Goal: Task Accomplishment & Management: Manage account settings

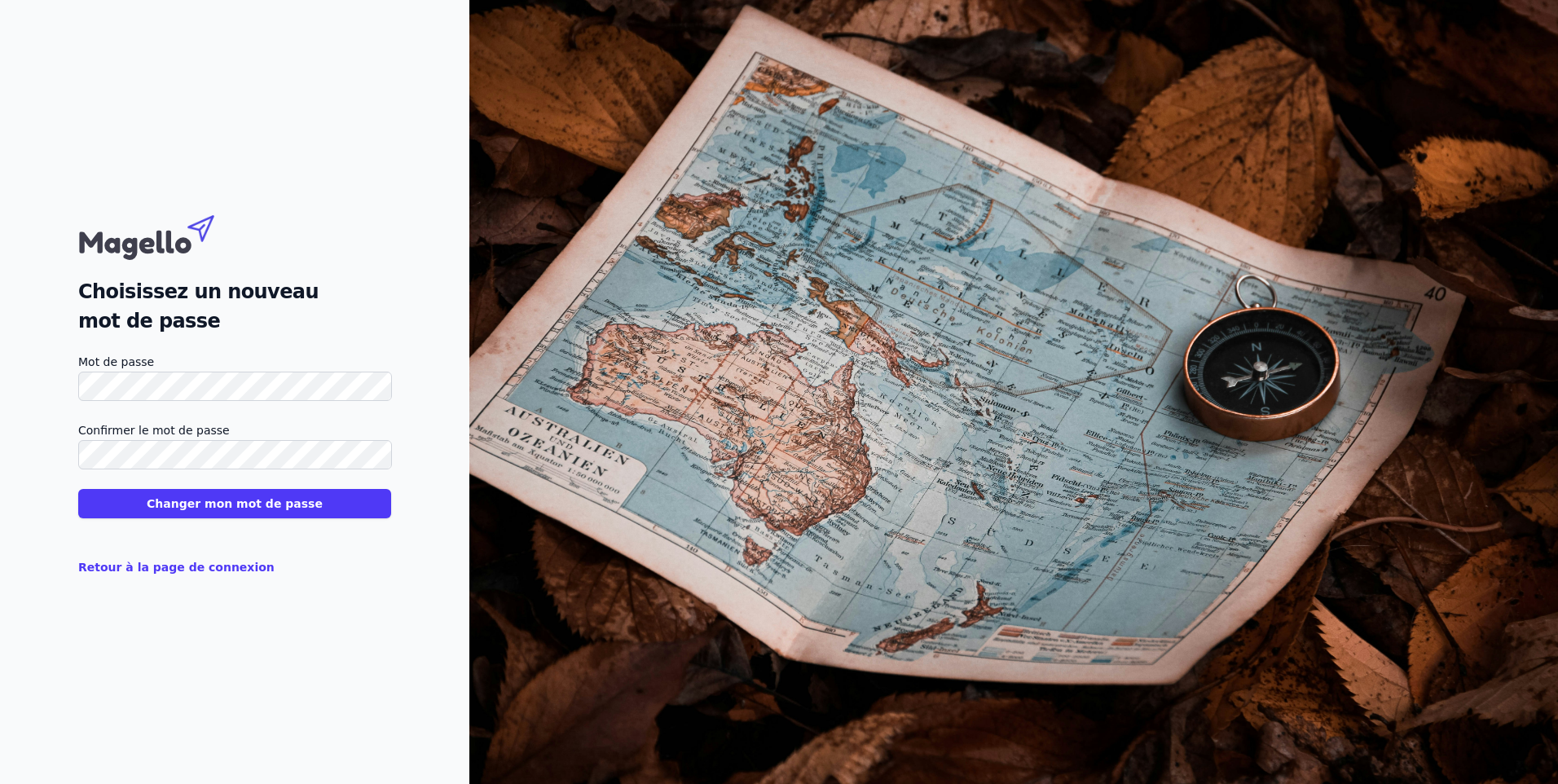
click at [251, 501] on button "Changer mon mot de passe" at bounding box center [235, 503] width 313 height 29
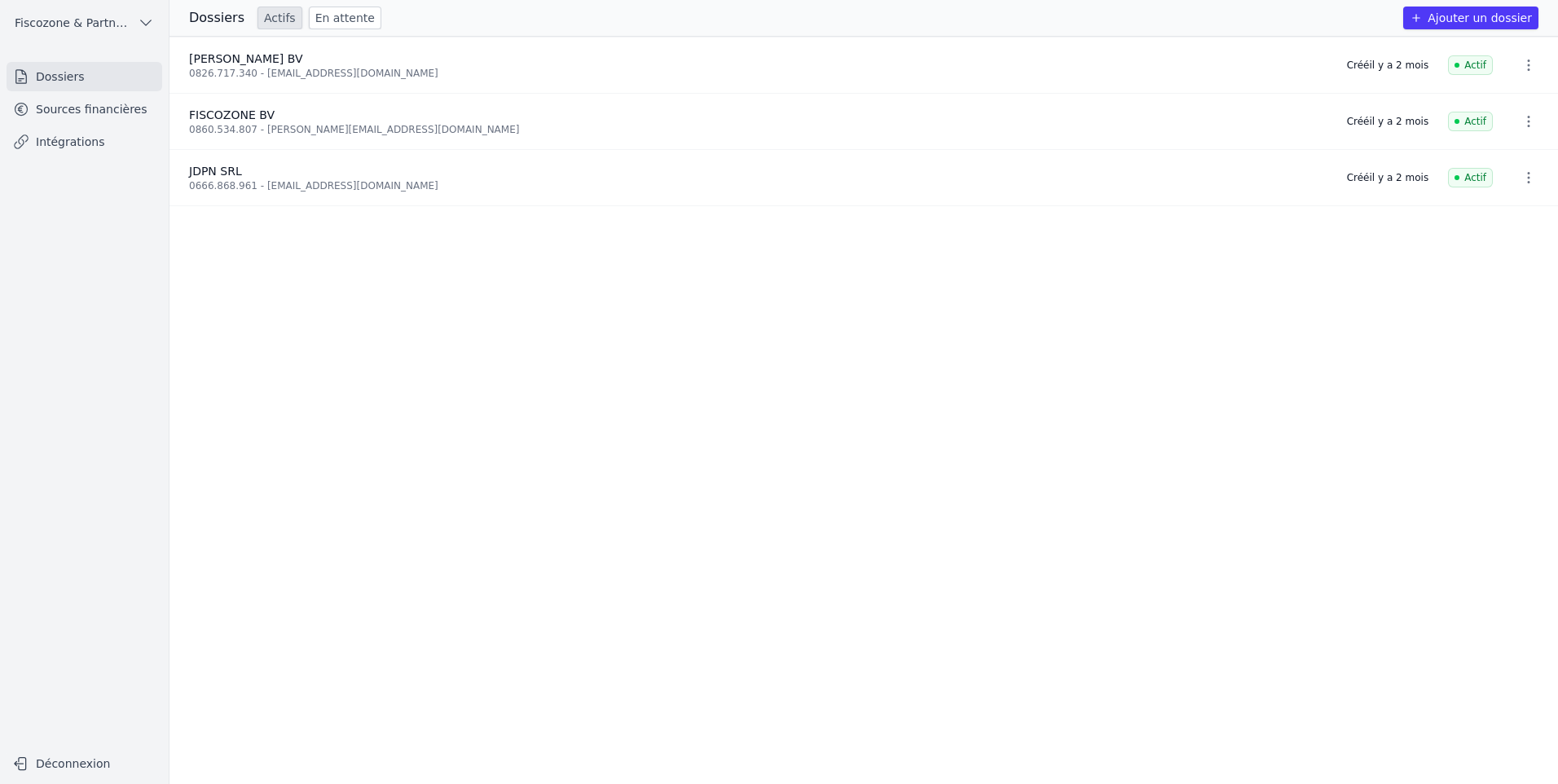
click at [1479, 20] on button "Ajouter un dossier" at bounding box center [1471, 18] width 136 height 23
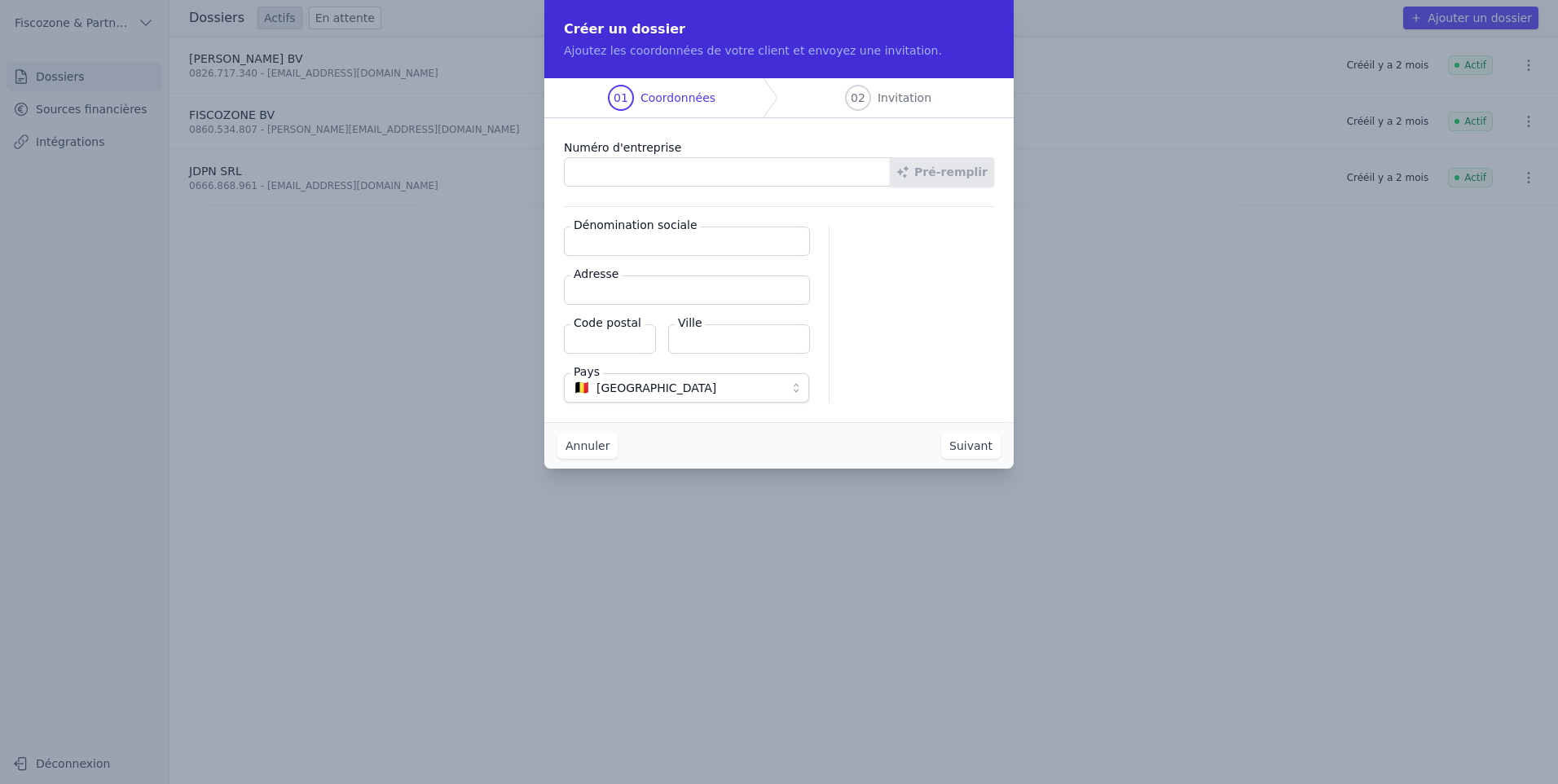
click at [651, 157] on input "Numéro d'entreprise" at bounding box center [727, 172] width 327 height 29
click at [708, 167] on input "Numéro d'entreprise" at bounding box center [727, 172] width 327 height 29
type input "0821.822.305"
click at [946, 174] on button "Pré-remplir" at bounding box center [942, 172] width 105 height 29
type input "ASK [PERSON_NAME]"
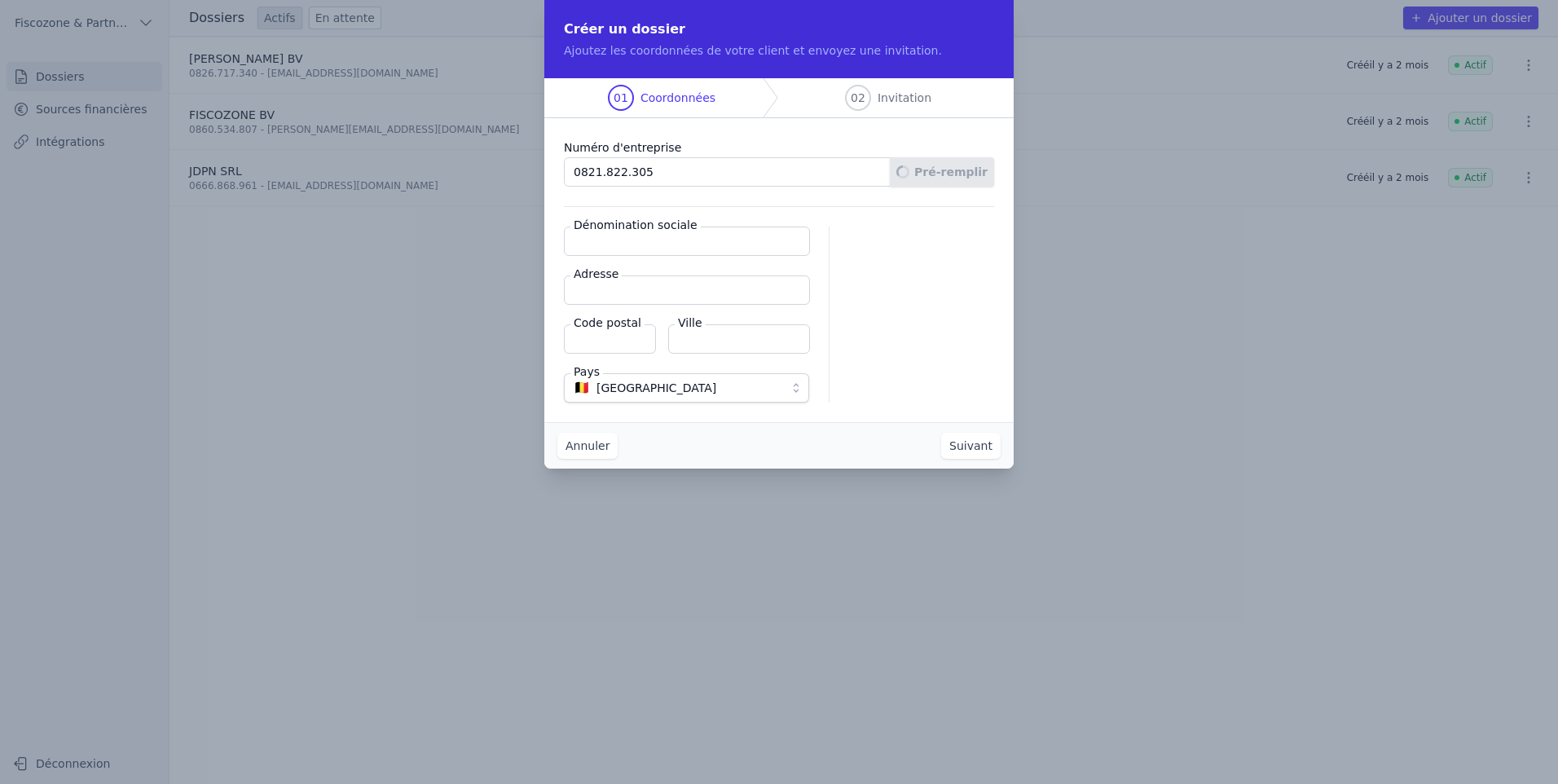
type input "Avenue Louise 350"
type input "1050"
type input "Ixelles"
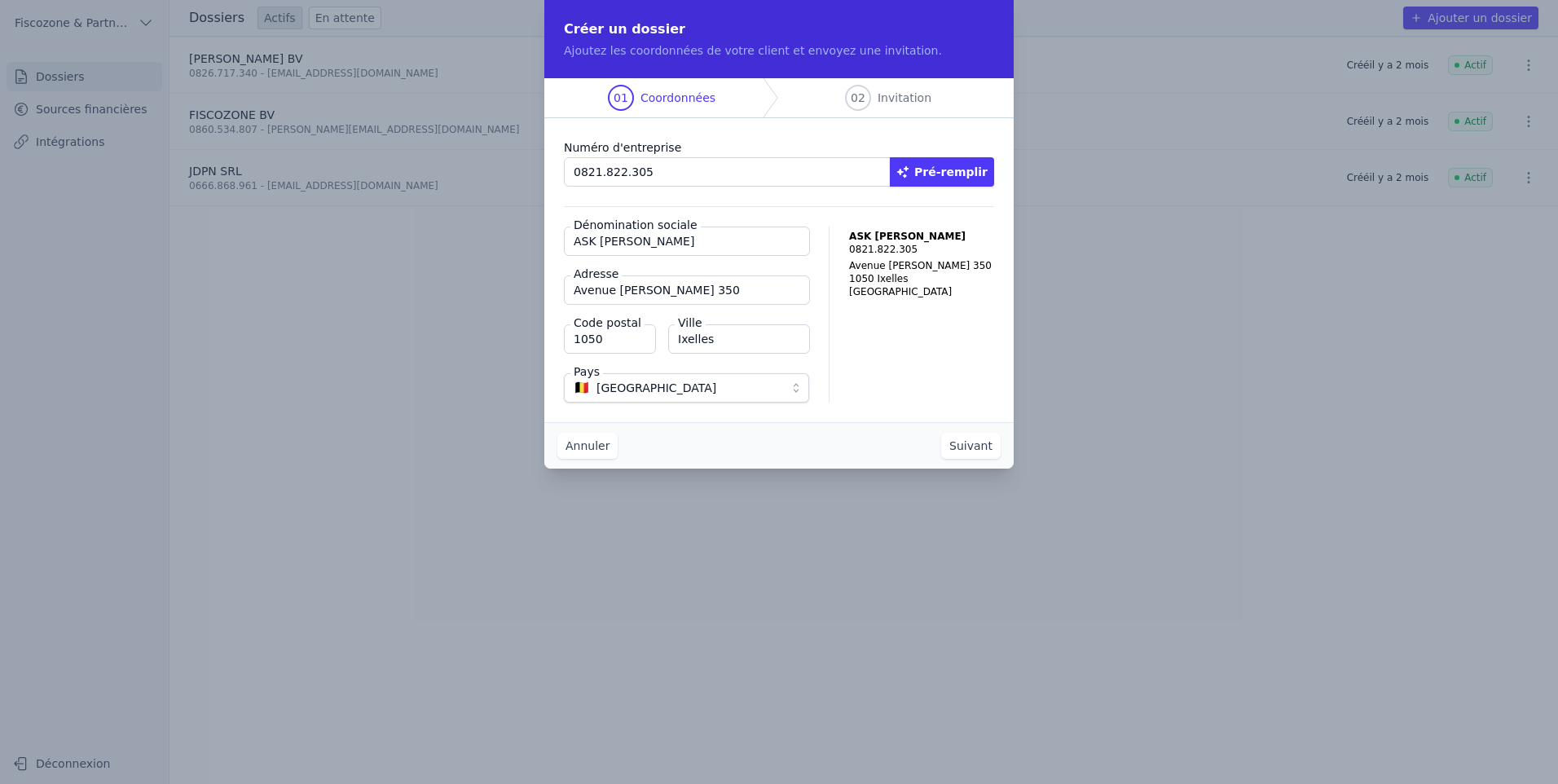
click at [987, 438] on button "Suivant" at bounding box center [971, 445] width 59 height 26
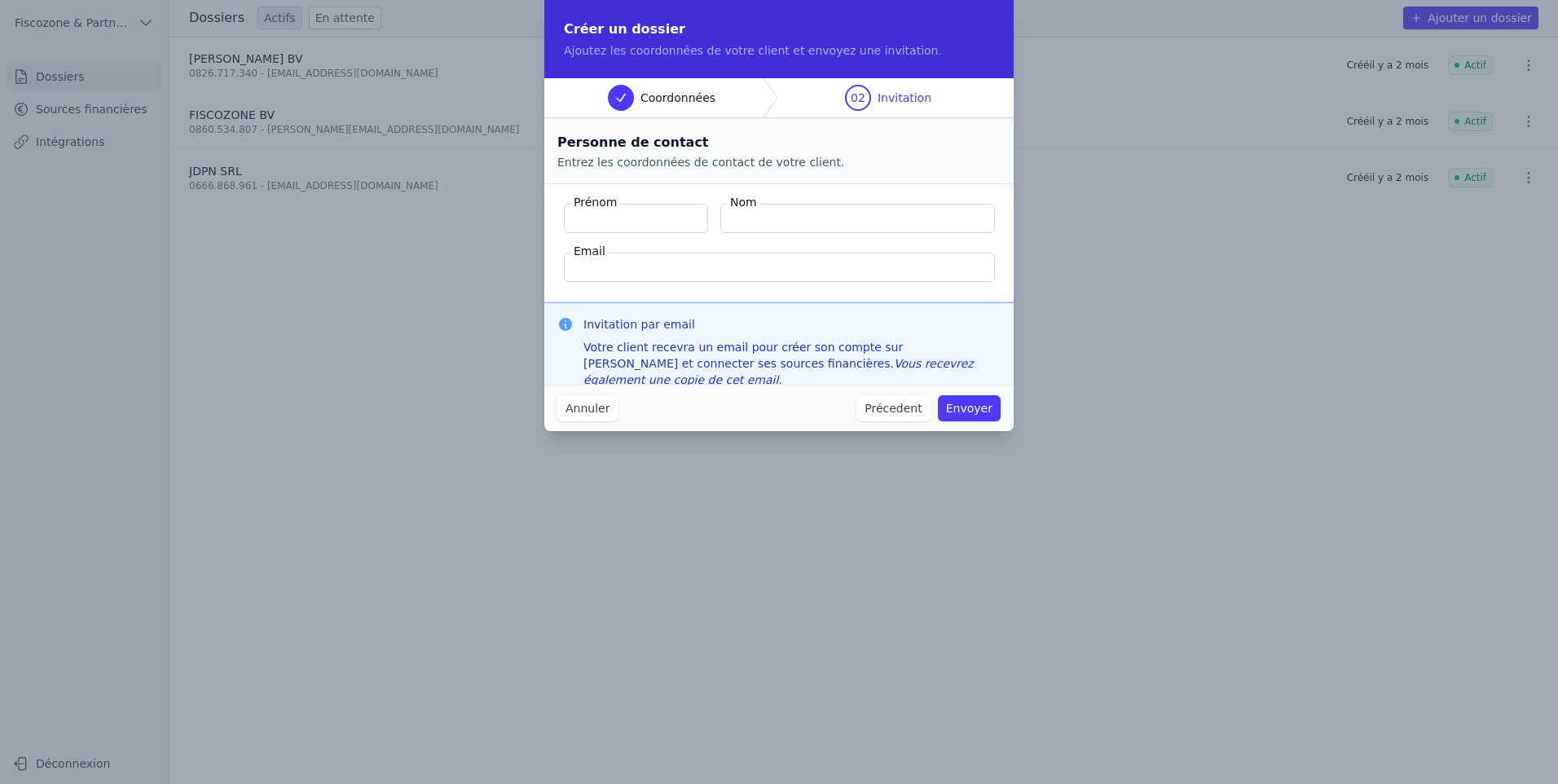
click at [584, 220] on input "Prénom" at bounding box center [636, 218] width 144 height 29
type input "Issrae"
type input "Himeur"
type input "[EMAIL_ADDRESS][DOMAIN_NAME]"
click at [990, 409] on button "Envoyer" at bounding box center [969, 407] width 63 height 26
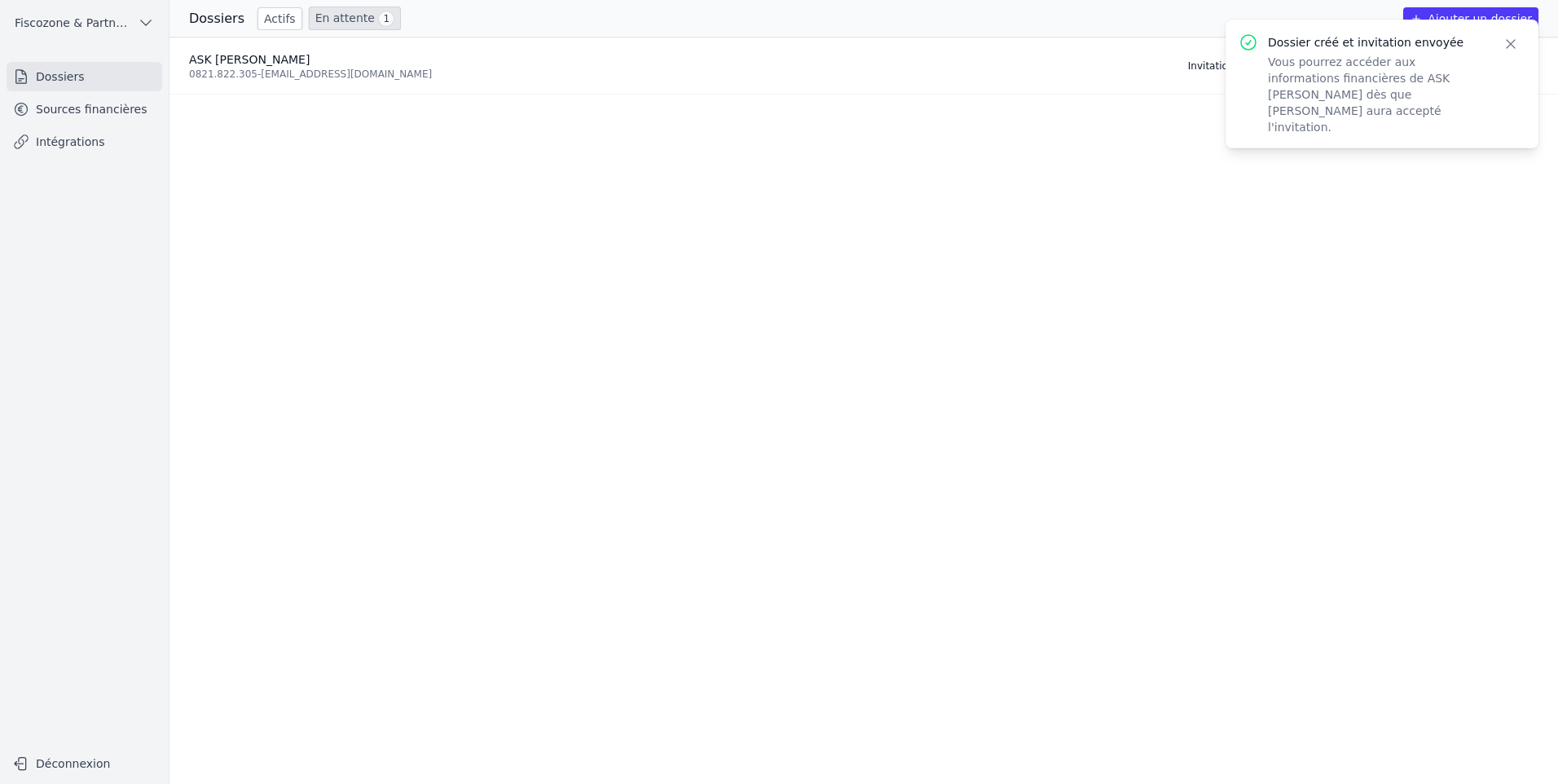
click at [1510, 44] on icon "button" at bounding box center [1511, 44] width 8 height 8
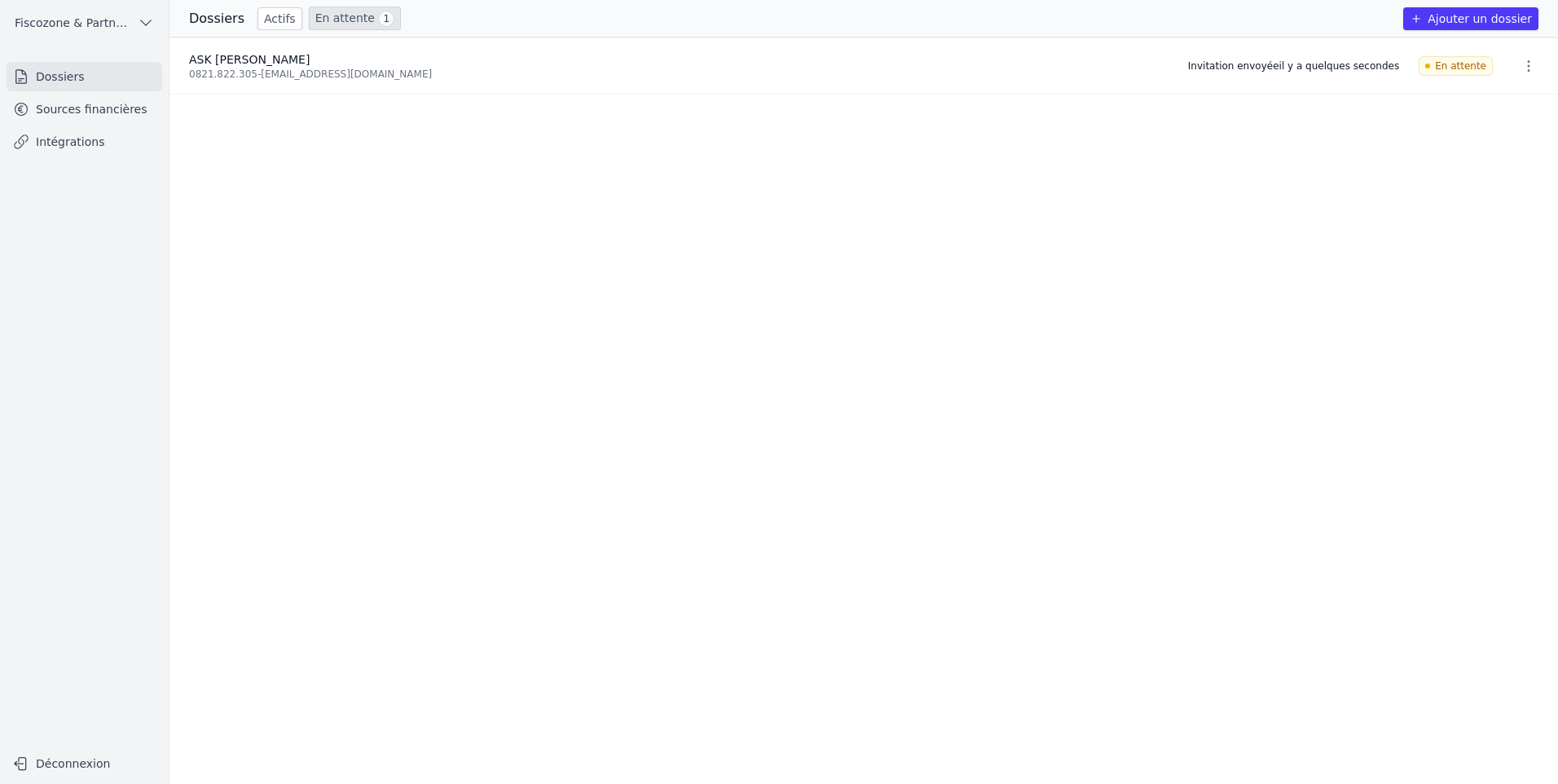
click at [296, 63] on div "ASK [PERSON_NAME]" at bounding box center [679, 59] width 980 height 16
click at [110, 118] on link "Sources financières" at bounding box center [85, 109] width 156 height 29
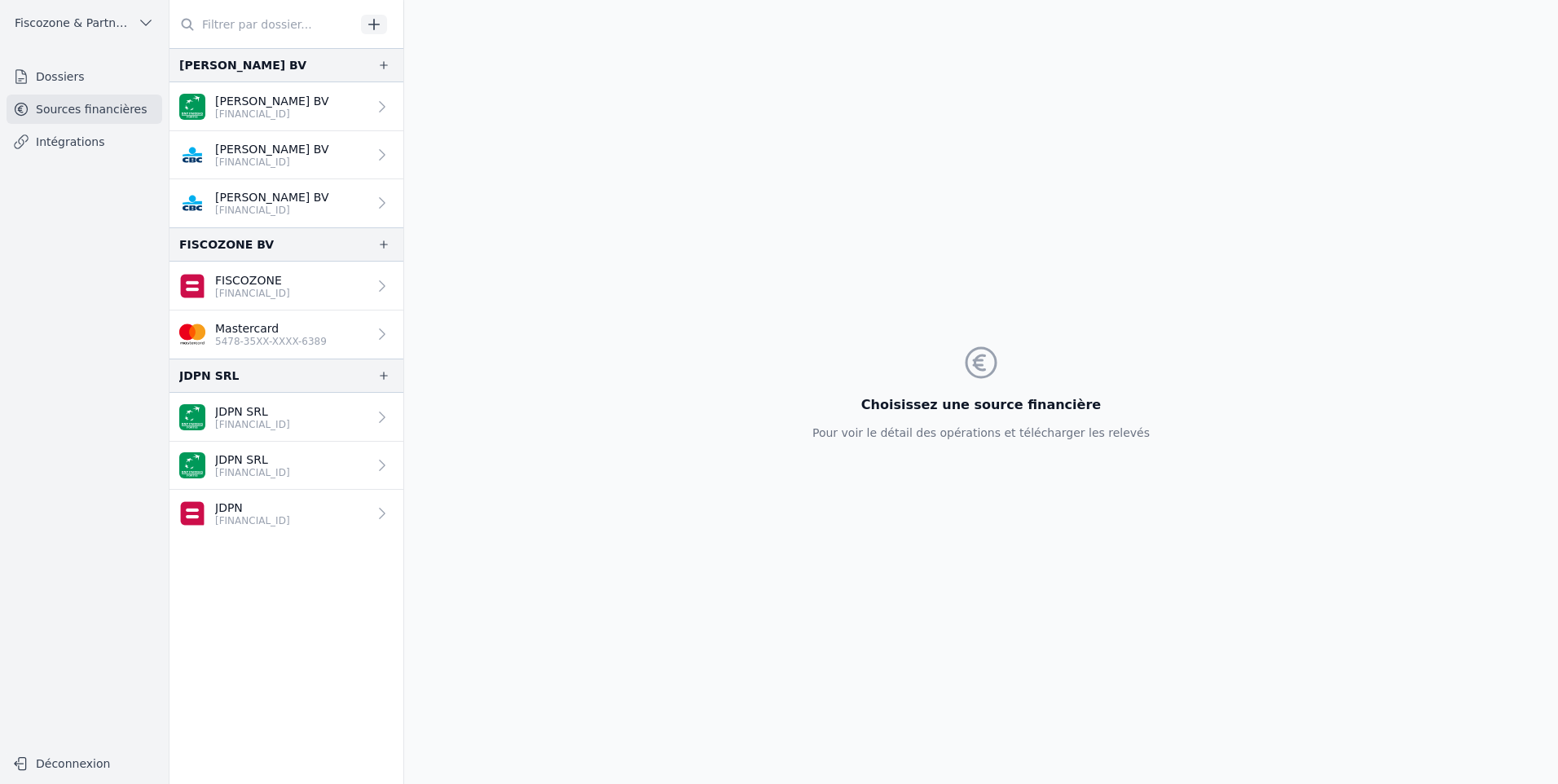
click at [382, 23] on button "button" at bounding box center [374, 24] width 26 height 19
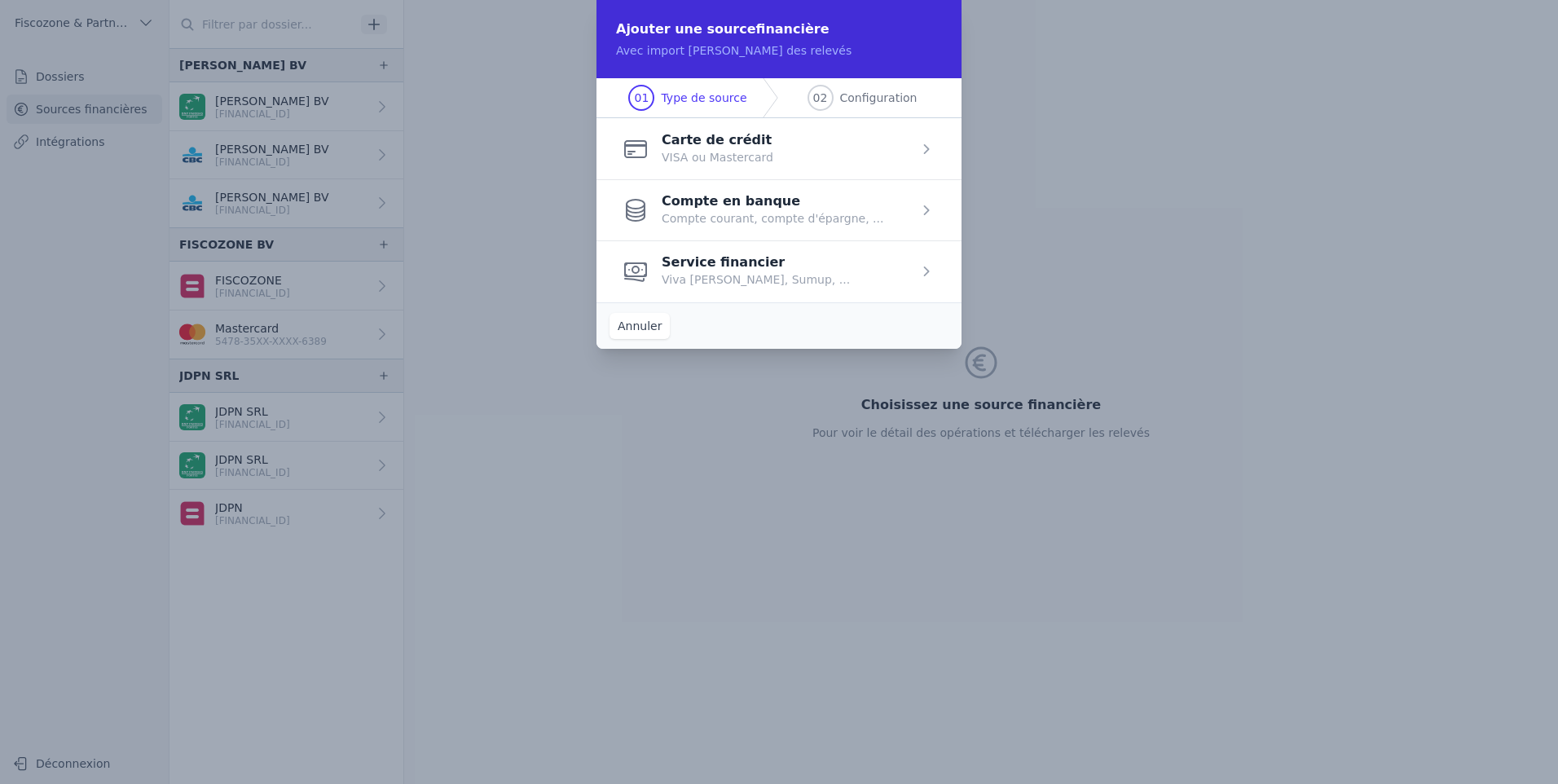
click at [883, 160] on span "button" at bounding box center [779, 148] width 365 height 61
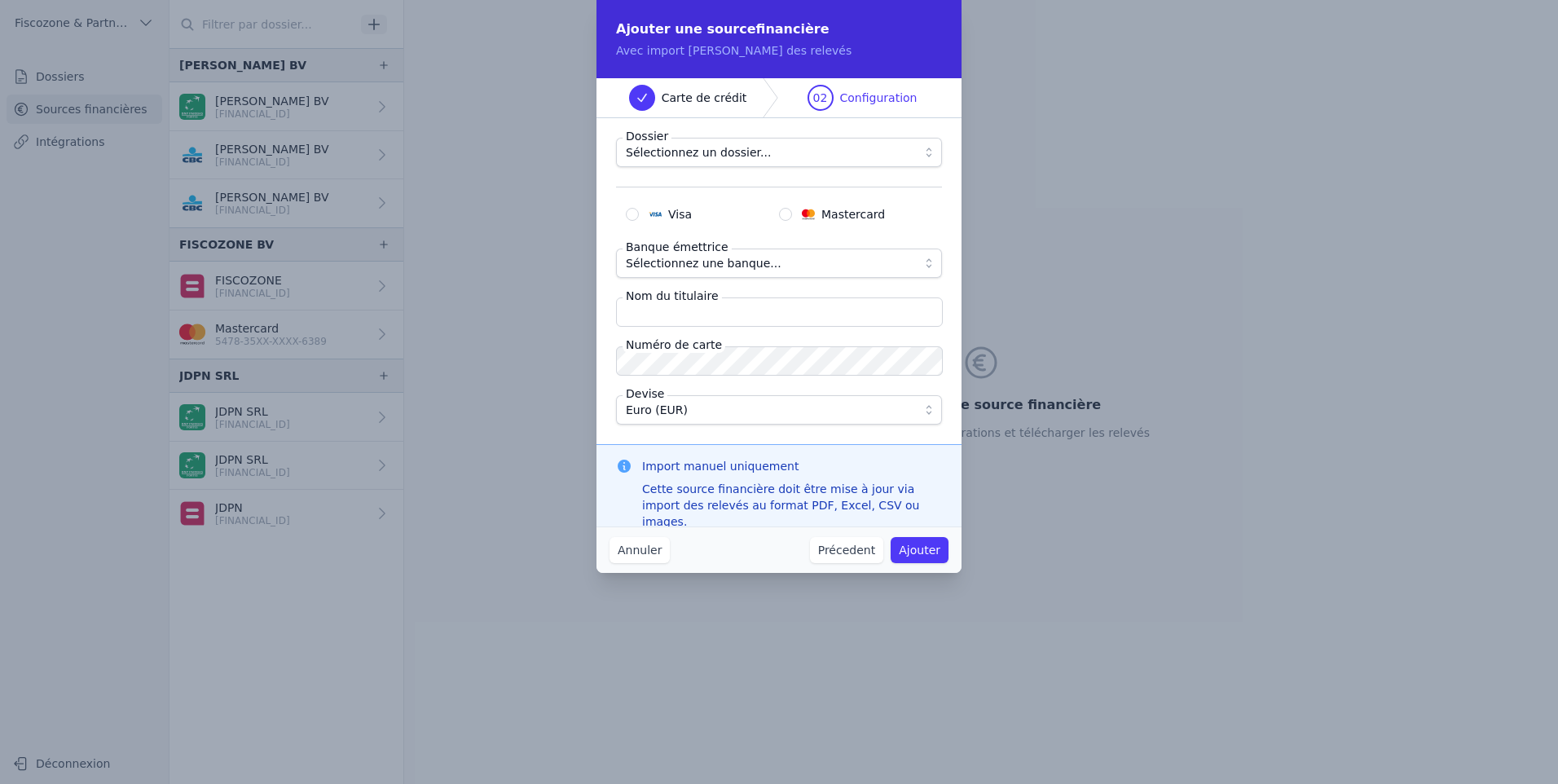
click at [817, 144] on span "Sélectionnez un dossier..." at bounding box center [767, 151] width 284 height 19
click at [637, 562] on button "Annuler" at bounding box center [640, 550] width 60 height 26
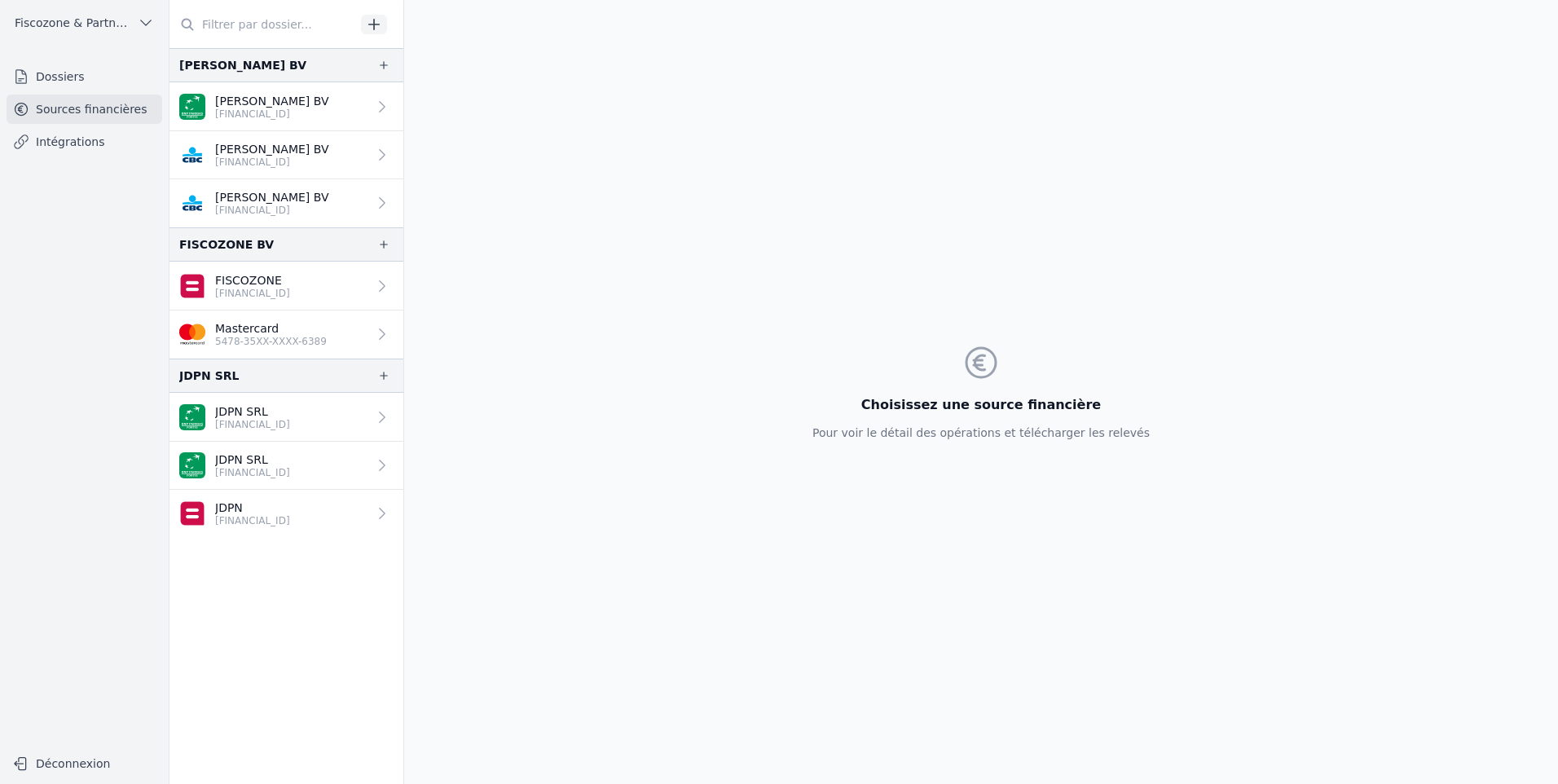
click at [88, 82] on link "Dossiers" at bounding box center [85, 76] width 156 height 29
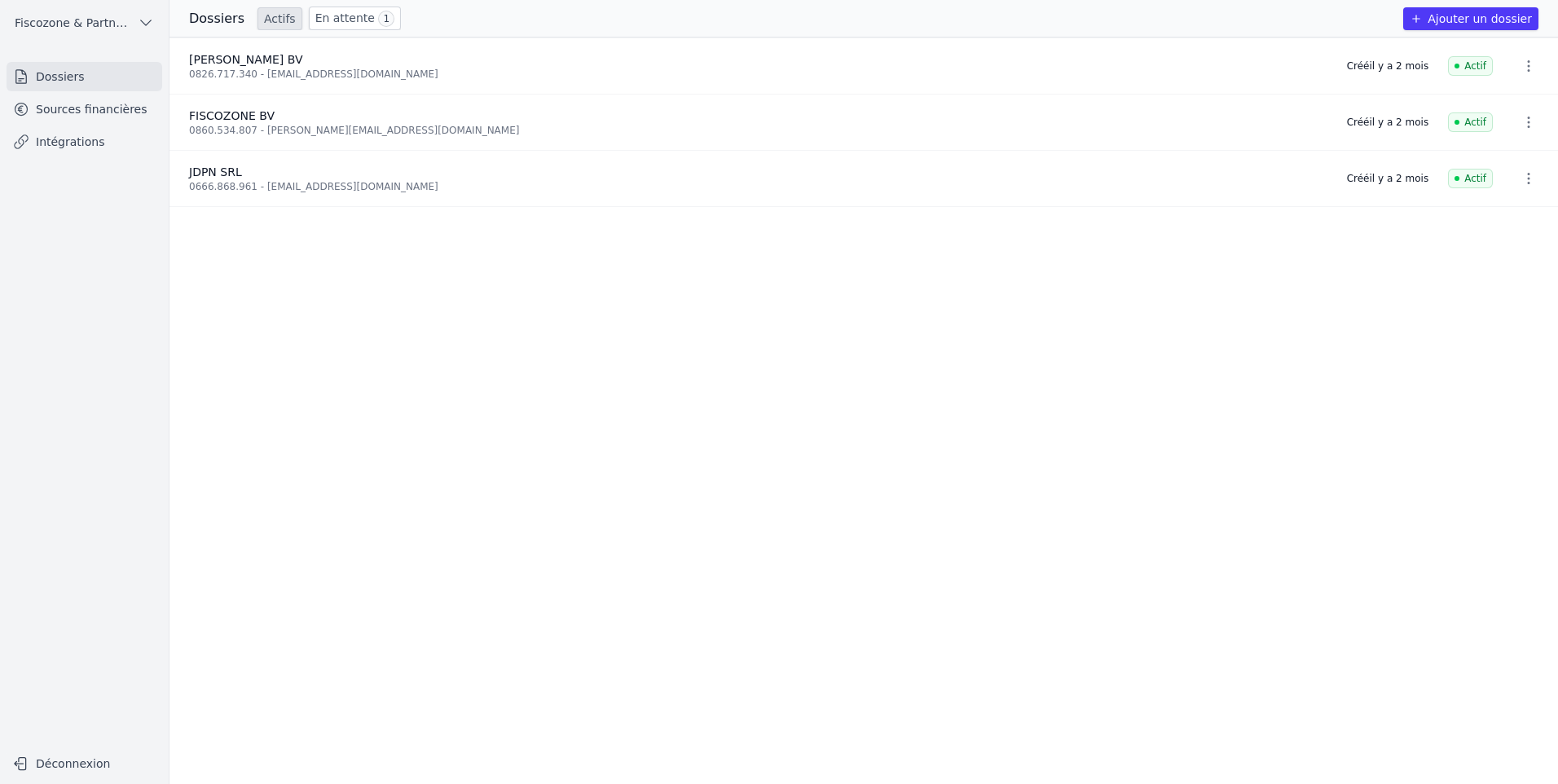
click at [331, 23] on link "En attente 1" at bounding box center [355, 18] width 92 height 23
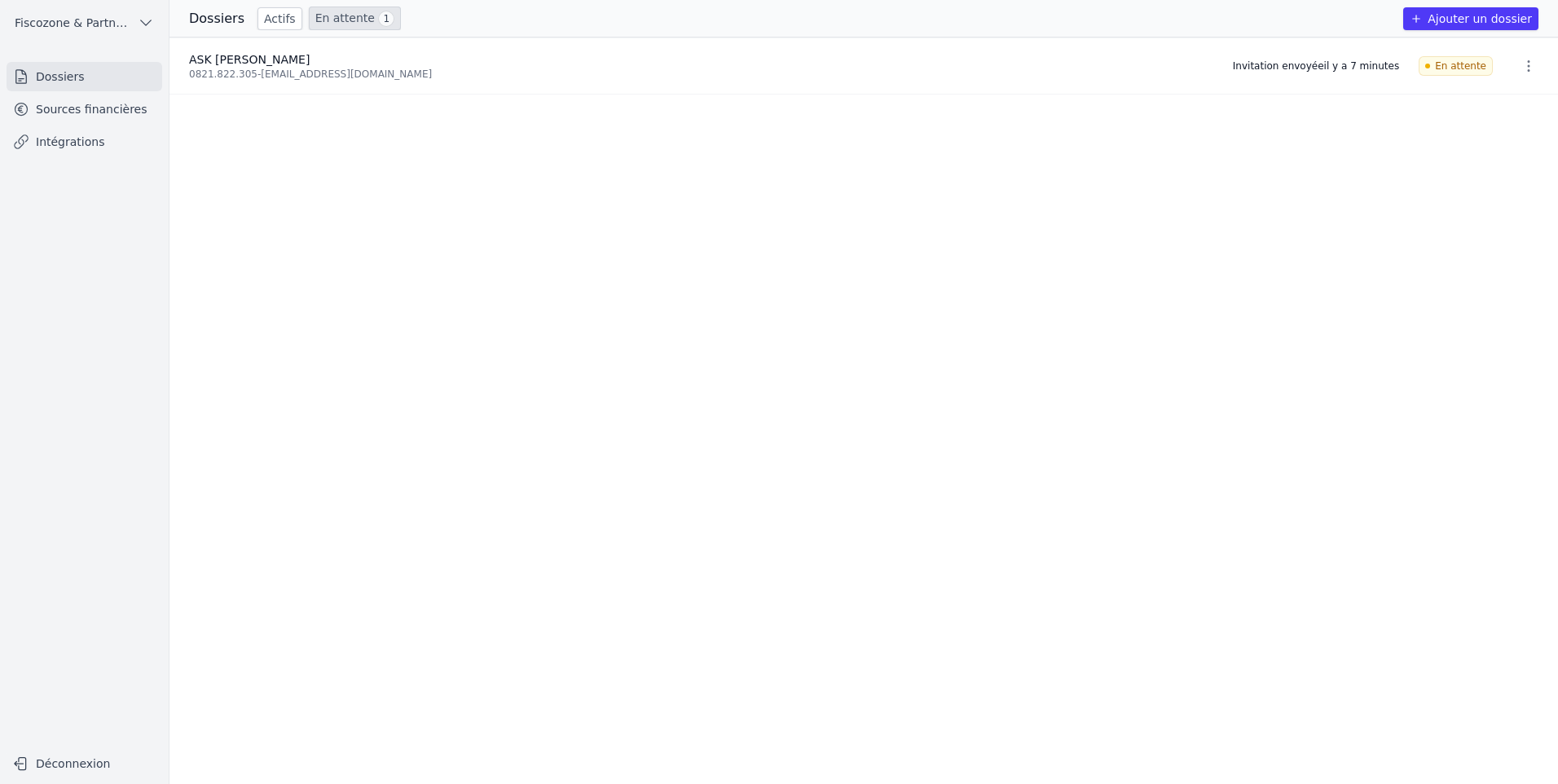
click at [957, 95] on ul "ASK NESTOR SRL 0821.822.305 - issrae@fiscozone.com Invitation envoyée il y a 7 …" at bounding box center [864, 411] width 1389 height 746
click at [209, 57] on span "ASK [PERSON_NAME]" at bounding box center [249, 59] width 120 height 13
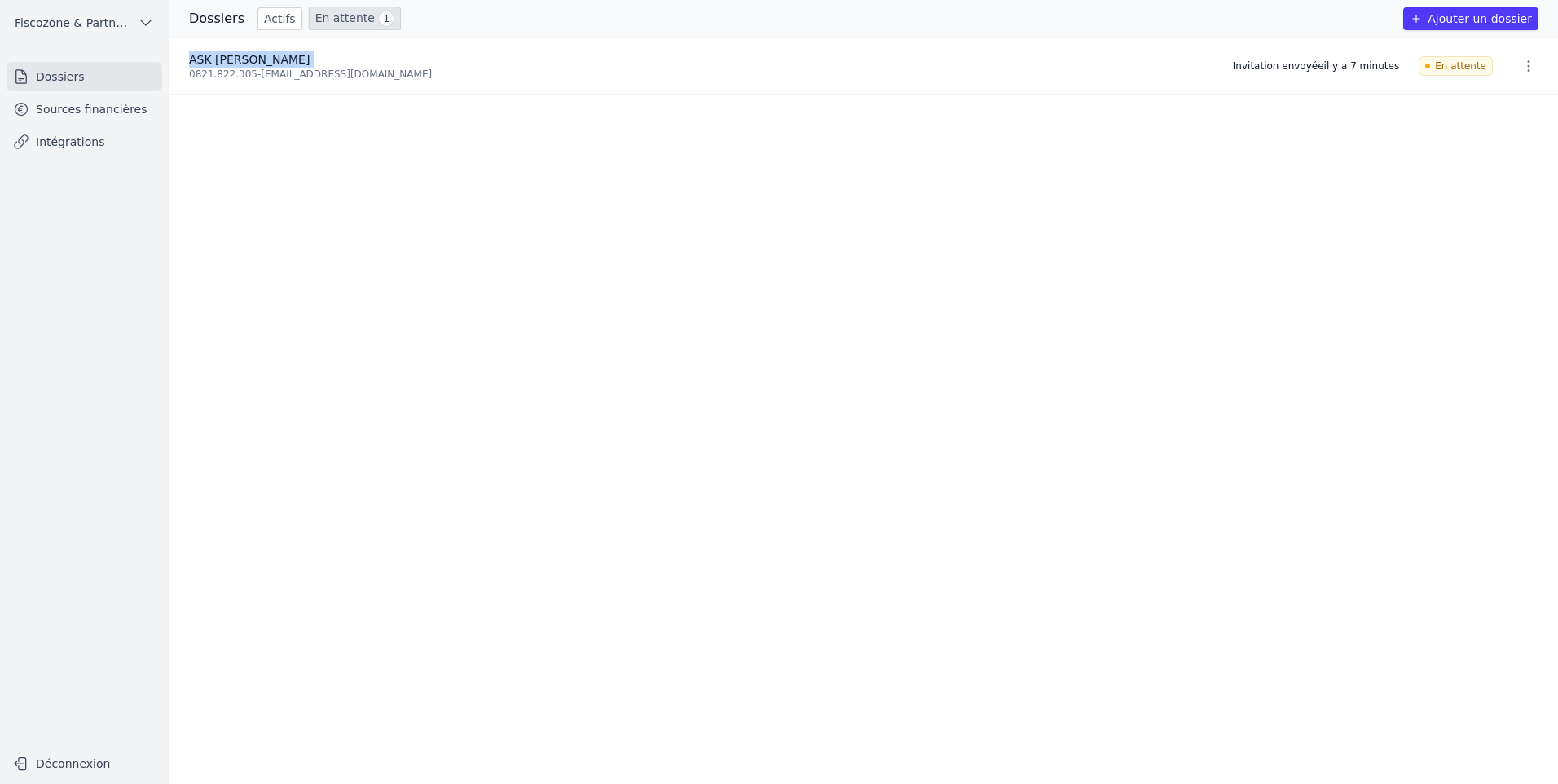
copy div "ASK [PERSON_NAME]"
click at [325, 63] on div "ASK [PERSON_NAME]" at bounding box center [701, 59] width 1024 height 16
click at [1525, 68] on icon "button" at bounding box center [1529, 65] width 16 height 16
click at [408, 73] on div at bounding box center [779, 392] width 1558 height 784
drag, startPoint x: 408, startPoint y: 73, endPoint x: 376, endPoint y: 77, distance: 32.2
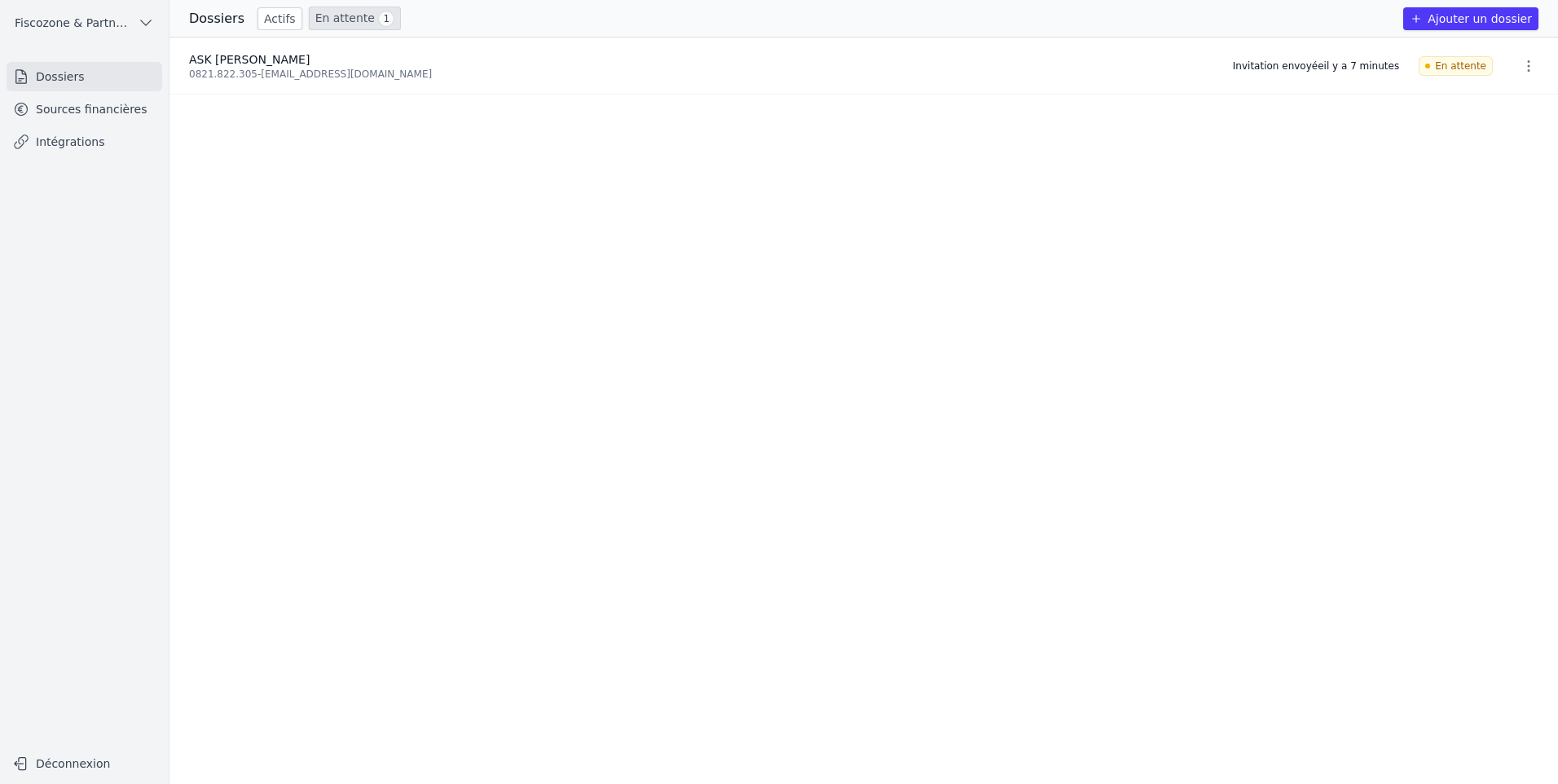
click at [407, 75] on div "0821.822.305 - issrae@fiscozone.com" at bounding box center [701, 74] width 1024 height 13
click at [120, 109] on link "Sources financières" at bounding box center [85, 109] width 156 height 29
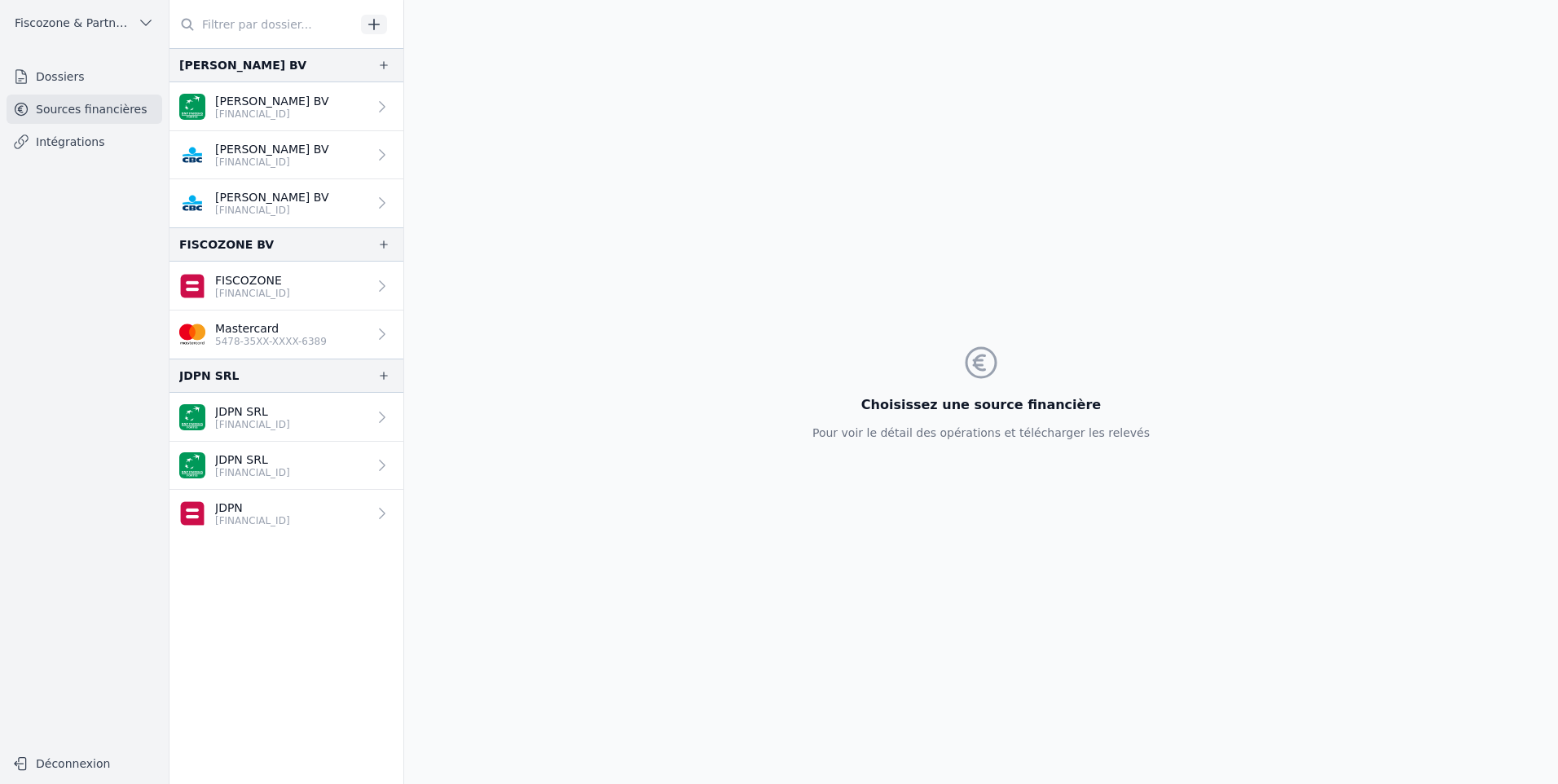
click at [368, 21] on icon "button" at bounding box center [373, 23] width 16 height 16
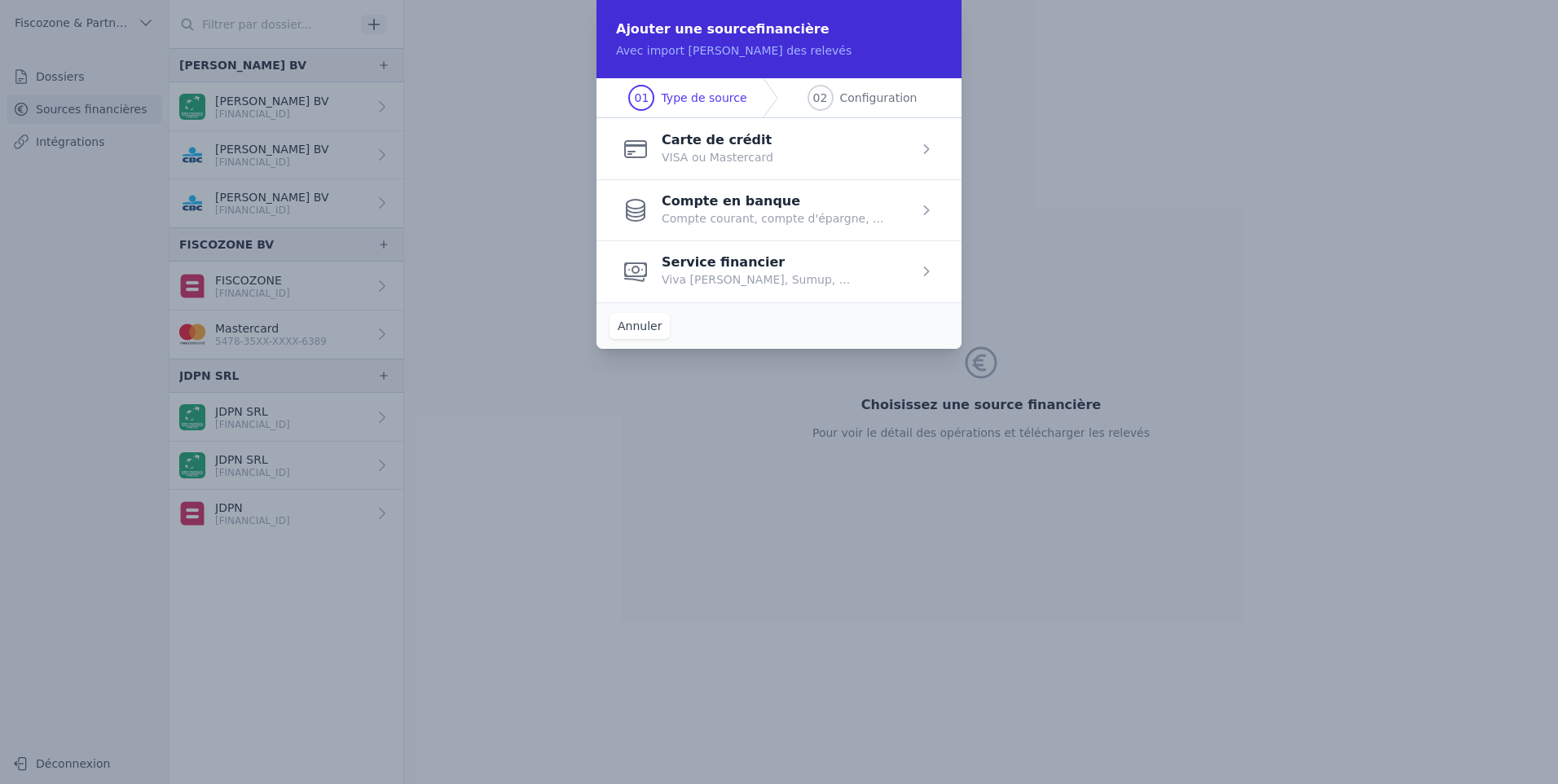
click at [699, 148] on span "button" at bounding box center [779, 148] width 365 height 61
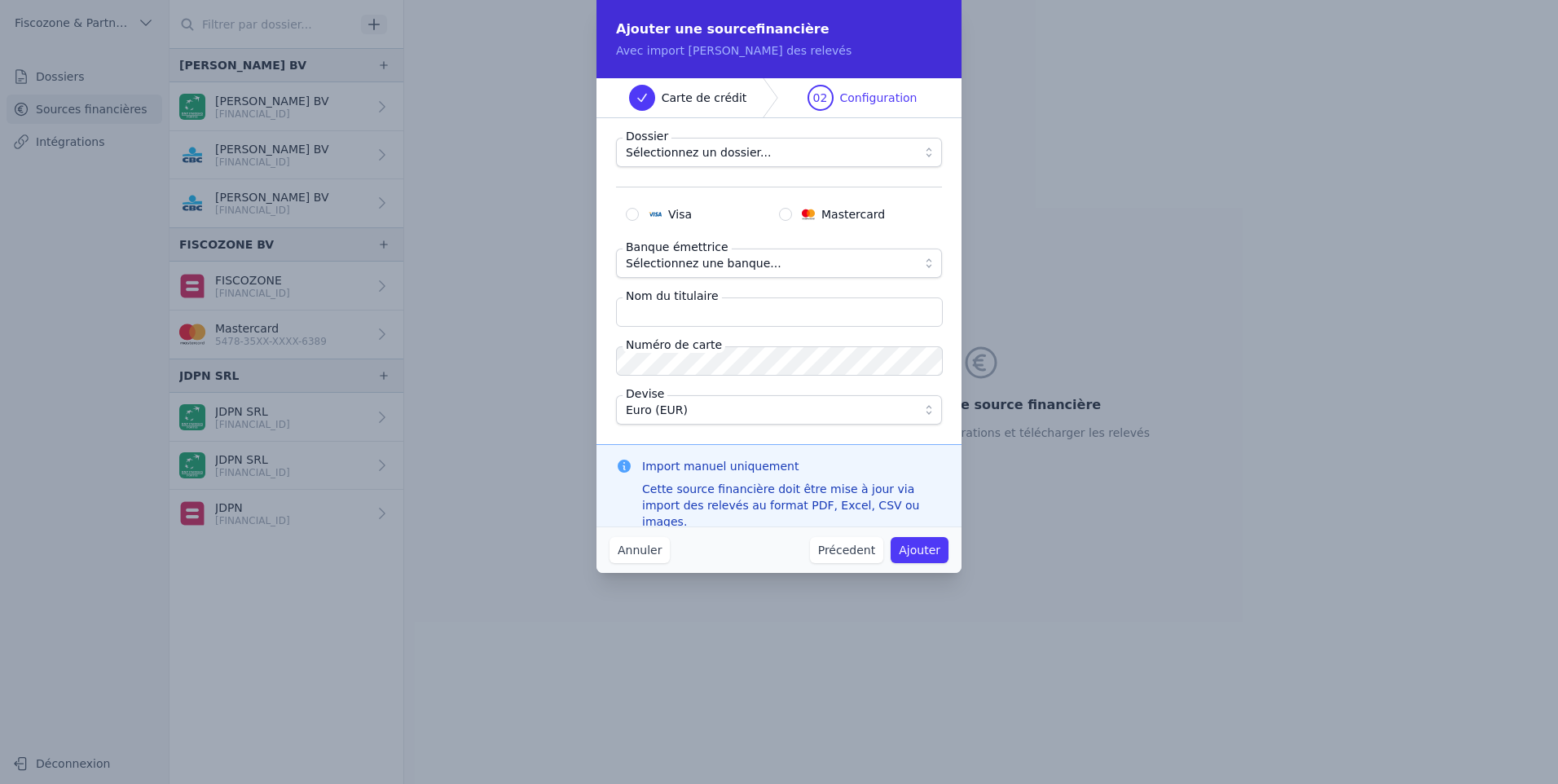
click at [642, 554] on button "Annuler" at bounding box center [640, 550] width 60 height 26
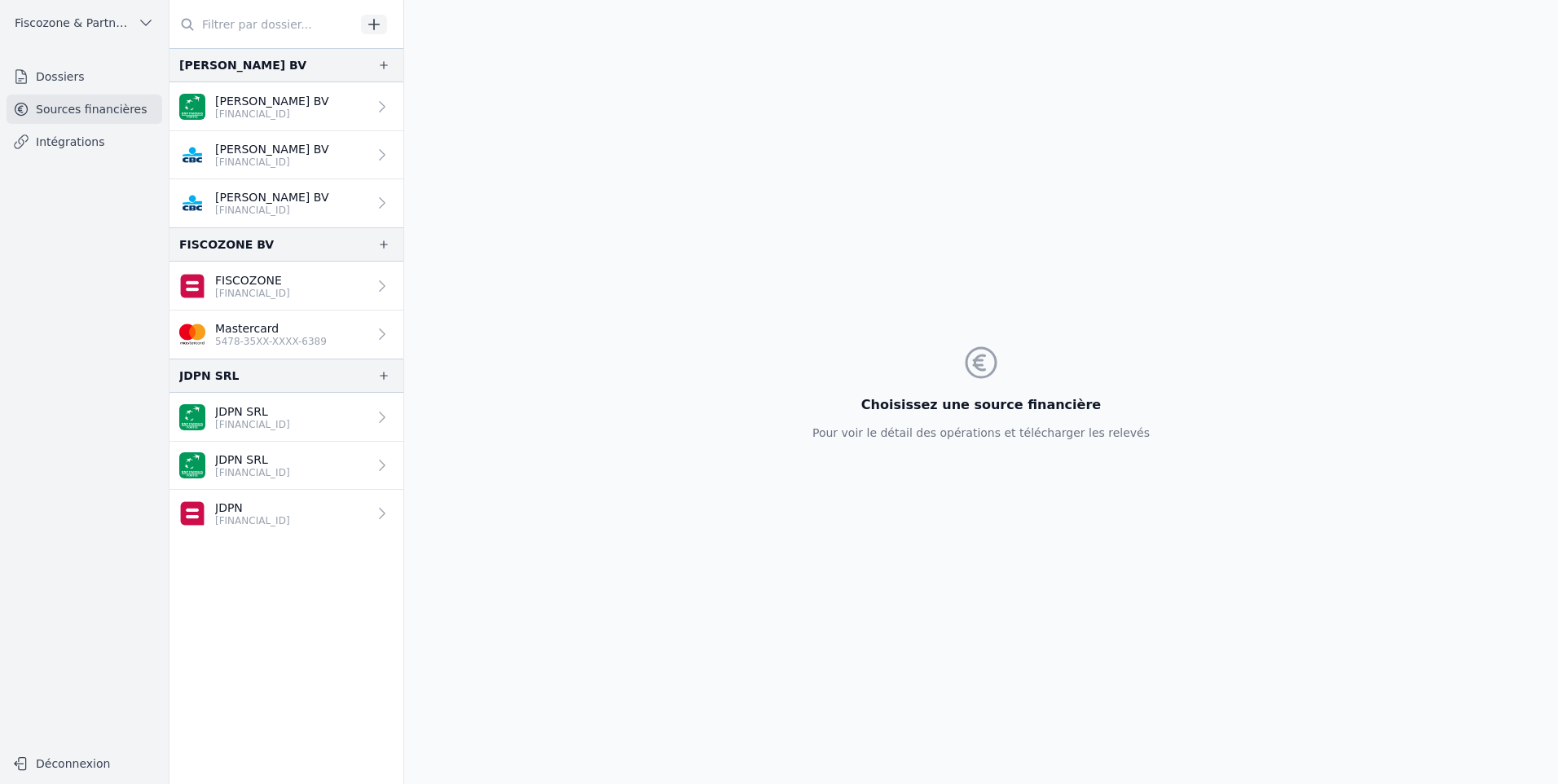
click at [151, 27] on icon "button" at bounding box center [146, 23] width 16 height 16
click at [126, 56] on span "Fiscozone & Partners BV" at bounding box center [92, 58] width 113 height 16
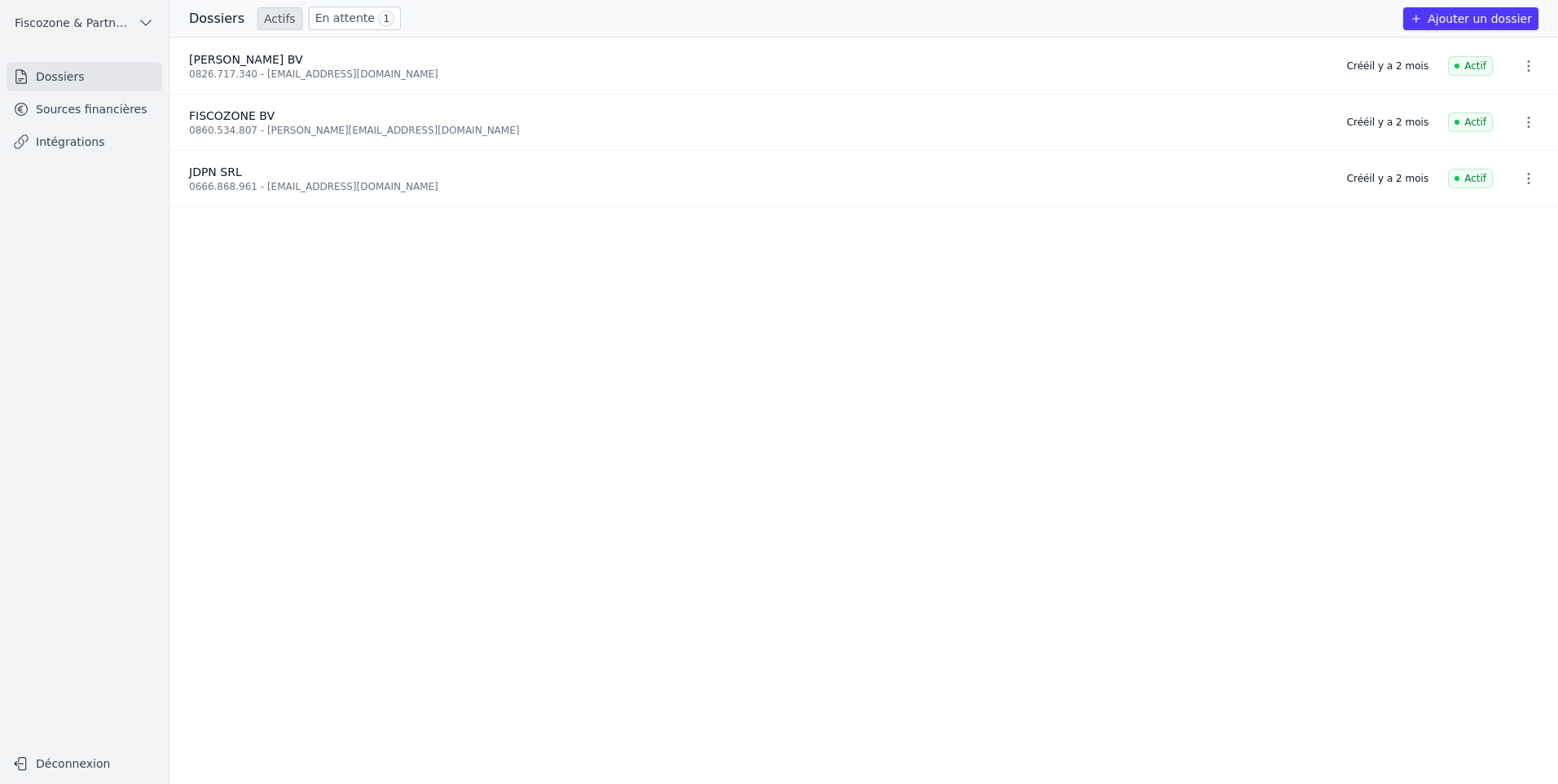
click at [230, 59] on span "EVLOEV A. BV" at bounding box center [246, 59] width 114 height 13
click at [238, 100] on li "FISCOZONE BV 0860.534.807 - denis.pollyn@fiscozone.com Créé il y a 2 mois Actif" at bounding box center [864, 122] width 1389 height 56
click at [1388, 100] on li "FISCOZONE BV 0860.534.807 - denis.pollyn@fiscozone.com Créé il y a 2 mois Actif" at bounding box center [864, 122] width 1389 height 56
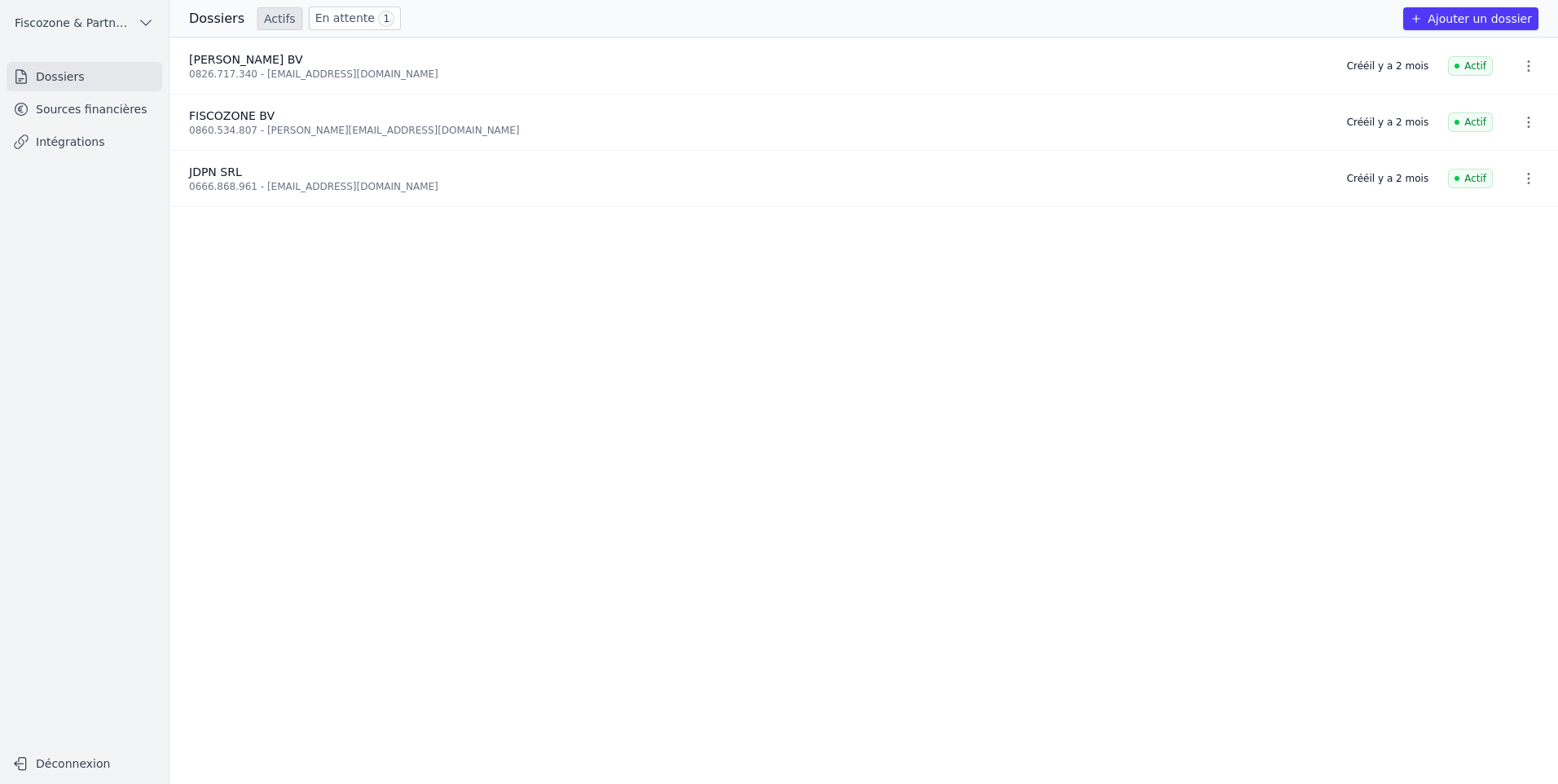
click at [1395, 74] on li "EVLOEV A. BV 0826.717.340 - ahmed_evloev@hotmail.com Créé il y a 2 mois Actif" at bounding box center [864, 66] width 1389 height 56
click at [1528, 66] on icon "button" at bounding box center [1529, 66] width 3 height 12
click at [133, 336] on div at bounding box center [779, 392] width 1558 height 784
click at [252, 149] on li "FISCOZONE BV 0860.534.807 - denis.pollyn@fiscozone.com Créé il y a 2 mois Actif" at bounding box center [864, 122] width 1389 height 56
click at [239, 182] on div "0666.868.961 - joost.depotter@actea.be" at bounding box center [758, 187] width 1139 height 13
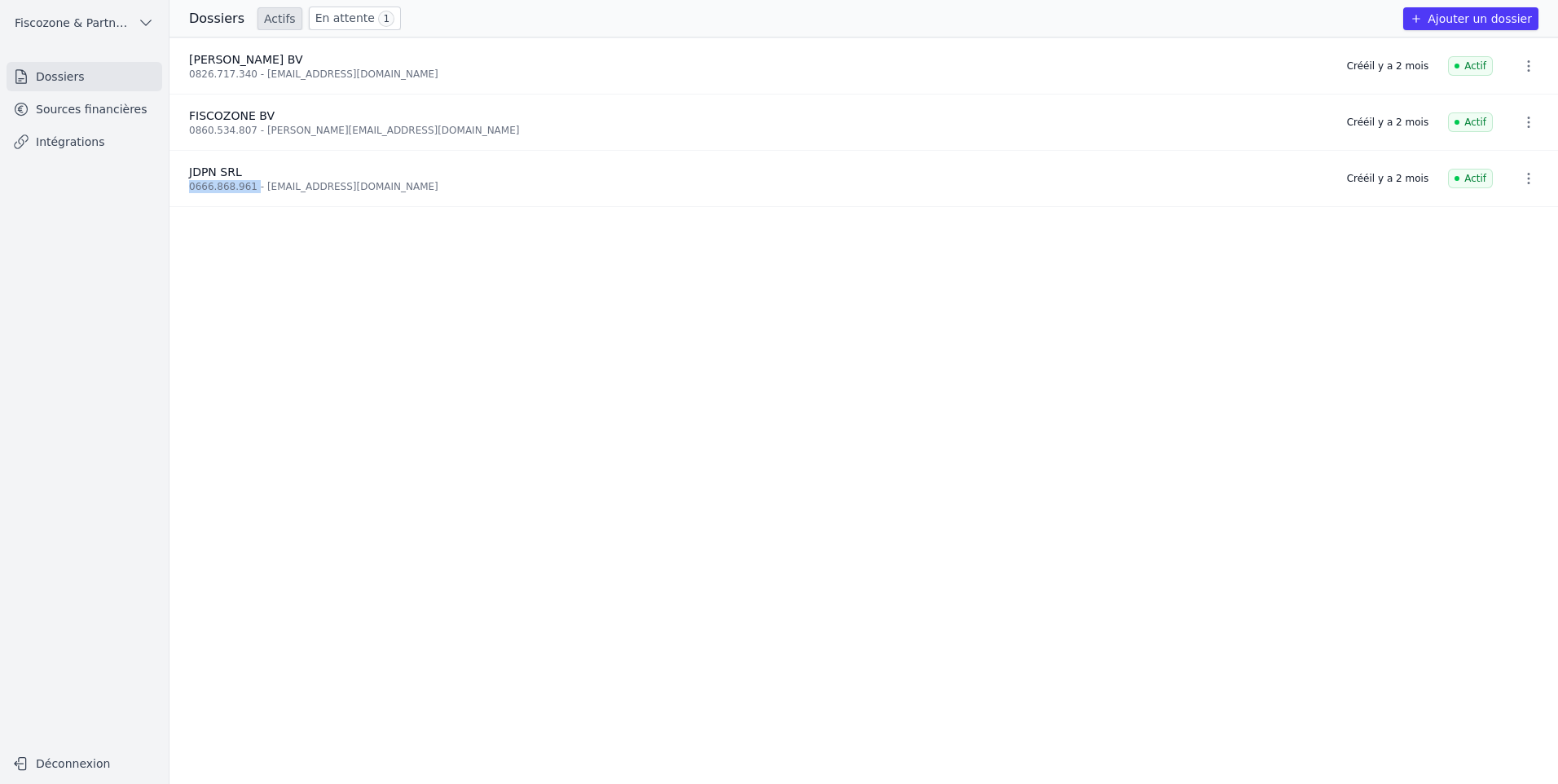
click at [239, 182] on div "0666.868.961 - joost.depotter@actea.be" at bounding box center [758, 187] width 1139 height 13
drag, startPoint x: 239, startPoint y: 182, endPoint x: 239, endPoint y: 130, distance: 52.0
click at [239, 141] on li "FISCOZONE BV 0860.534.807 - denis.pollyn@fiscozone.com Créé il y a 2 mois Actif" at bounding box center [864, 122] width 1389 height 56
click at [360, 68] on div "0826.717.340 - ahmed_evloev@hotmail.com" at bounding box center [758, 74] width 1139 height 13
click at [102, 103] on link "Sources financières" at bounding box center [85, 109] width 156 height 29
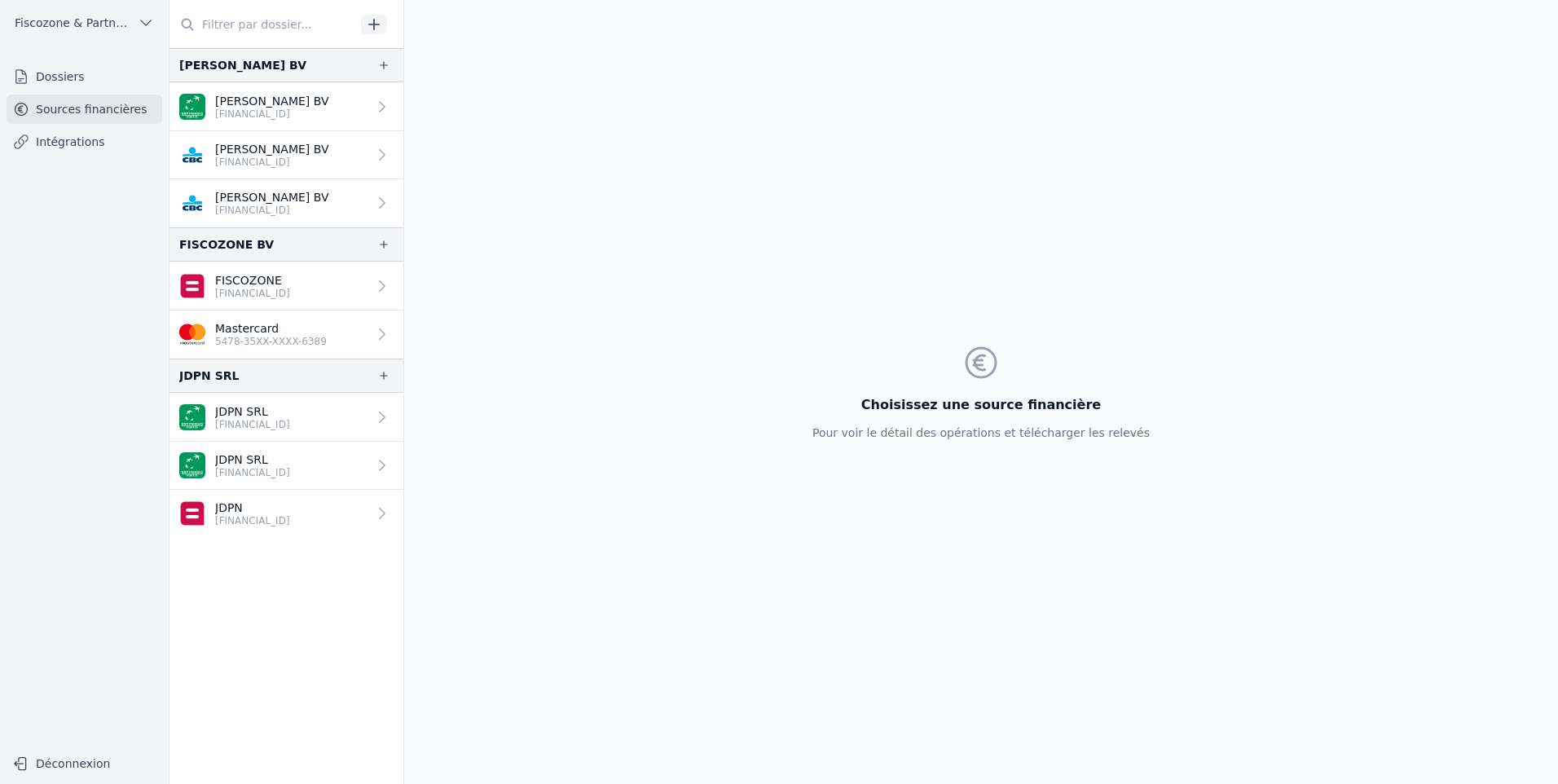
click at [377, 19] on icon "button" at bounding box center [373, 23] width 16 height 16
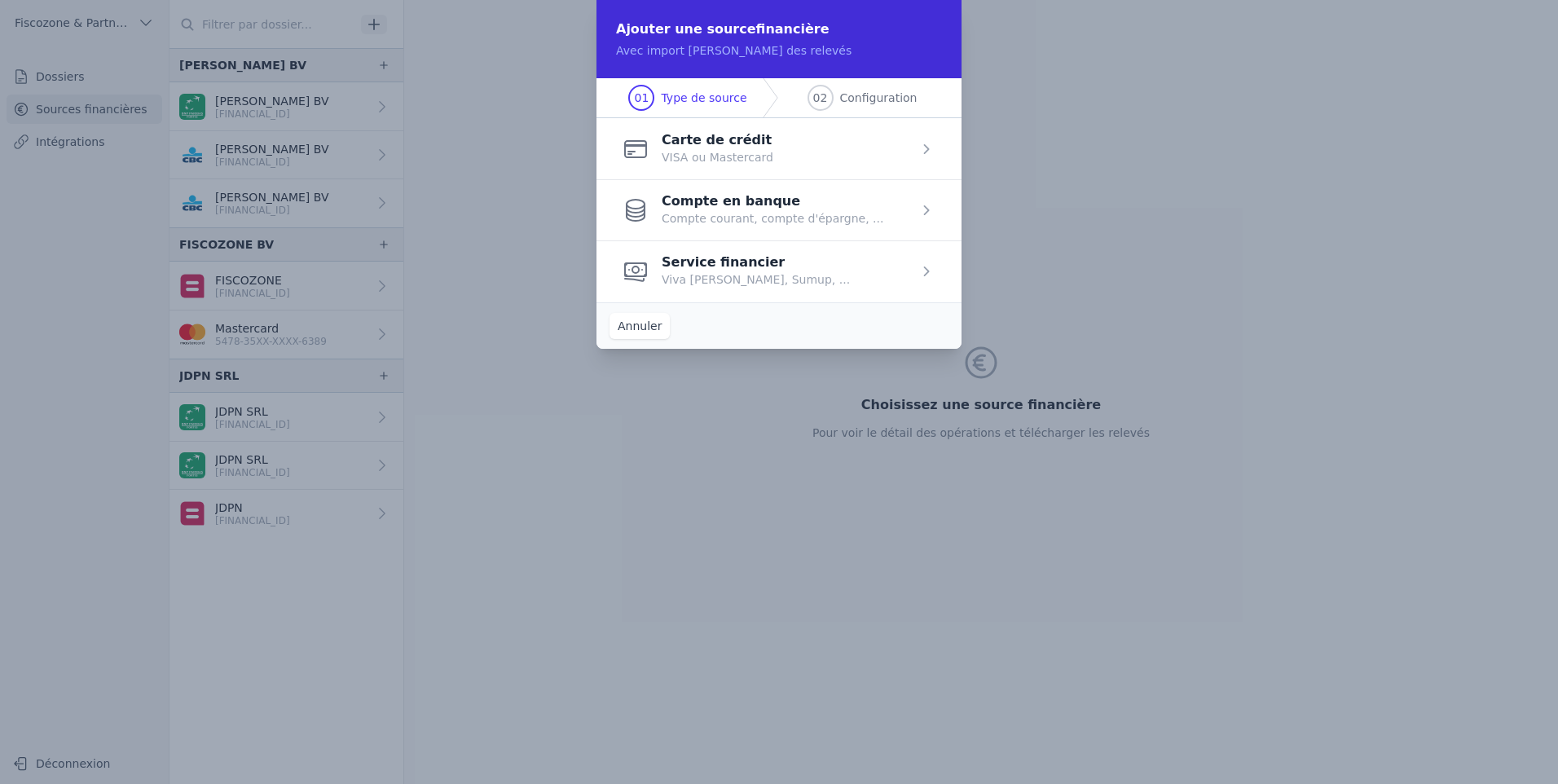
click at [774, 141] on span "button" at bounding box center [779, 148] width 365 height 61
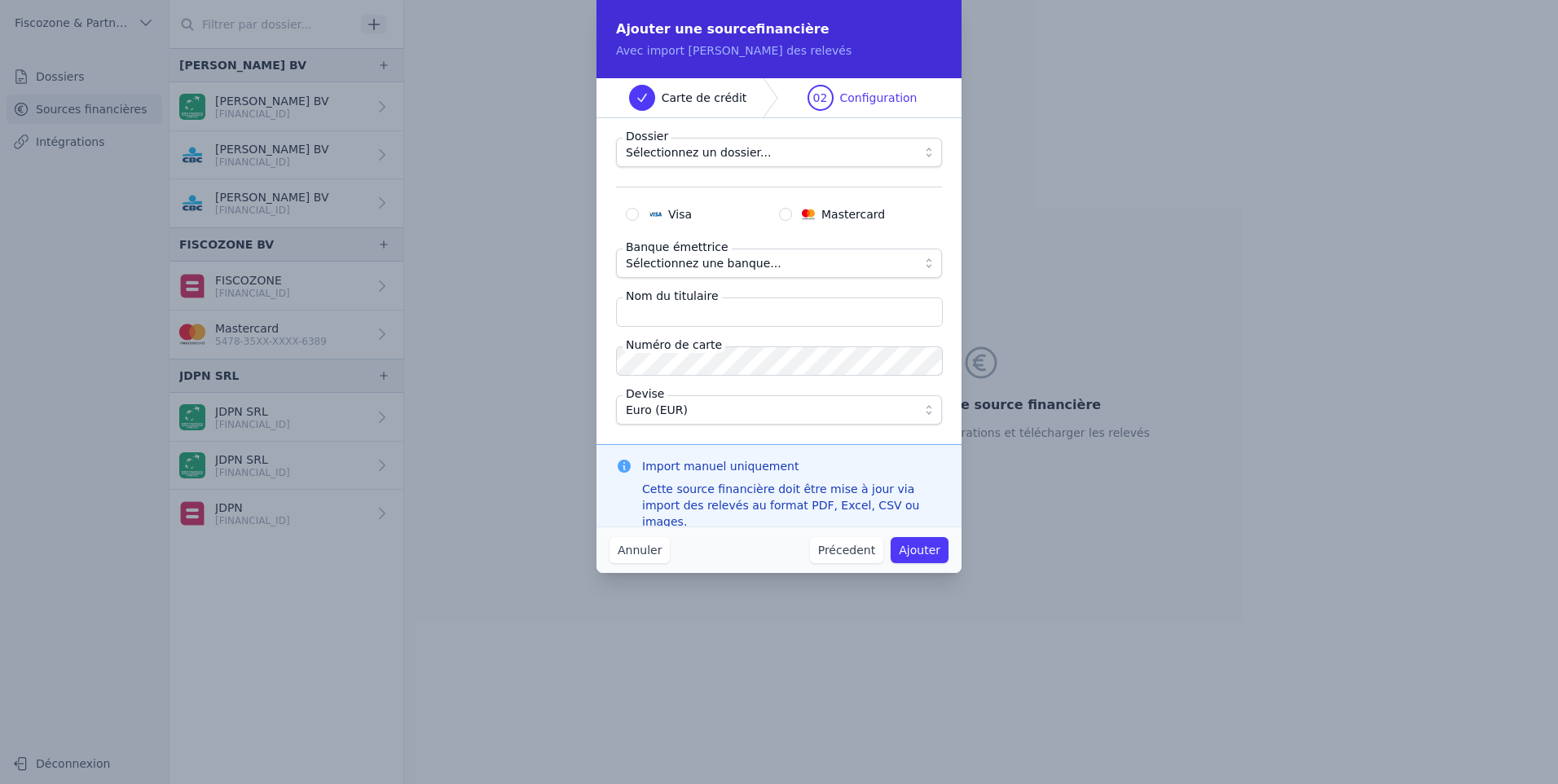
click at [761, 154] on span "Sélectionnez un dossier..." at bounding box center [767, 151] width 284 height 19
click at [916, 154] on button "Sélectionnez un dossier..." at bounding box center [779, 152] width 326 height 29
click at [757, 164] on button "Sélectionnez un dossier..." at bounding box center [779, 152] width 326 height 29
click at [626, 551] on button "Annuler" at bounding box center [640, 550] width 60 height 26
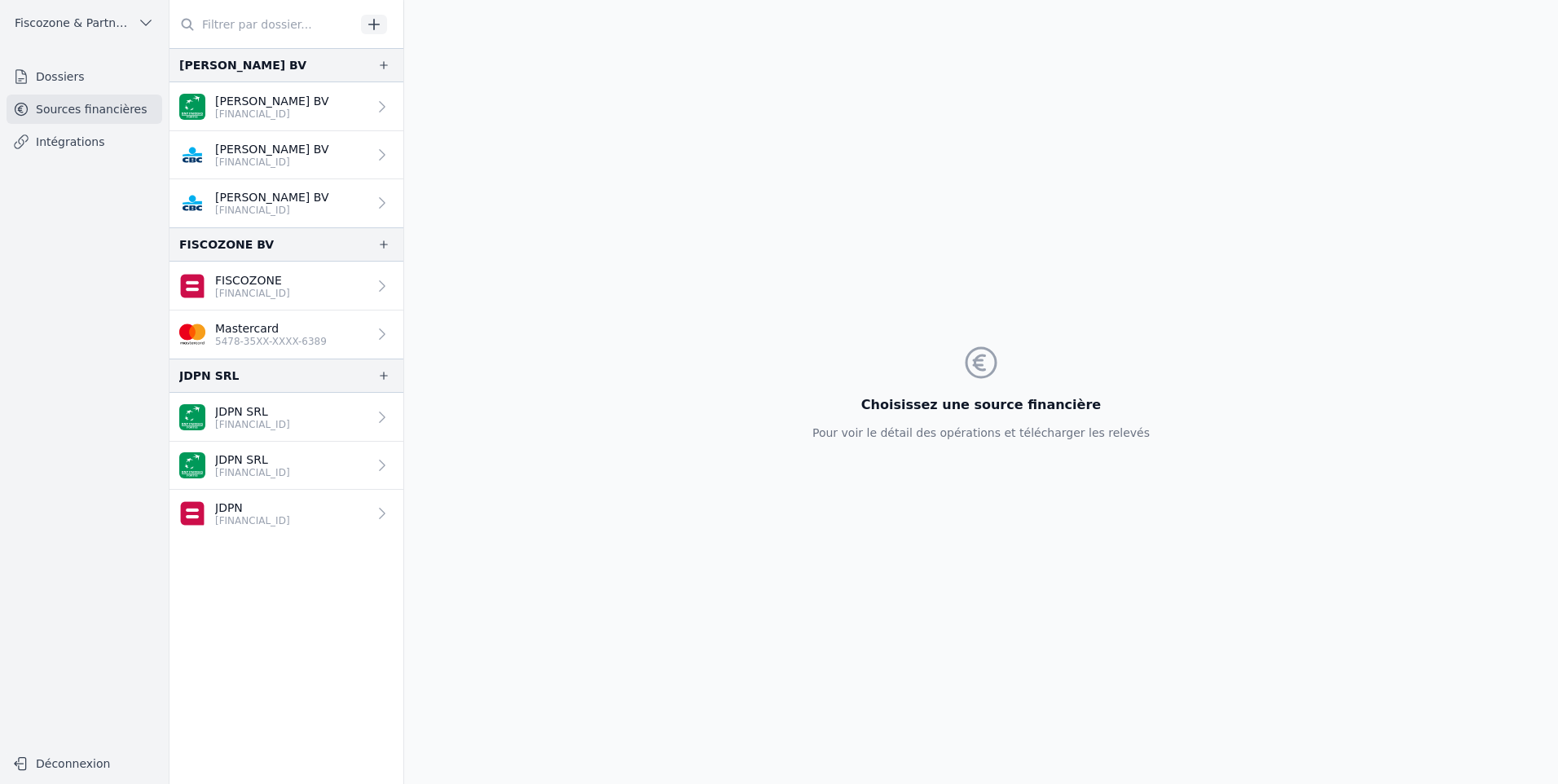
click at [372, 18] on icon "button" at bounding box center [373, 23] width 16 height 16
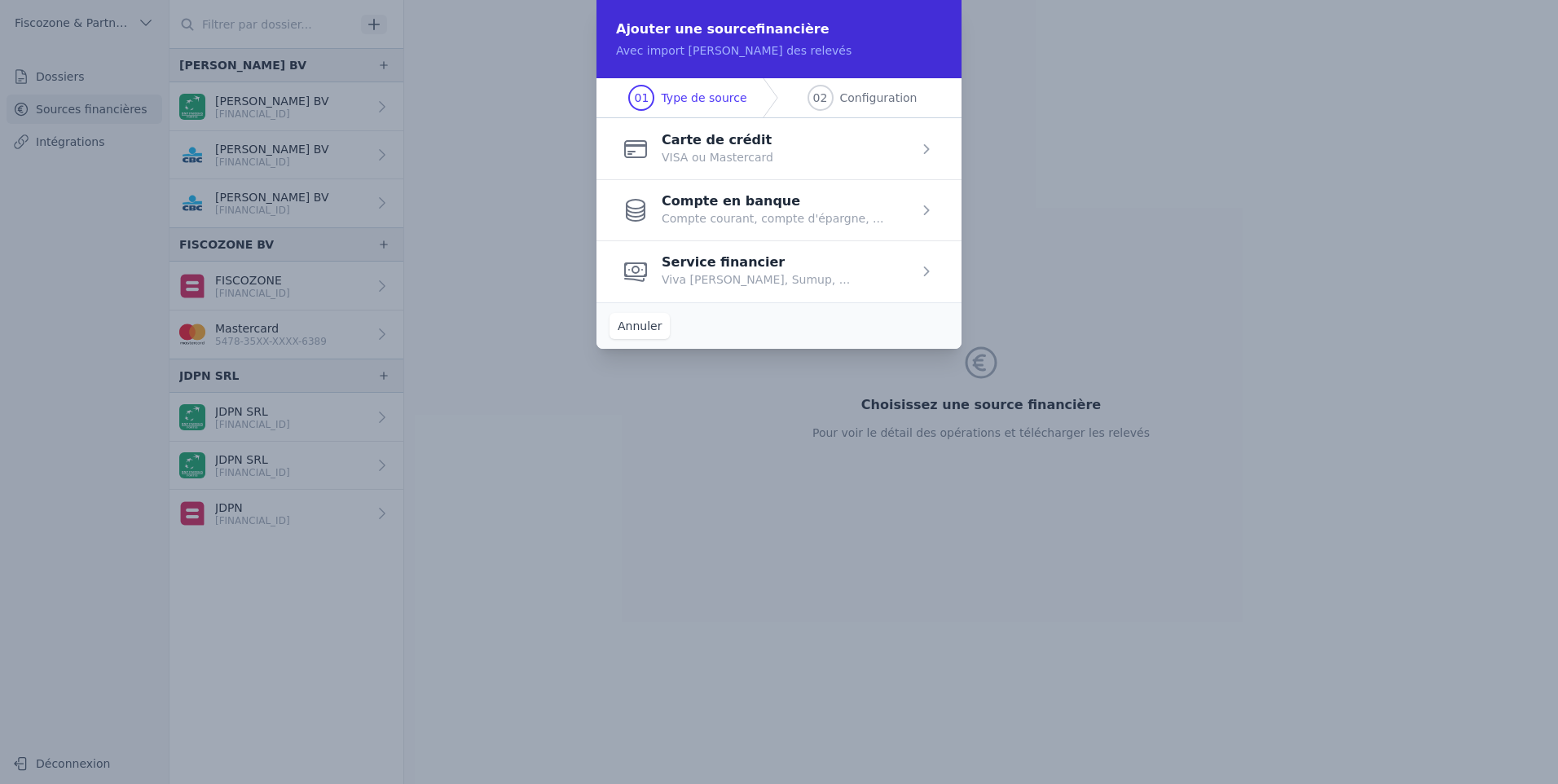
click at [894, 160] on span "button" at bounding box center [779, 148] width 365 height 61
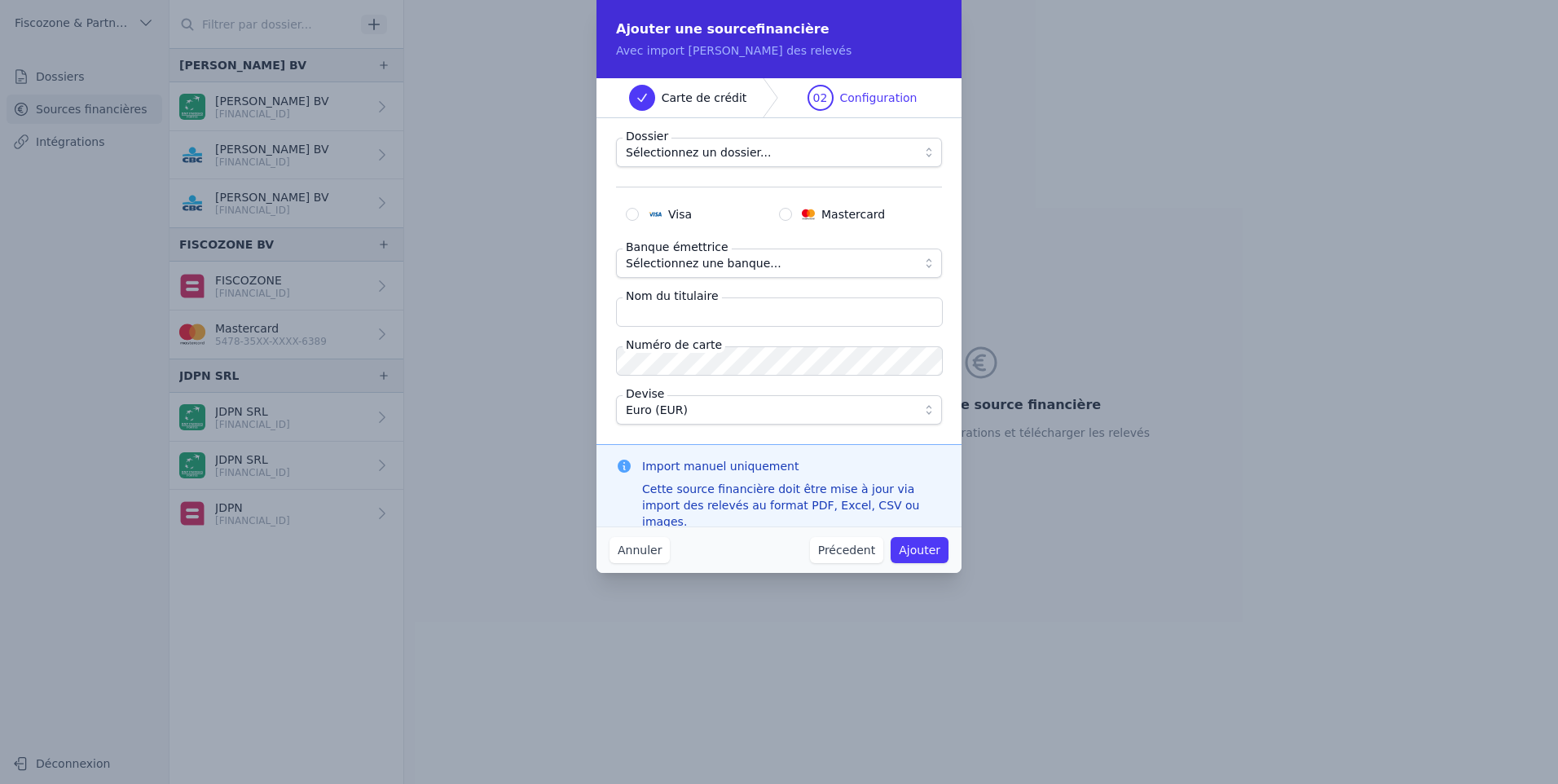
click at [894, 160] on span "Sélectionnez un dossier..." at bounding box center [767, 151] width 284 height 19
click at [733, 152] on span "Sélectionnez un dossier..." at bounding box center [698, 151] width 145 height 19
click at [650, 548] on button "Annuler" at bounding box center [640, 550] width 60 height 26
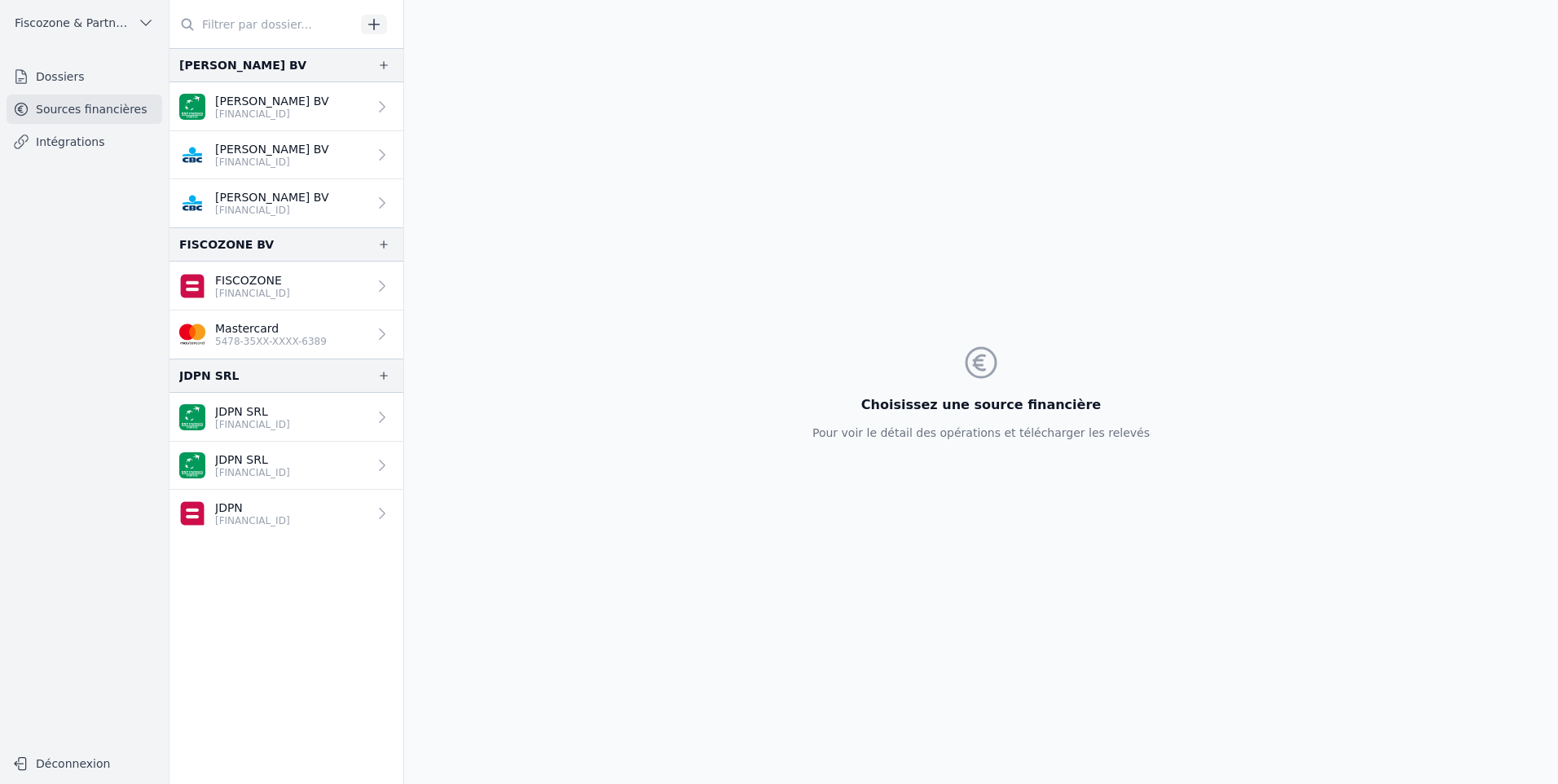
click at [90, 119] on link "Sources financières" at bounding box center [85, 109] width 156 height 29
click at [375, 32] on icon "button" at bounding box center [373, 23] width 16 height 16
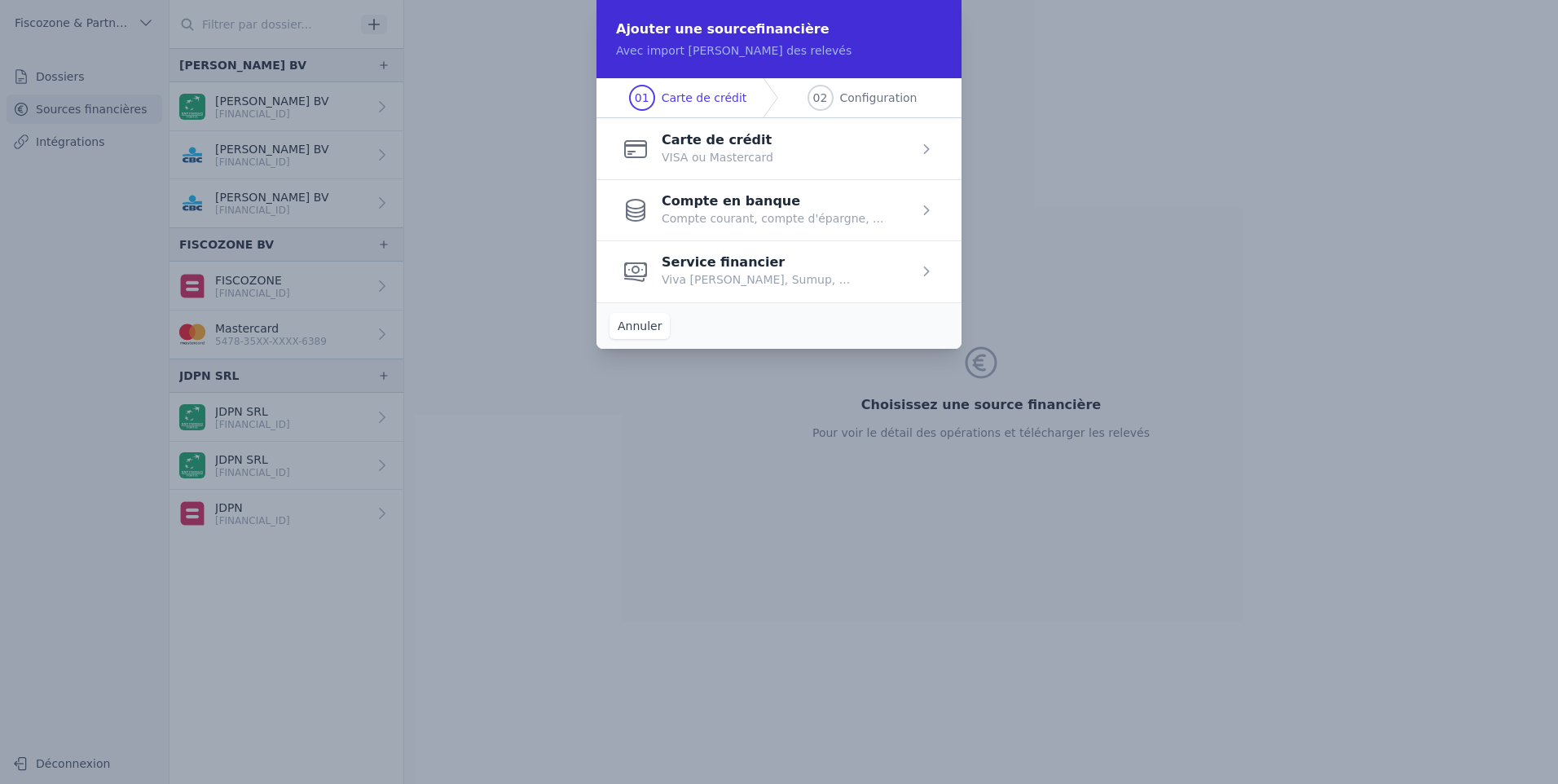
click at [792, 131] on span "button" at bounding box center [779, 148] width 365 height 61
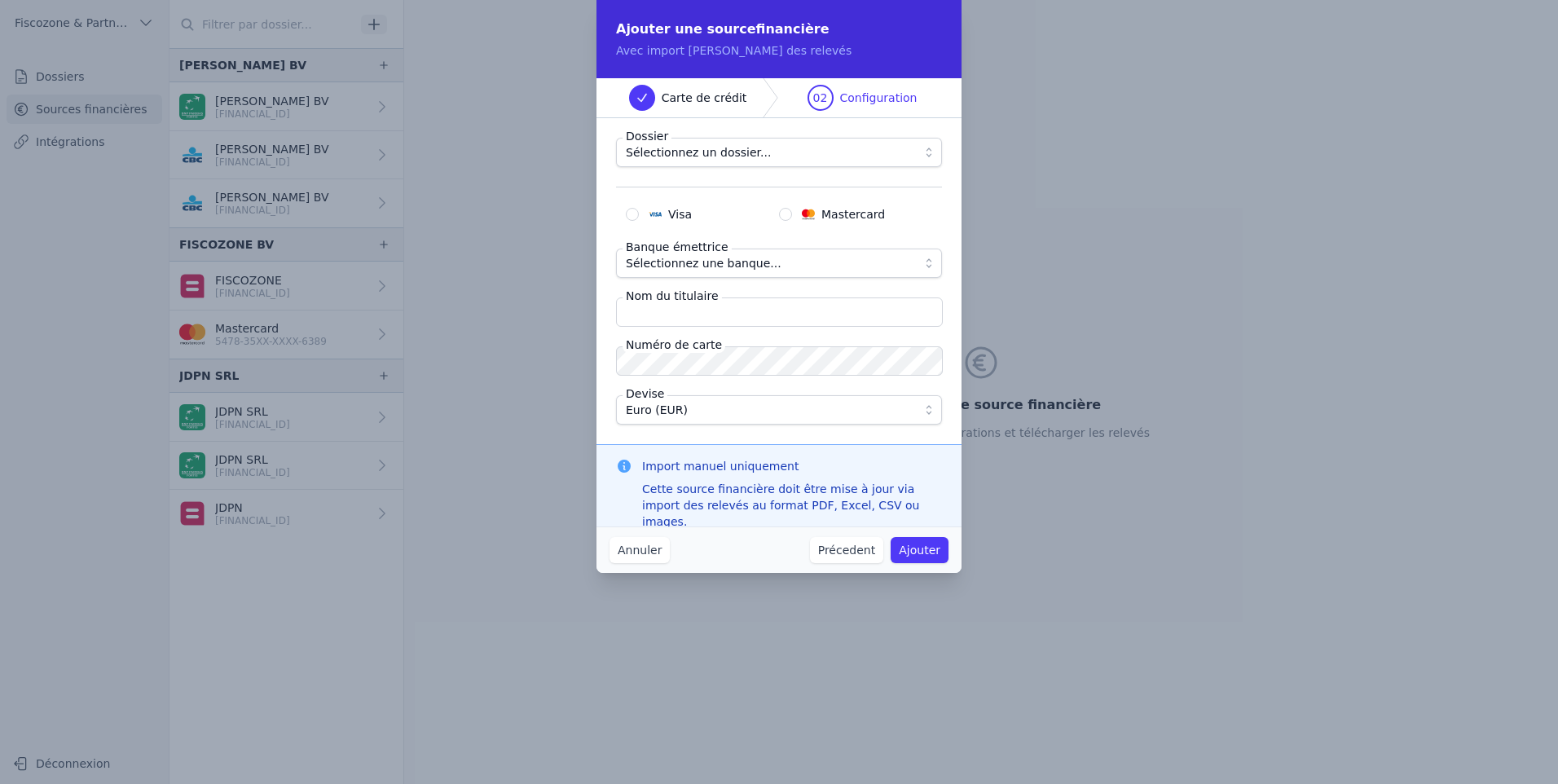
click at [812, 173] on fieldset "Dossier Sélectionnez un dossier... Visa Mastercard Banque émettrice Sélectionne…" at bounding box center [779, 281] width 326 height 287
click at [829, 152] on span "Sélectionnez un dossier..." at bounding box center [767, 151] width 284 height 19
click at [648, 551] on button "Annuler" at bounding box center [640, 550] width 60 height 26
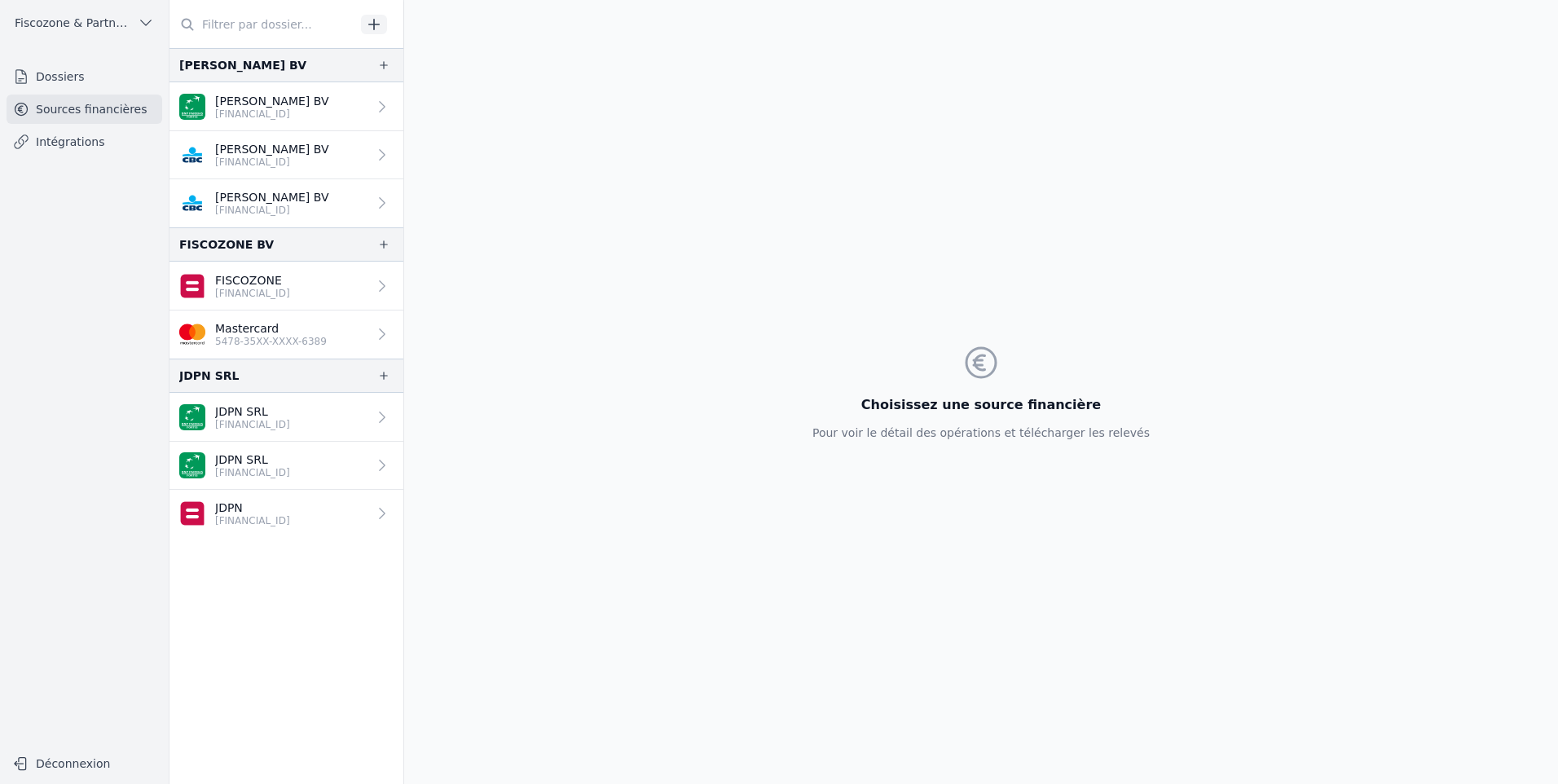
click at [59, 83] on link "Dossiers" at bounding box center [85, 76] width 156 height 29
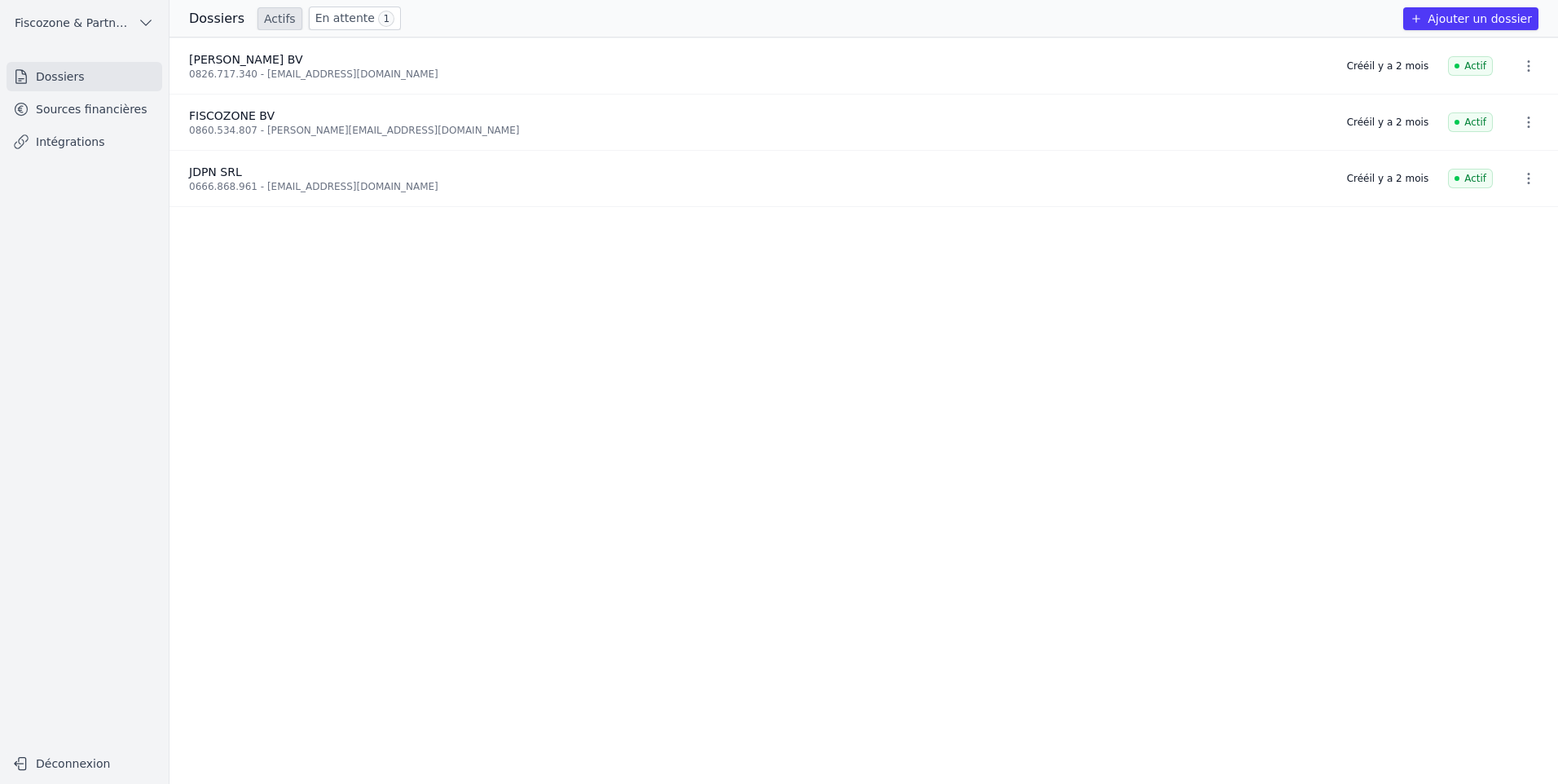
click at [93, 116] on link "Sources financières" at bounding box center [85, 109] width 156 height 29
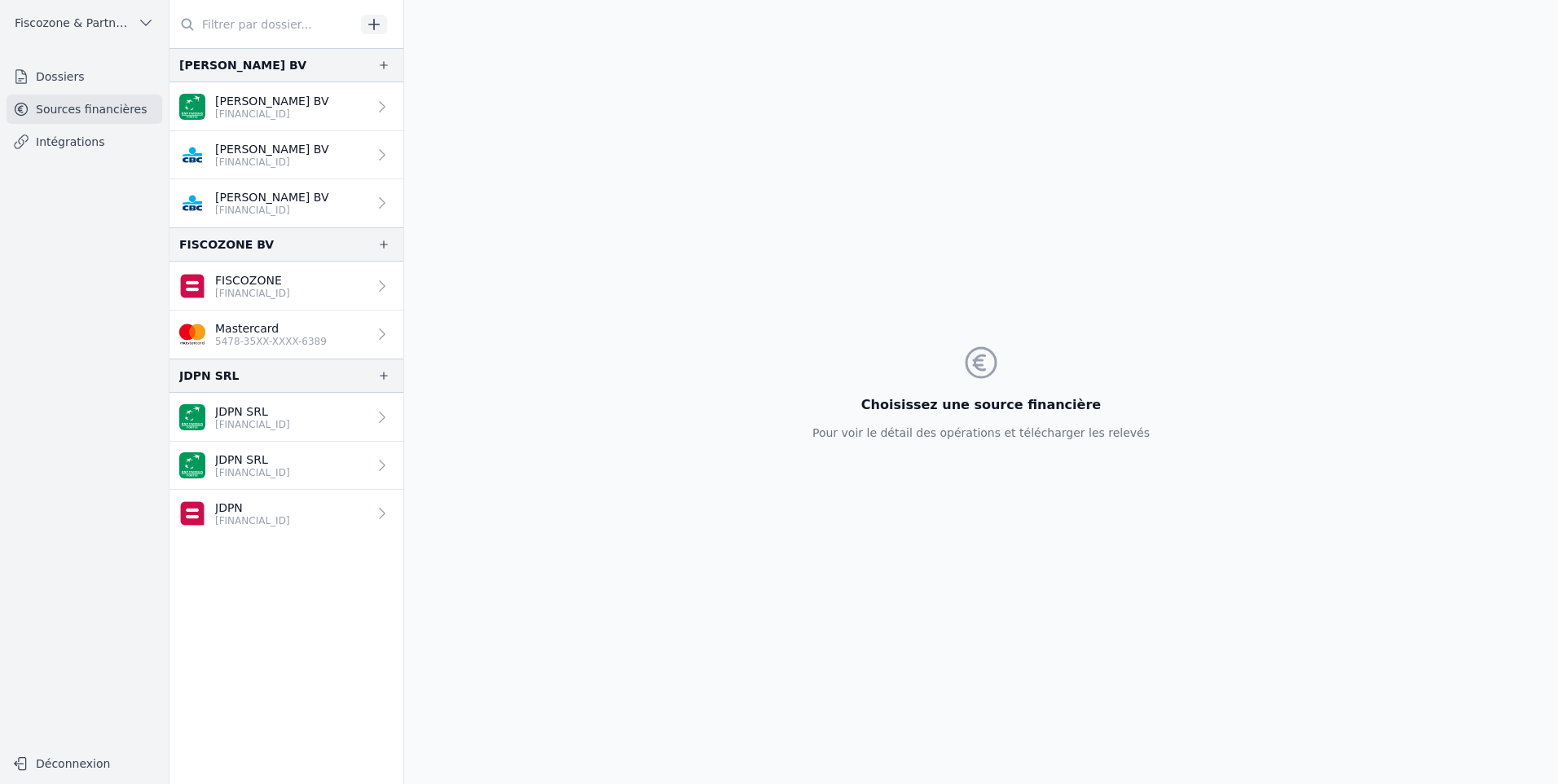
click at [56, 110] on link "Sources financières" at bounding box center [85, 109] width 156 height 29
click at [236, 239] on div "FISCOZONE BV" at bounding box center [226, 244] width 95 height 19
click at [57, 74] on link "Dossiers" at bounding box center [85, 76] width 156 height 29
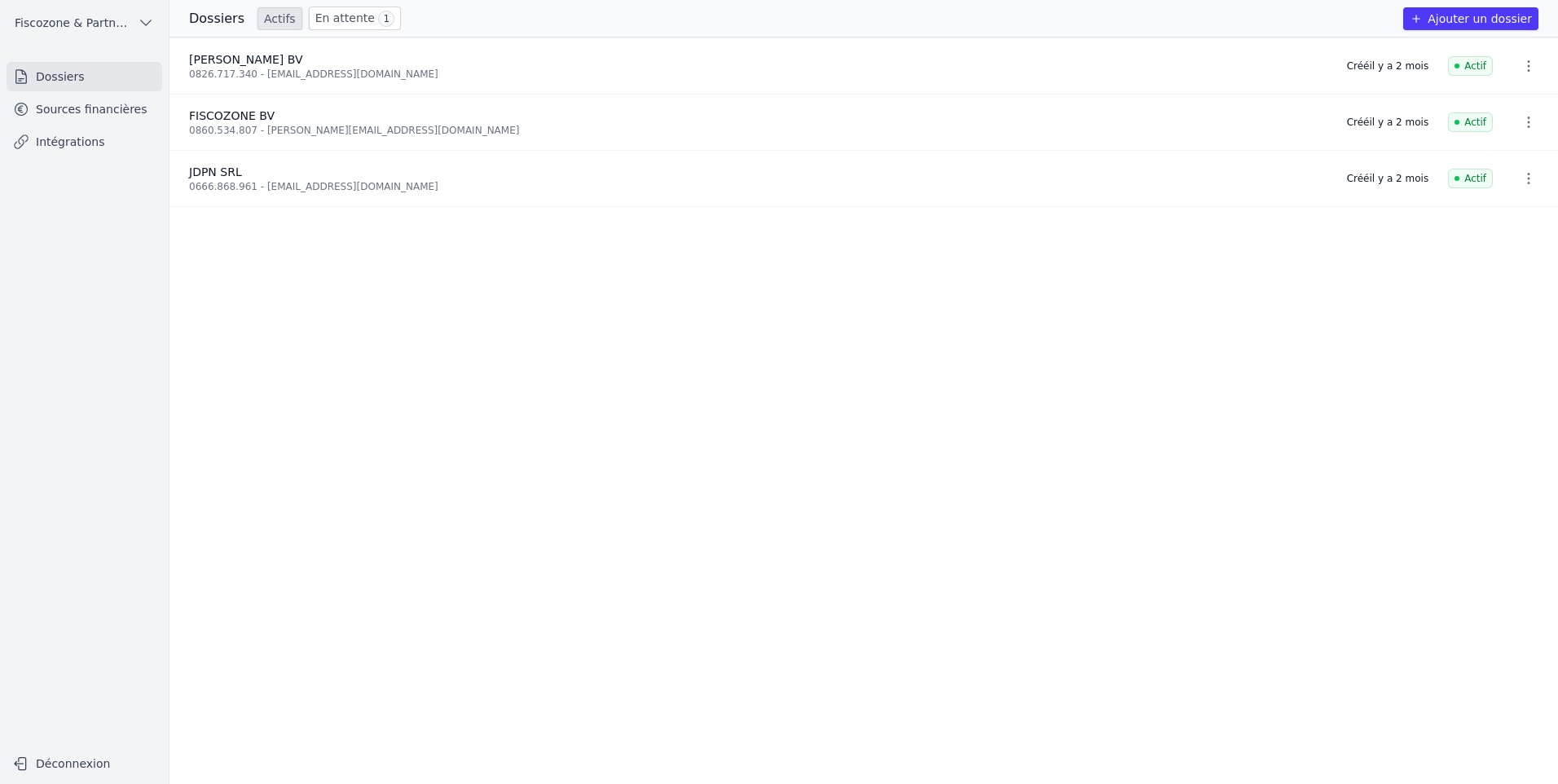
click at [319, 18] on link "En attente 1" at bounding box center [355, 18] width 92 height 23
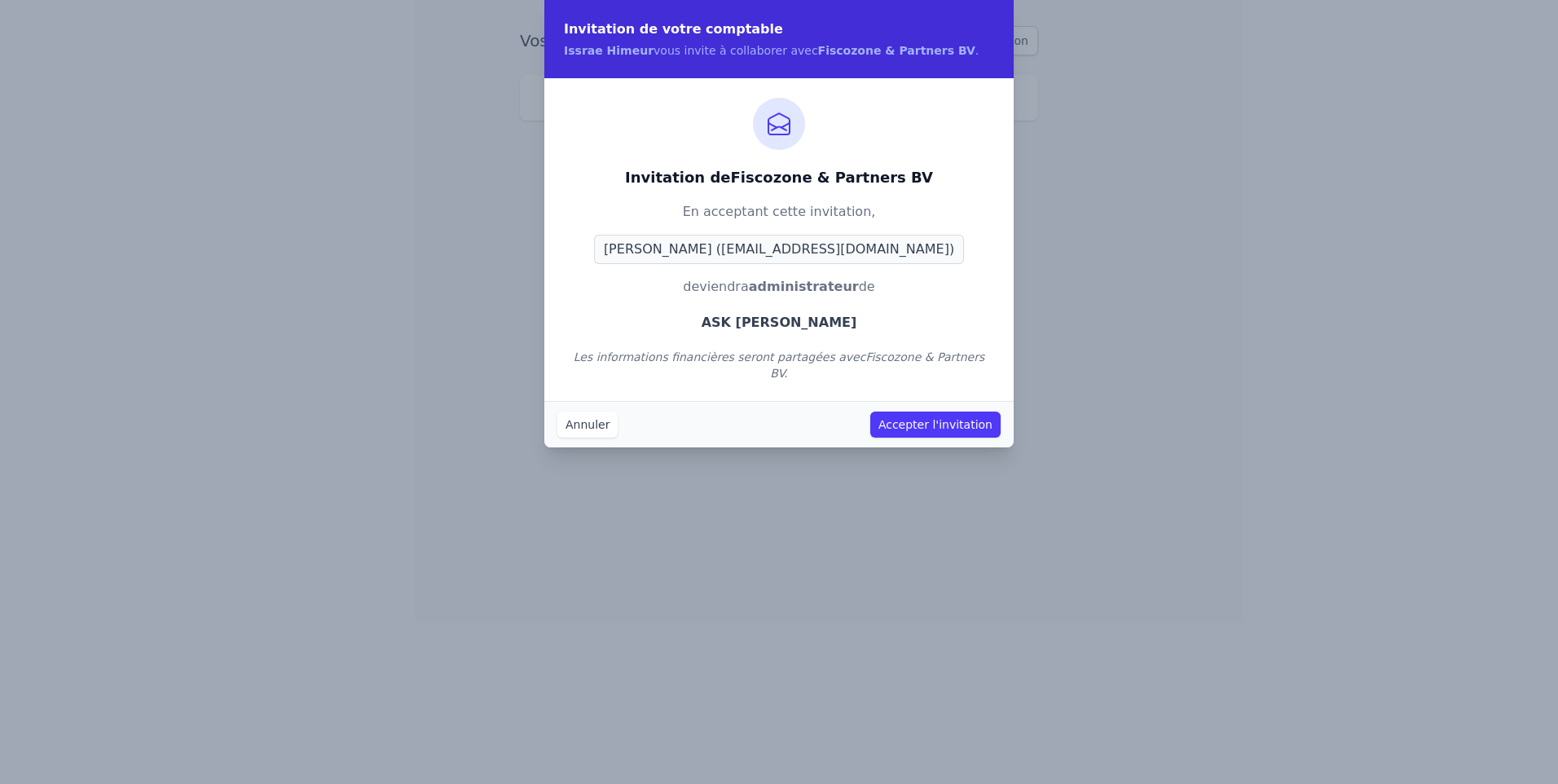
click at [940, 414] on button "Accepter l'invitation" at bounding box center [935, 424] width 131 height 26
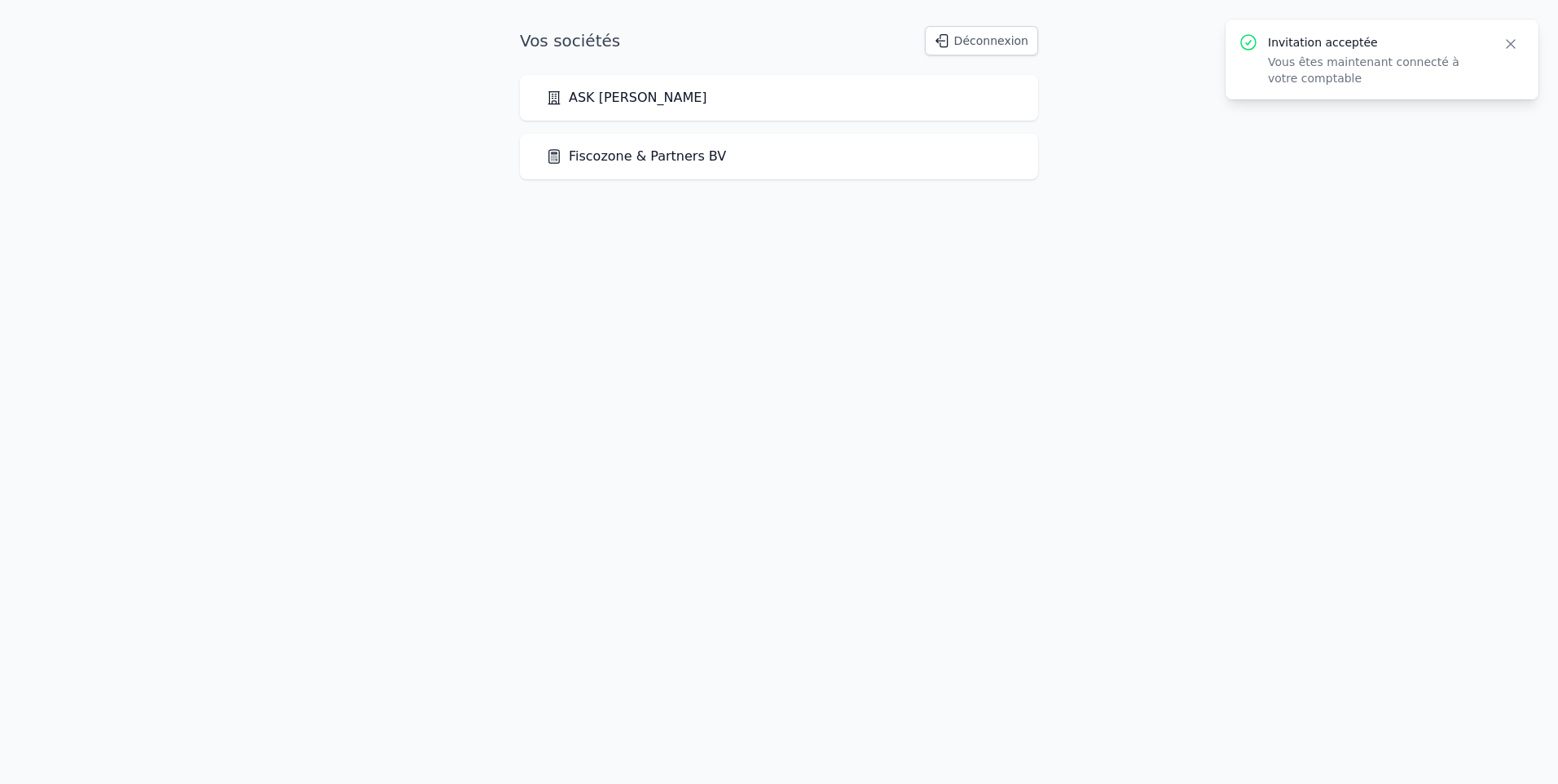
click at [613, 106] on link "ASK [PERSON_NAME]" at bounding box center [627, 97] width 161 height 19
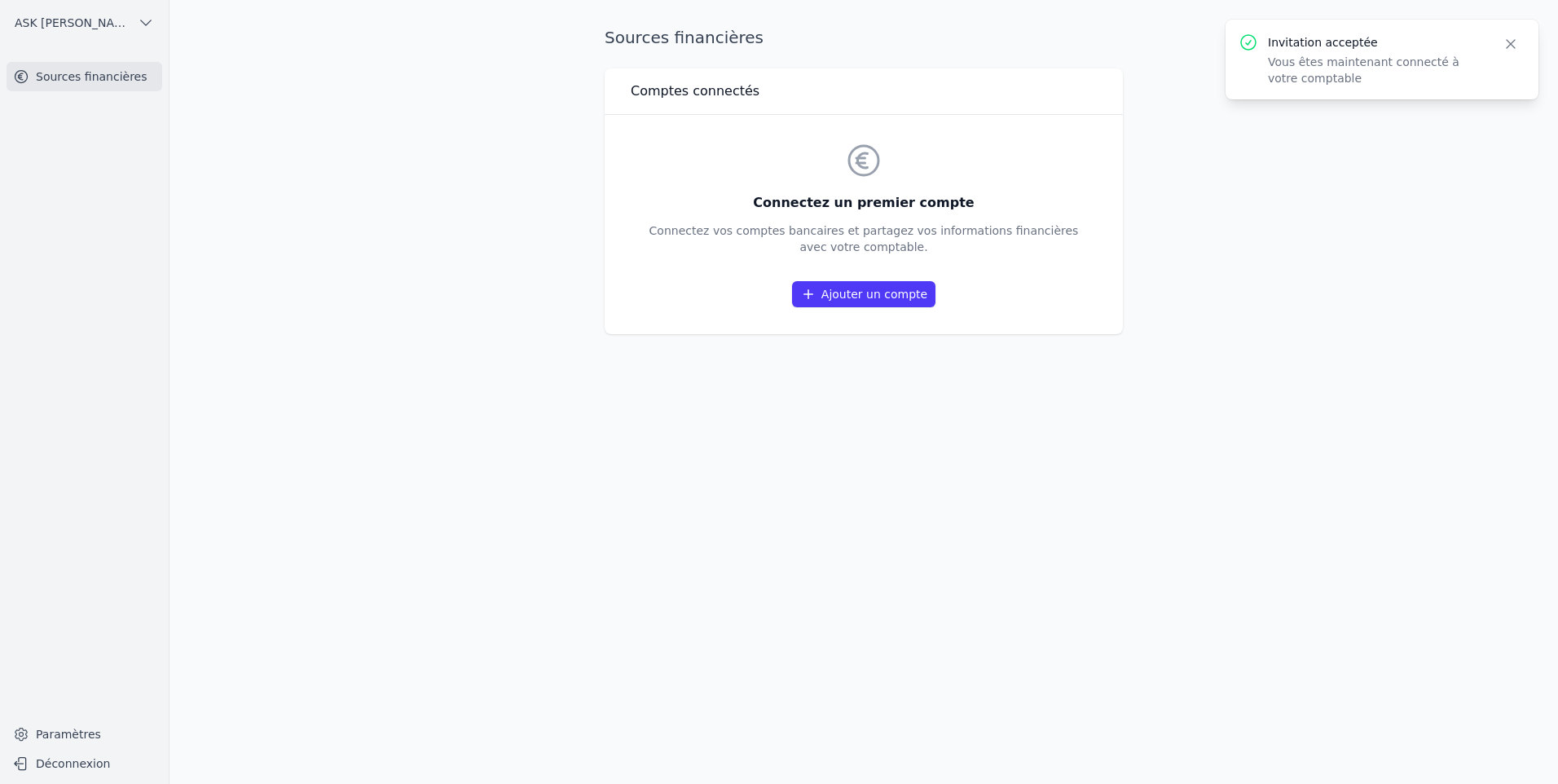
click at [90, 76] on link "Sources financières" at bounding box center [85, 76] width 156 height 29
click at [872, 295] on link "Ajouter un compte" at bounding box center [864, 294] width 143 height 26
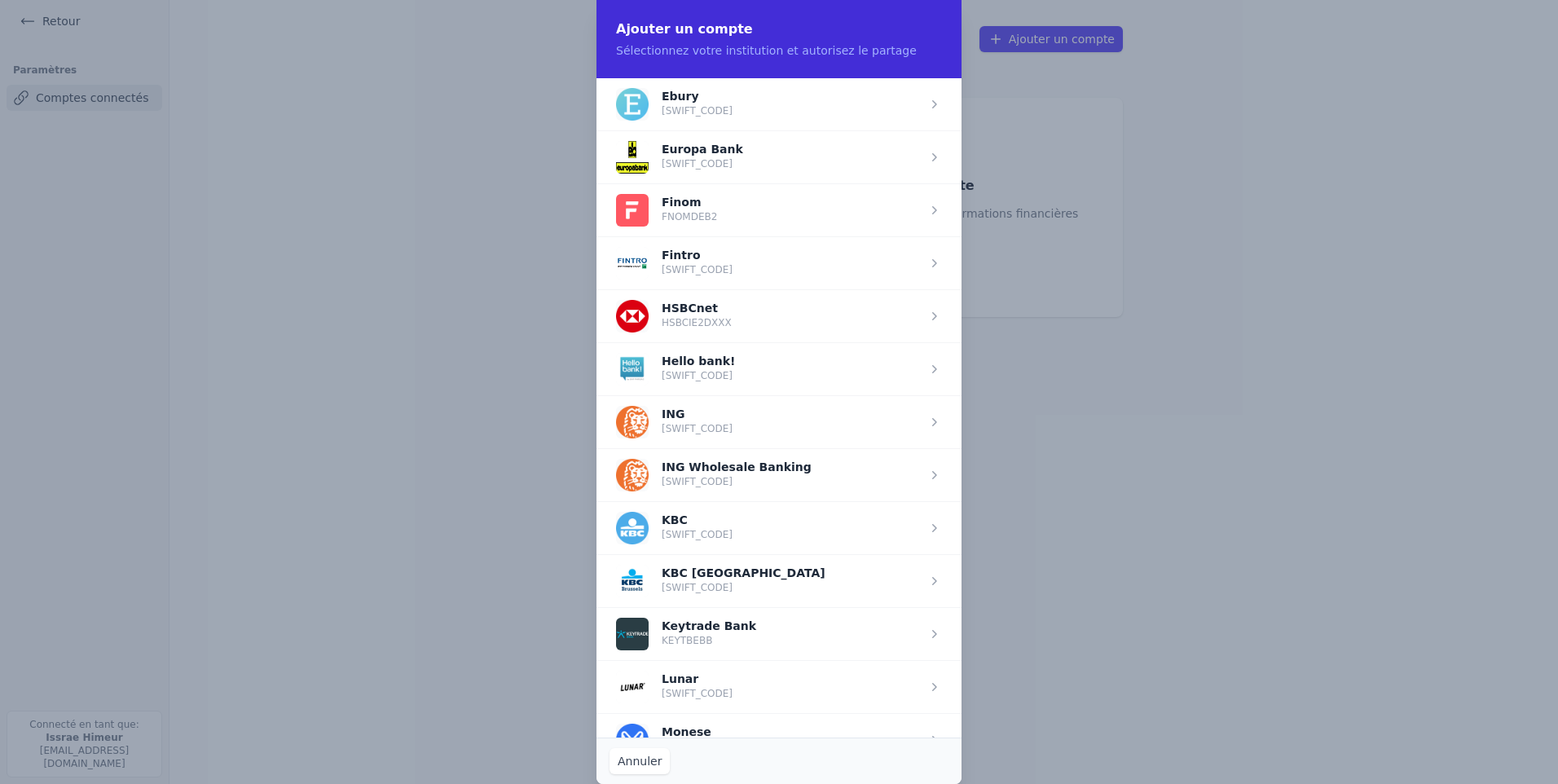
scroll to position [1059, 0]
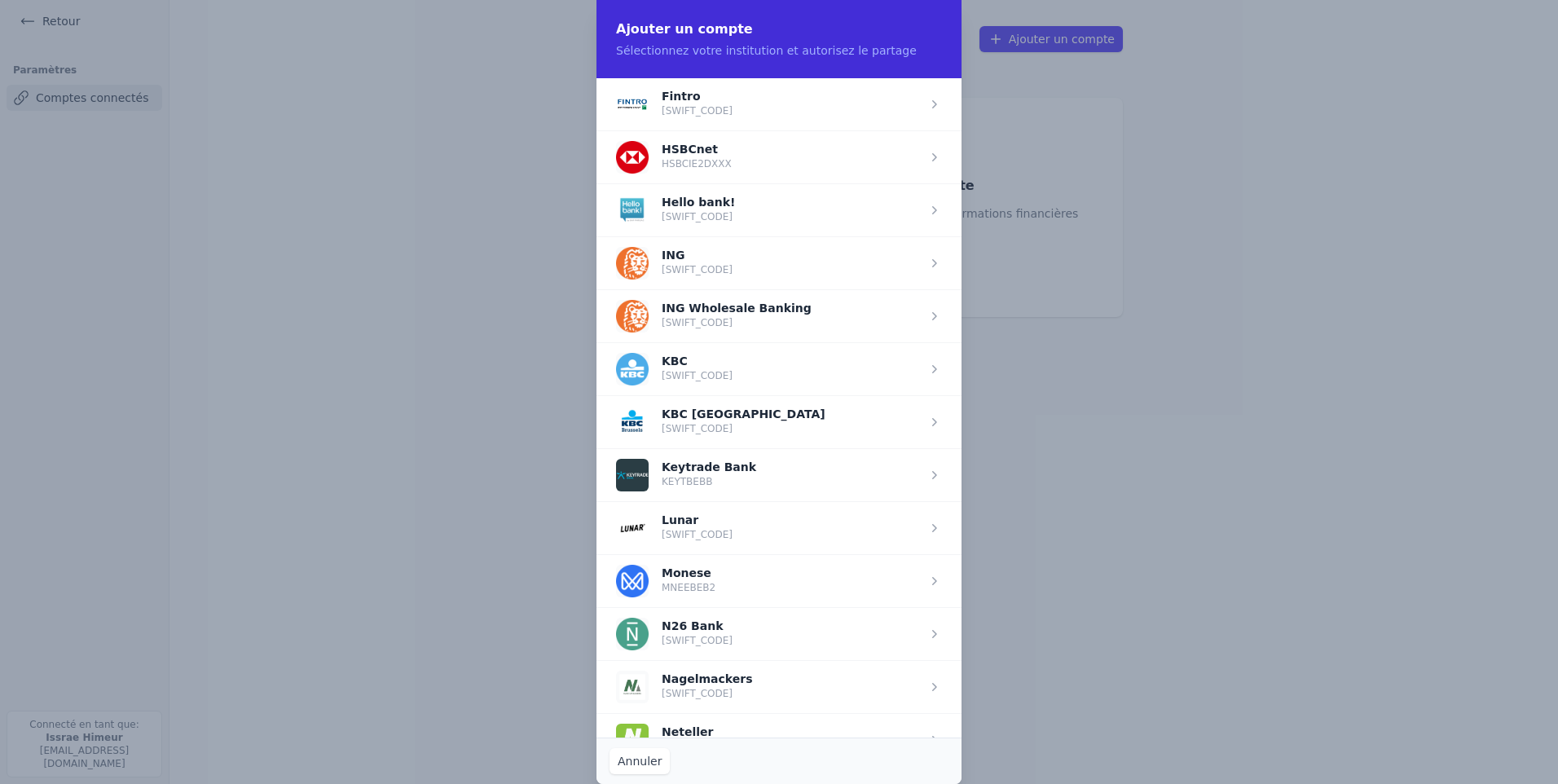
click at [662, 768] on button "Annuler" at bounding box center [640, 761] width 60 height 26
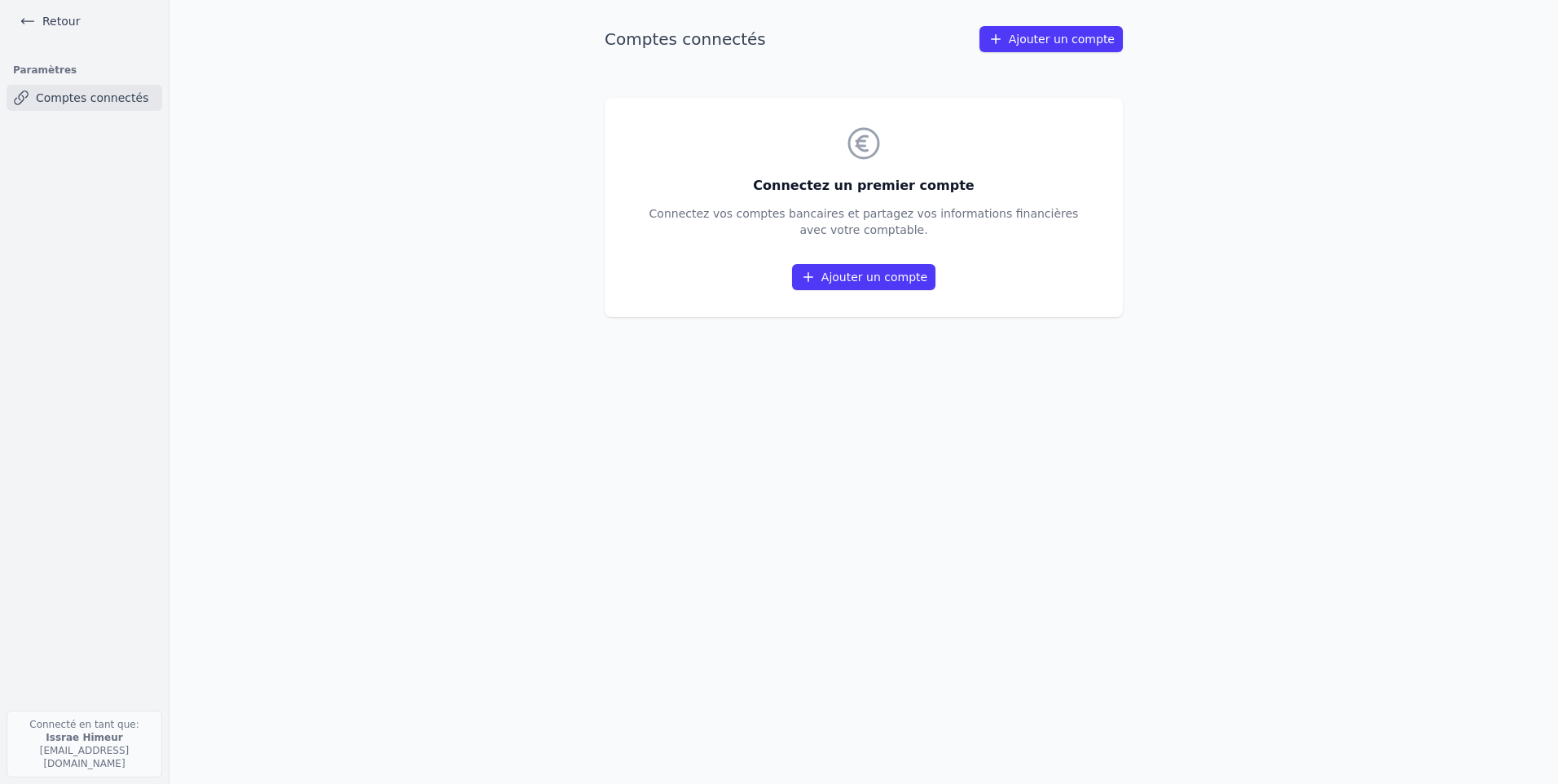
click at [57, 10] on link "Retour" at bounding box center [50, 21] width 74 height 23
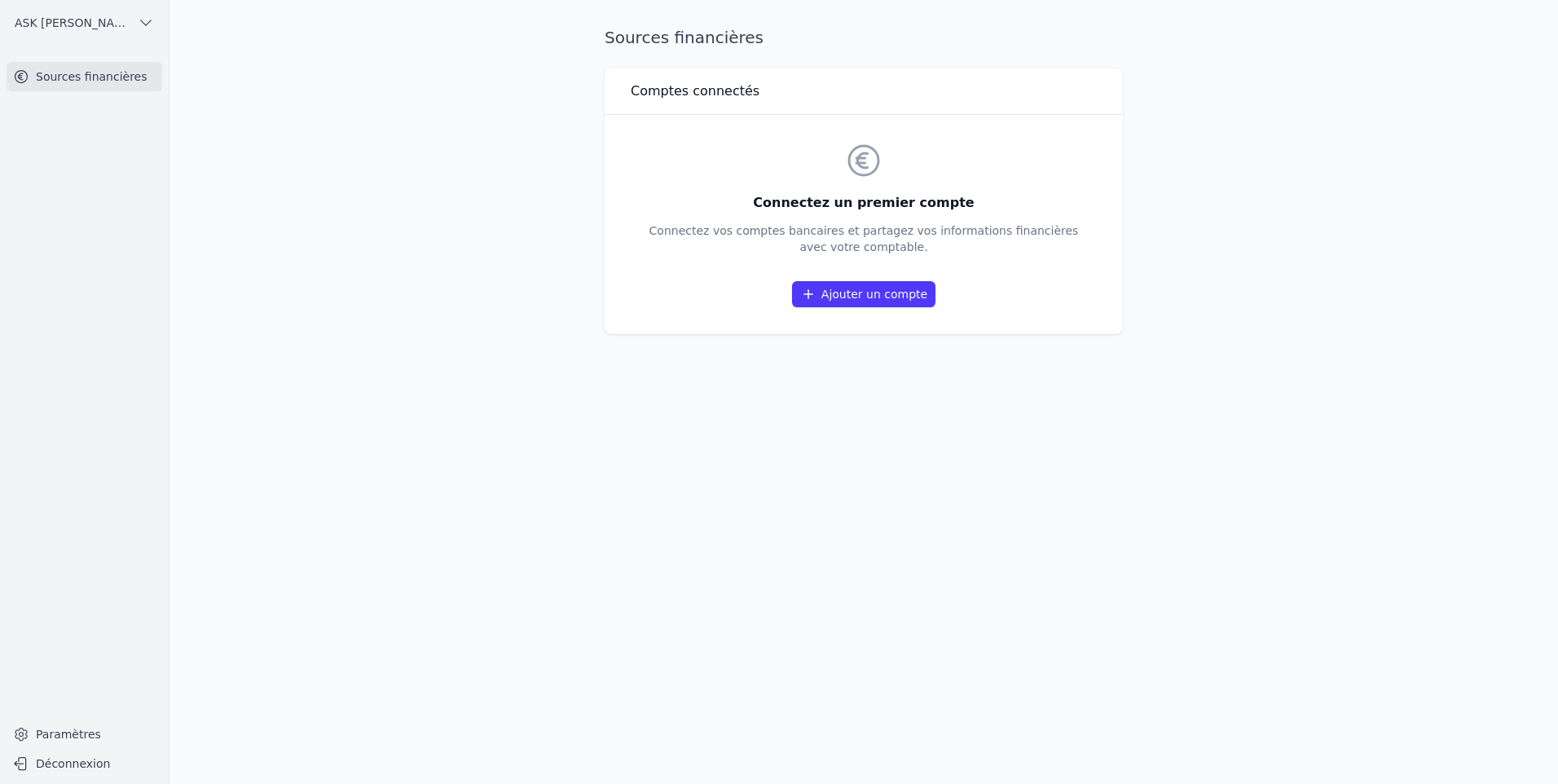
click at [141, 30] on icon "button" at bounding box center [146, 23] width 16 height 16
click at [120, 55] on span "ASK [PERSON_NAME]" at bounding box center [92, 58] width 113 height 16
click at [144, 27] on icon "button" at bounding box center [146, 23] width 16 height 16
click at [120, 85] on span "Fiscozone & Partners BV" at bounding box center [92, 91] width 113 height 16
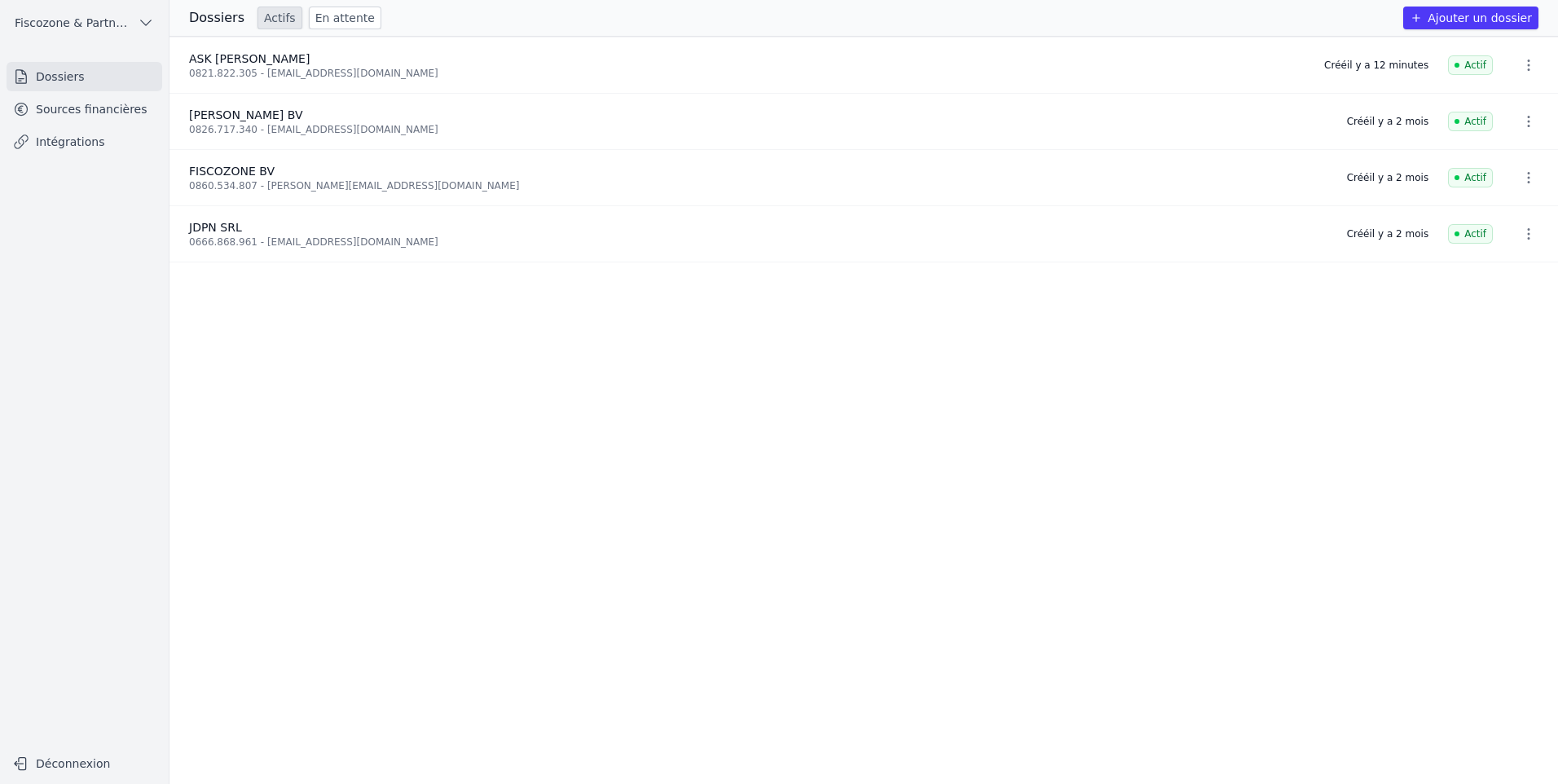
click at [49, 99] on link "Sources financières" at bounding box center [85, 109] width 156 height 29
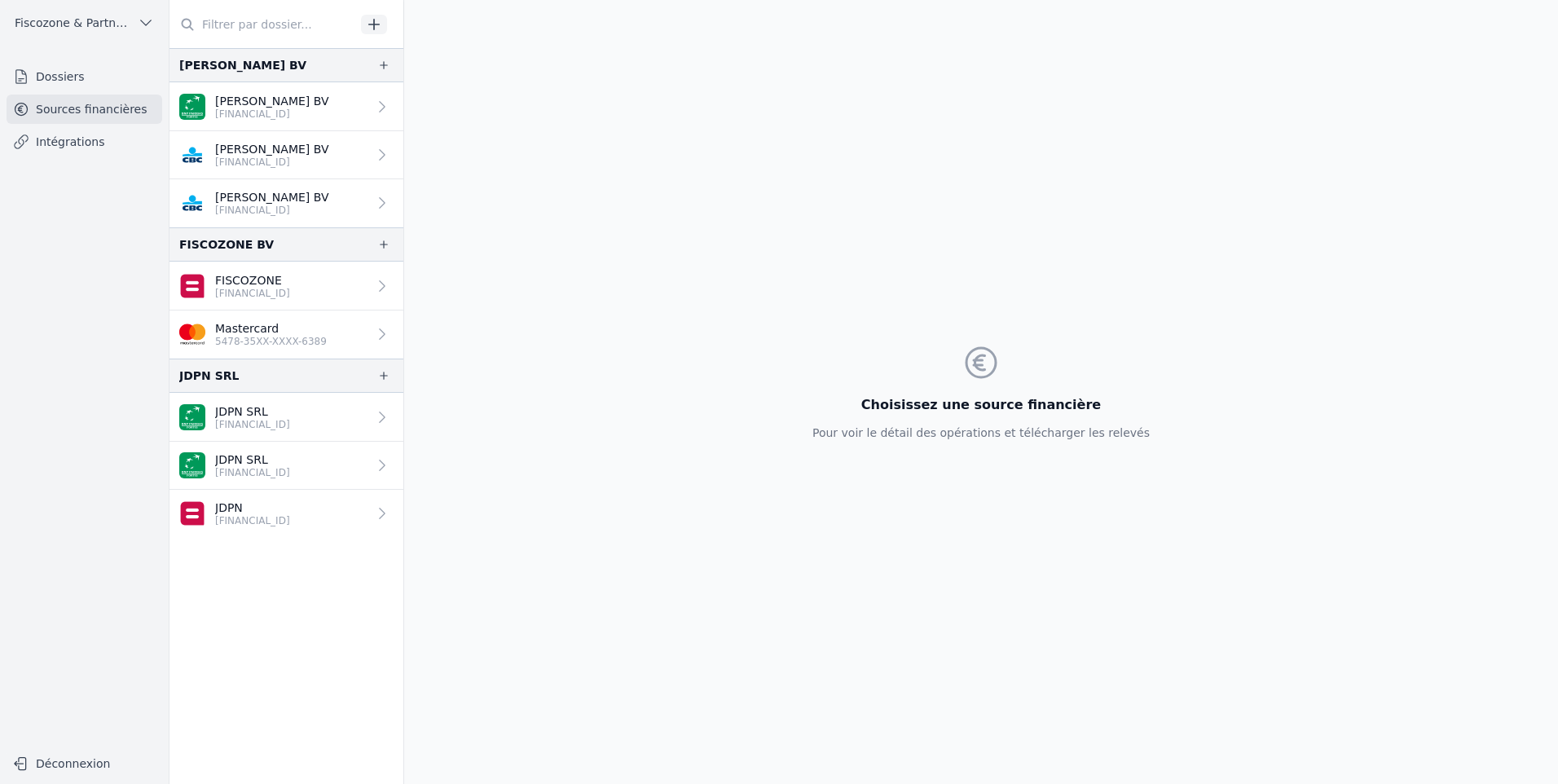
click at [377, 20] on icon "button" at bounding box center [373, 23] width 16 height 16
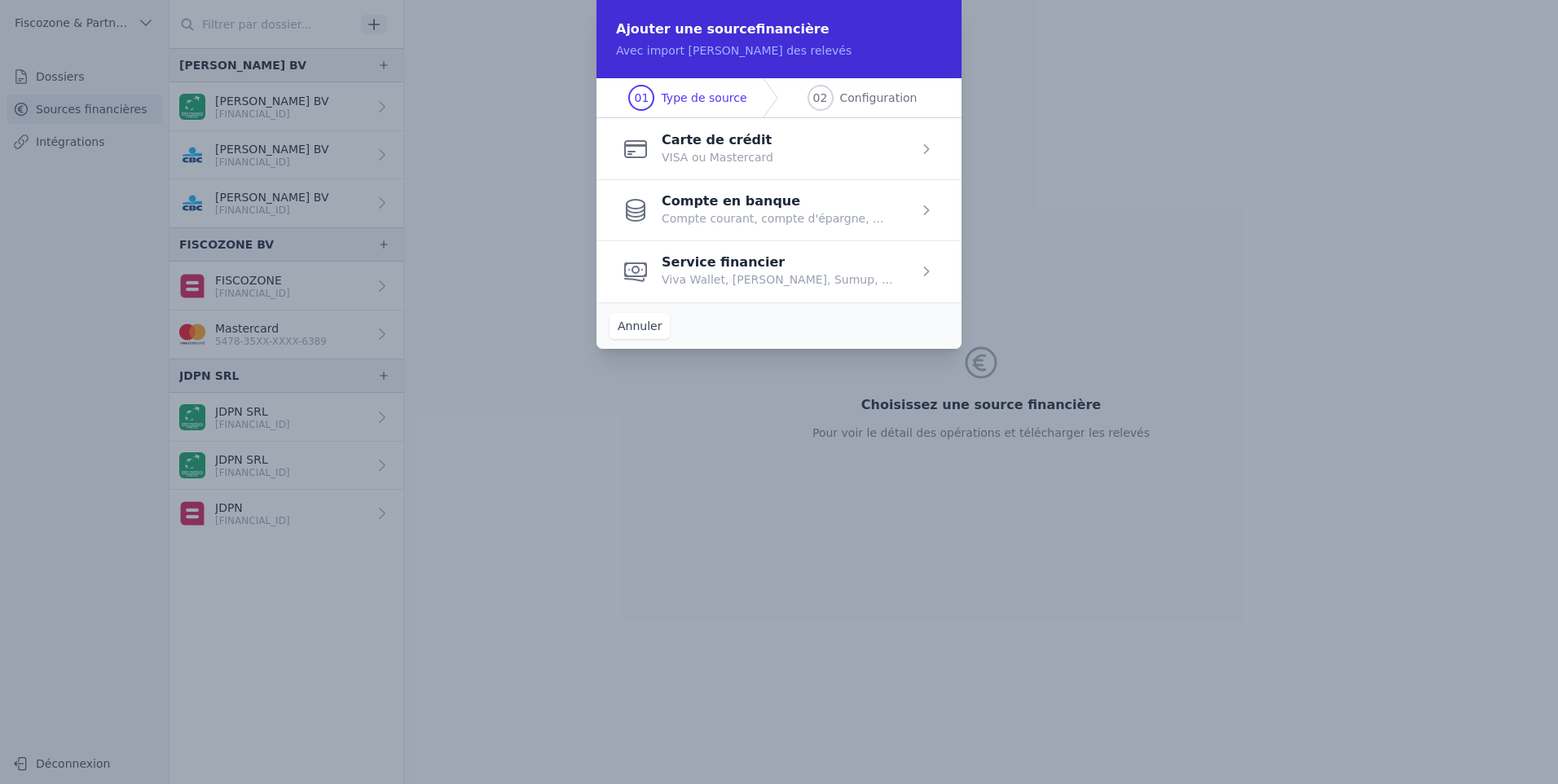
click at [776, 137] on span "button" at bounding box center [779, 148] width 365 height 61
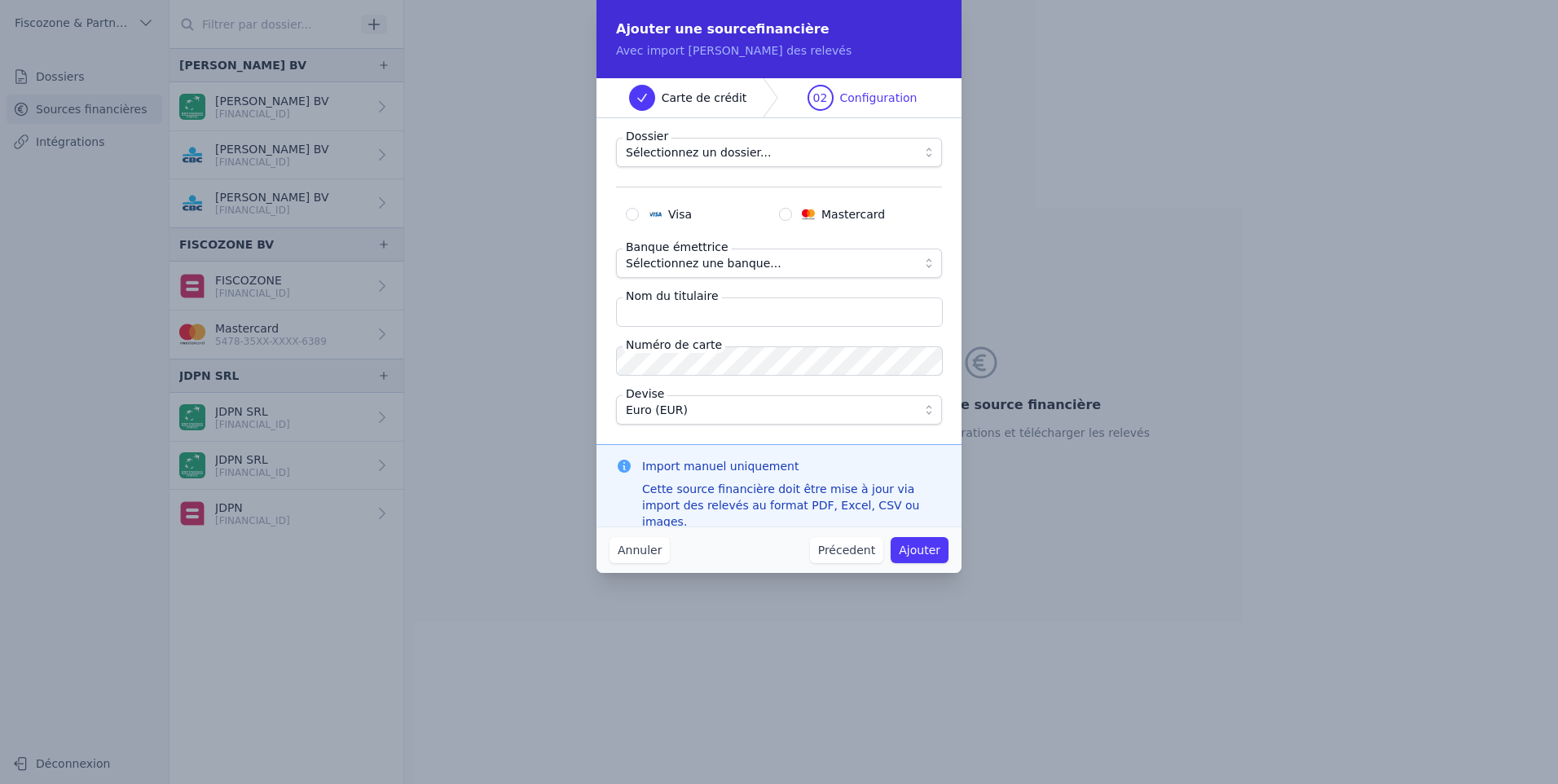
click at [788, 147] on span "Sélectionnez un dossier..." at bounding box center [767, 151] width 284 height 19
click at [807, 155] on span "Sélectionnez un dossier..." at bounding box center [767, 151] width 284 height 19
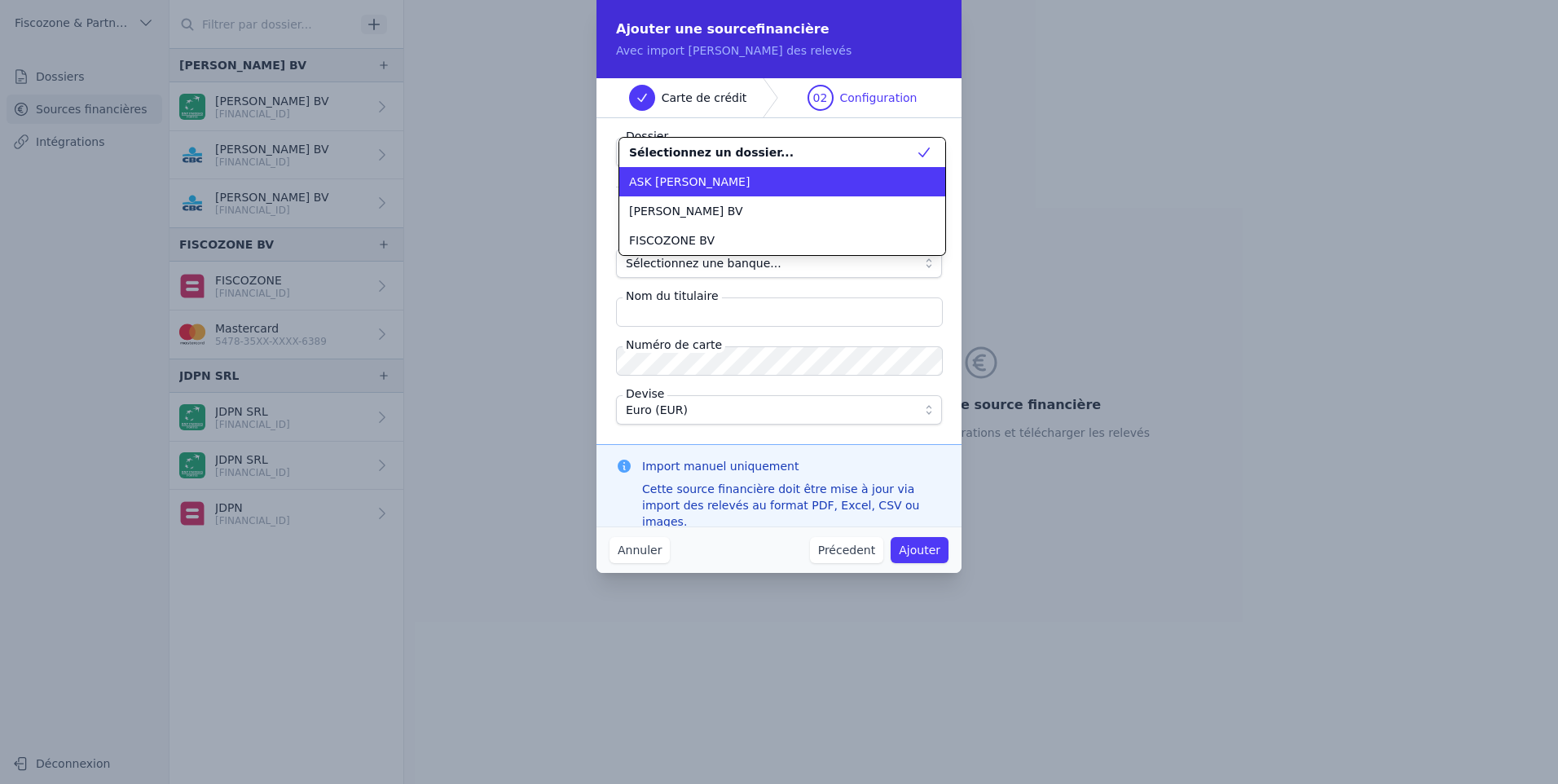
click at [806, 183] on div "ASK [PERSON_NAME]" at bounding box center [772, 181] width 287 height 16
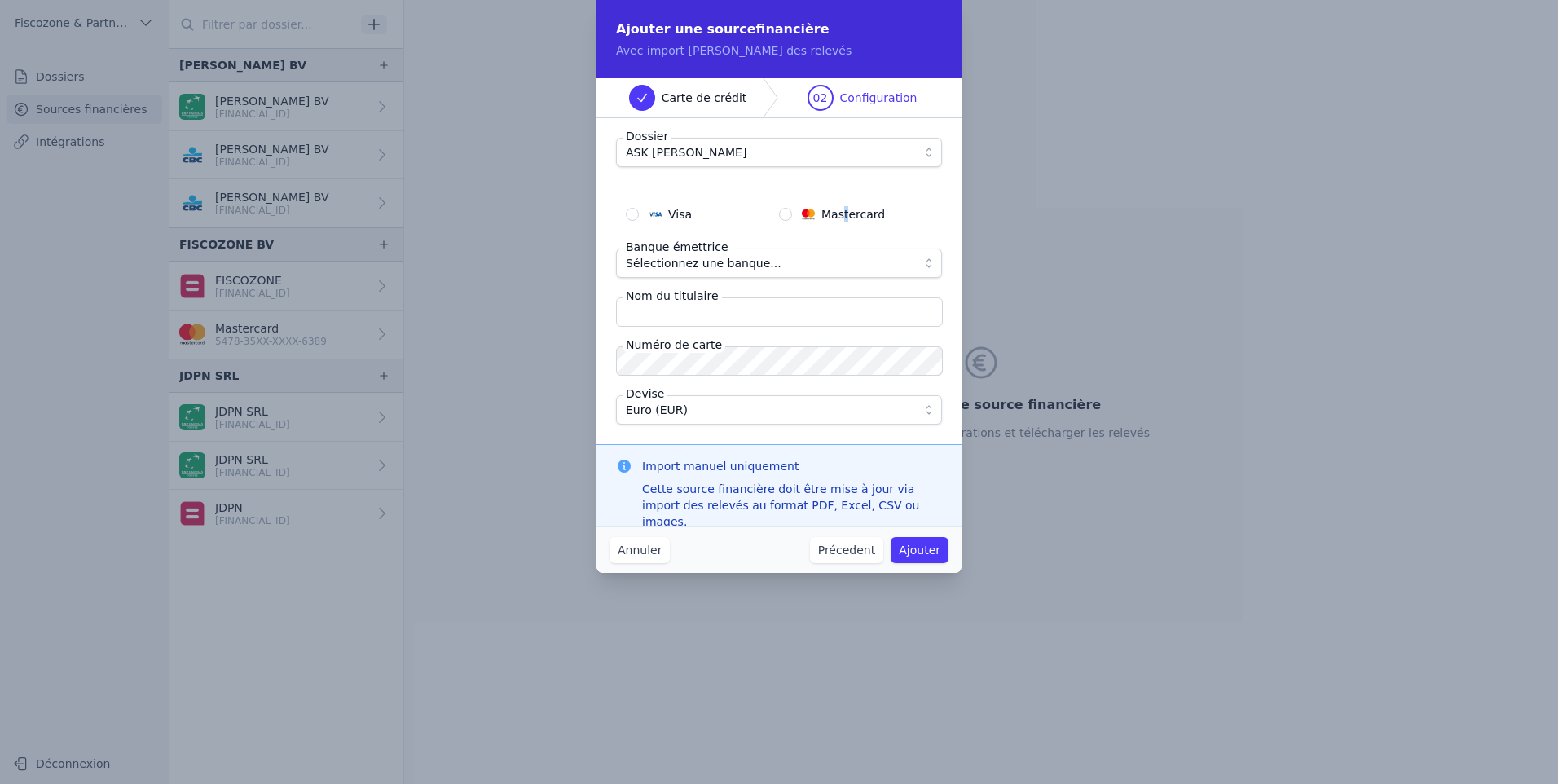
click at [844, 210] on span "Mastercard" at bounding box center [853, 213] width 64 height 16
drag, startPoint x: 844, startPoint y: 210, endPoint x: 783, endPoint y: 211, distance: 61.0
click at [783, 211] on input "Mastercard" at bounding box center [786, 214] width 13 height 13
radio input "true"
click at [771, 262] on span "Sélectionnez une banque..." at bounding box center [767, 263] width 284 height 19
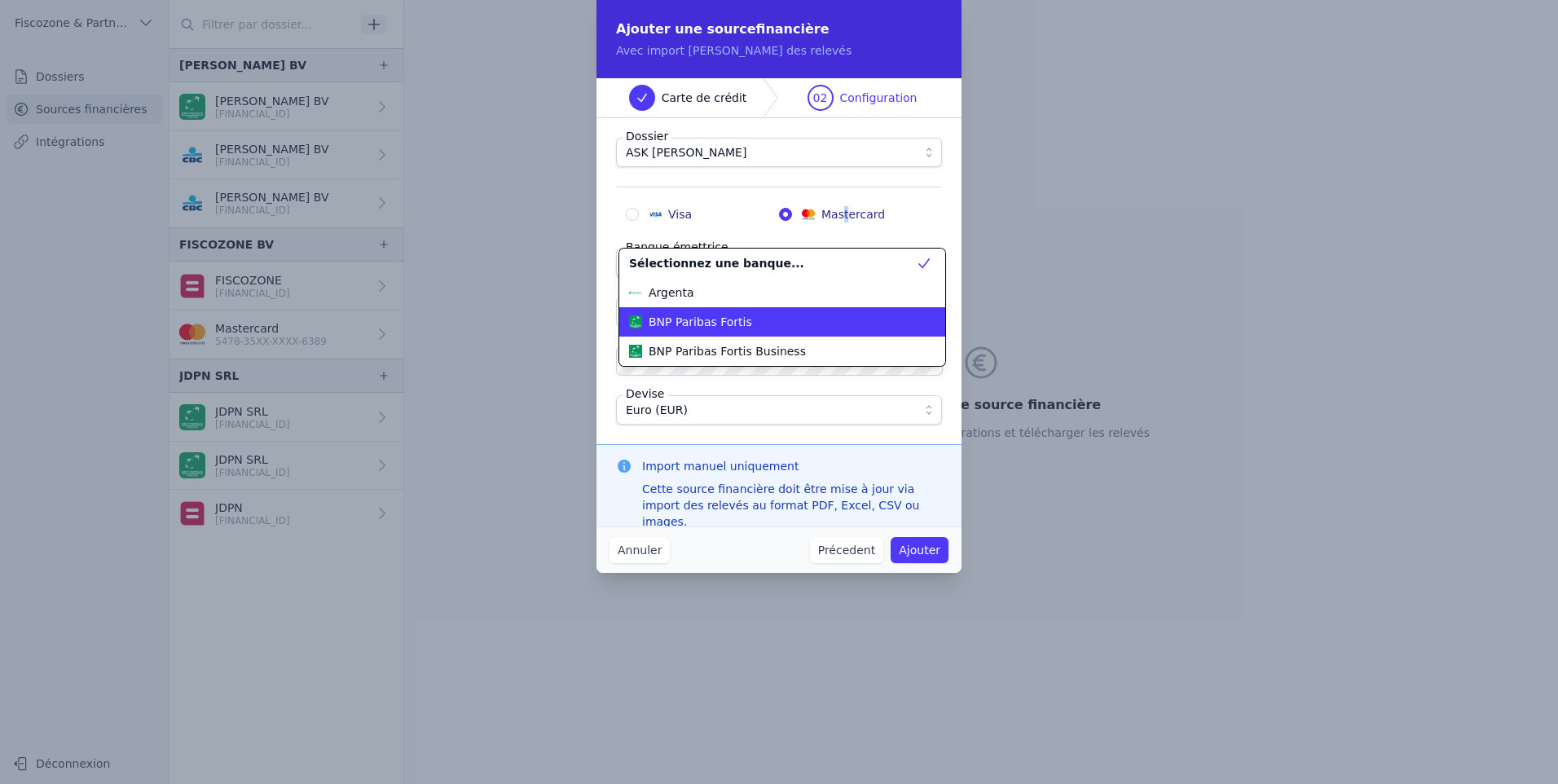
click at [766, 336] on li "BNP Paribas Fortis" at bounding box center [782, 321] width 326 height 29
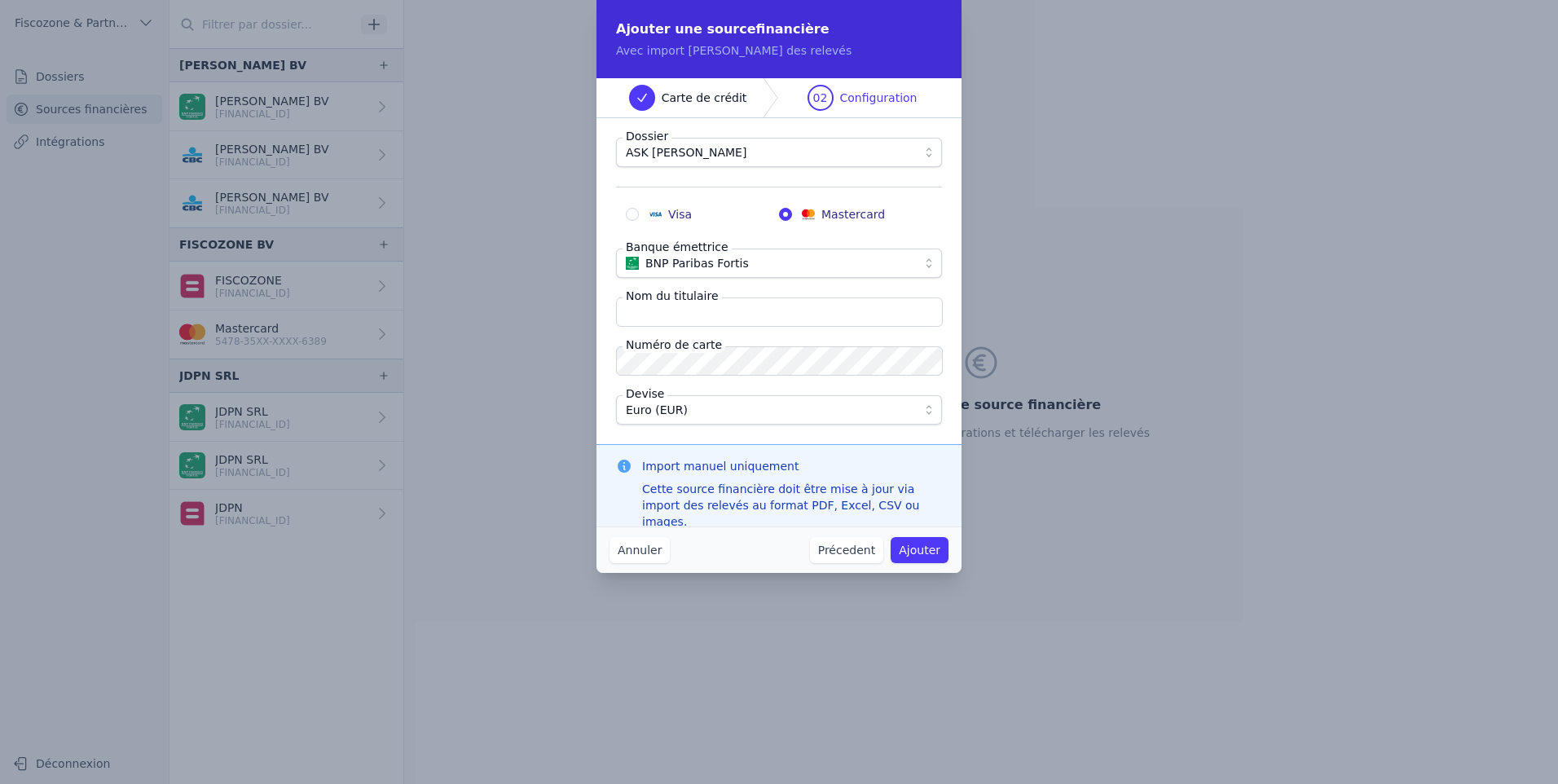
click at [770, 310] on input "Nom du titulaire" at bounding box center [779, 312] width 327 height 29
click at [644, 307] on input "Nom du titulaire" at bounding box center [779, 312] width 327 height 29
type input "a"
type input "Ask Nestor"
click at [930, 546] on button "Ajouter" at bounding box center [920, 550] width 58 height 26
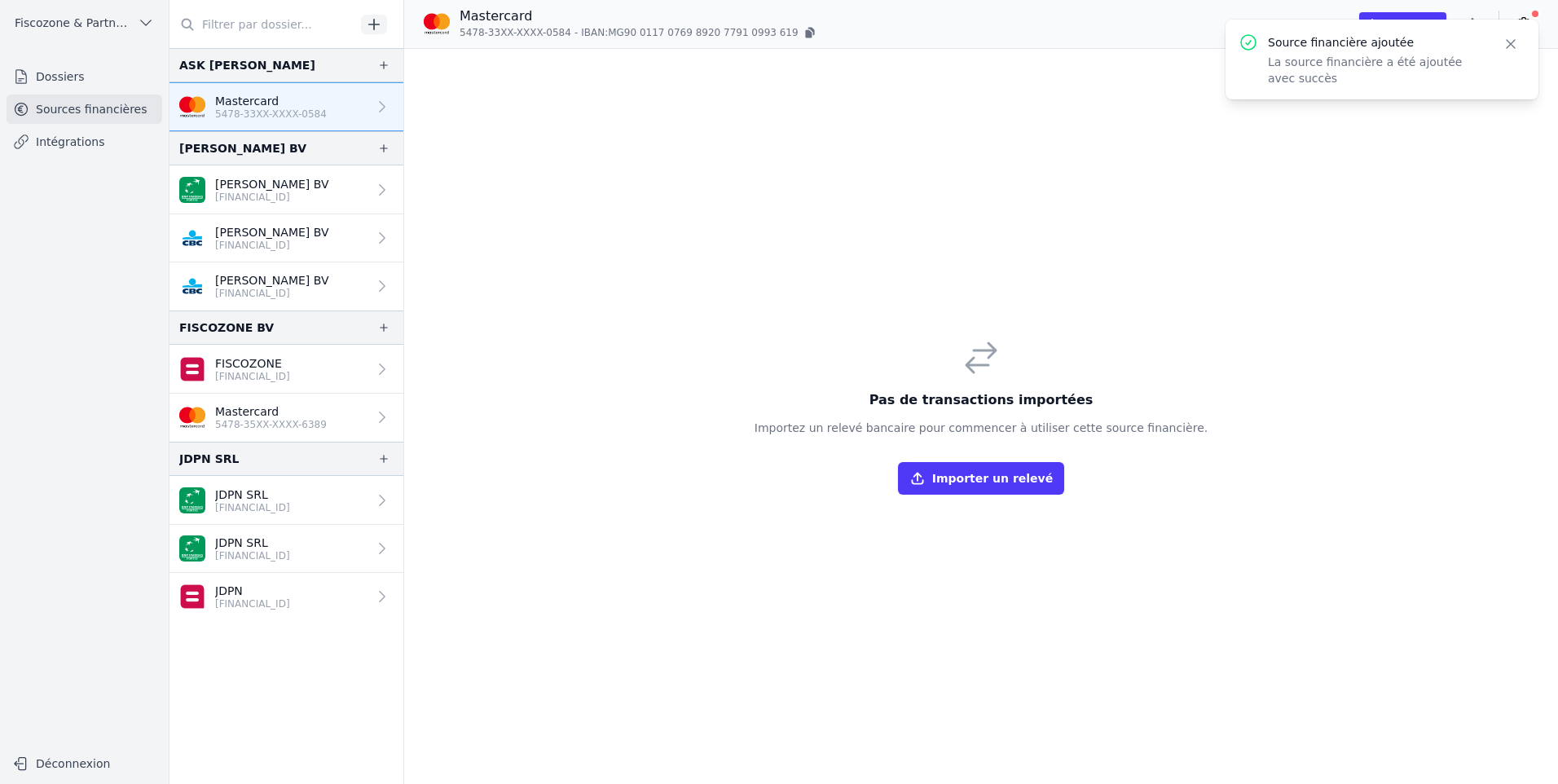
click at [377, 64] on icon "button" at bounding box center [384, 65] width 13 height 13
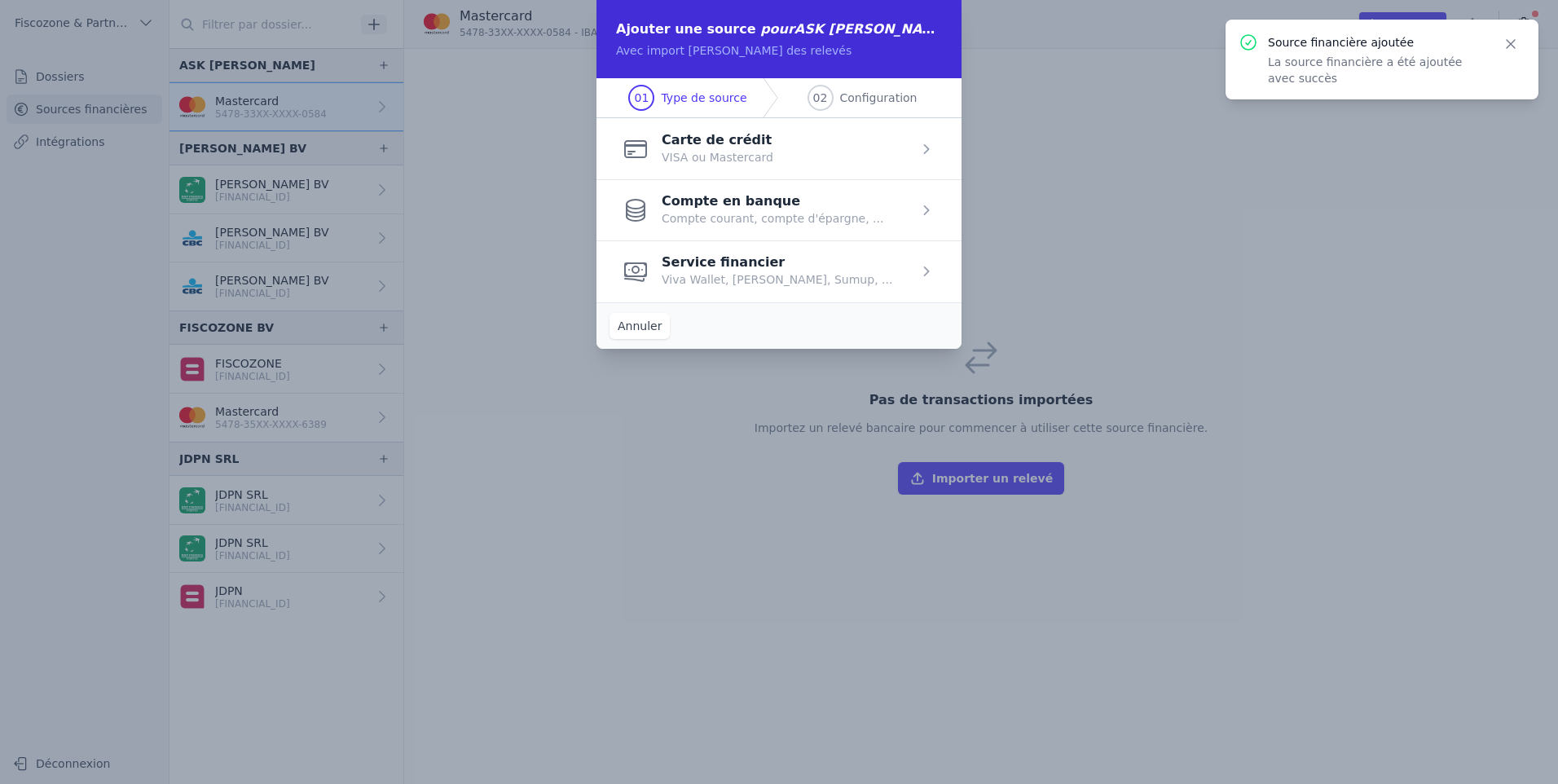
click at [846, 158] on span "button" at bounding box center [779, 148] width 365 height 61
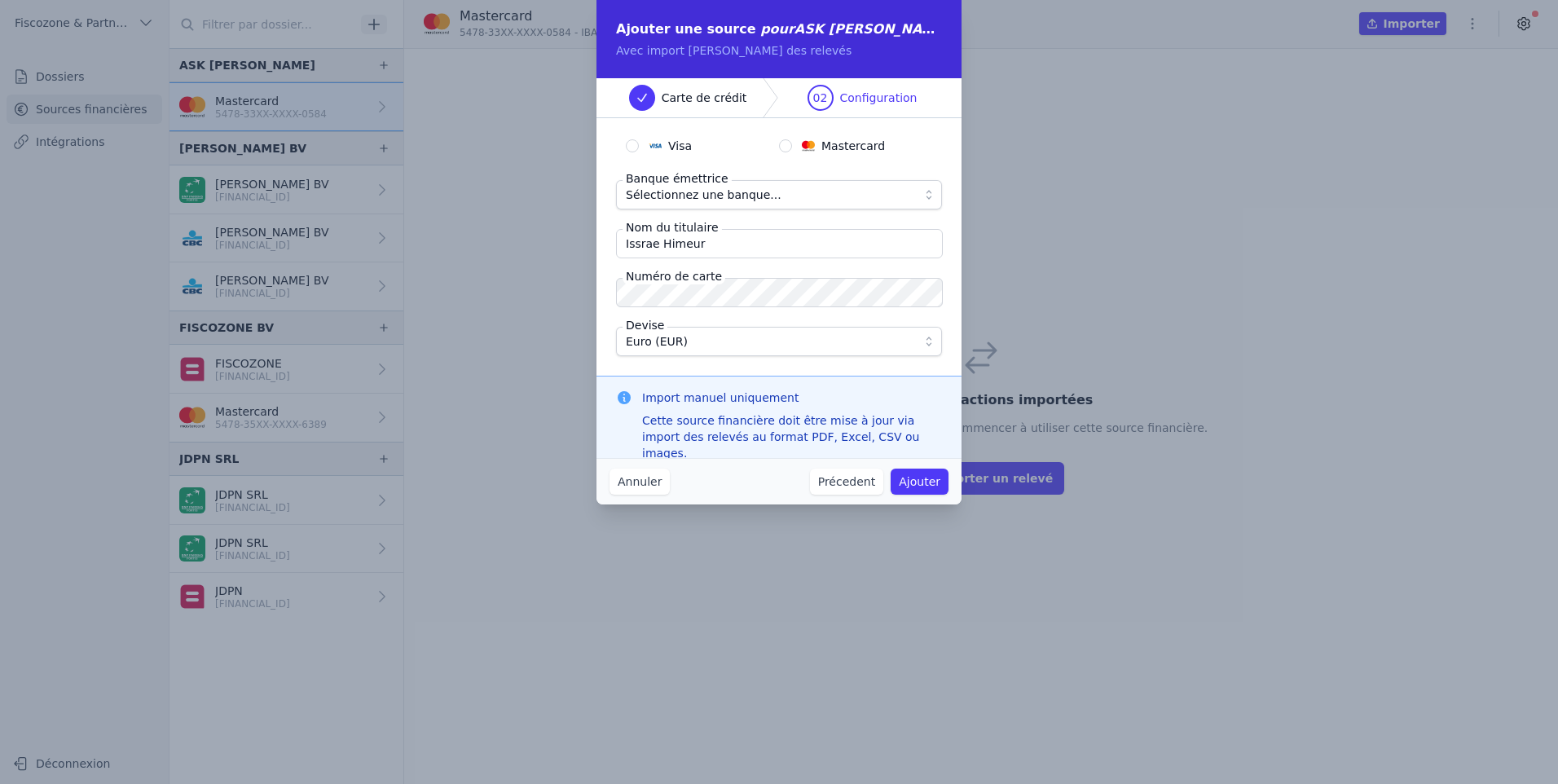
click at [782, 144] on input "Mastercard" at bounding box center [786, 146] width 13 height 13
radio input "true"
click at [741, 197] on span "Sélectionnez une banque..." at bounding box center [704, 194] width 156 height 19
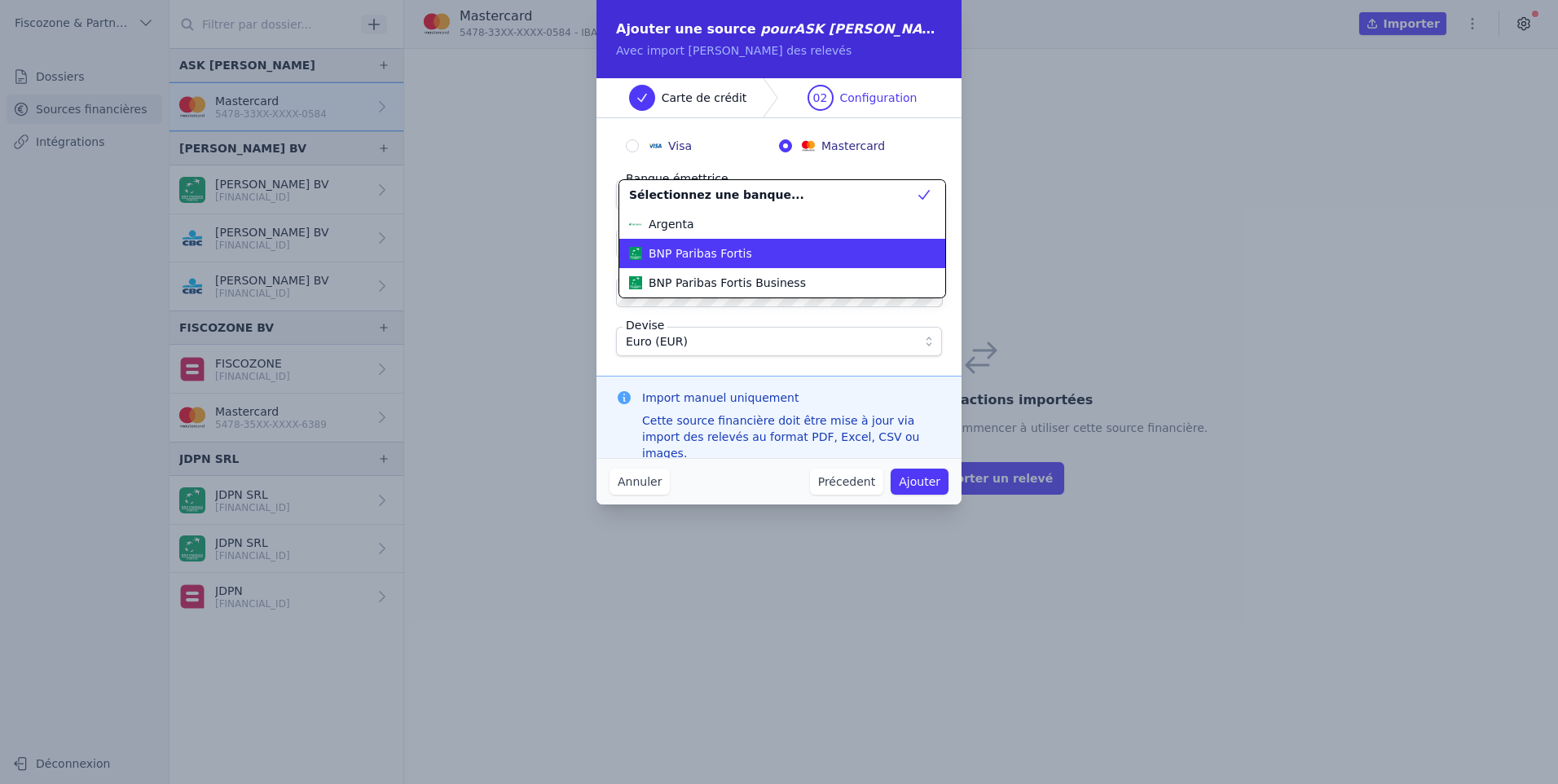
click at [751, 254] on div "BNP Paribas Fortis" at bounding box center [772, 253] width 287 height 16
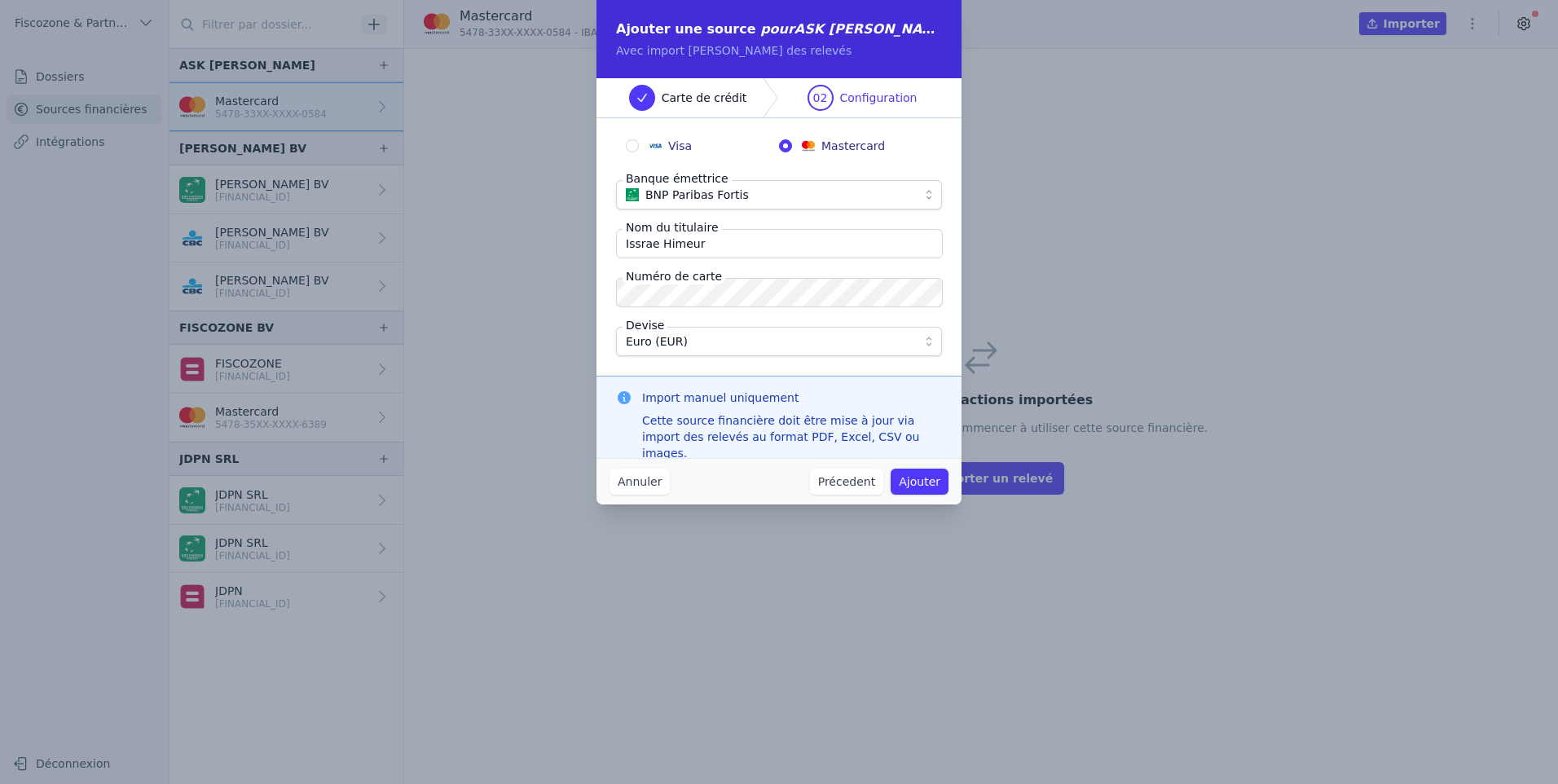
click at [931, 482] on button "Ajouter" at bounding box center [920, 481] width 58 height 26
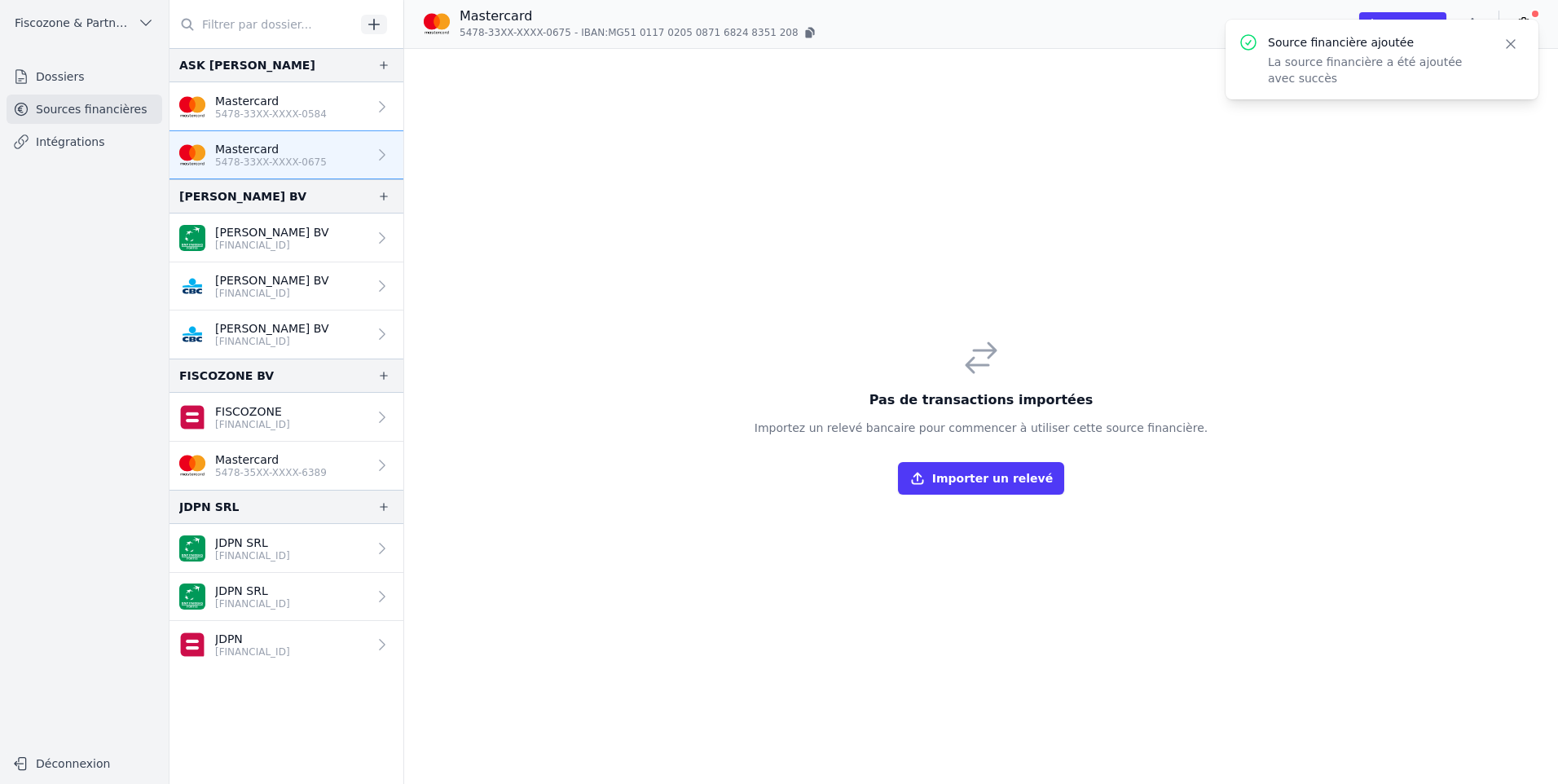
click at [368, 31] on icon "button" at bounding box center [373, 23] width 16 height 16
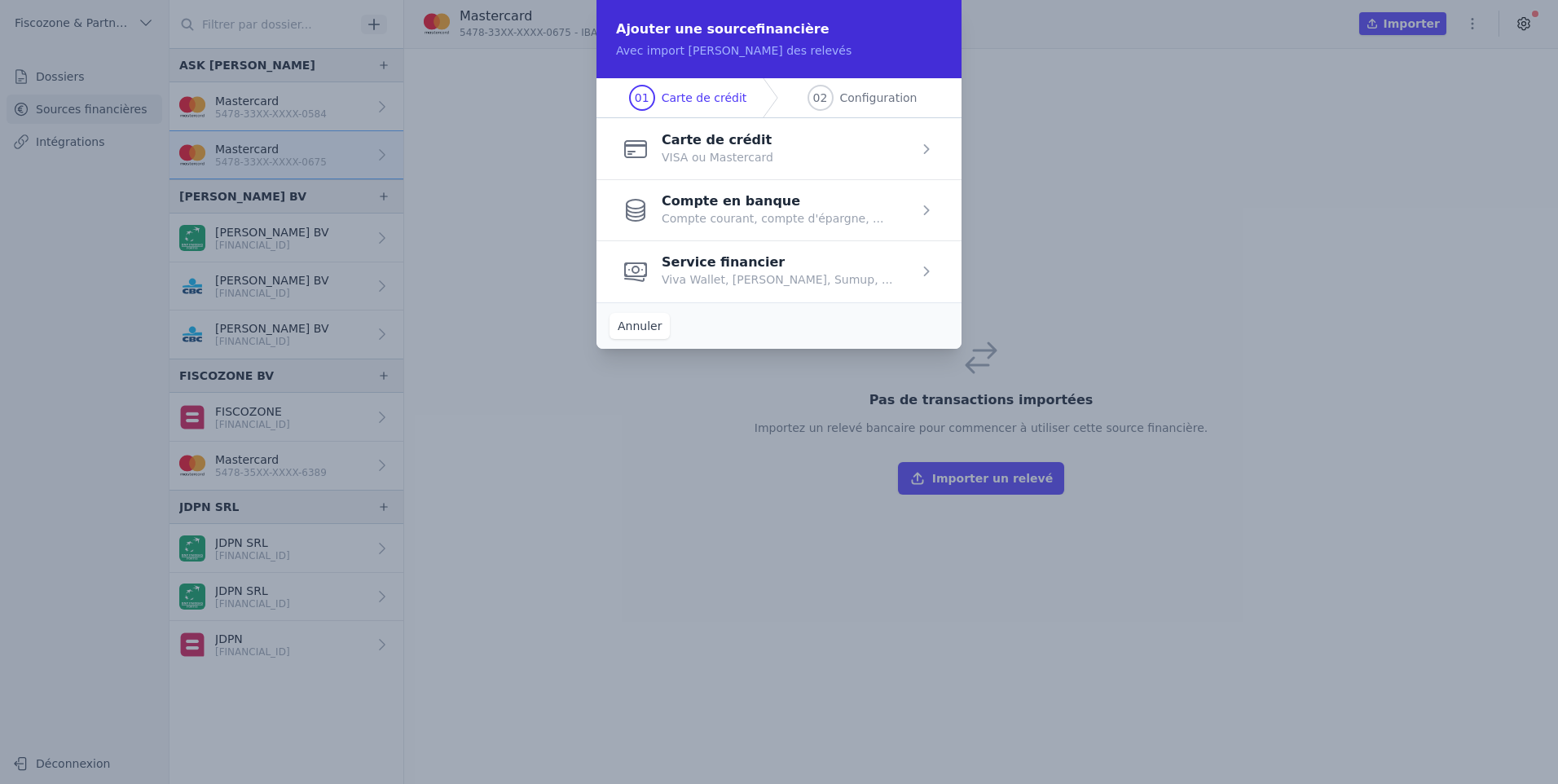
click at [855, 159] on span "button" at bounding box center [779, 148] width 365 height 61
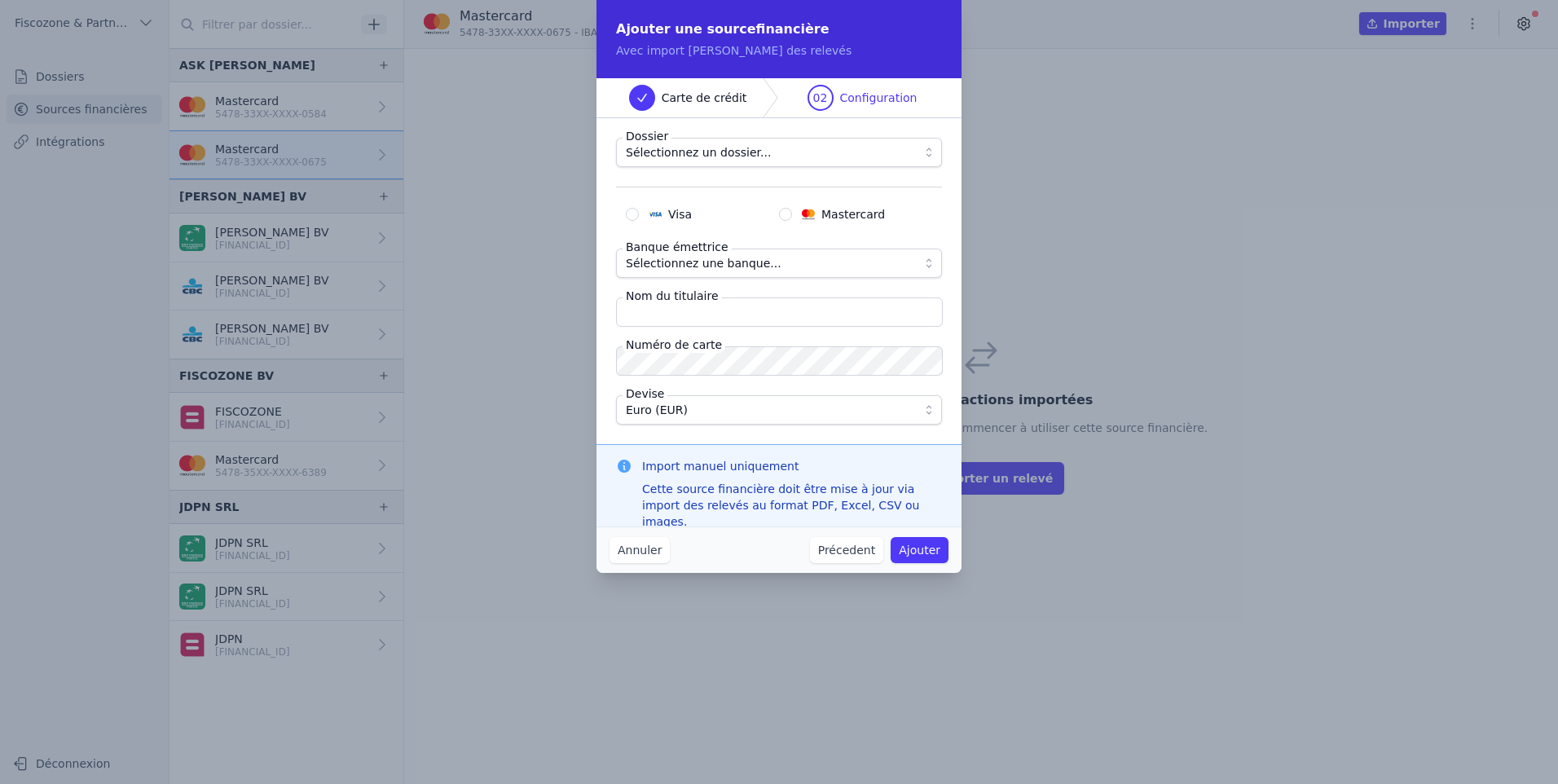
click at [880, 146] on span "Sélectionnez un dossier..." at bounding box center [767, 151] width 284 height 19
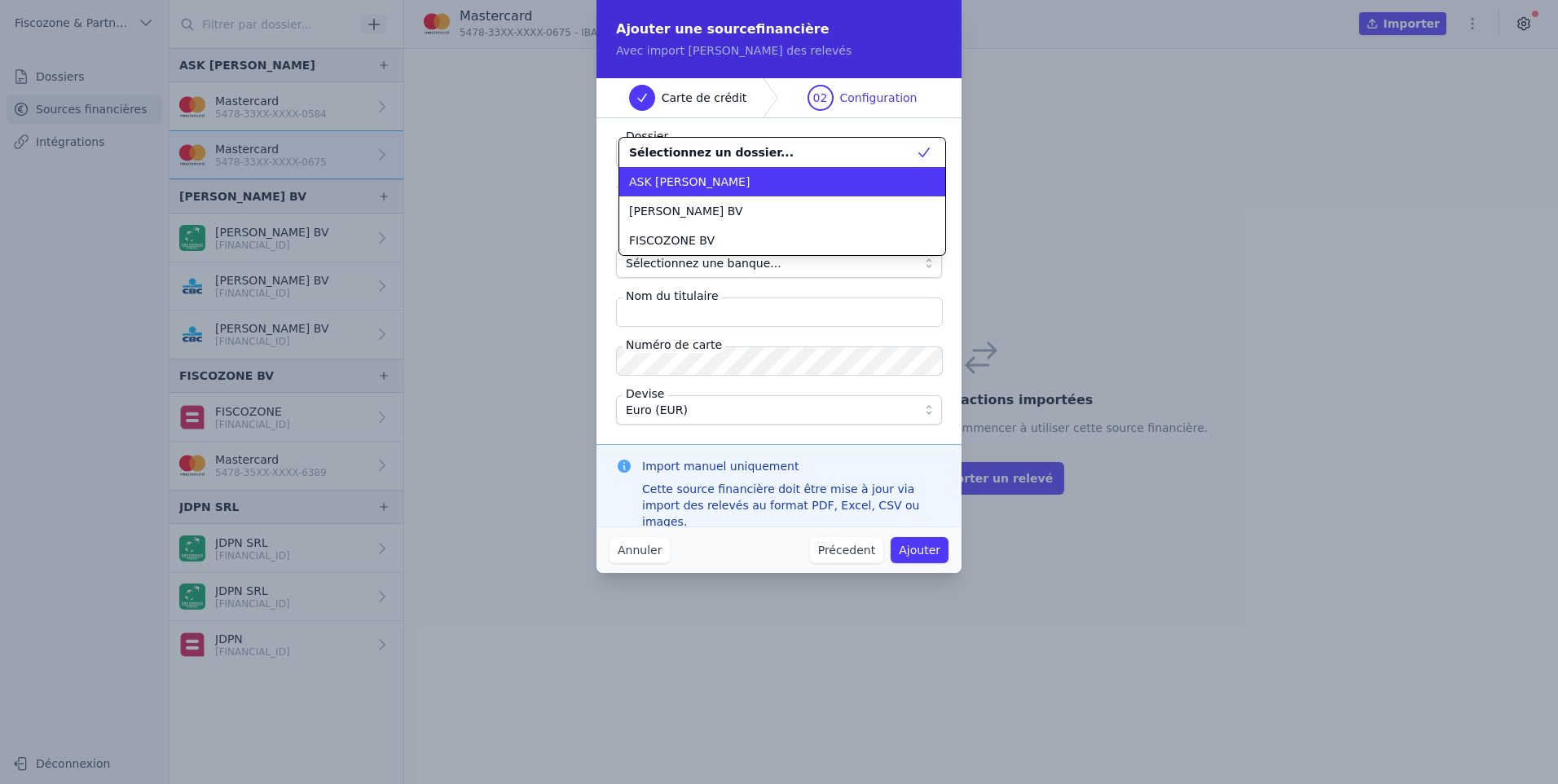
click at [881, 181] on div "ASK [PERSON_NAME]" at bounding box center [772, 181] width 287 height 16
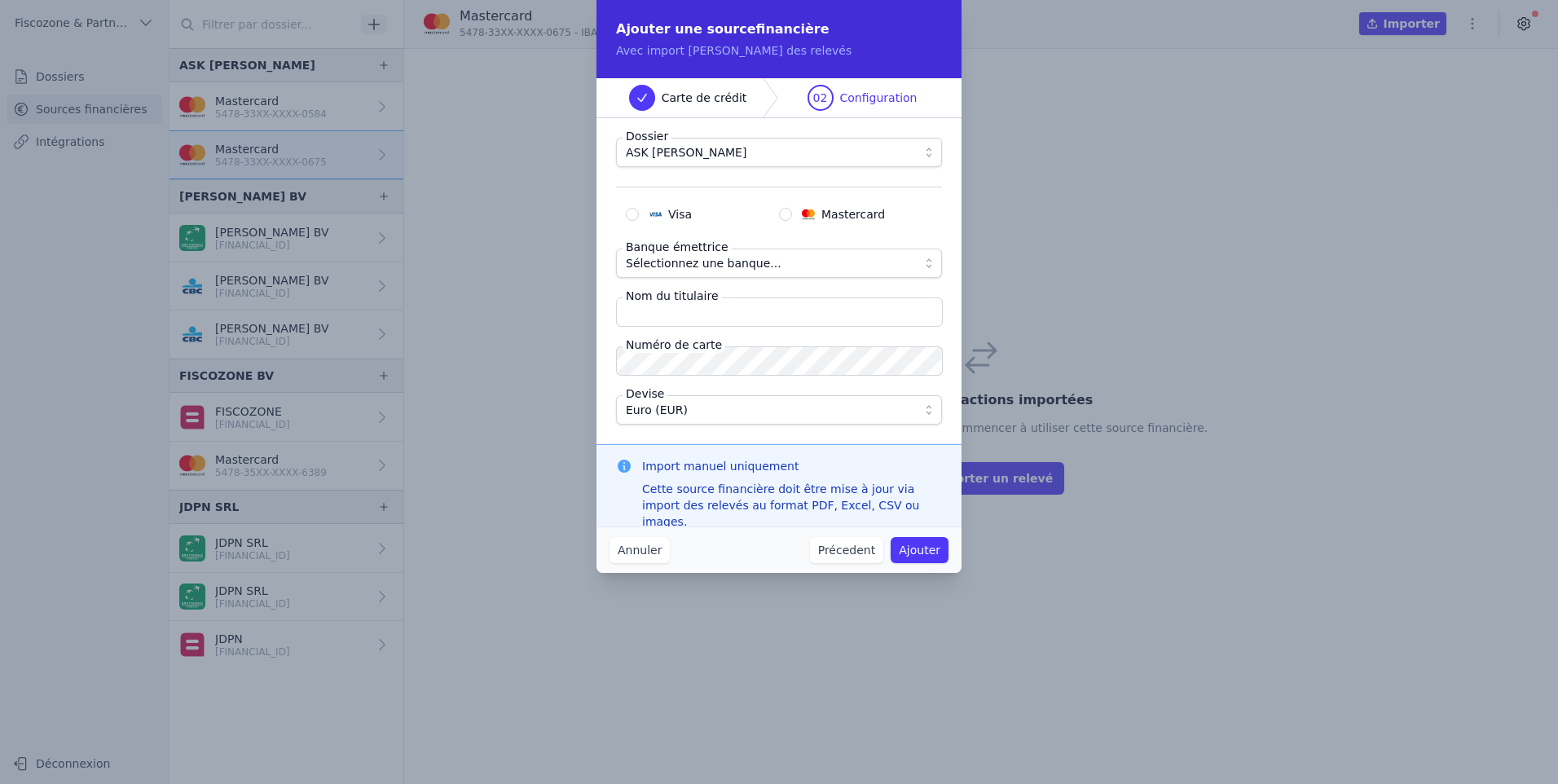
click at [848, 213] on span "Mastercard" at bounding box center [853, 213] width 64 height 16
click at [792, 213] on input "Mastercard" at bounding box center [786, 214] width 13 height 13
radio input "true"
click at [751, 264] on span "Sélectionnez une banque..." at bounding box center [704, 263] width 156 height 19
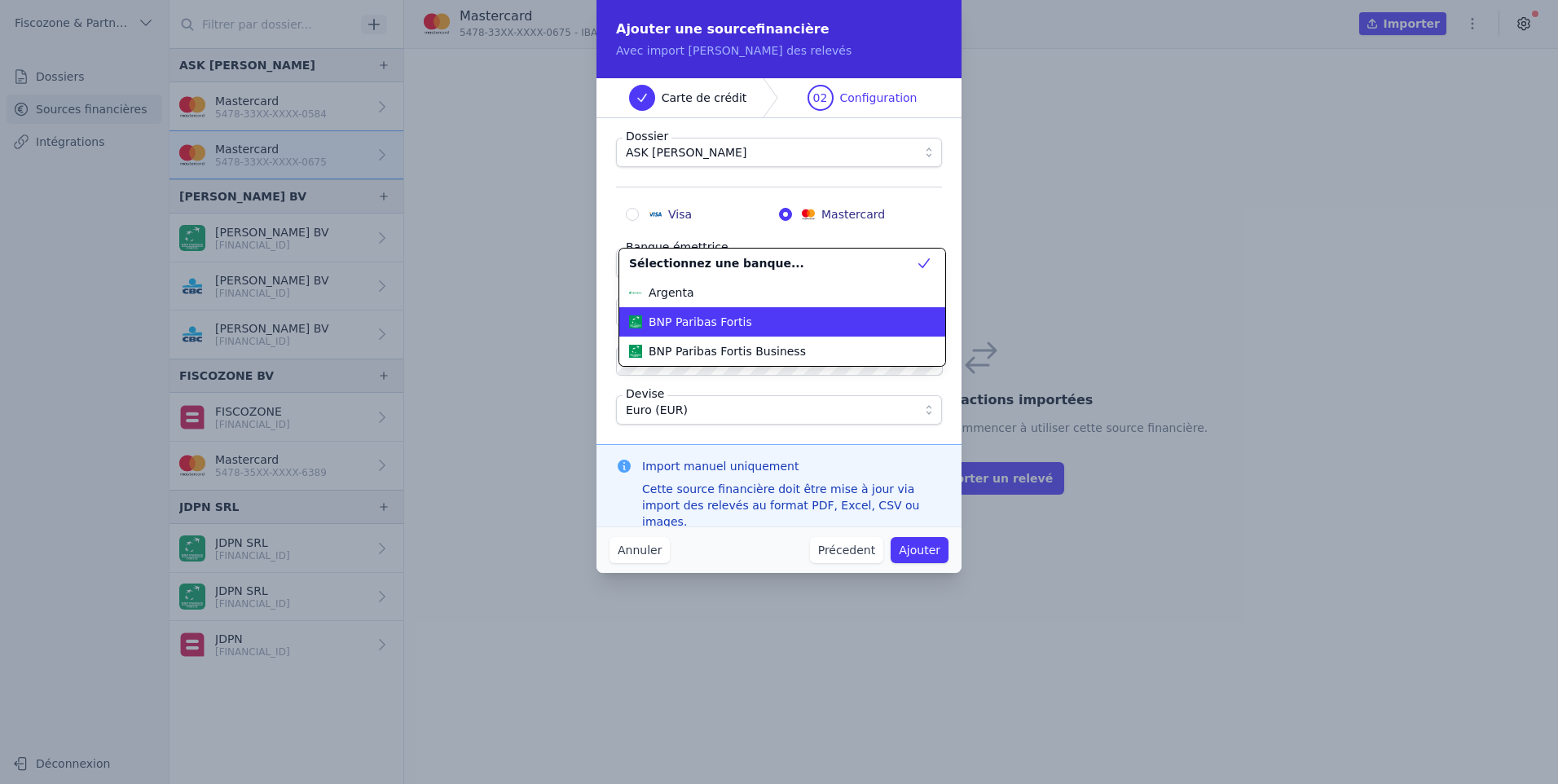
click at [745, 325] on div "BNP Paribas Fortis" at bounding box center [772, 321] width 287 height 16
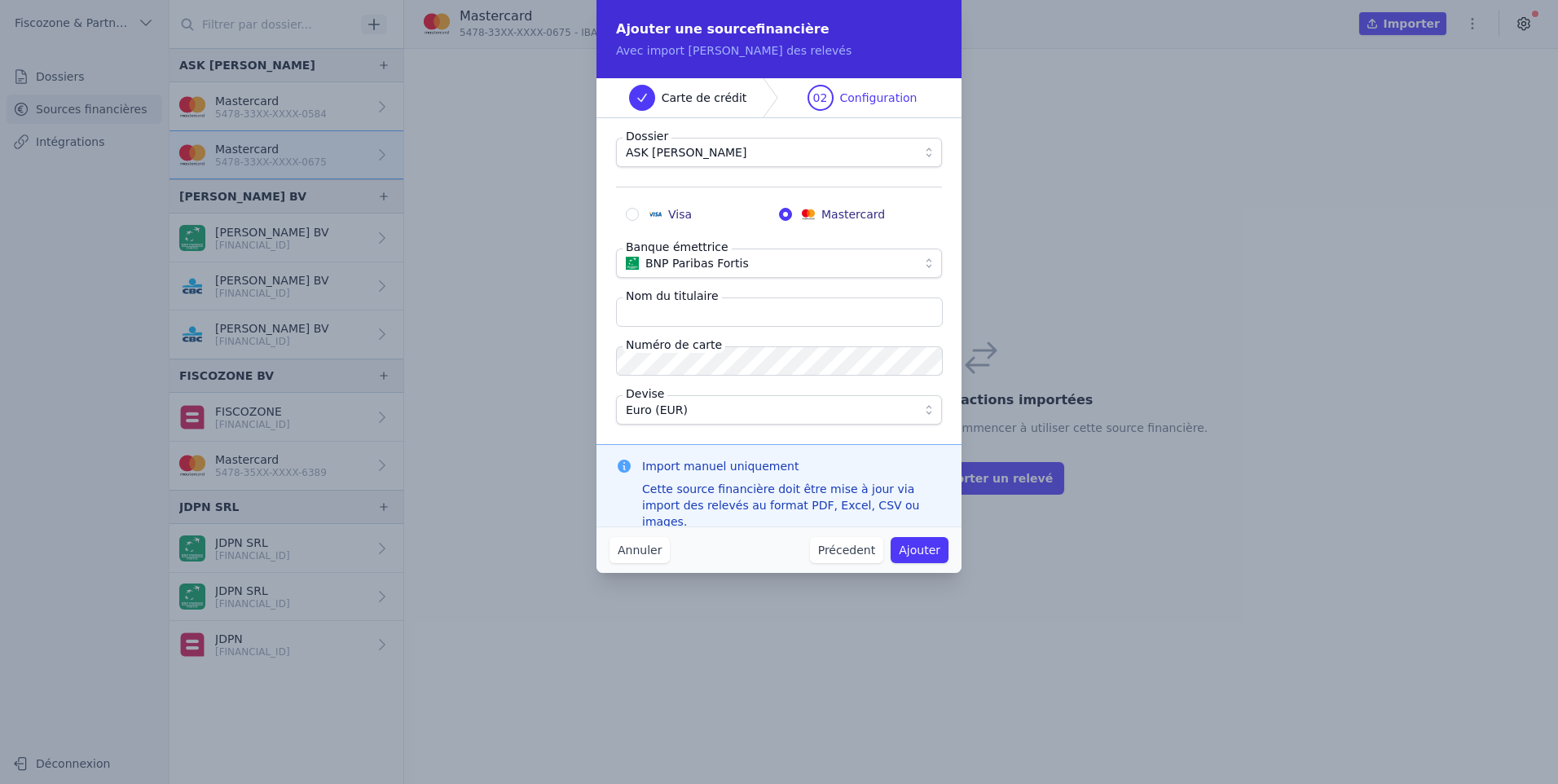
click at [743, 310] on input "Nom du titulaire" at bounding box center [779, 312] width 327 height 29
type input "Ask Nestor"
click at [924, 541] on button "Ajouter" at bounding box center [920, 550] width 58 height 26
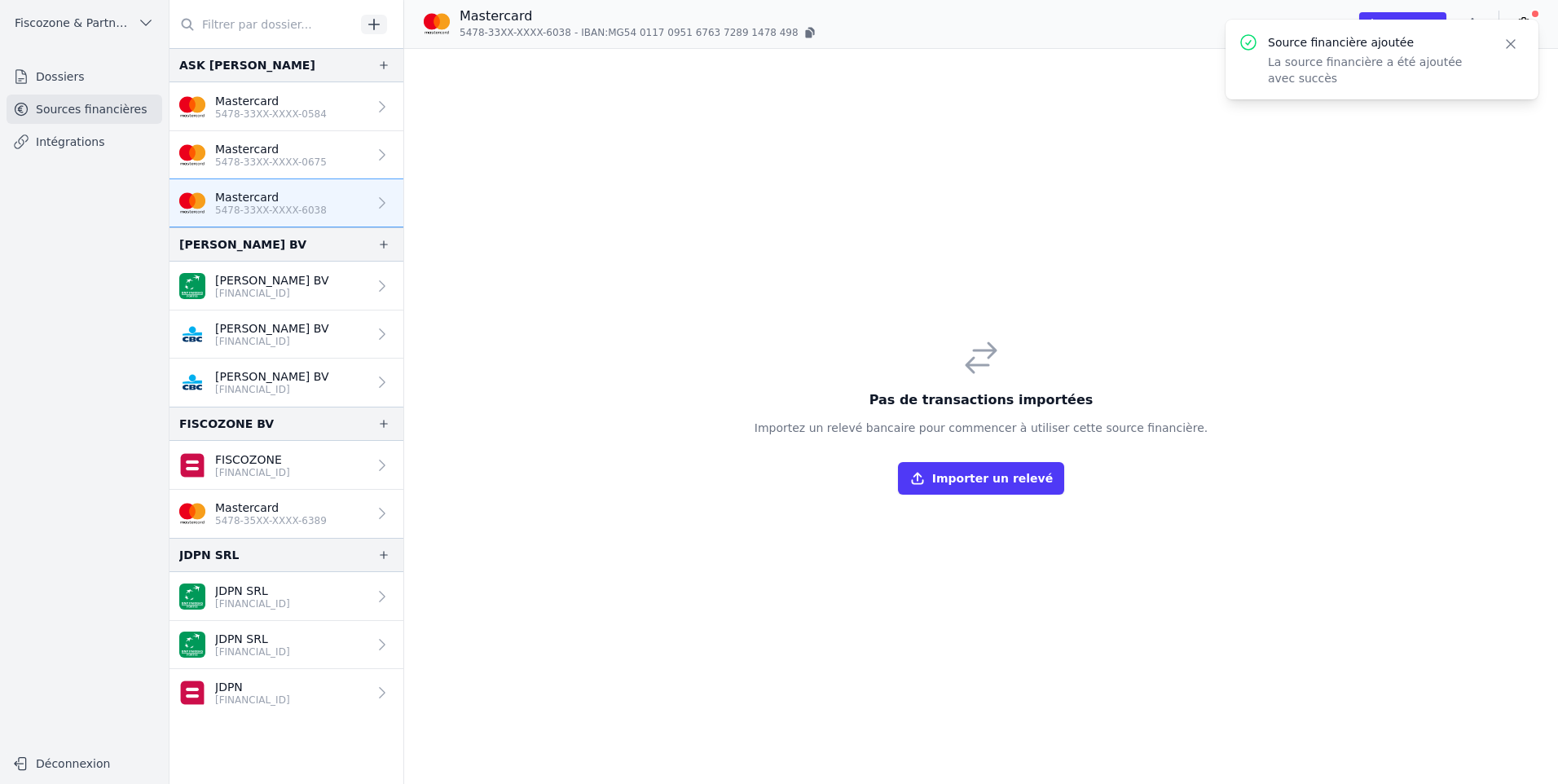
click at [1512, 41] on icon "button" at bounding box center [1510, 44] width 16 height 16
click at [329, 106] on link "Mastercard 5478-33XX-XXXX-0584" at bounding box center [287, 106] width 234 height 49
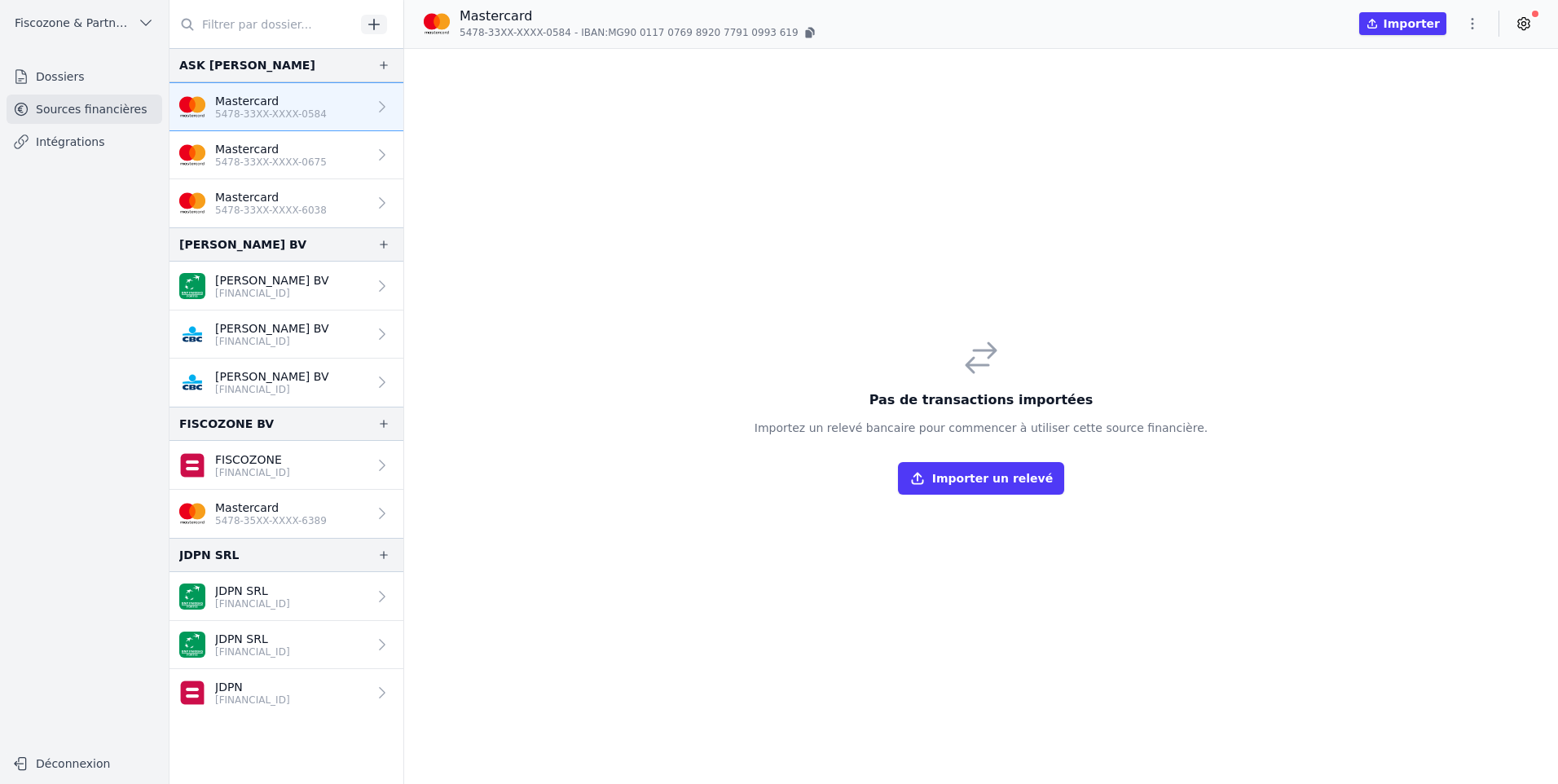
click at [986, 477] on button "Importer un relevé" at bounding box center [981, 478] width 167 height 33
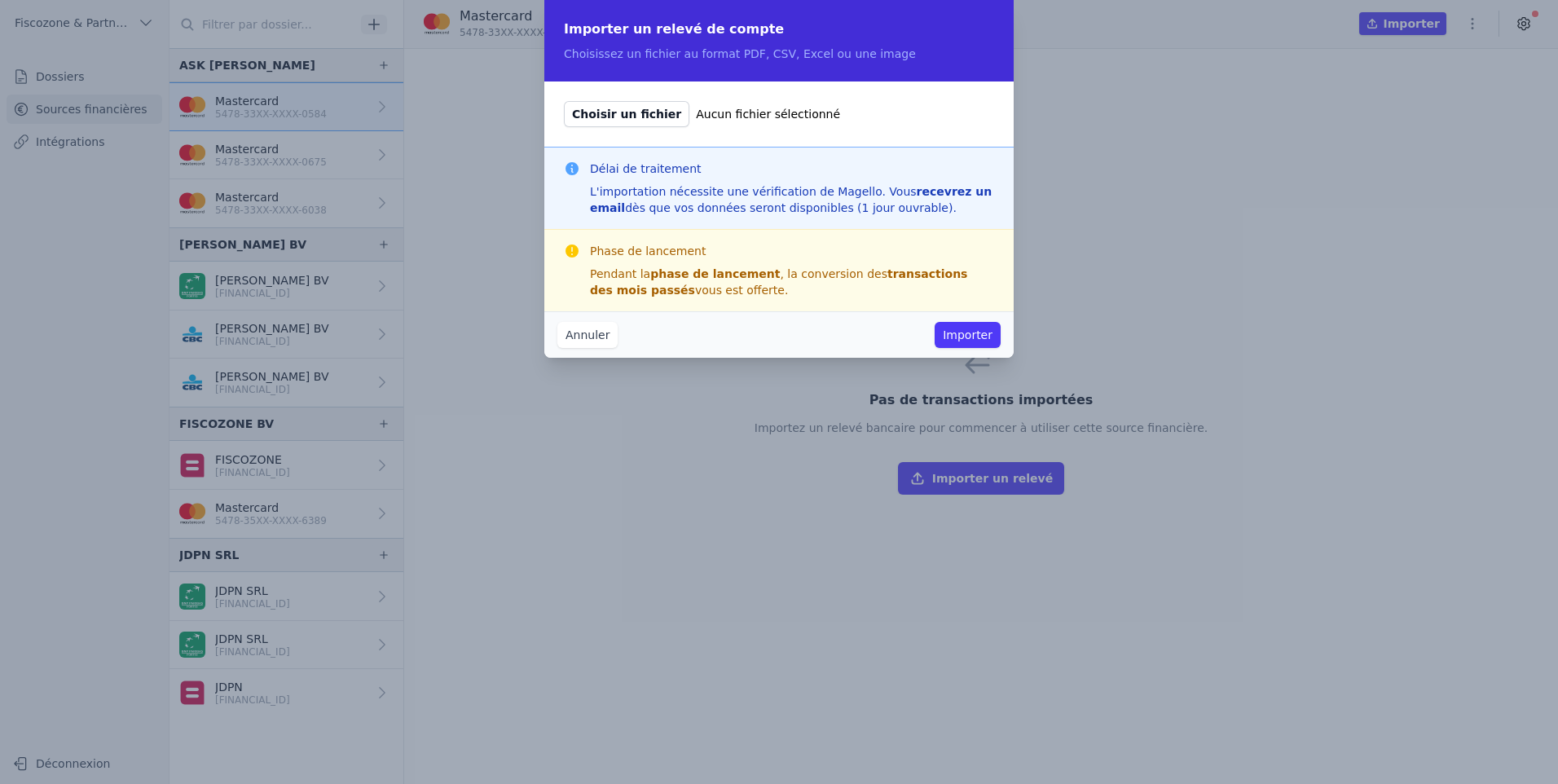
click at [618, 110] on span "Choisir un fichier" at bounding box center [627, 114] width 126 height 26
click at [564, 101] on input "Choisir un fichier Aucun fichier sélectionné" at bounding box center [563, 100] width 1 height 1
type input "C:\fakepath\STEGMANN DAVID-5478 33XX XXXX 0584-Février2025.pdf"
click at [992, 336] on button "Importer" at bounding box center [967, 335] width 66 height 26
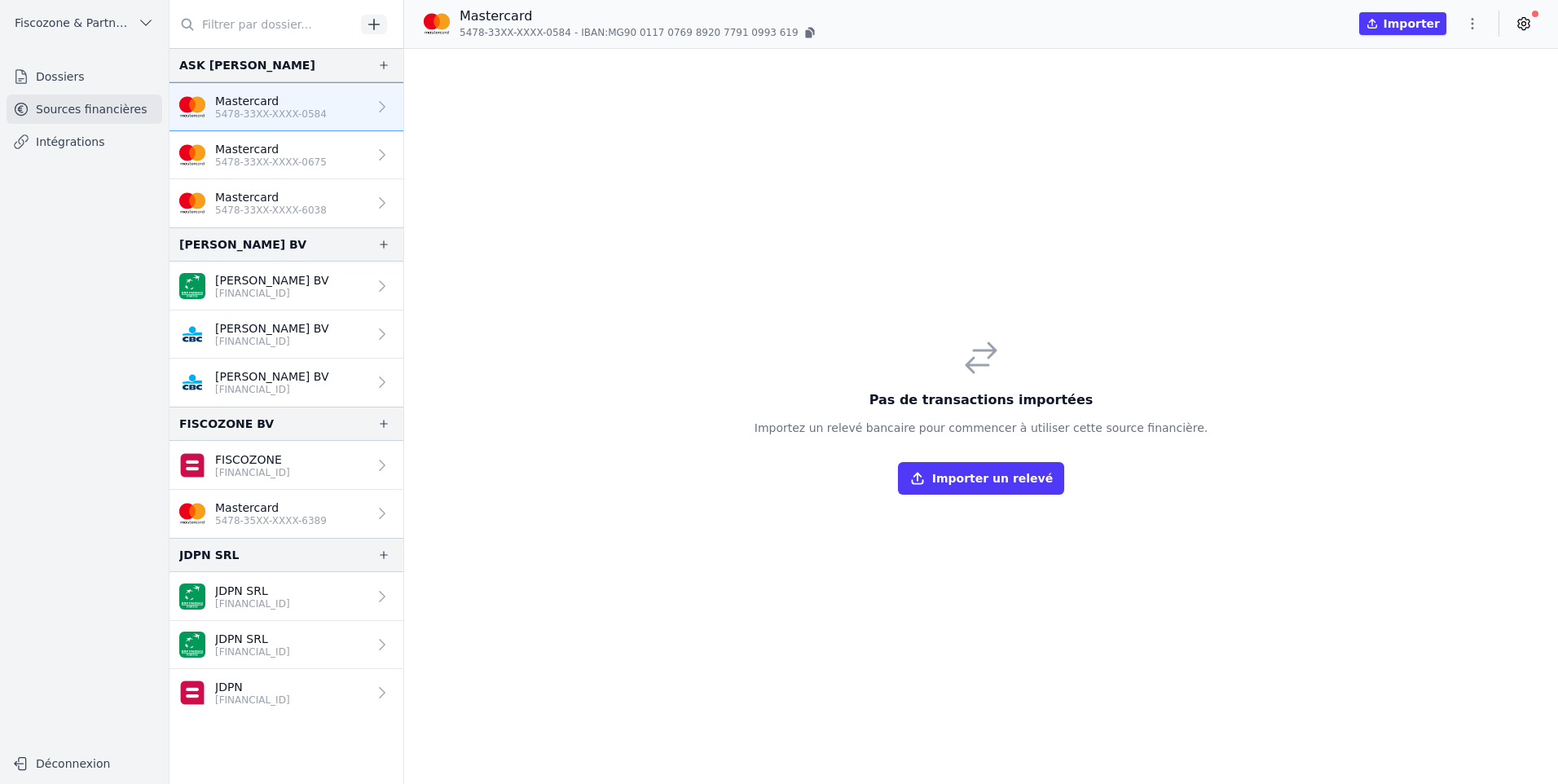
click at [249, 156] on p "5478-33XX-XXXX-0675" at bounding box center [270, 162] width 111 height 13
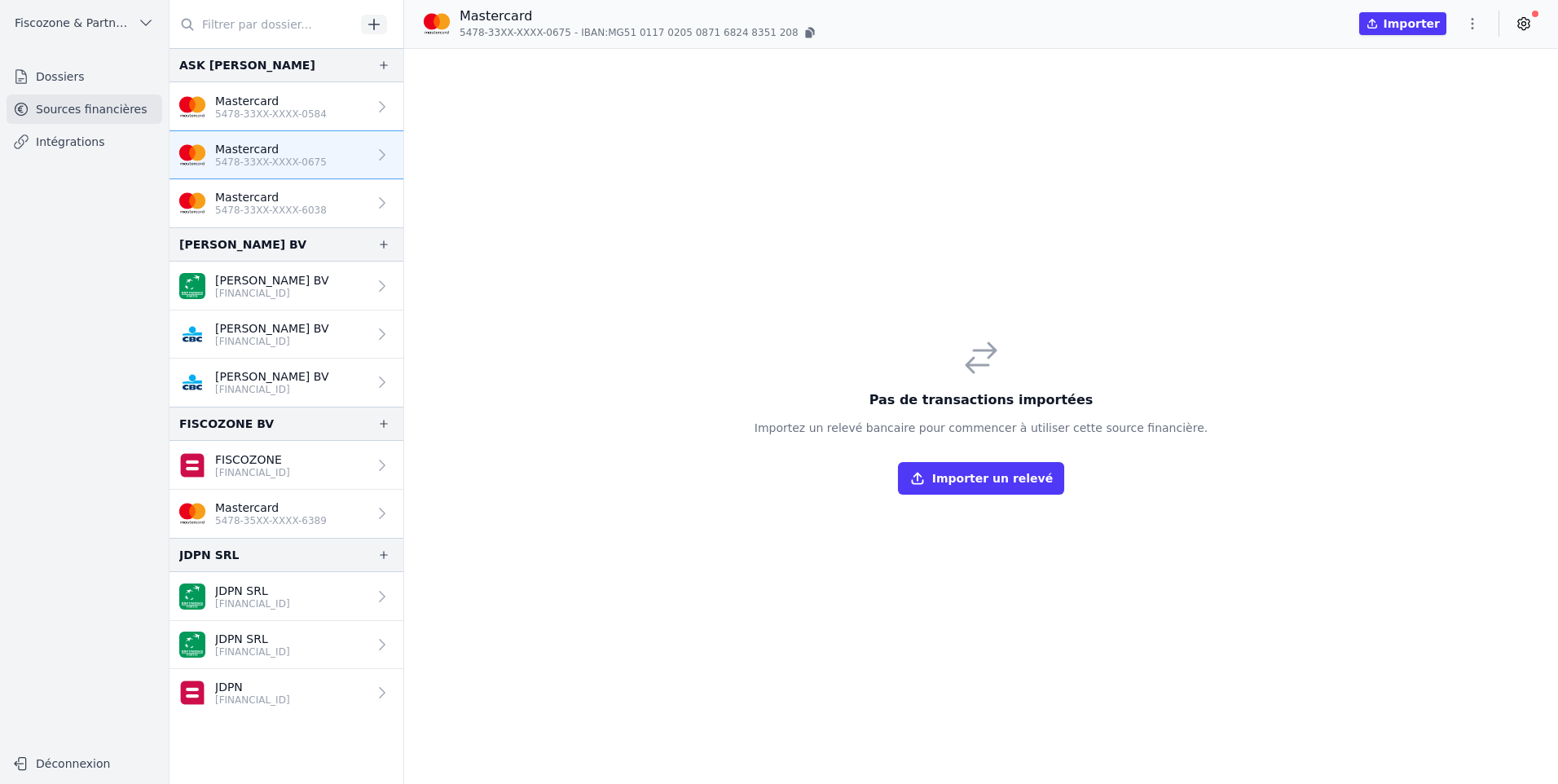
click at [977, 479] on button "Importer un relevé" at bounding box center [981, 478] width 167 height 33
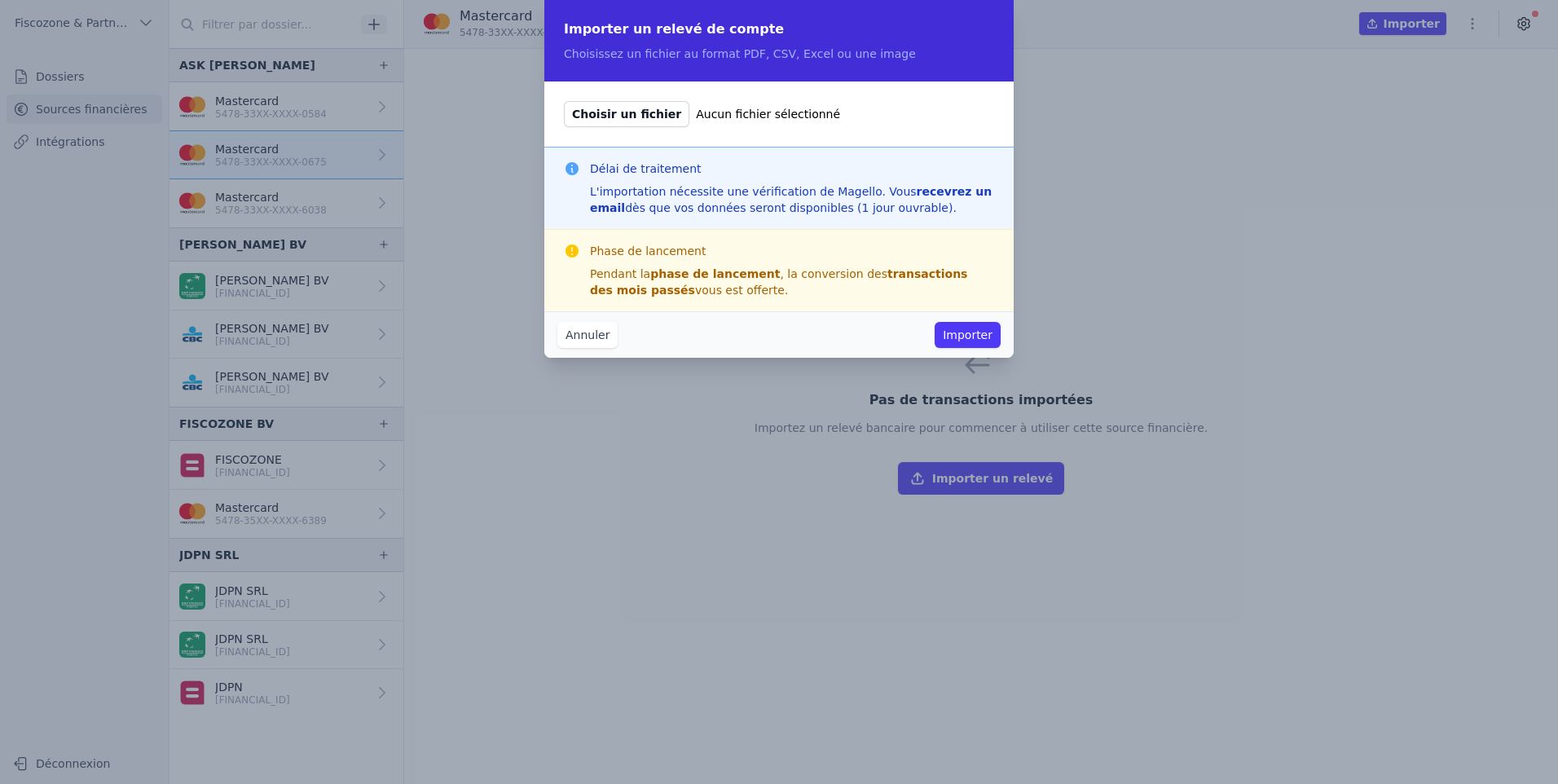
click at [644, 110] on span "Choisir un fichier" at bounding box center [627, 114] width 126 height 26
click at [564, 101] on input "Choisir un fichier Aucun fichier sélectionné" at bounding box center [563, 100] width 1 height 1
type input "C:\fakepath\STEGMANN DAVID-5478 33XX XXXX 0675-20250305.pdf"
click at [984, 330] on button "Importer" at bounding box center [967, 335] width 66 height 26
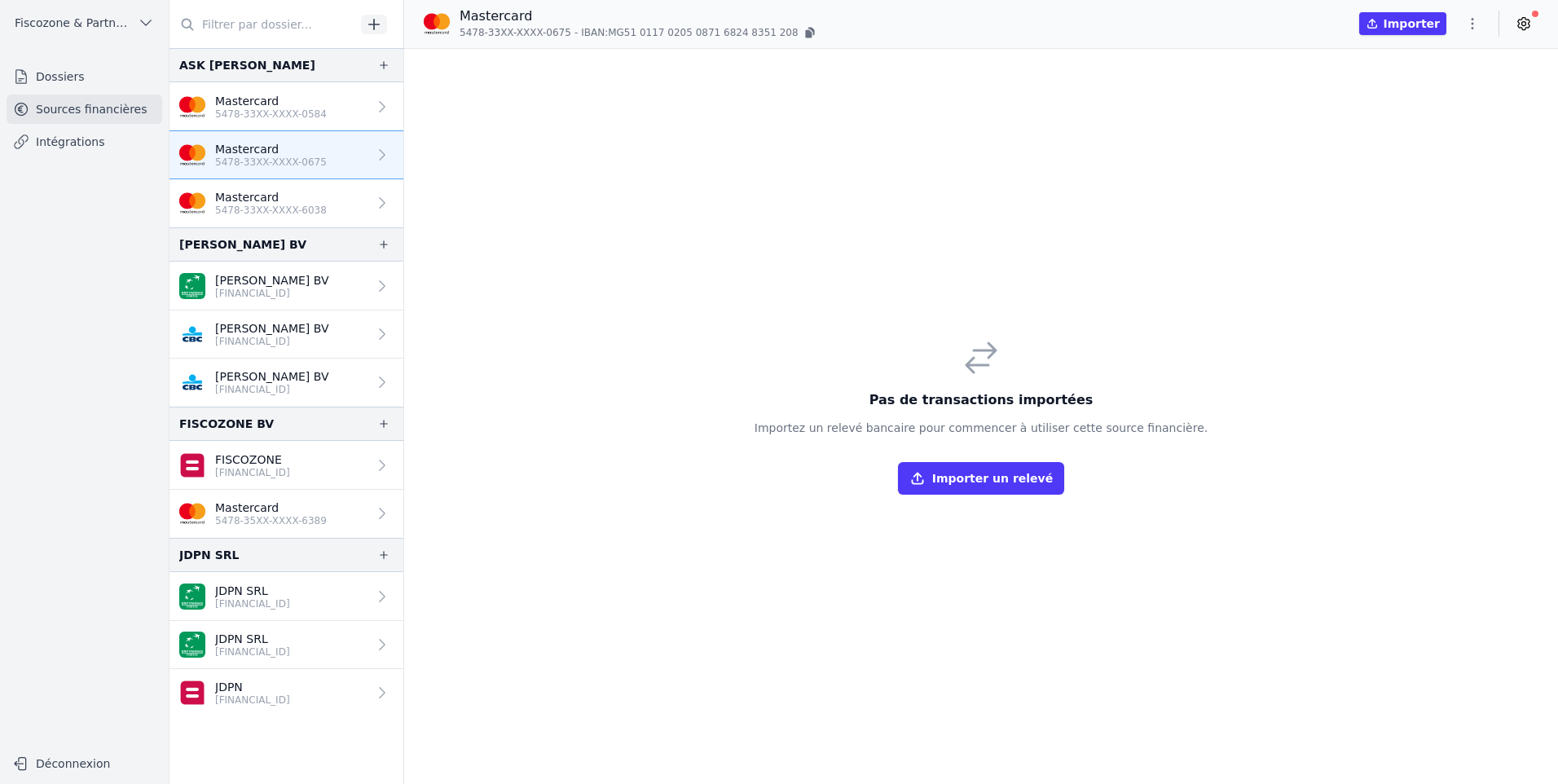
click at [352, 110] on link "Mastercard 5478-33XX-XXXX-0584" at bounding box center [287, 106] width 234 height 49
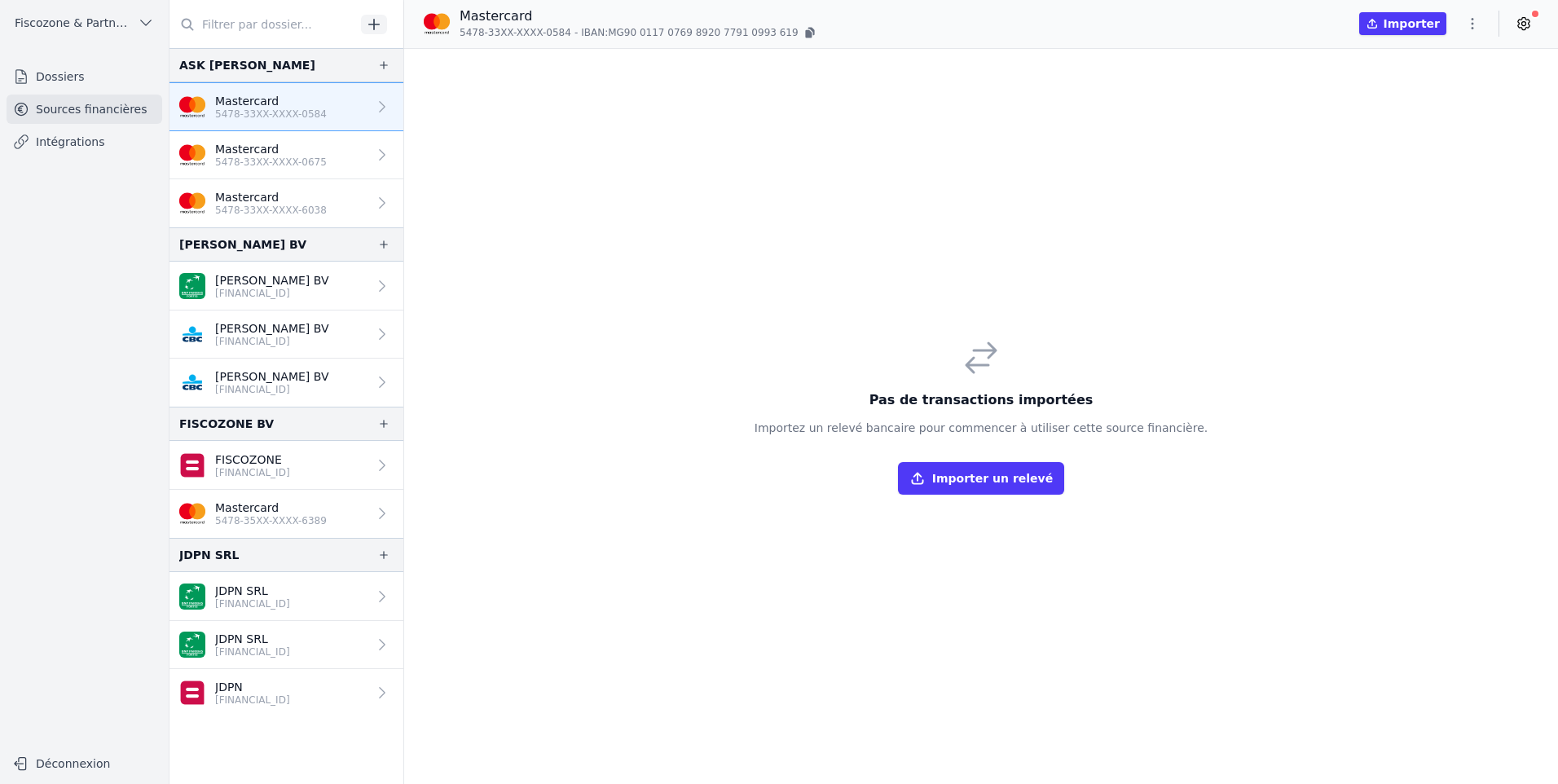
click at [1022, 484] on button "Importer un relevé" at bounding box center [981, 478] width 167 height 33
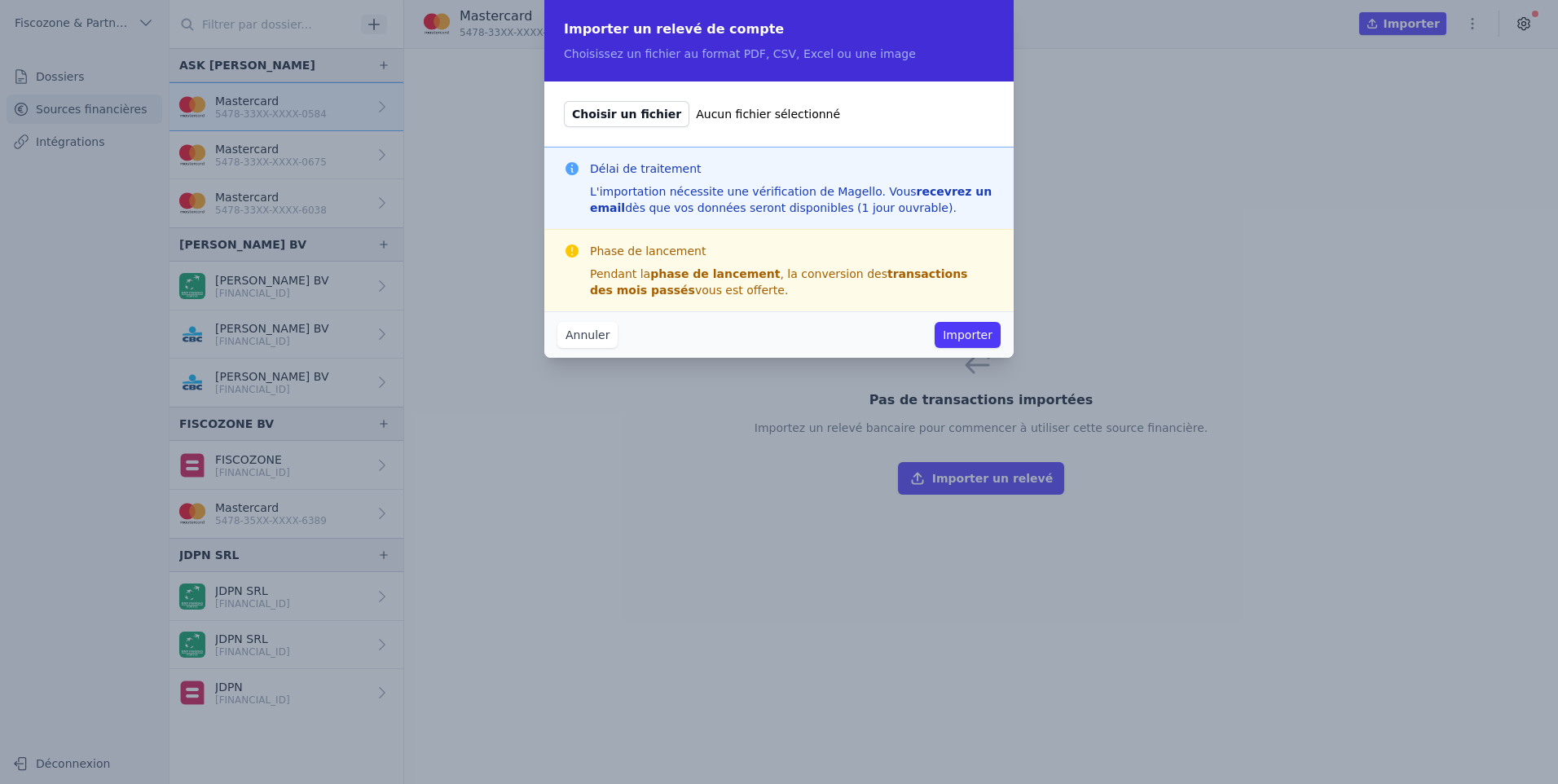
click at [627, 114] on span "Choisir un fichier" at bounding box center [627, 114] width 126 height 26
click at [564, 101] on input "Choisir un fichier Aucun fichier sélectionné" at bounding box center [563, 100] width 1 height 1
type input "C:\fakepath\STEGMANN DAVID-5478 33XX XXXX 0584-20250305.pdf"
click at [974, 334] on button "Importer" at bounding box center [967, 335] width 66 height 26
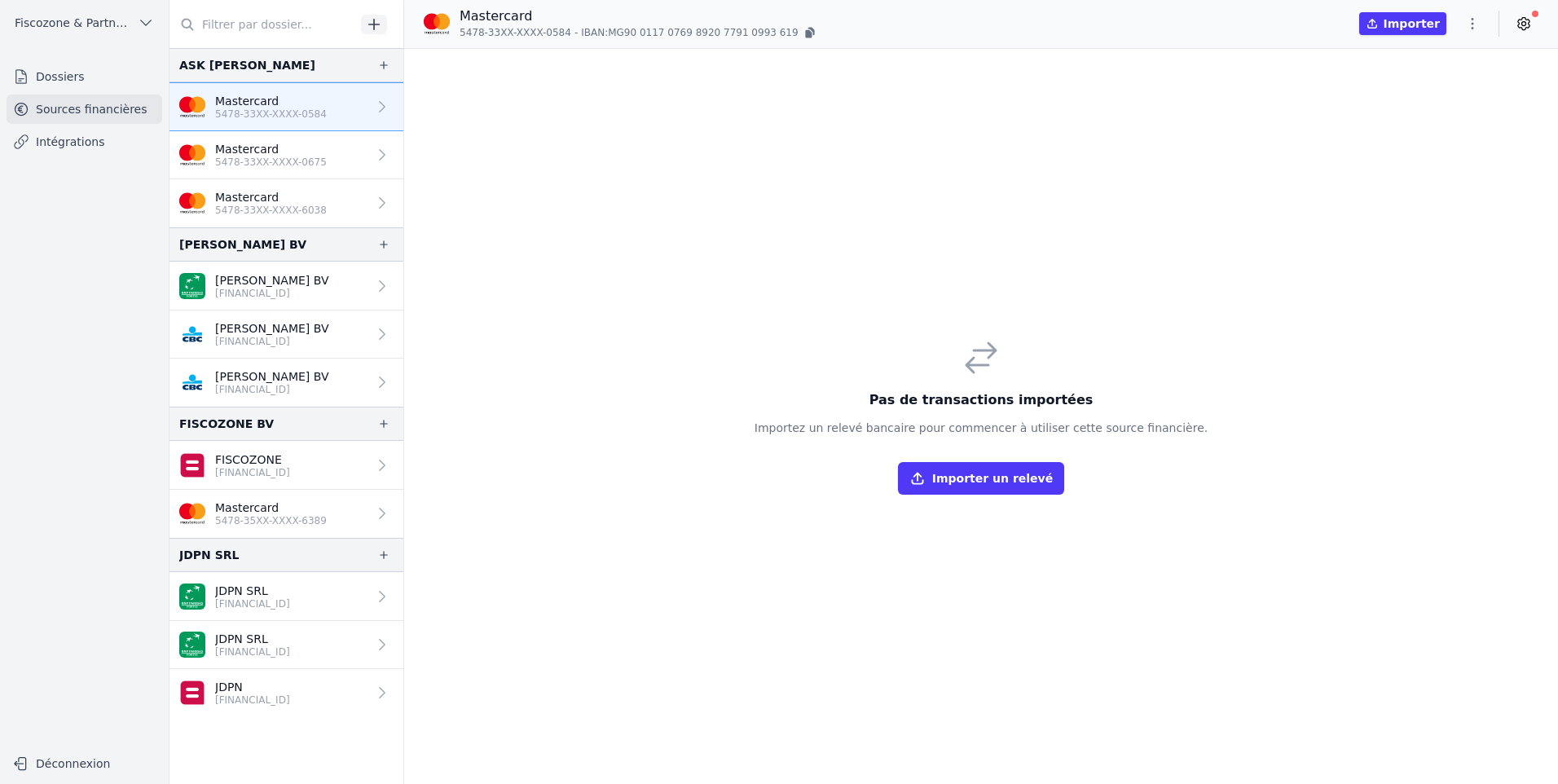
click at [314, 110] on p "5478-33XX-XXXX-0584" at bounding box center [270, 115] width 111 height 13
click at [999, 469] on button "Importer un relevé" at bounding box center [981, 478] width 167 height 33
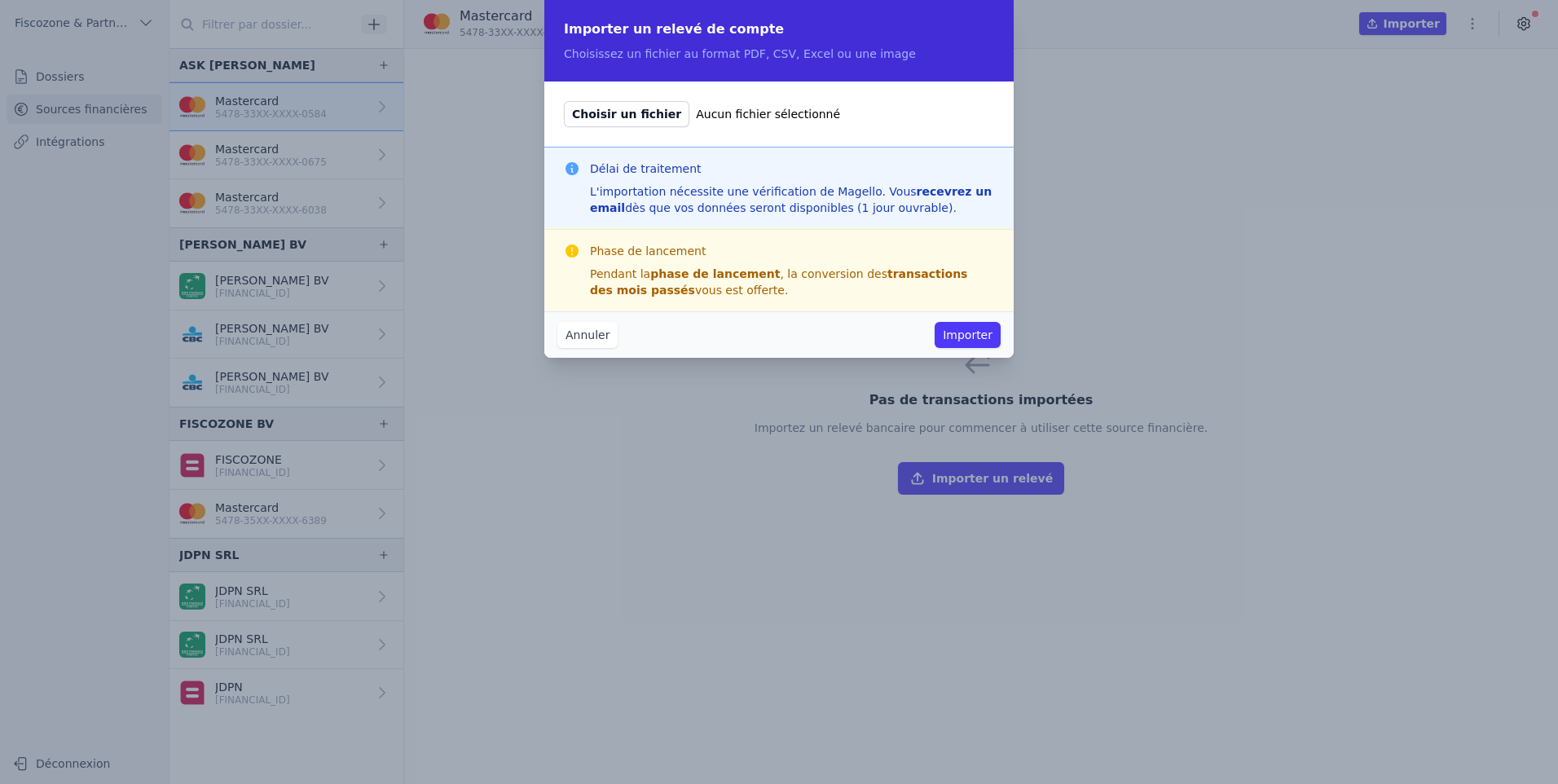
click at [625, 114] on span "Choisir un fichier" at bounding box center [627, 114] width 126 height 26
click at [564, 101] on input "Choisir un fichier Aucun fichier sélectionné" at bounding box center [563, 100] width 1 height 1
click at [610, 336] on button "Annuler" at bounding box center [587, 335] width 60 height 26
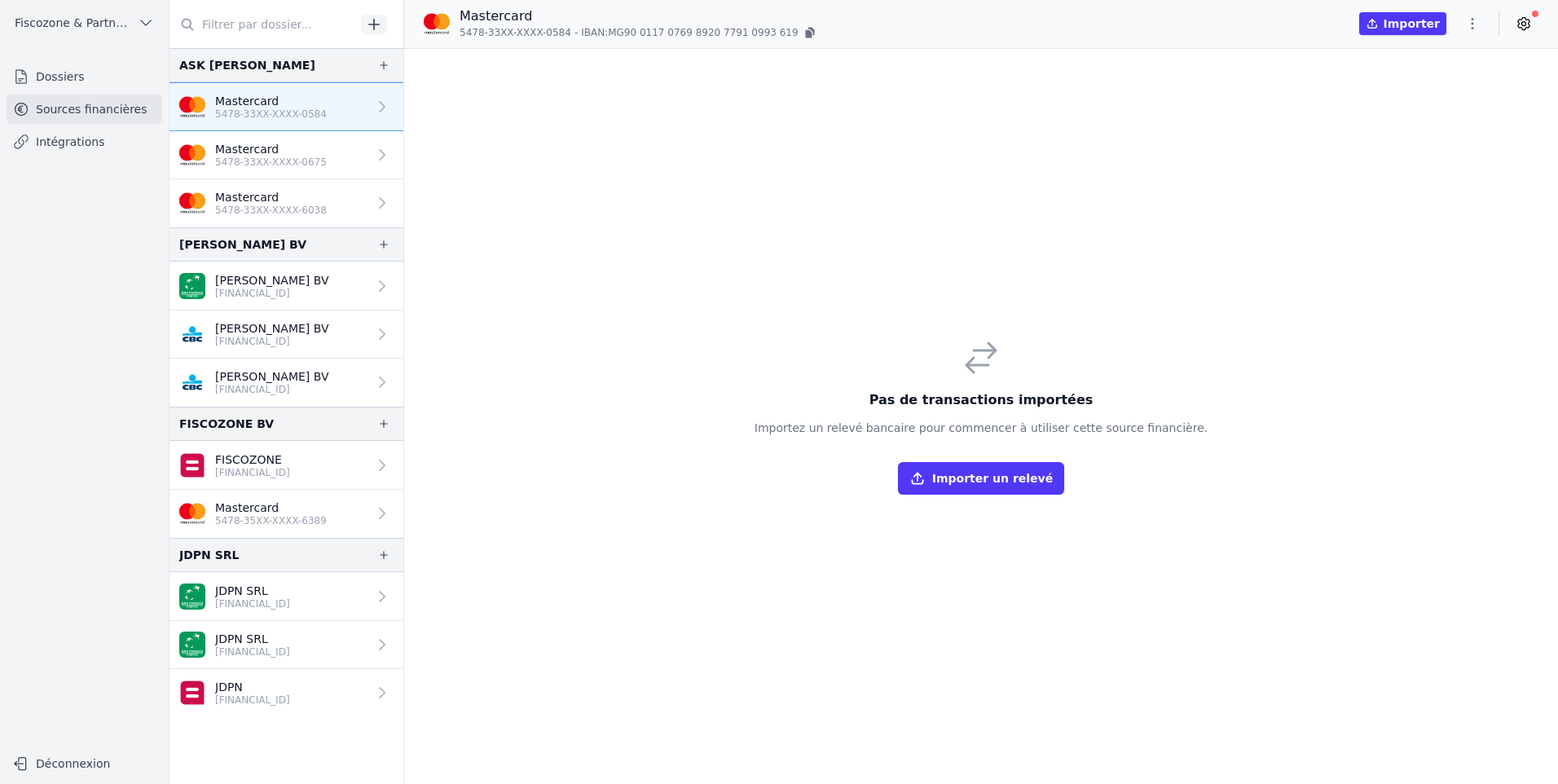
click at [262, 116] on p "5478-33XX-XXXX-0584" at bounding box center [270, 115] width 111 height 13
click at [321, 109] on link "Mastercard 5478-33XX-XXXX-0584" at bounding box center [287, 106] width 234 height 49
click at [1478, 16] on icon "button" at bounding box center [1472, 23] width 16 height 16
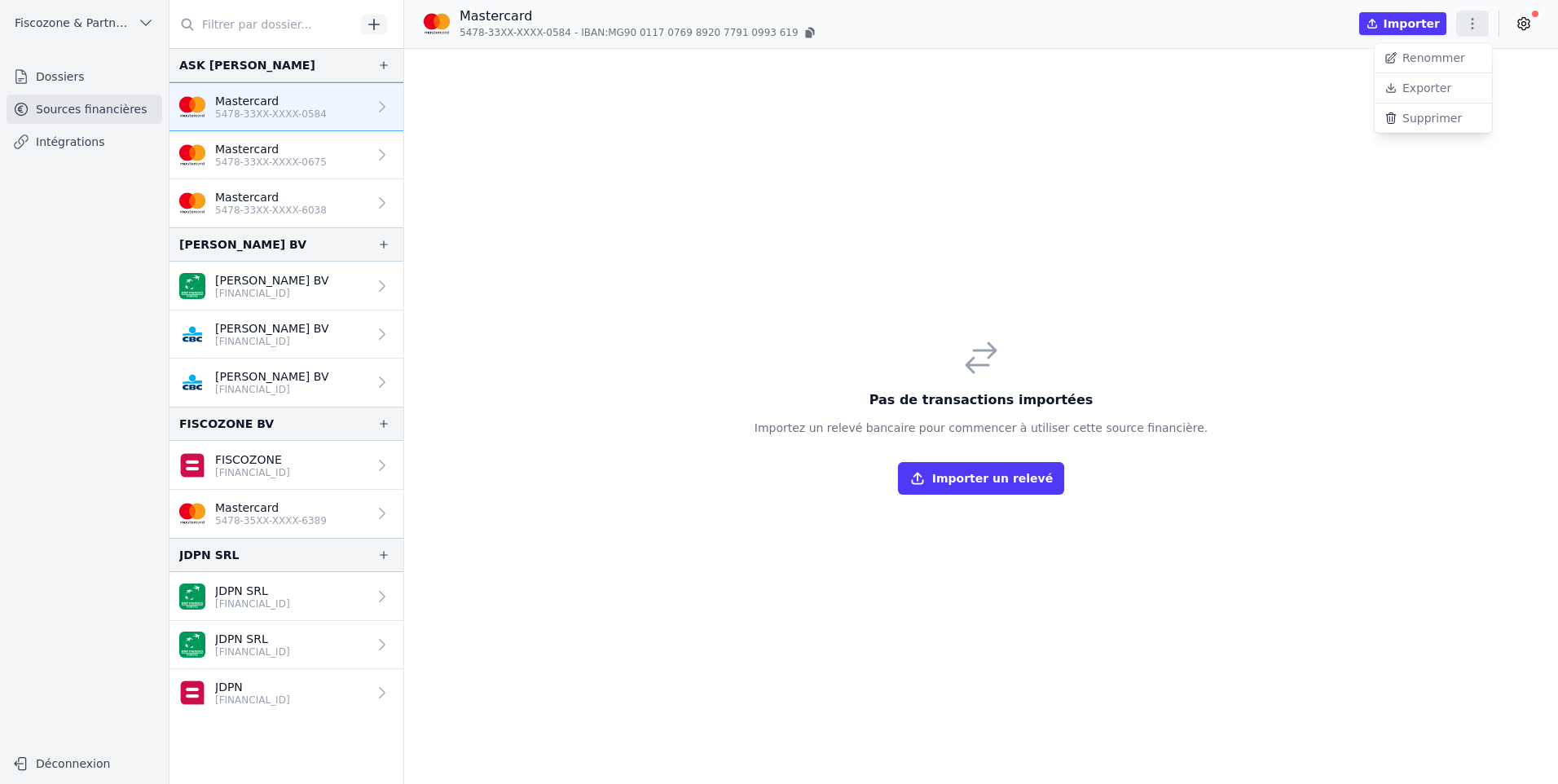
click at [293, 146] on div at bounding box center [779, 392] width 1558 height 784
click at [293, 150] on p "Mastercard" at bounding box center [270, 149] width 111 height 16
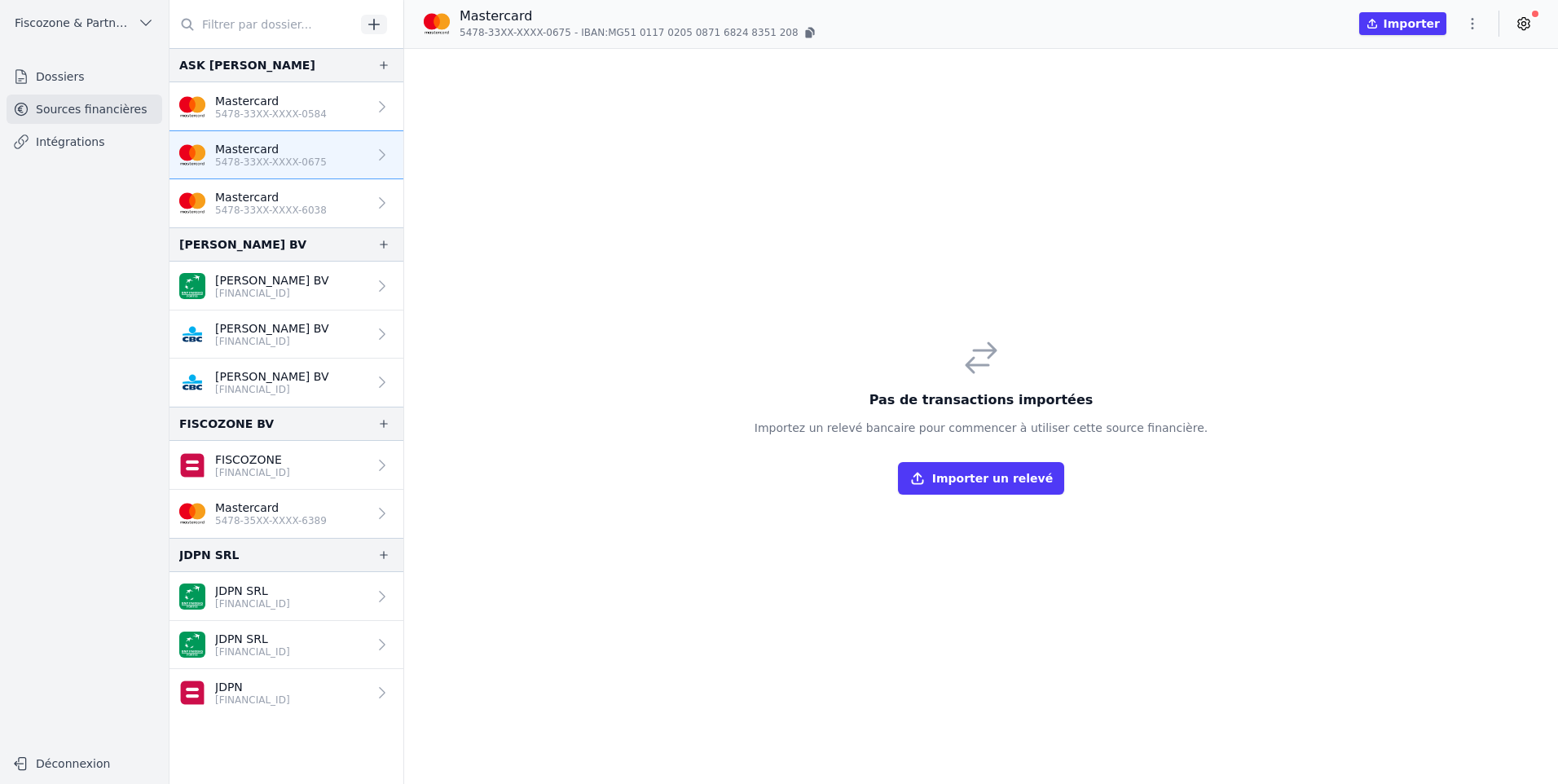
click at [305, 177] on link "Mastercard 5478-33XX-XXXX-0675" at bounding box center [287, 155] width 234 height 48
click at [301, 192] on p "Mastercard" at bounding box center [270, 197] width 111 height 16
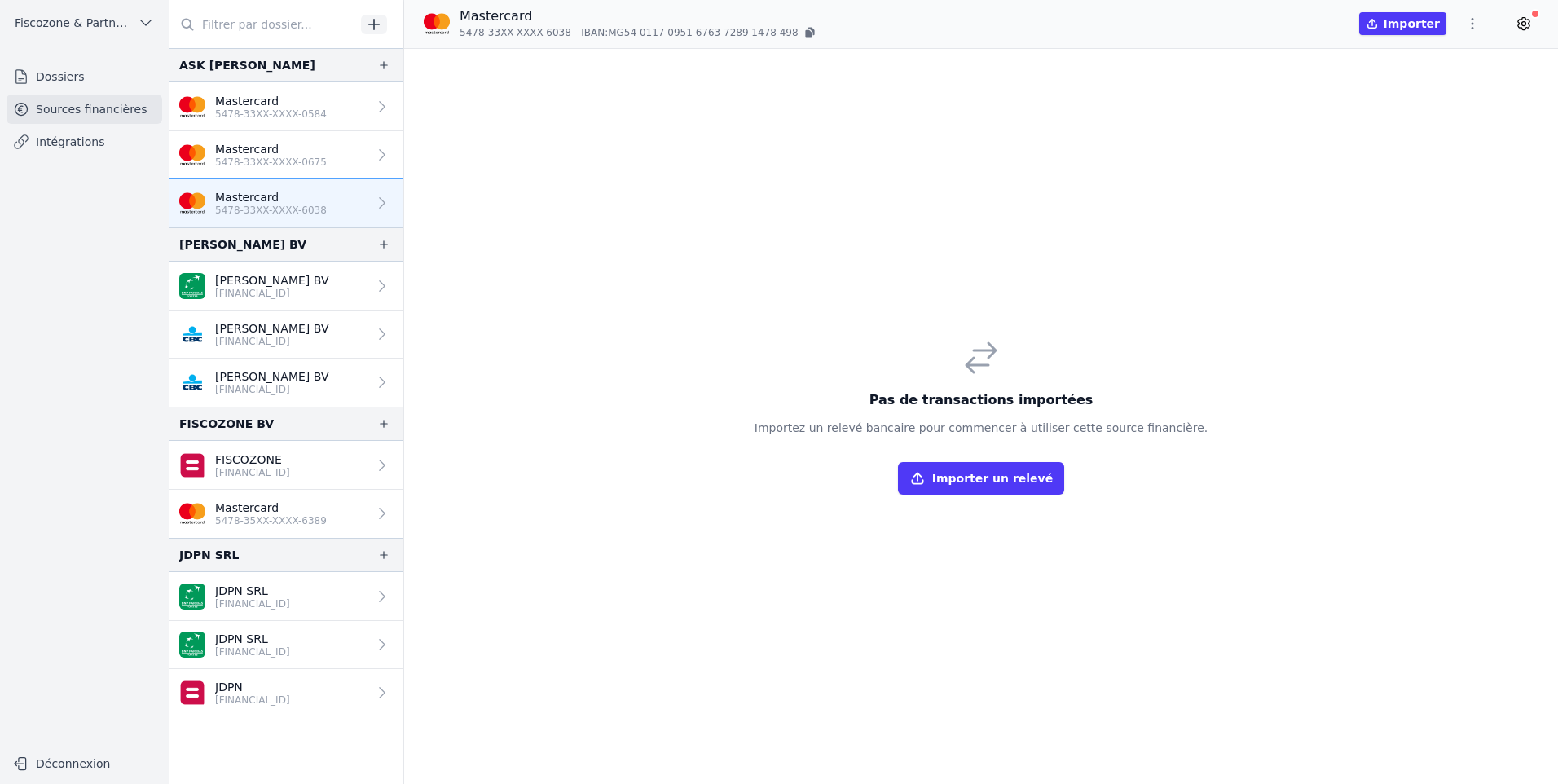
click at [301, 166] on p "5478-33XX-XXXX-0675" at bounding box center [270, 162] width 111 height 13
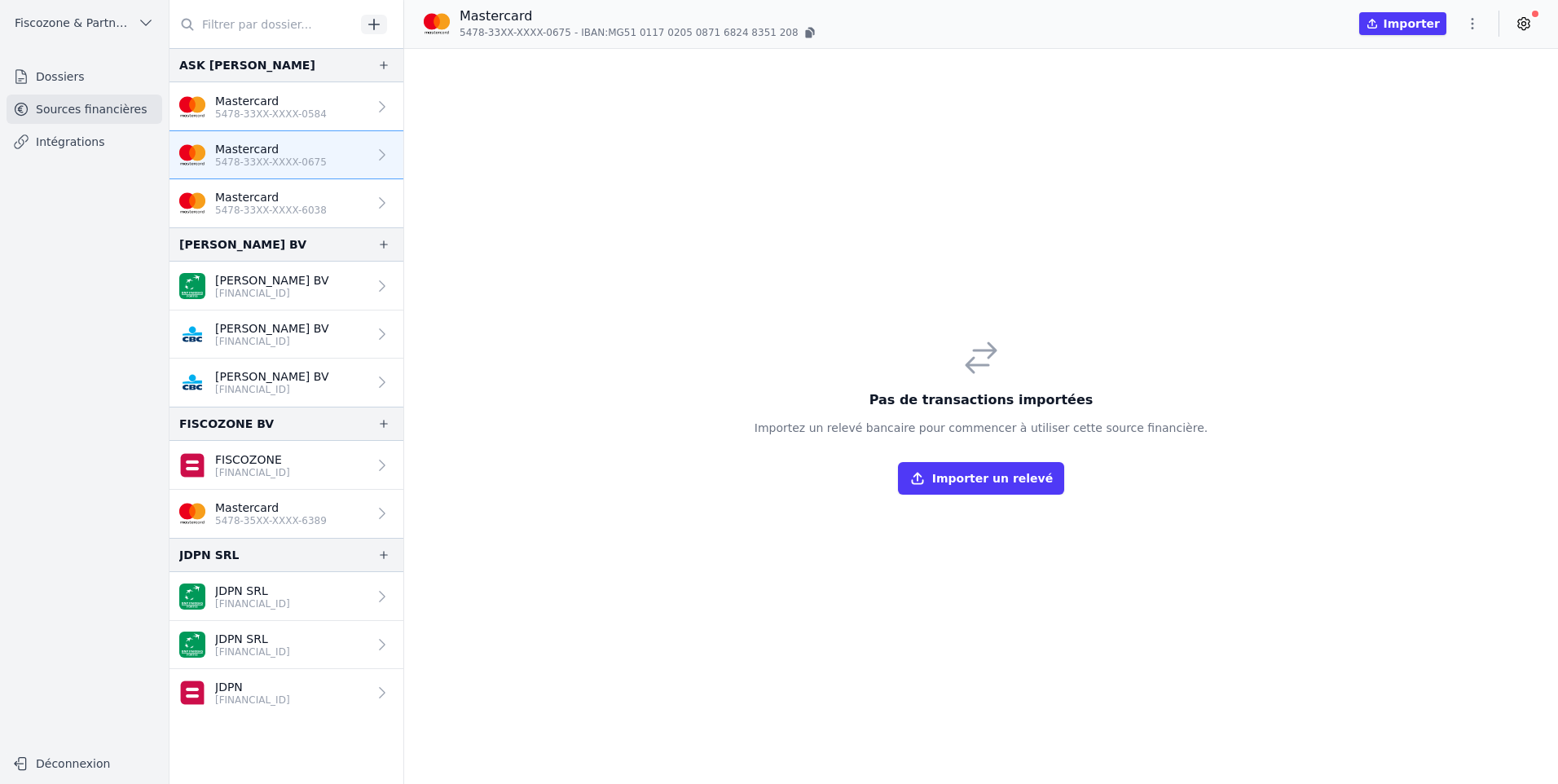
click at [284, 213] on p "5478-33XX-XXXX-6038" at bounding box center [270, 211] width 111 height 13
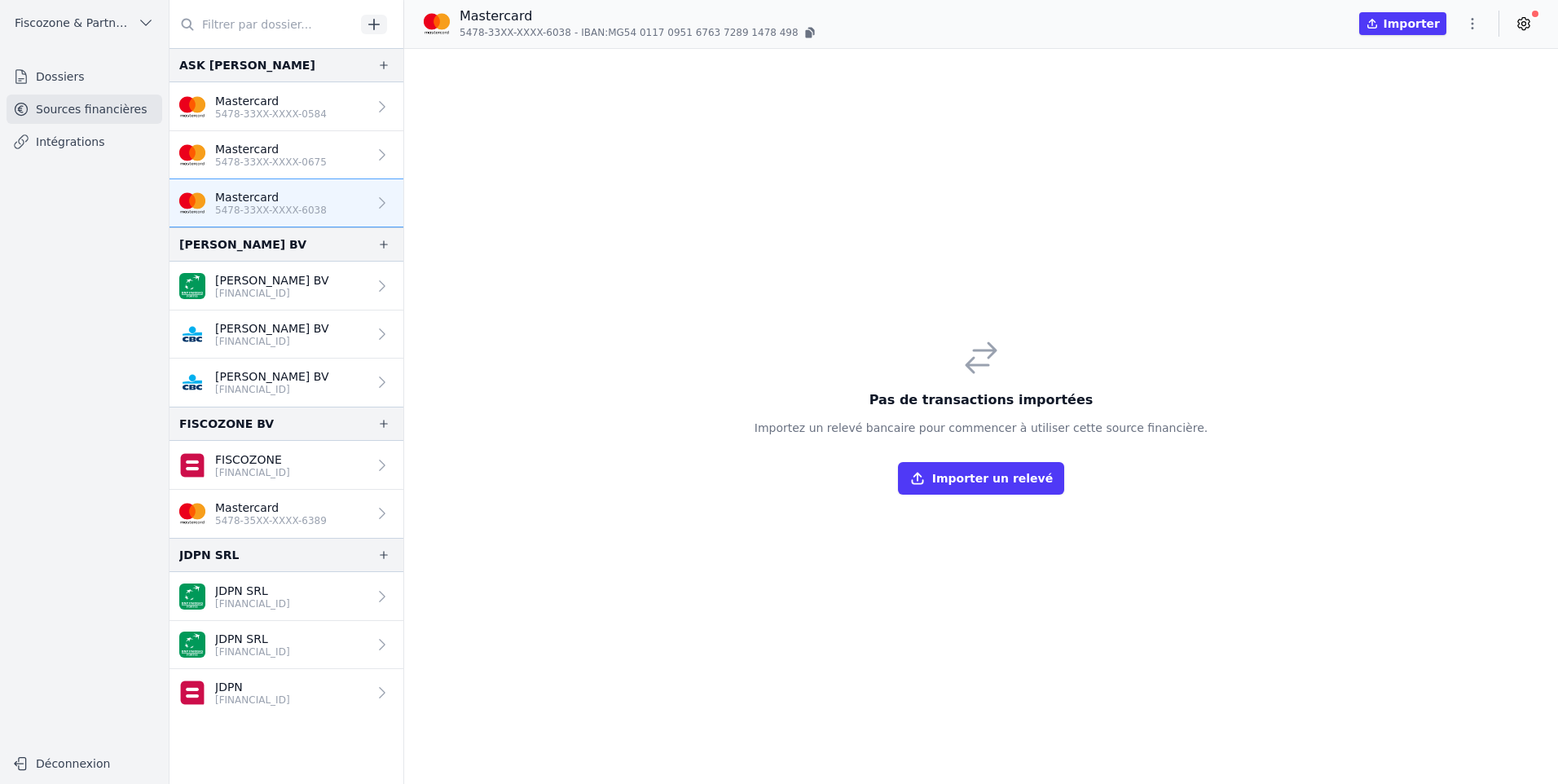
click at [317, 210] on link "Mastercard 5478-33XX-XXXX-6038" at bounding box center [287, 202] width 234 height 48
click at [956, 484] on button "Importer un relevé" at bounding box center [981, 478] width 167 height 33
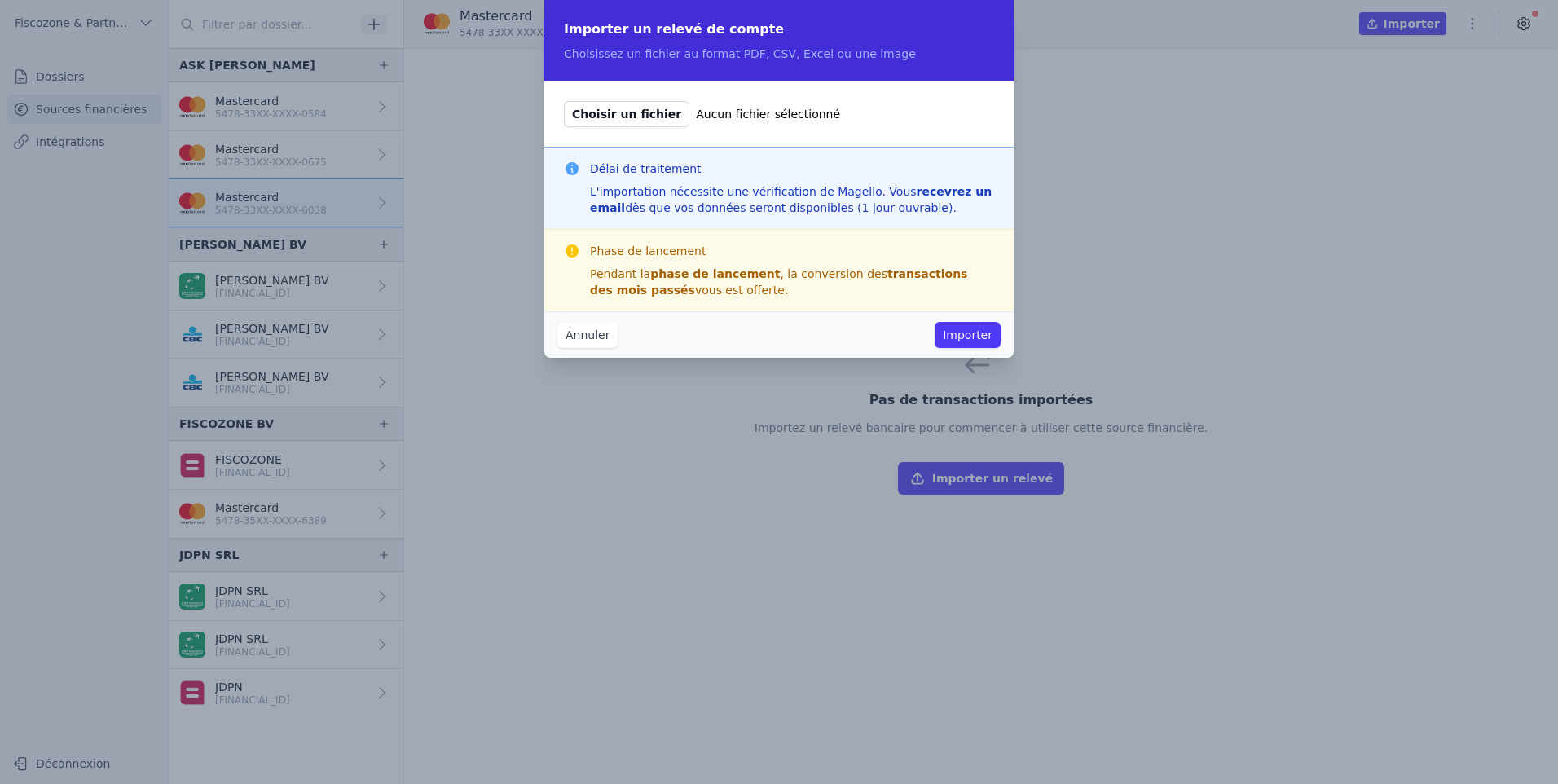
click at [642, 114] on span "Choisir un fichier" at bounding box center [627, 114] width 126 height 26
click at [564, 101] on input "Choisir un fichier Aucun fichier sélectionné" at bounding box center [563, 100] width 1 height 1
type input "C:\fakepath\STEGMANN DAVID-5478 33XX XXXX 6038-Janvier2025.pdf"
click at [973, 342] on button "Importer" at bounding box center [967, 335] width 66 height 26
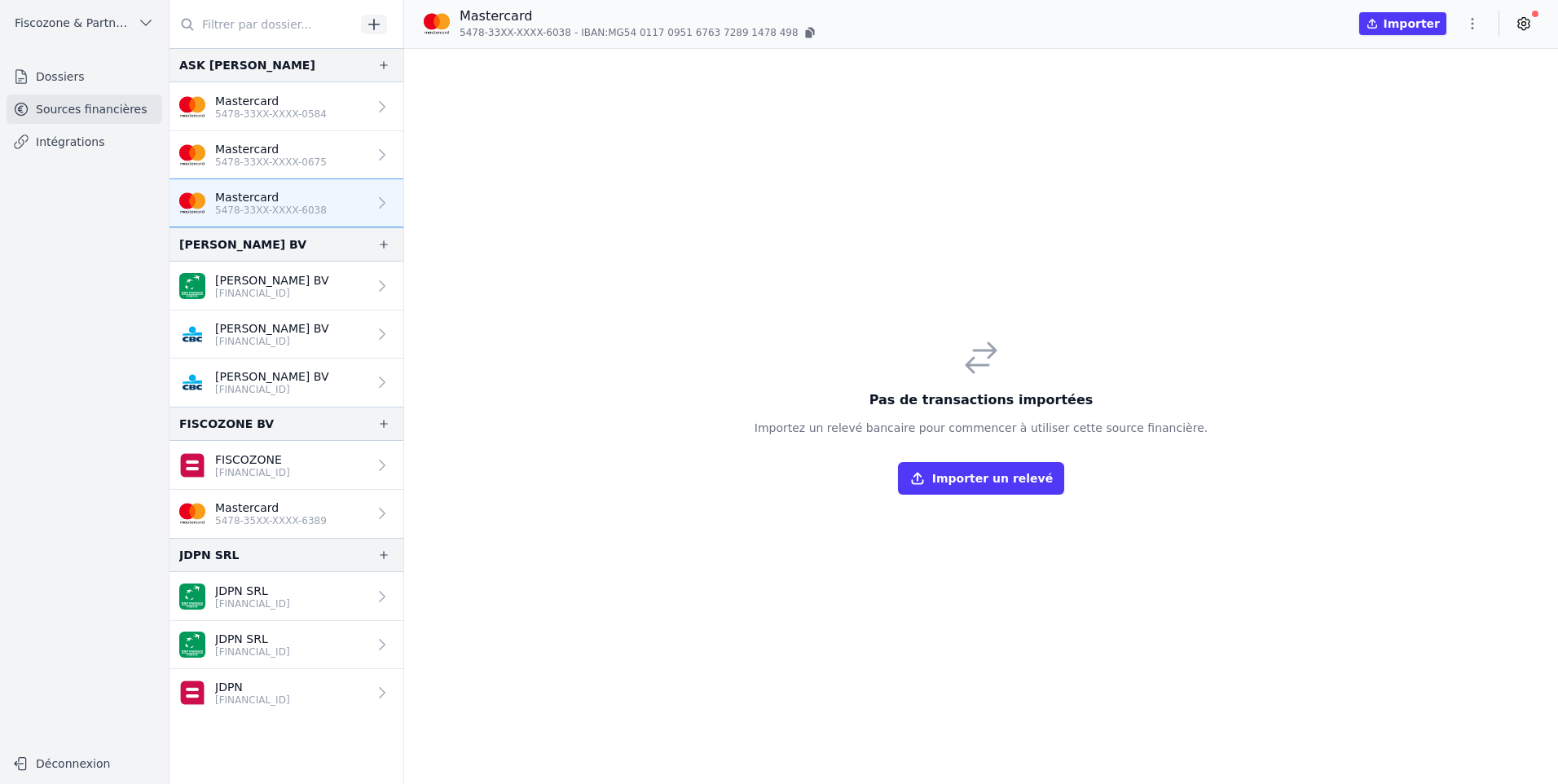
click at [329, 204] on link "Mastercard 5478-33XX-XXXX-6038" at bounding box center [287, 202] width 234 height 48
click at [1003, 483] on button "Importer un relevé" at bounding box center [981, 478] width 167 height 33
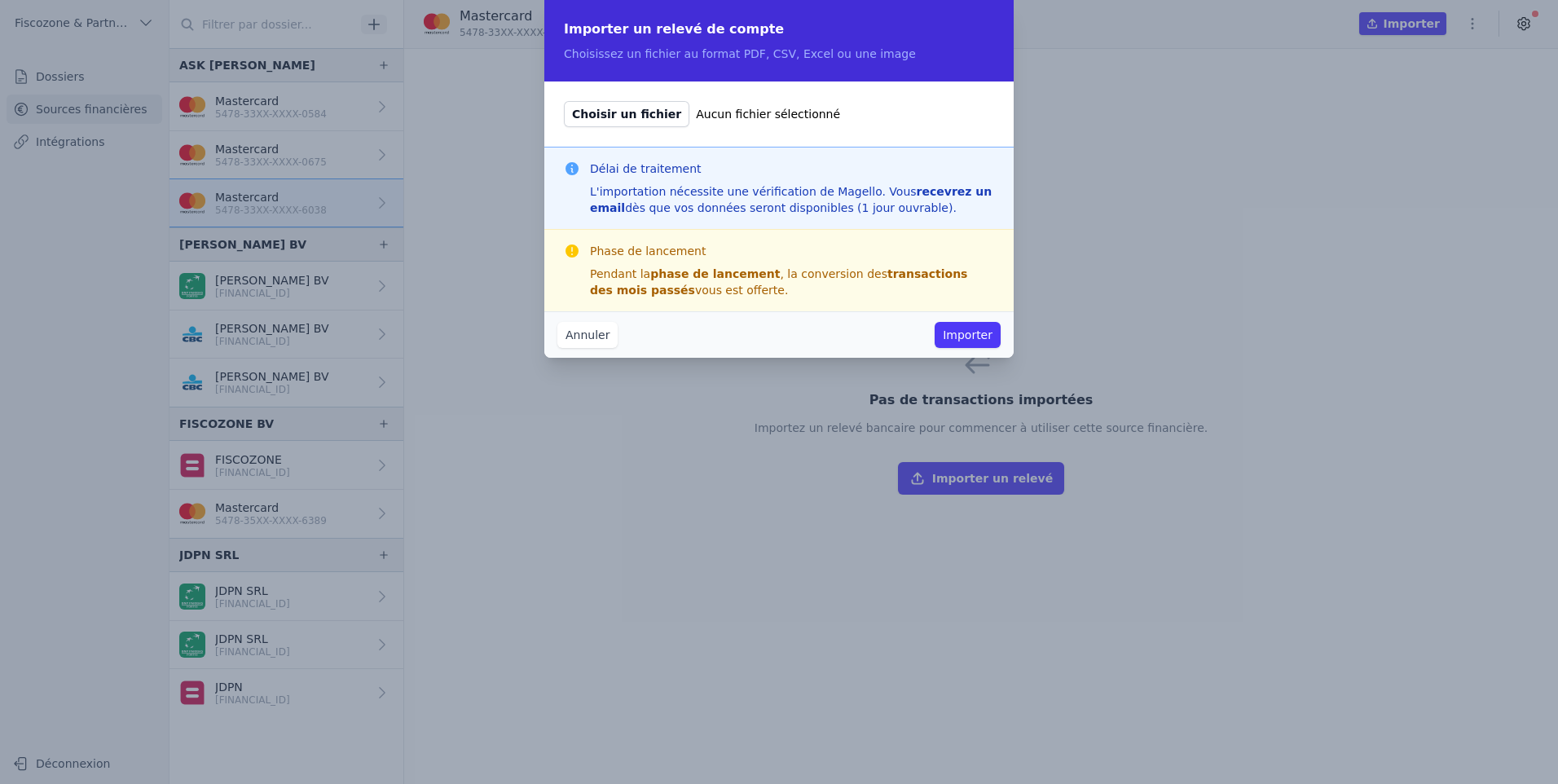
click at [632, 119] on span "Choisir un fichier" at bounding box center [627, 114] width 126 height 26
click at [564, 101] on input "Choisir un fichier Aucun fichier sélectionné" at bounding box center [563, 100] width 1 height 1
type input "C:\fakepath\STEGMANN DAVID-5478 33XX XXXX 6038-Février2025.pdf"
click at [974, 346] on button "Importer" at bounding box center [967, 335] width 66 height 26
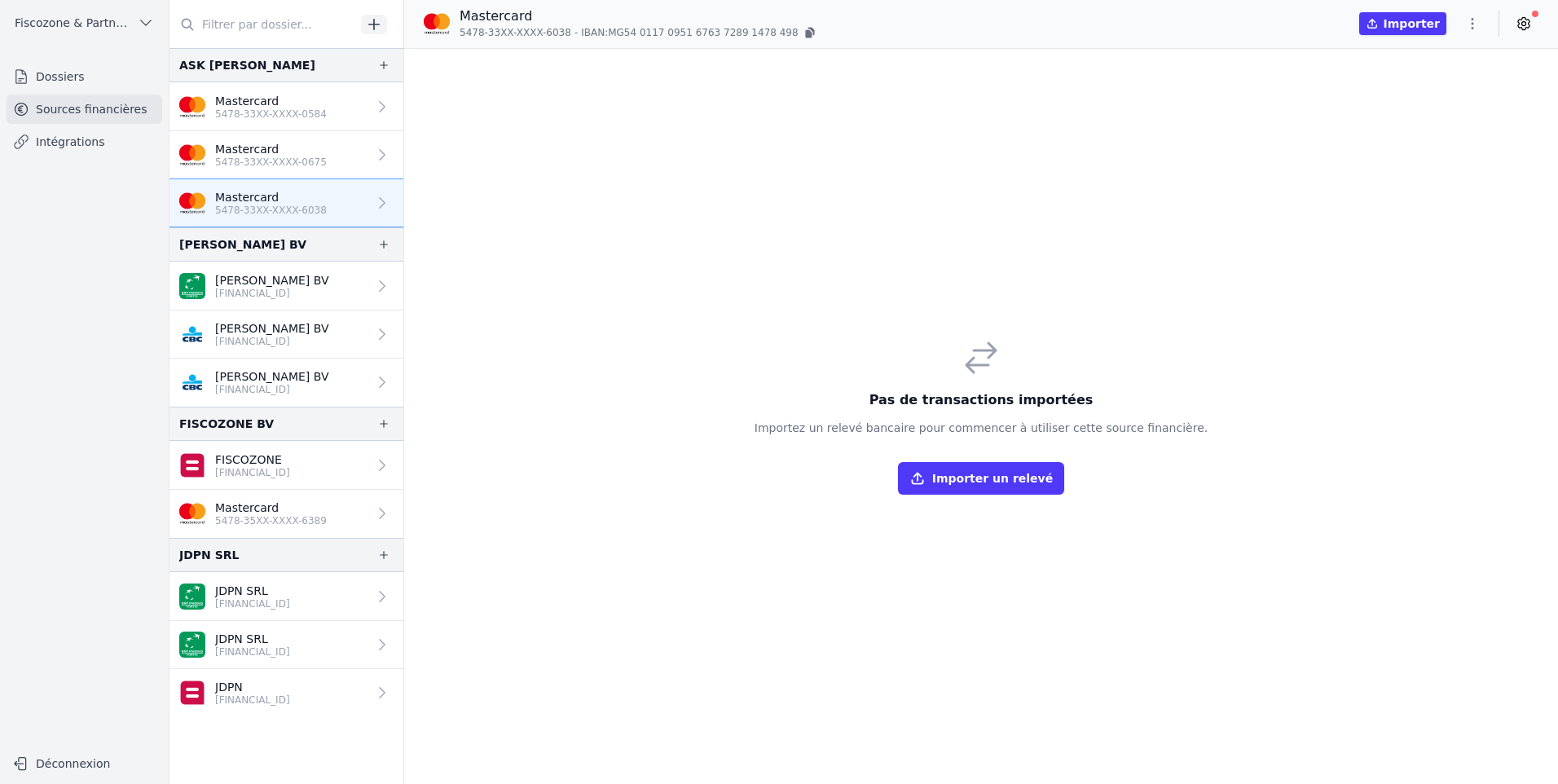
click at [337, 212] on link "Mastercard 5478-33XX-XXXX-6038" at bounding box center [287, 202] width 234 height 48
click at [995, 484] on button "Importer un relevé" at bounding box center [981, 478] width 167 height 33
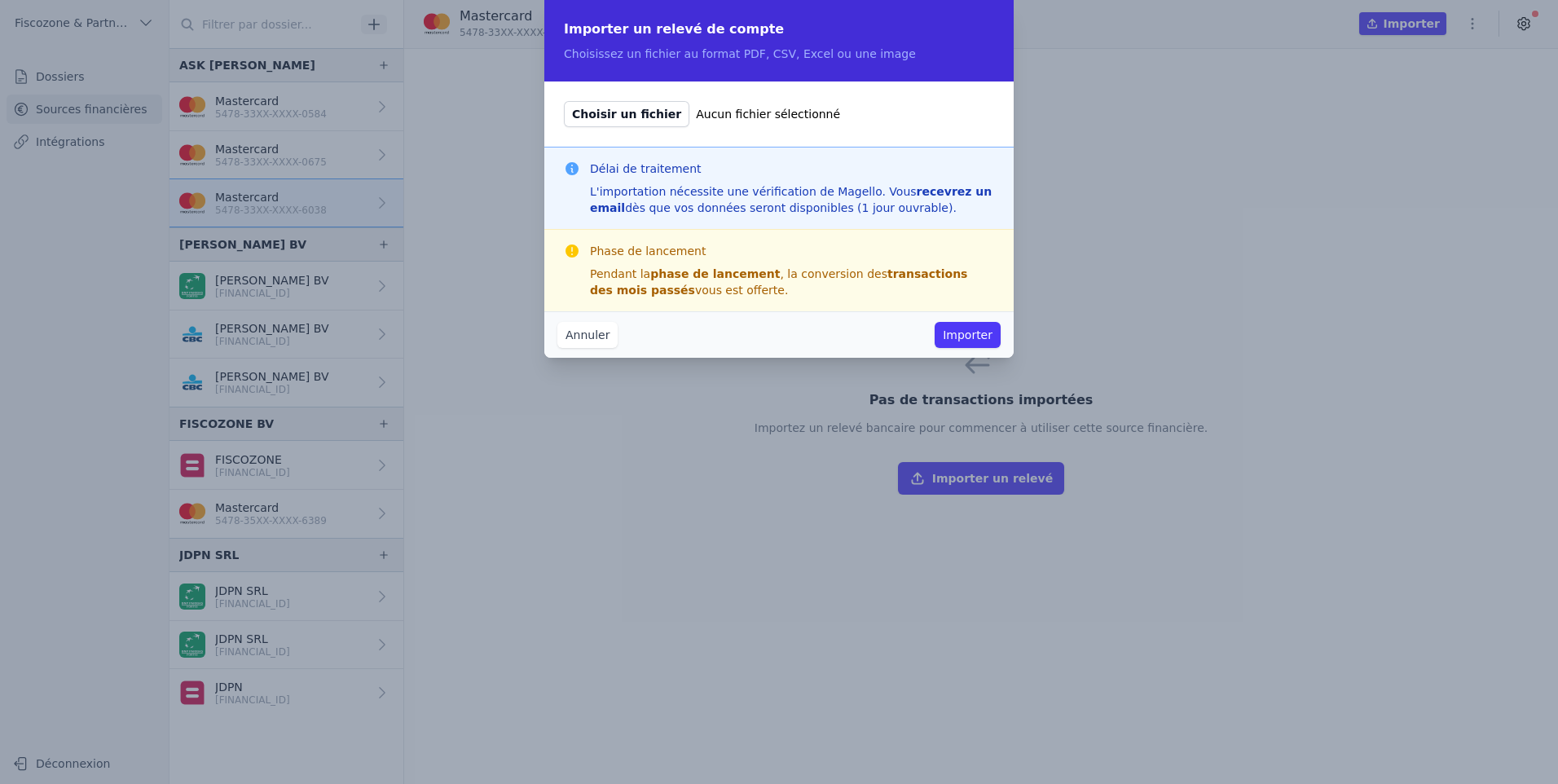
click at [623, 115] on span "Choisir un fichier" at bounding box center [627, 114] width 126 height 26
click at [564, 101] on input "Choisir un fichier Aucun fichier sélectionné" at bounding box center [563, 100] width 1 height 1
click at [588, 343] on button "Annuler" at bounding box center [587, 335] width 60 height 26
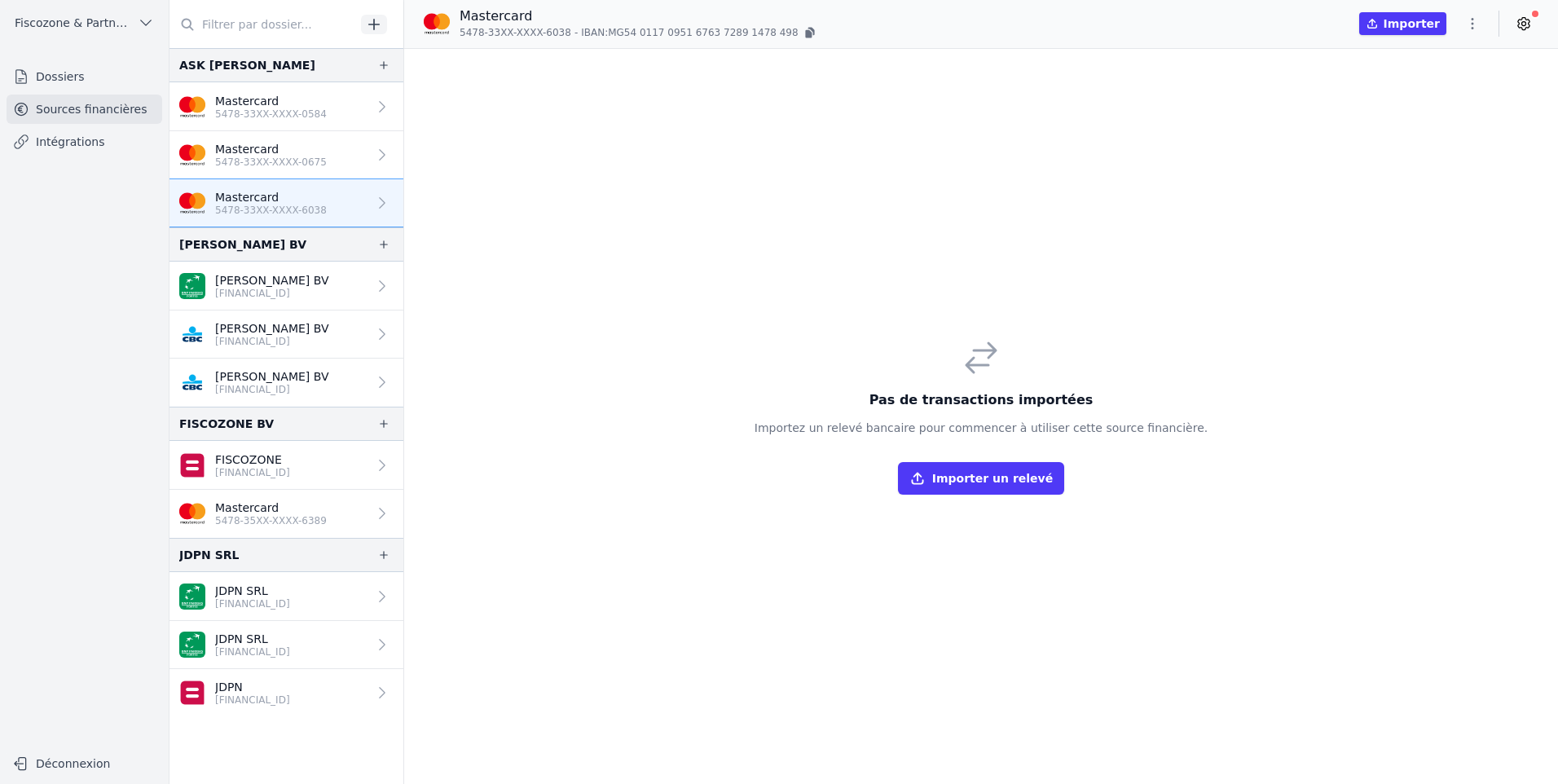
click at [370, 23] on icon "button" at bounding box center [373, 23] width 16 height 16
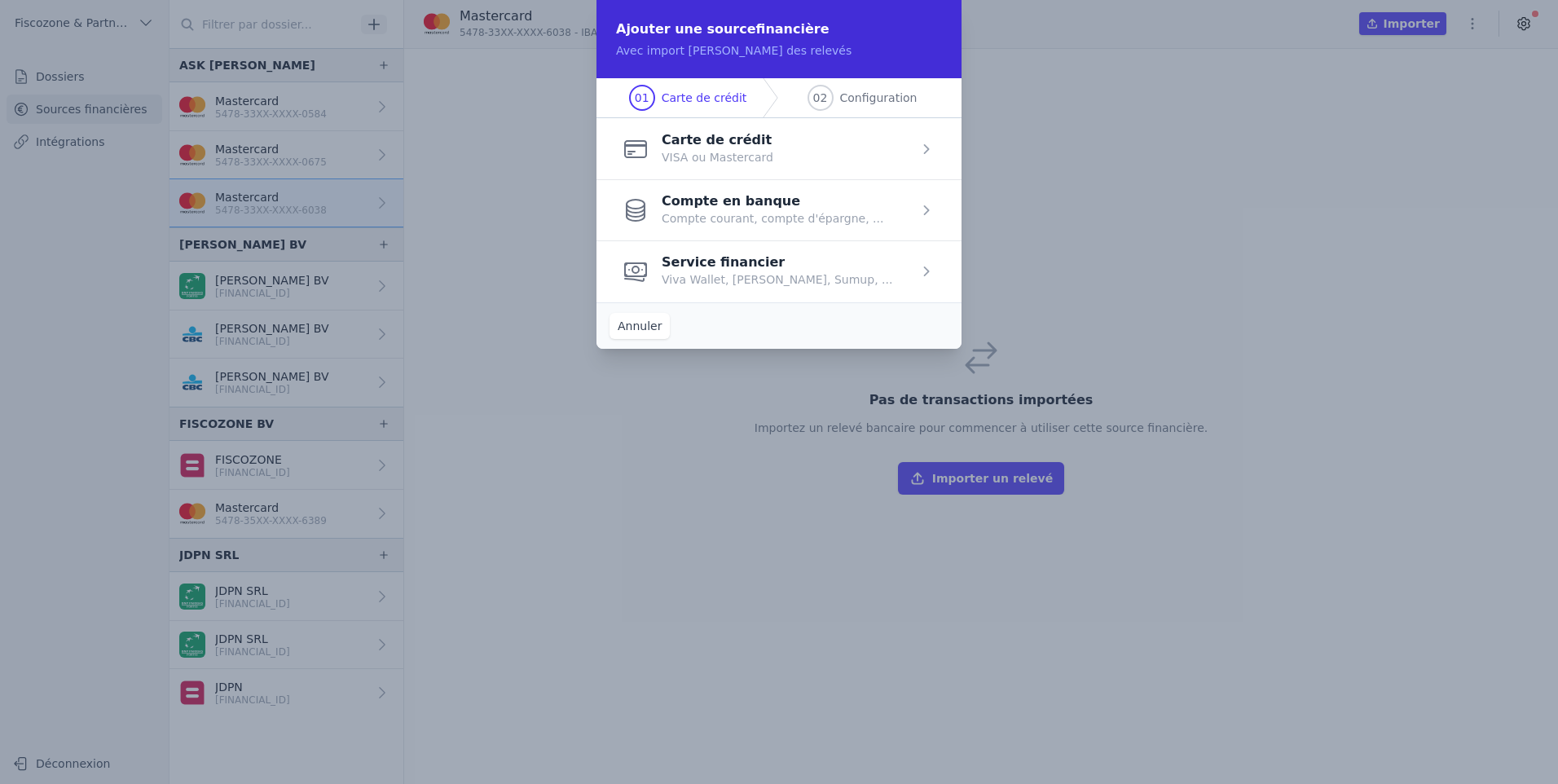
drag, startPoint x: 831, startPoint y: 154, endPoint x: 811, endPoint y: 155, distance: 20.0
click at [811, 155] on span "button" at bounding box center [779, 148] width 365 height 61
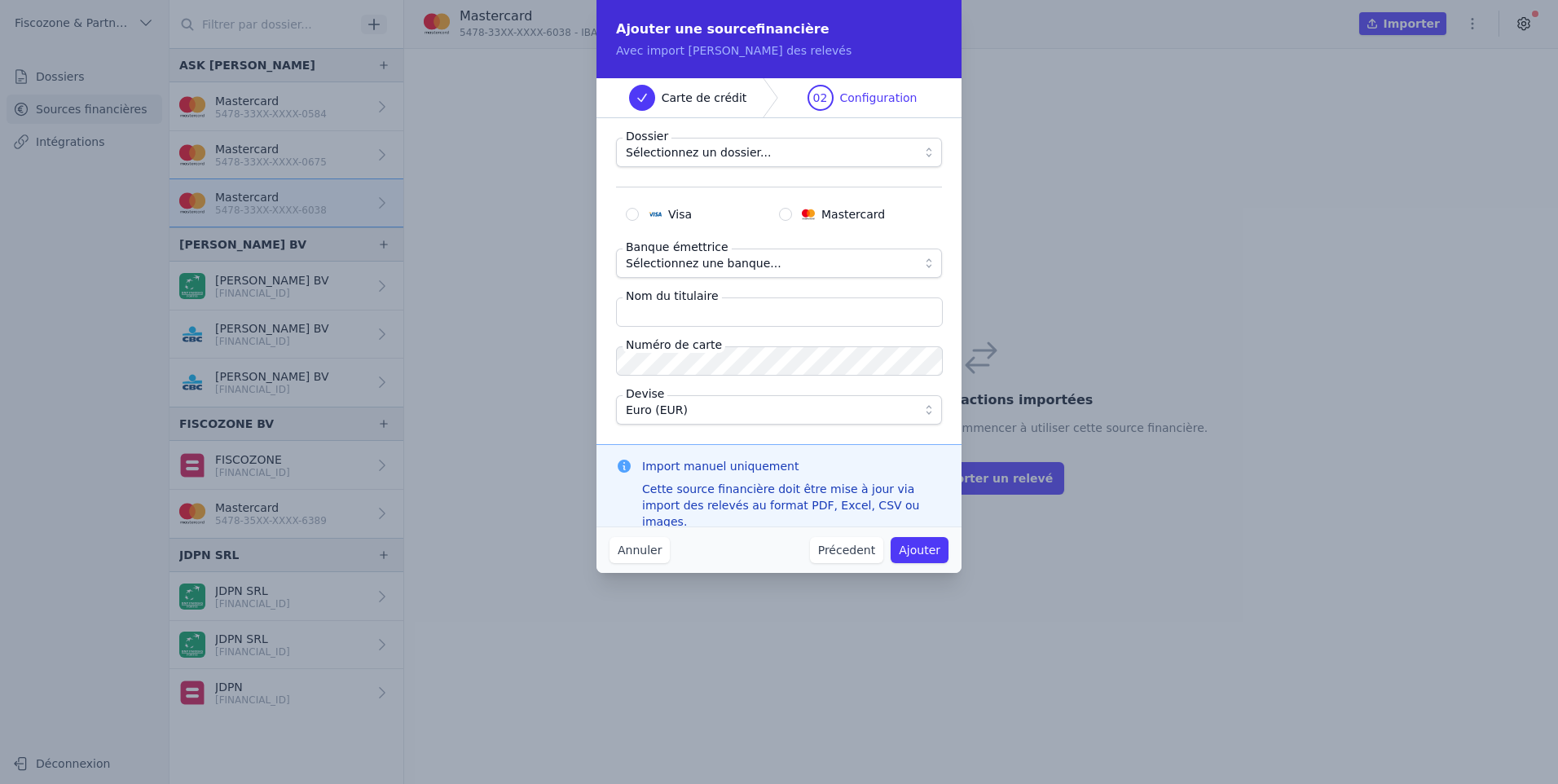
click at [848, 158] on span "Sélectionnez un dossier..." at bounding box center [767, 151] width 284 height 19
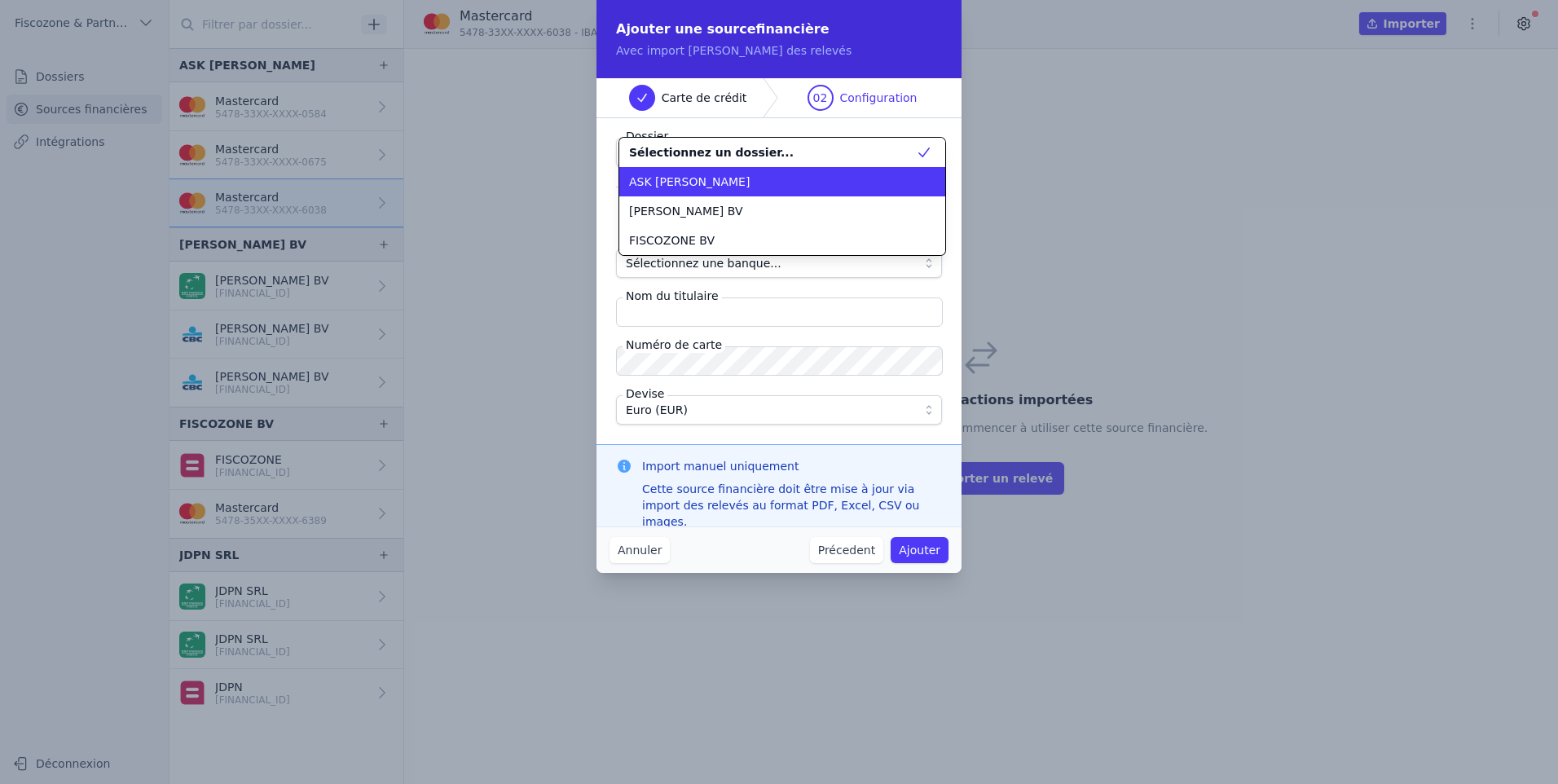
click at [833, 177] on div "ASK [PERSON_NAME]" at bounding box center [772, 181] width 287 height 16
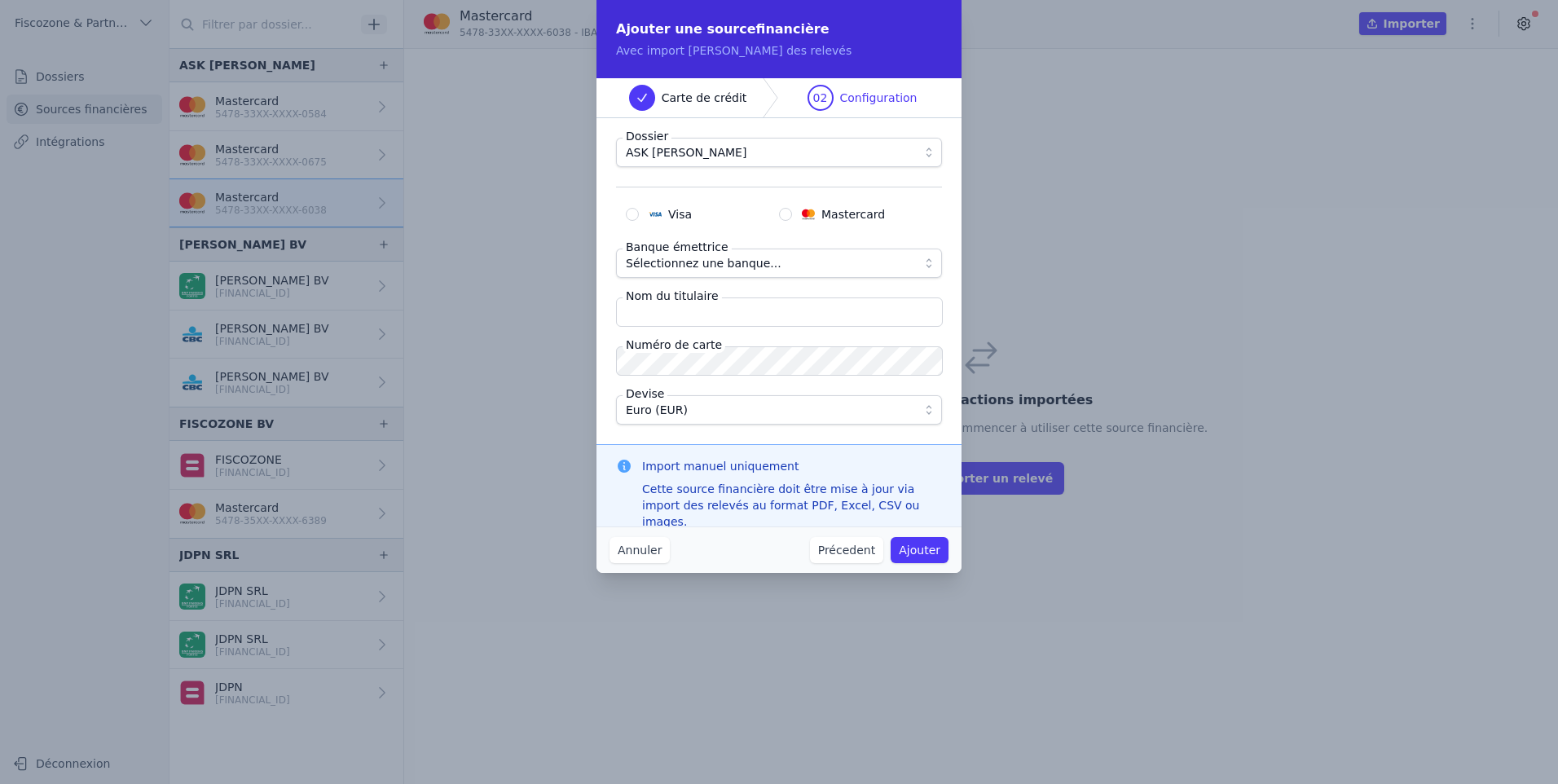
click at [836, 214] on span "Mastercard" at bounding box center [853, 213] width 64 height 16
click at [792, 214] on input "Mastercard" at bounding box center [786, 214] width 13 height 13
radio input "true"
click at [836, 214] on span "Mastercard" at bounding box center [853, 213] width 64 height 16
click at [792, 214] on input "Mastercard" at bounding box center [786, 214] width 13 height 13
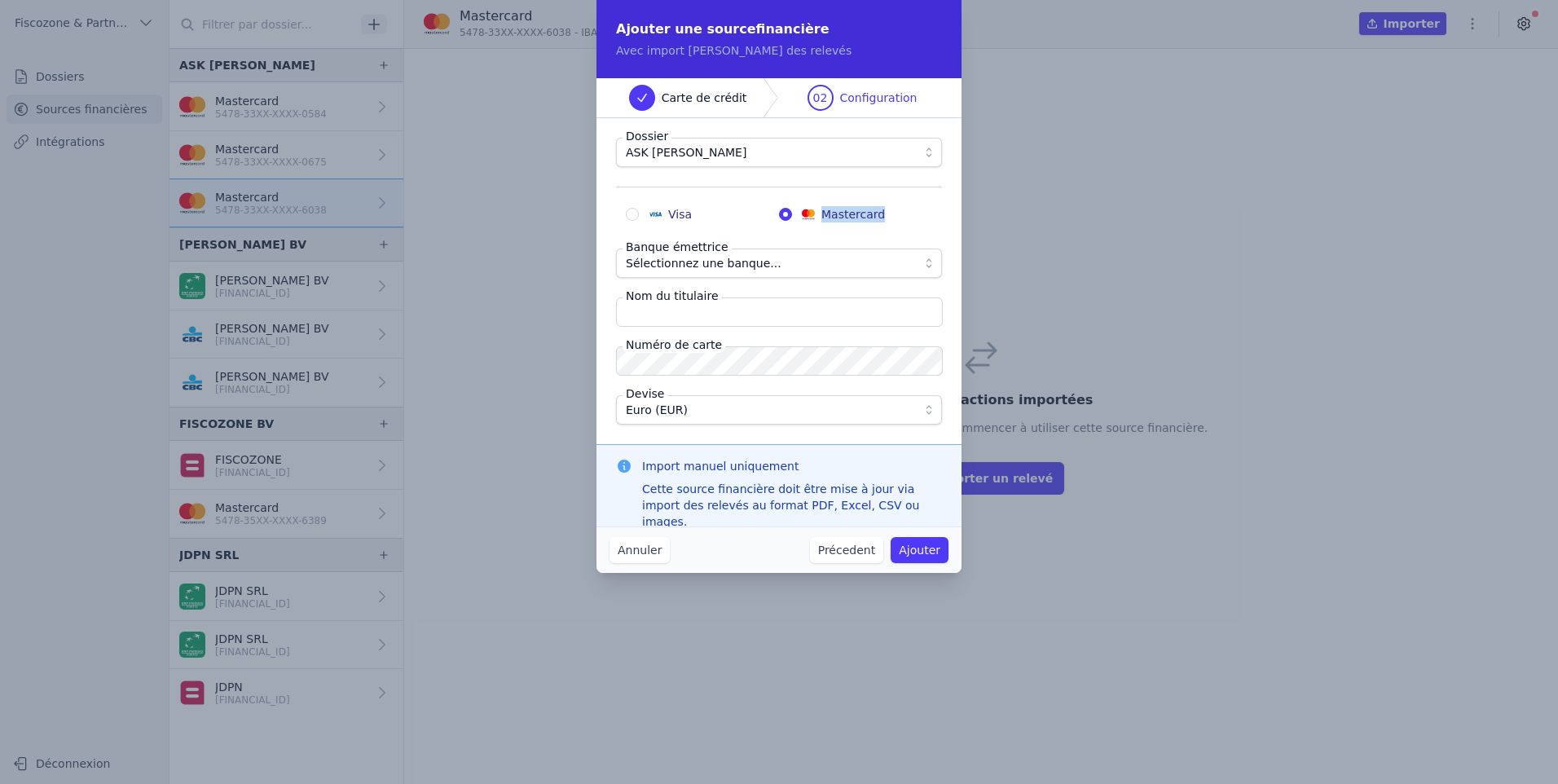
click at [876, 262] on span "Sélectionnez une banque..." at bounding box center [767, 263] width 284 height 19
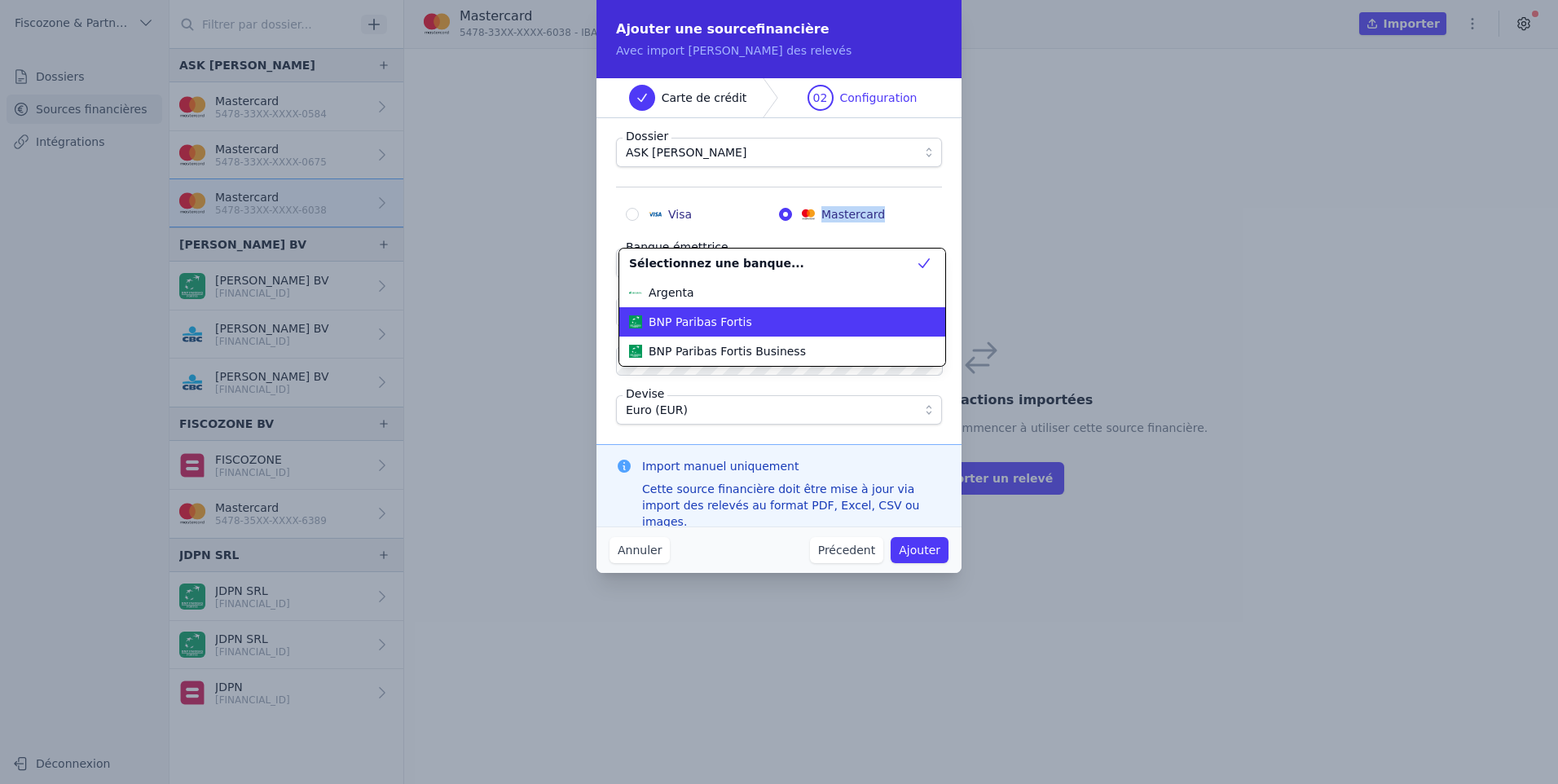
click at [875, 314] on div "BNP Paribas Fortis" at bounding box center [772, 321] width 287 height 16
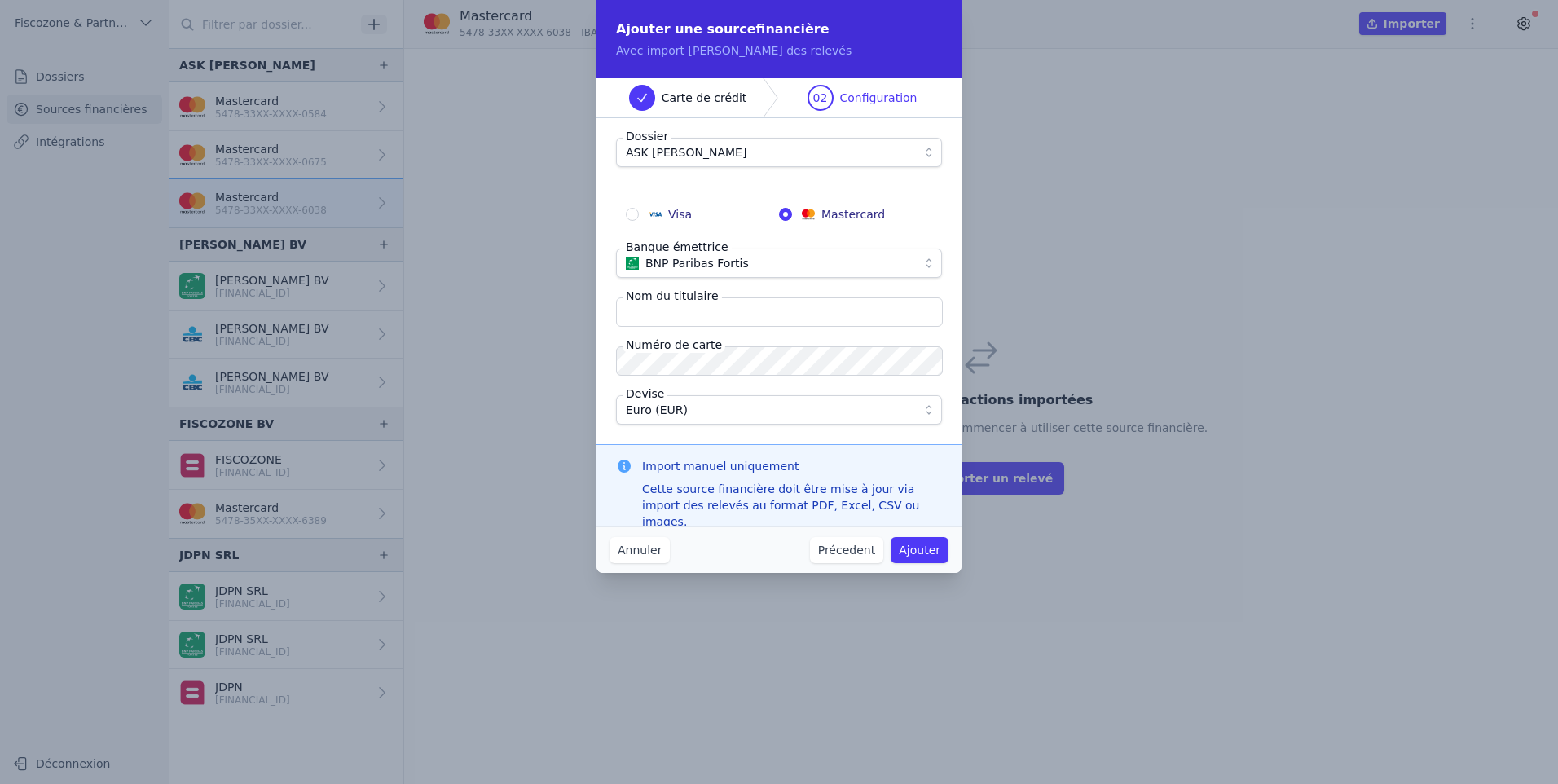
click at [873, 312] on input "Nom du titulaire" at bounding box center [779, 312] width 327 height 29
type input "Ask Nestor"
click at [578, 346] on div "Ajouter une source financière Avec import manuel des relevés Carte de crédit 02…" at bounding box center [779, 392] width 1558 height 784
click at [940, 561] on button "Ajouter" at bounding box center [920, 550] width 58 height 26
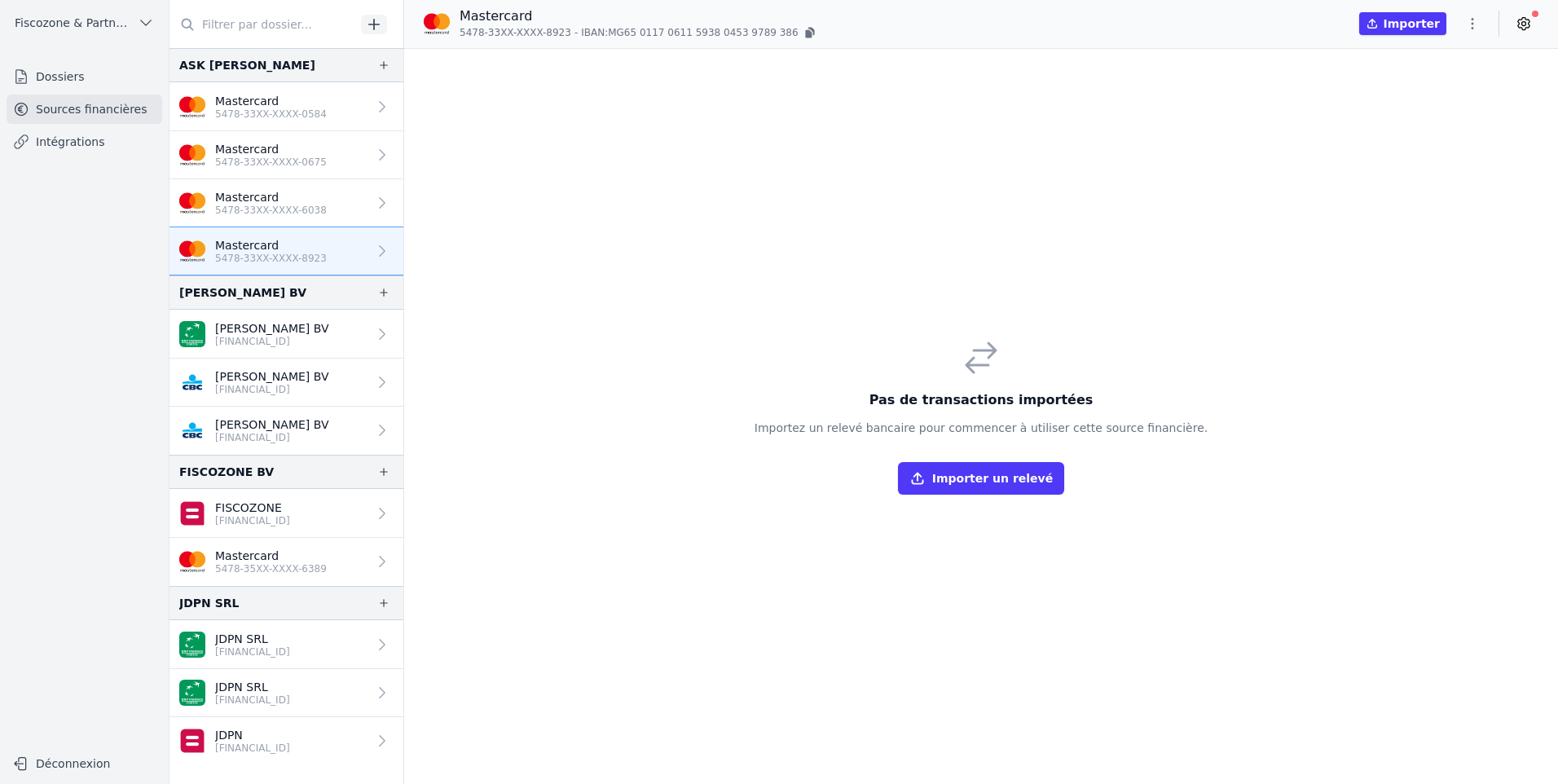
click at [275, 245] on p "Mastercard" at bounding box center [270, 244] width 111 height 16
click at [985, 474] on button "Importer un relevé" at bounding box center [981, 478] width 167 height 33
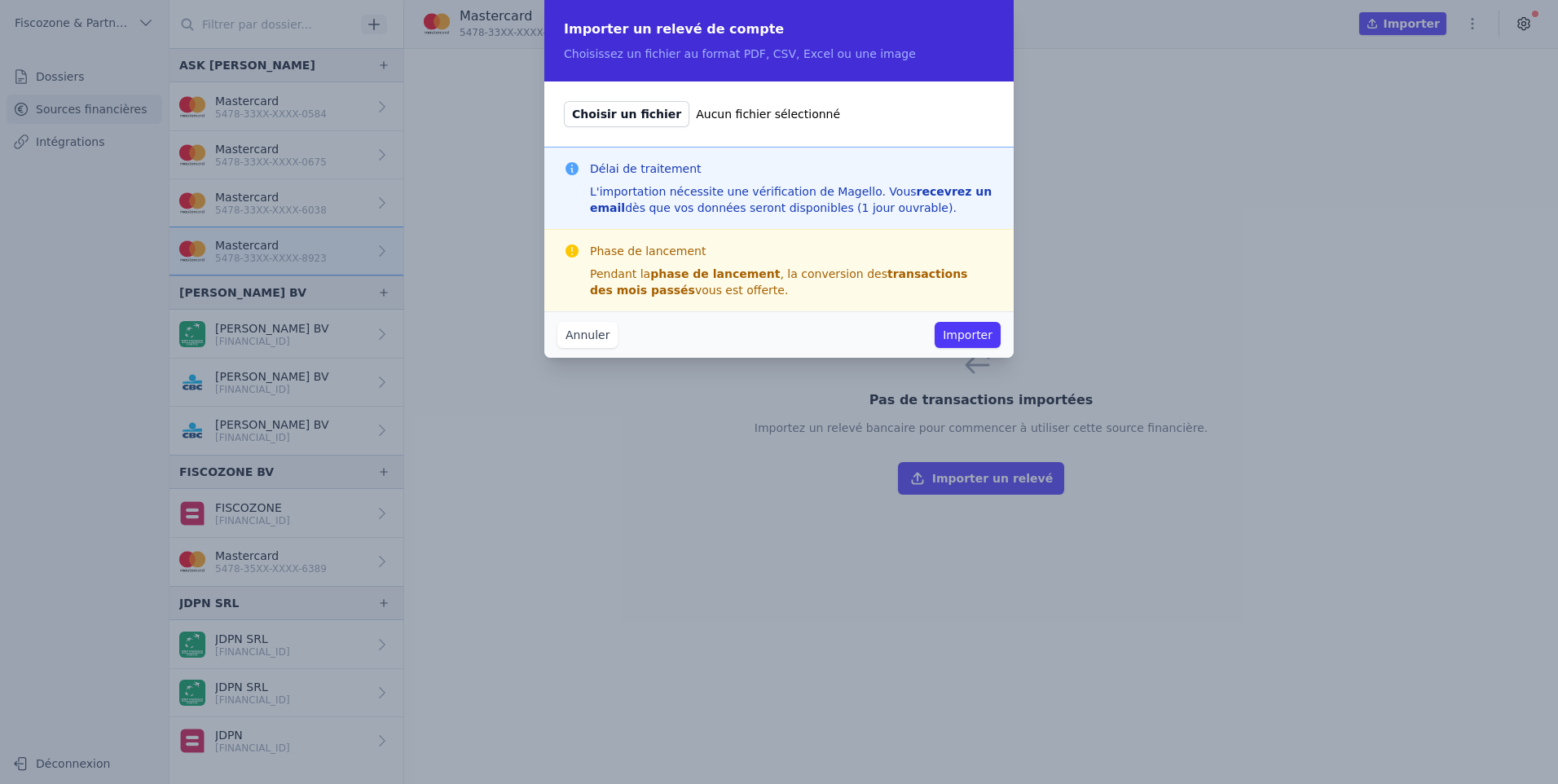
click at [603, 110] on span "Choisir un fichier" at bounding box center [627, 114] width 126 height 26
click at [564, 101] on input "Choisir un fichier Aucun fichier sélectionné" at bounding box center [563, 100] width 1 height 1
type input "C:\fakepath\Relevé des dépenses - août 2024.pdf"
click at [983, 321] on div "Annuler Importer" at bounding box center [779, 335] width 469 height 47
click at [982, 333] on button "Importer" at bounding box center [967, 335] width 66 height 26
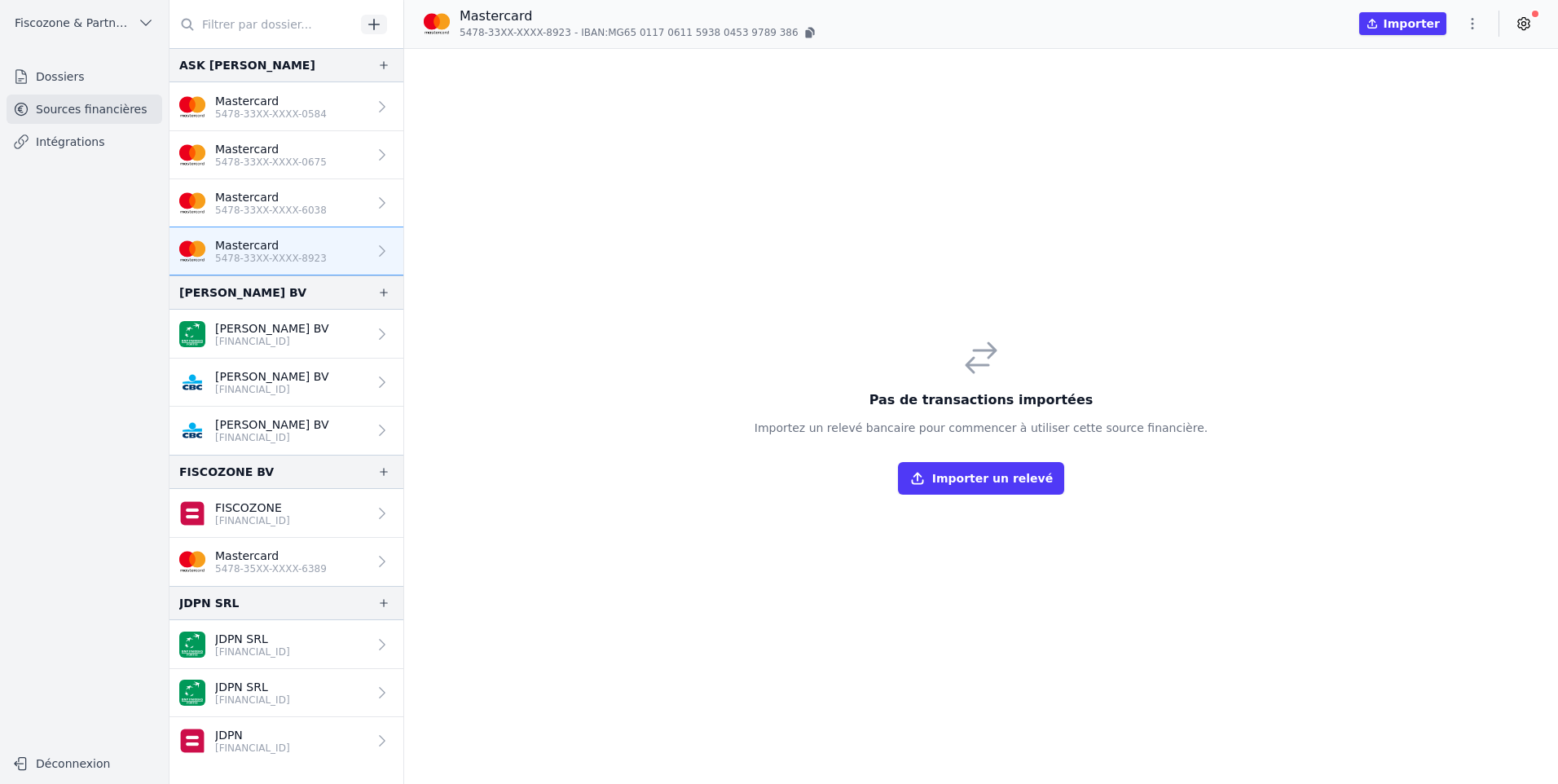
click at [373, 31] on icon "button" at bounding box center [373, 23] width 16 height 16
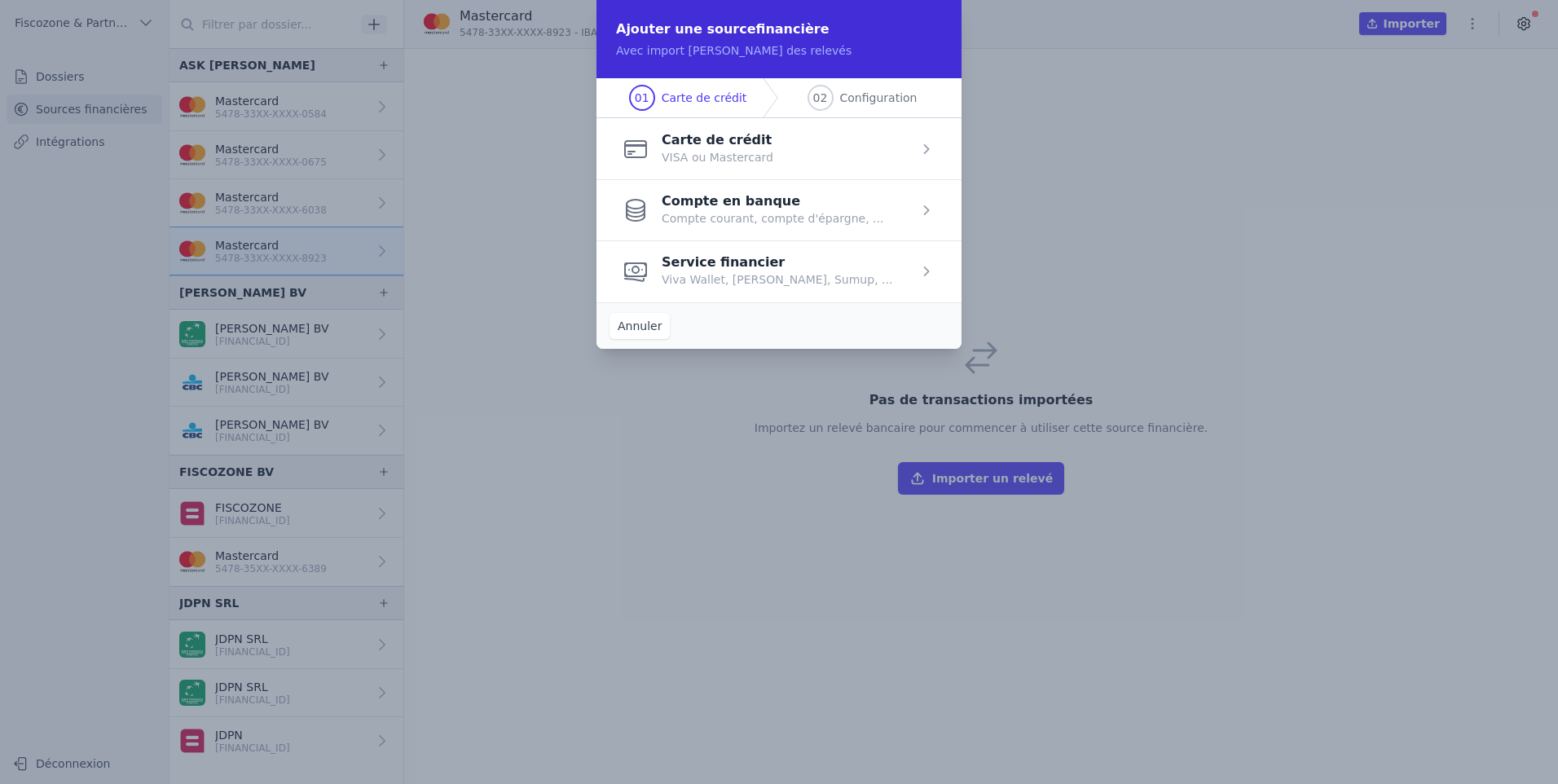
click at [802, 139] on span "button" at bounding box center [779, 148] width 365 height 61
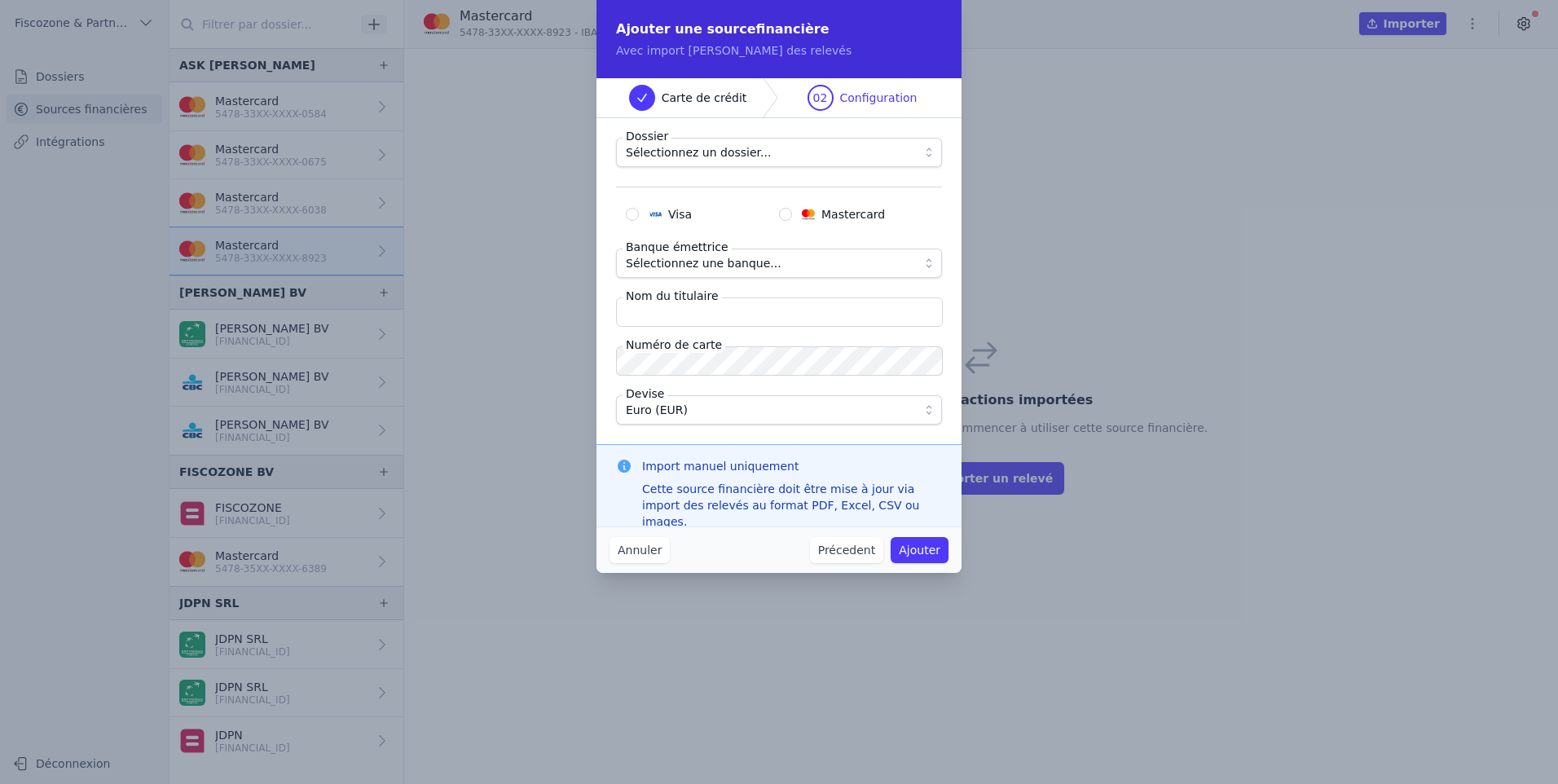
click at [886, 150] on span "Sélectionnez un dossier..." at bounding box center [767, 151] width 284 height 19
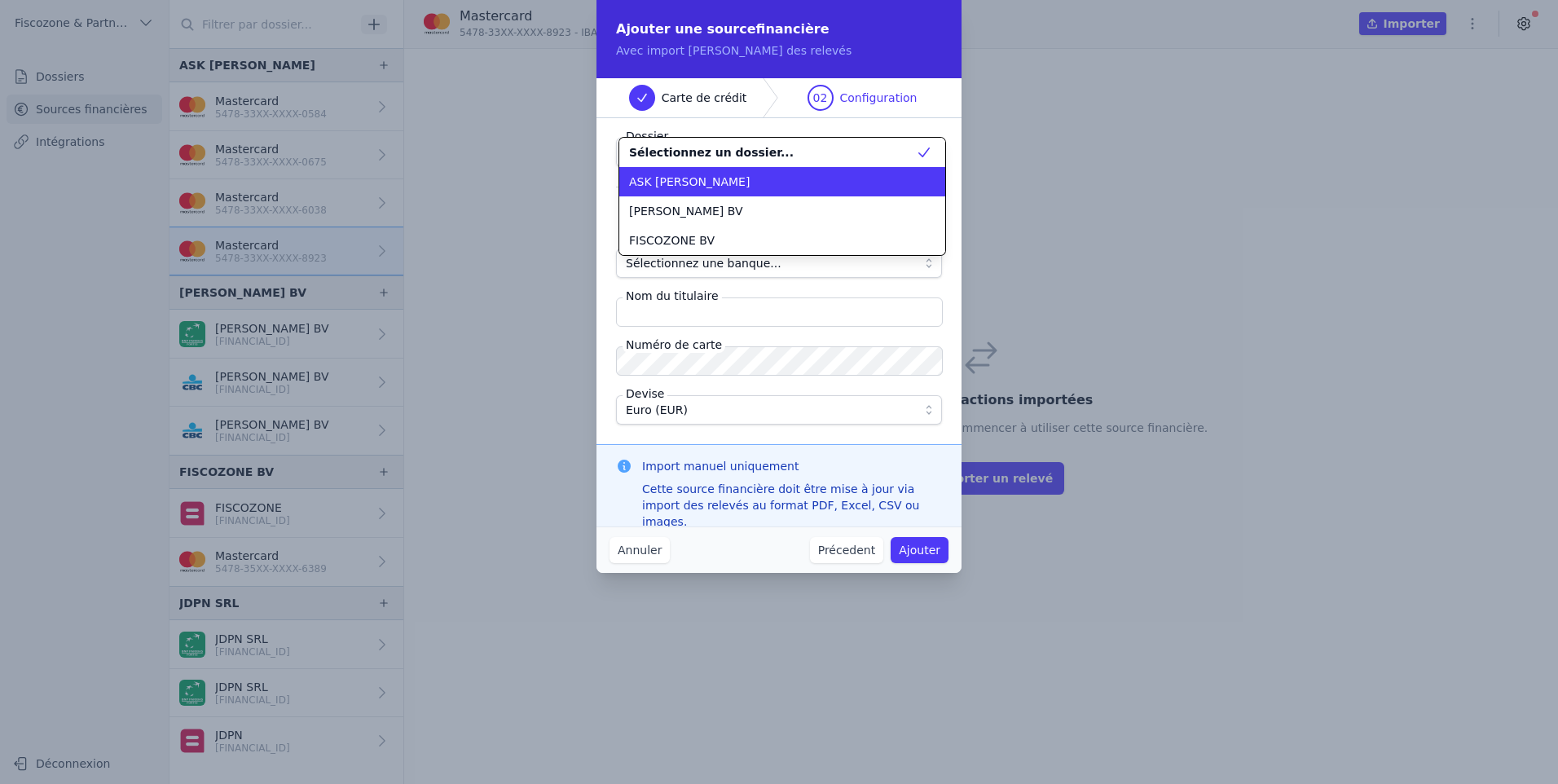
click at [876, 192] on li "ASK [PERSON_NAME]" at bounding box center [782, 182] width 326 height 29
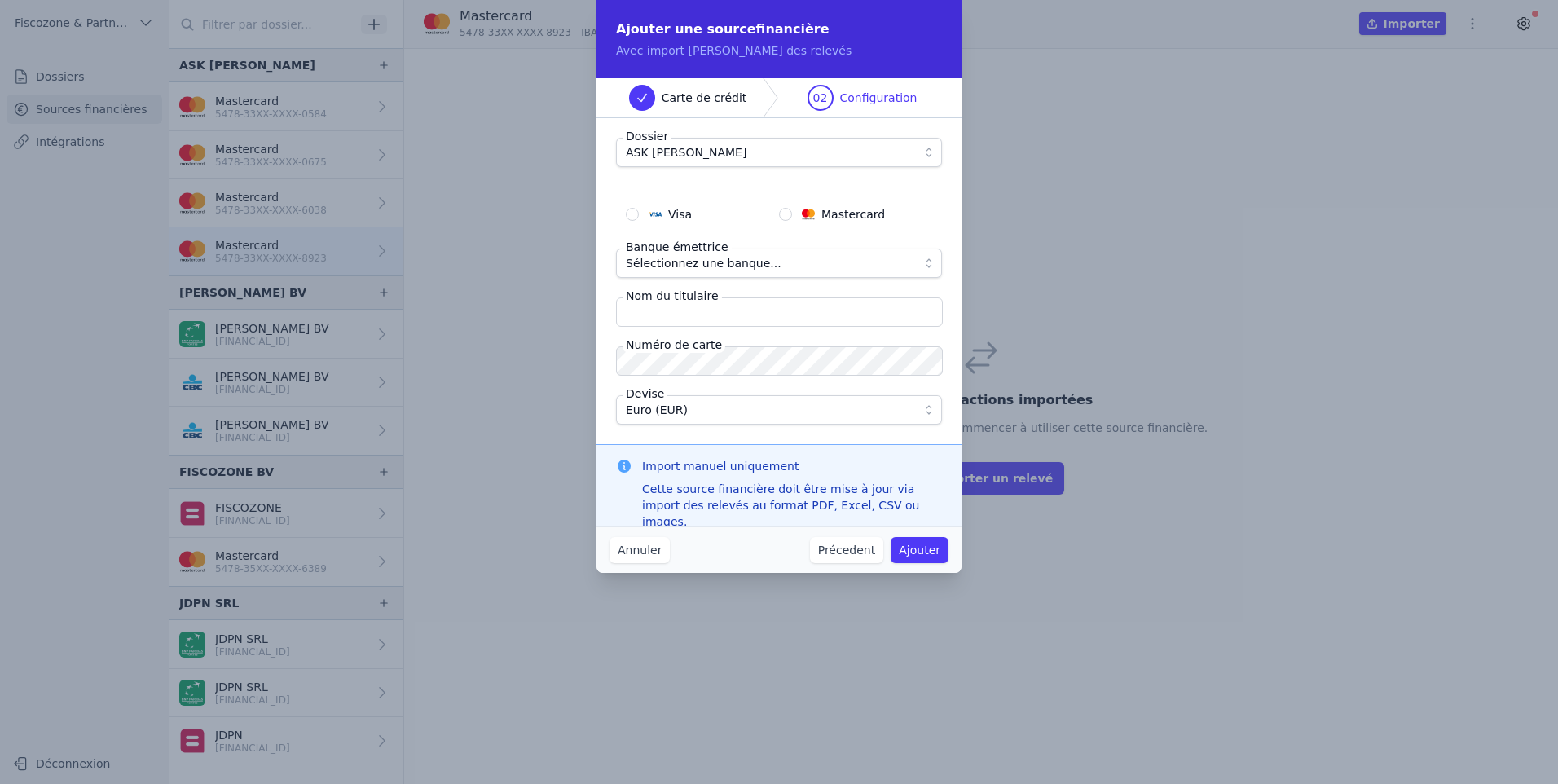
click at [790, 213] on input "Mastercard" at bounding box center [786, 214] width 13 height 13
radio input "true"
click at [803, 262] on span "Sélectionnez une banque..." at bounding box center [767, 263] width 284 height 19
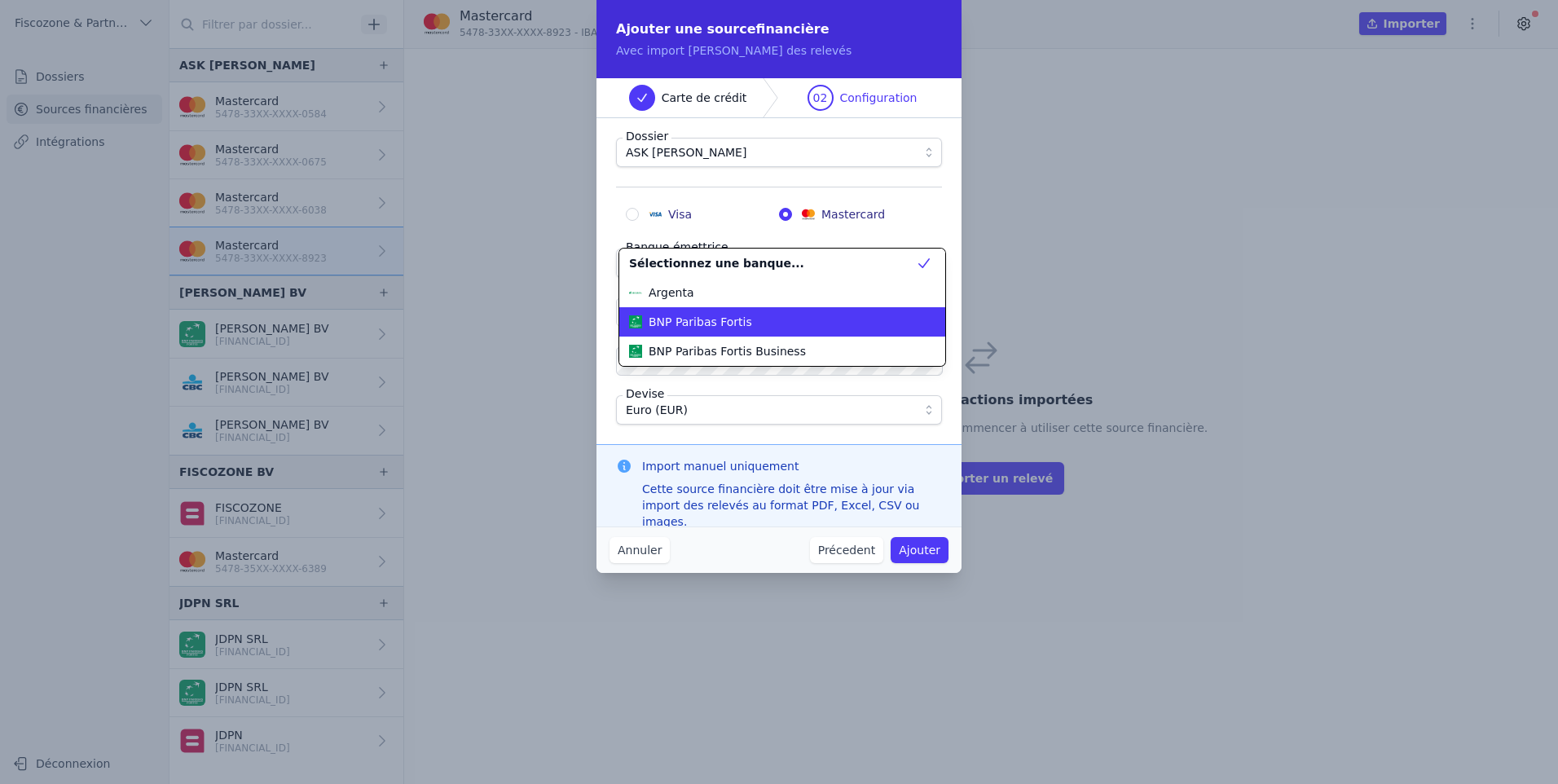
drag, startPoint x: 802, startPoint y: 337, endPoint x: 802, endPoint y: 329, distance: 8.0
click at [802, 329] on ul "Sélectionnez une banque... Argenta BNP Paribas Fortis BNP Paribas Fortis Busine…" at bounding box center [782, 307] width 326 height 117
click at [807, 332] on li "BNP Paribas Fortis" at bounding box center [782, 321] width 326 height 29
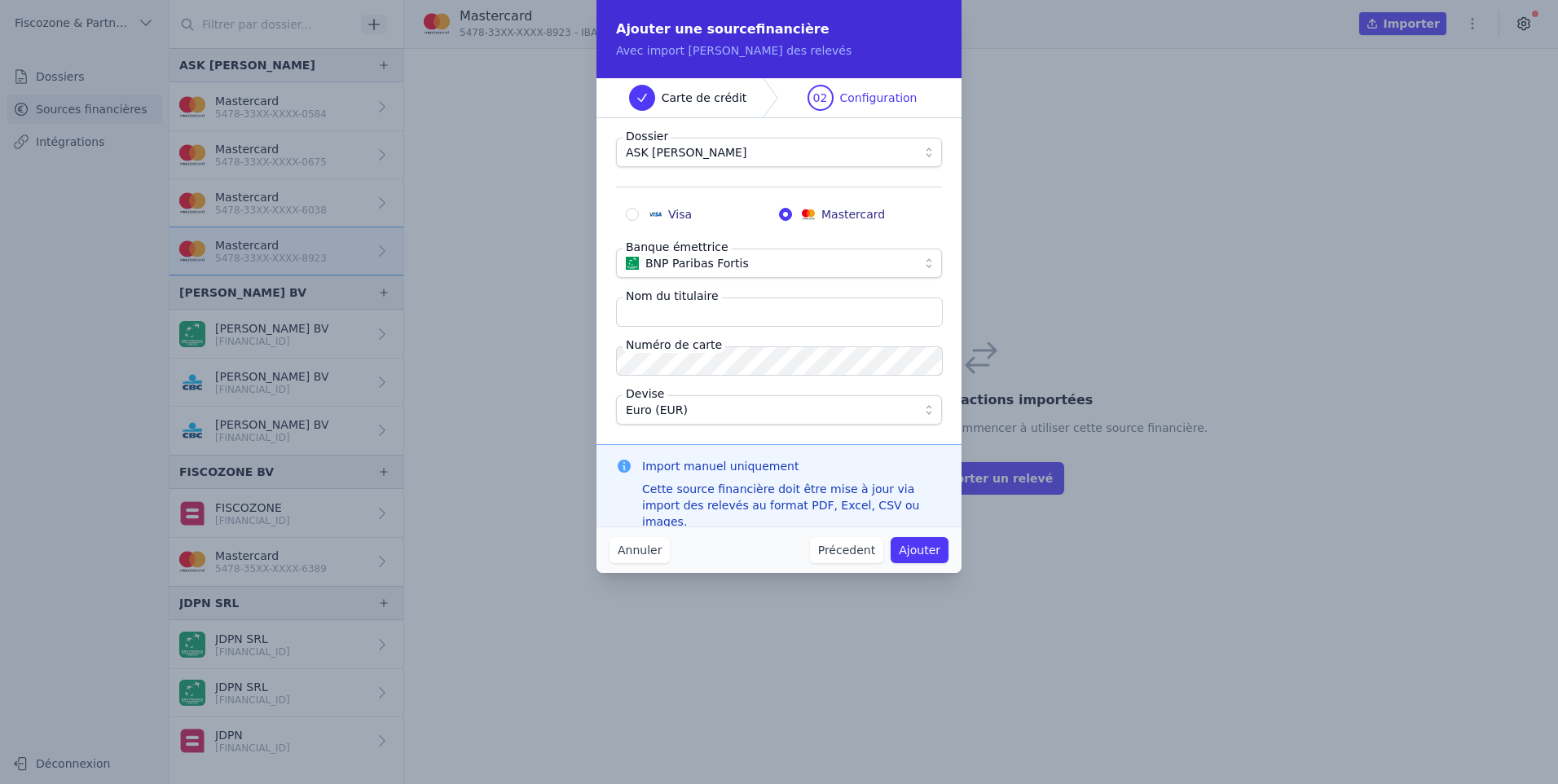
click at [721, 310] on input "Nom du titulaire" at bounding box center [779, 312] width 327 height 29
type input "Ask Nestor"
click at [473, 347] on div "Ajouter une source financière Avec import manuel des relevés Carte de crédit 02…" at bounding box center [779, 392] width 1558 height 784
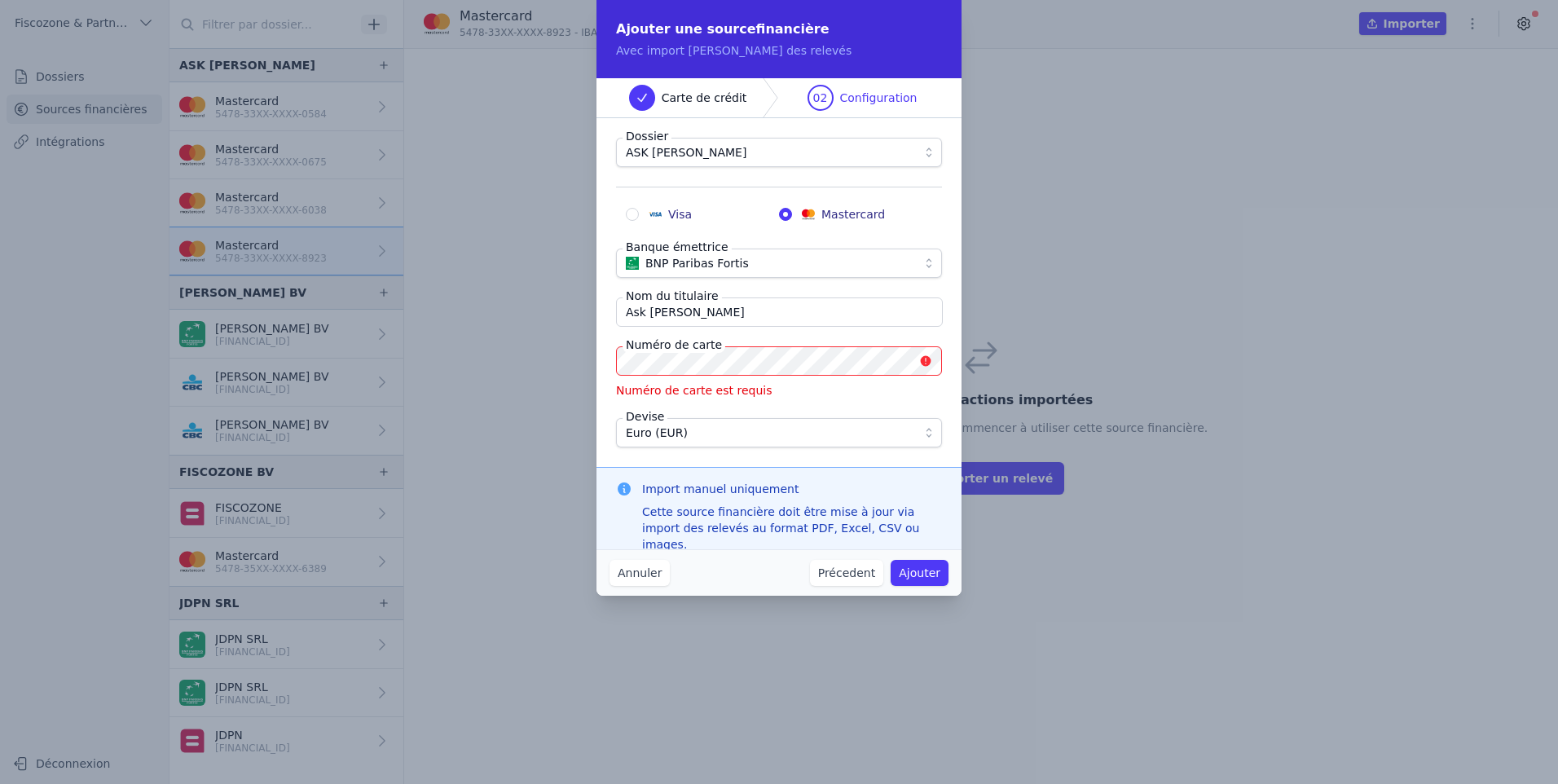
click at [659, 350] on label "Numéro de carte" at bounding box center [674, 344] width 103 height 16
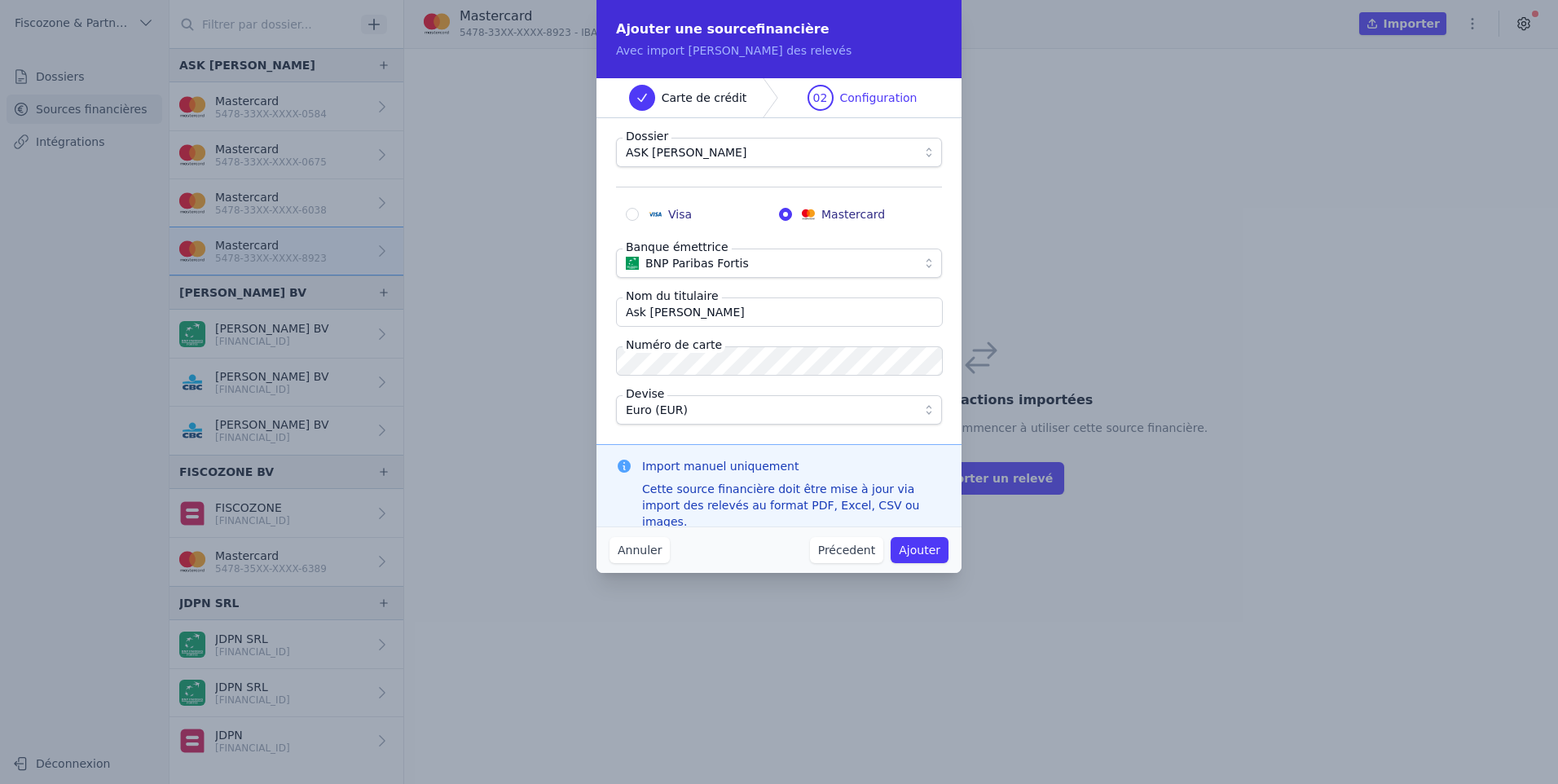
click at [914, 553] on button "Ajouter" at bounding box center [920, 550] width 58 height 26
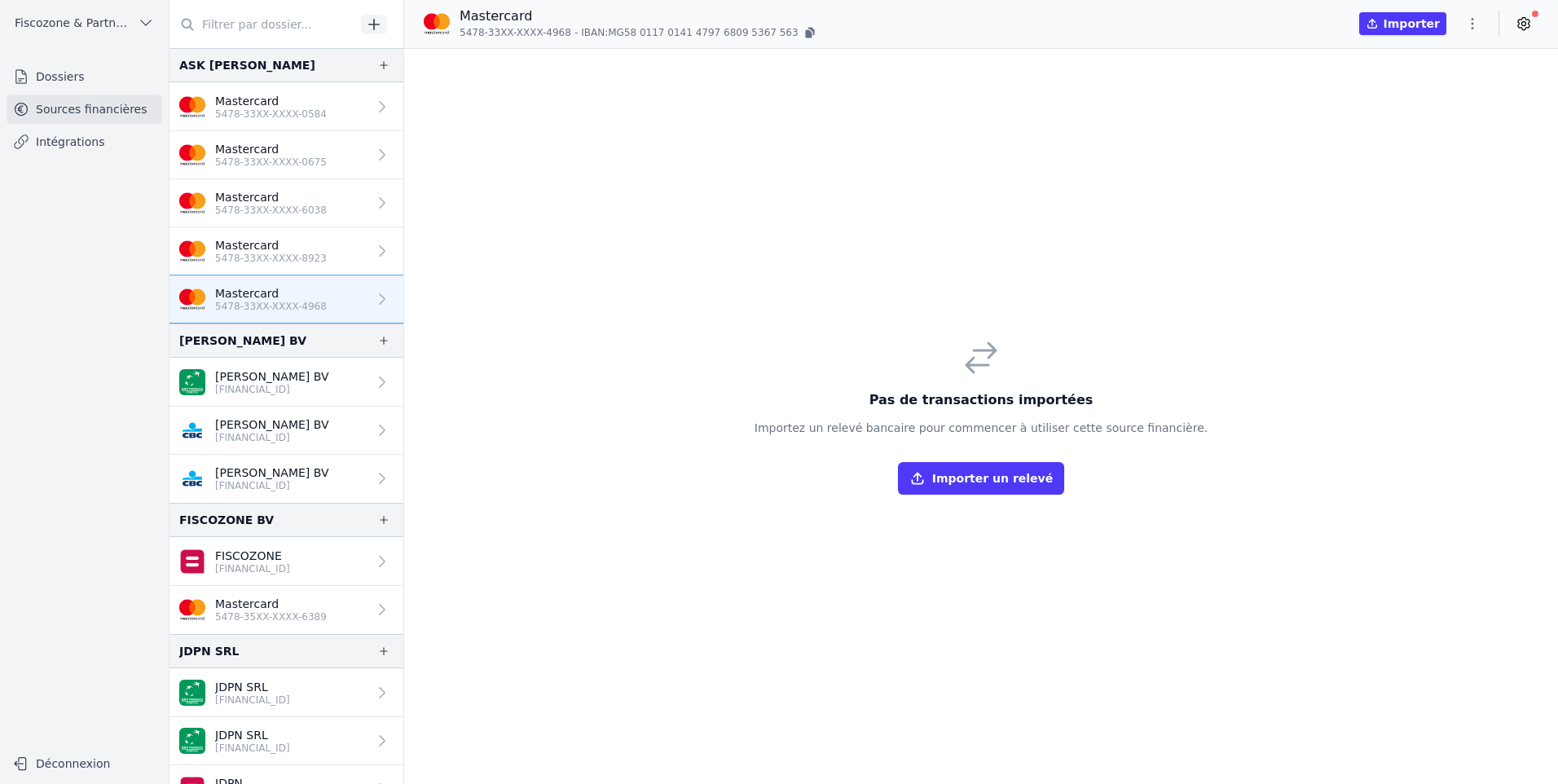
click at [1029, 489] on button "Importer un relevé" at bounding box center [981, 478] width 167 height 33
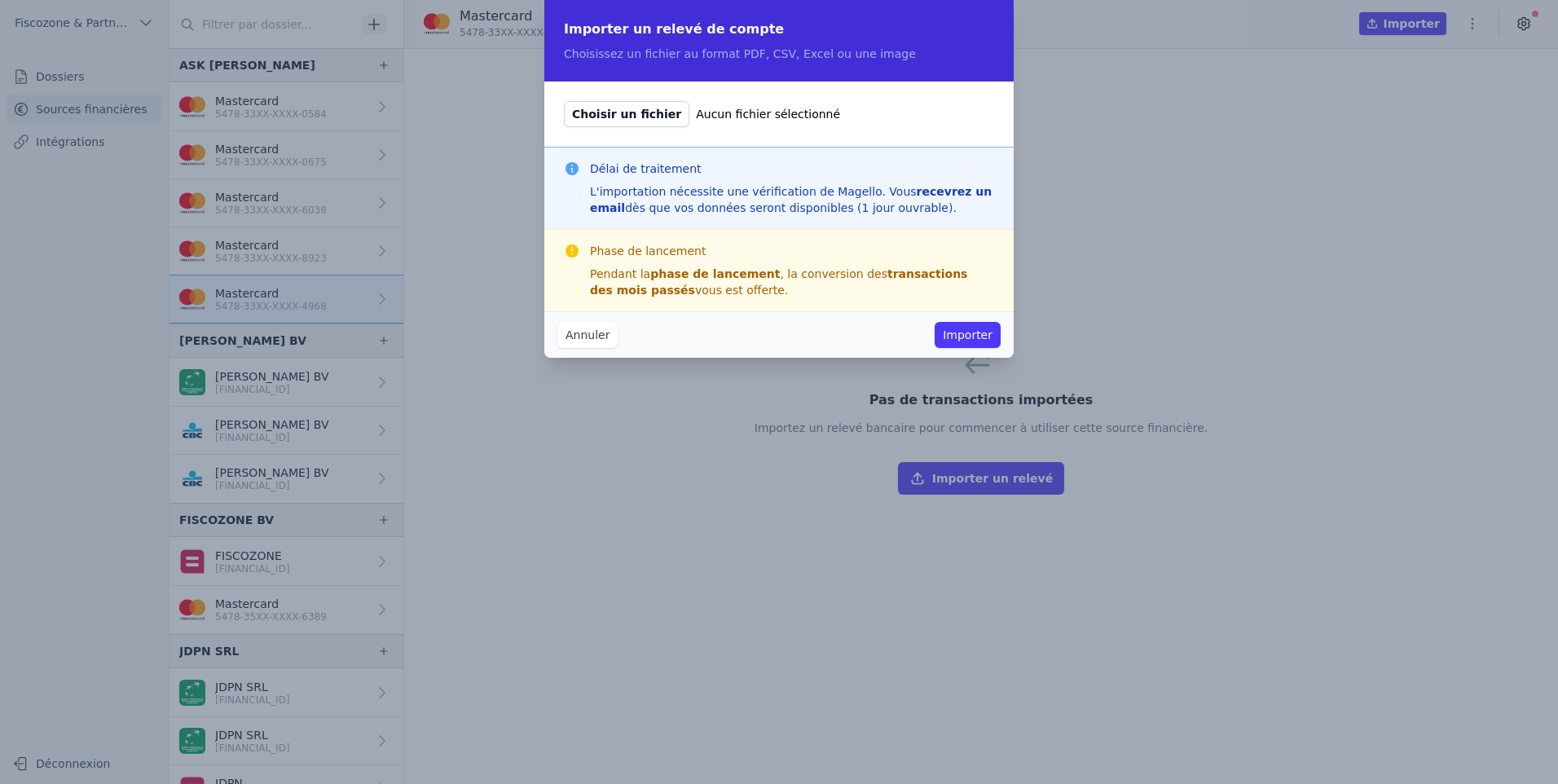
click at [642, 114] on span "Choisir un fichier" at bounding box center [627, 114] width 126 height 26
click at [564, 101] on input "Choisir un fichier Aucun fichier sélectionné" at bounding box center [563, 100] width 1 height 1
type input "C:\fakepath\STEGMANN DAVID-5478 33XX XXXX 4968-Juin2024 (1).pdf"
click at [986, 334] on button "Importer" at bounding box center [967, 335] width 66 height 26
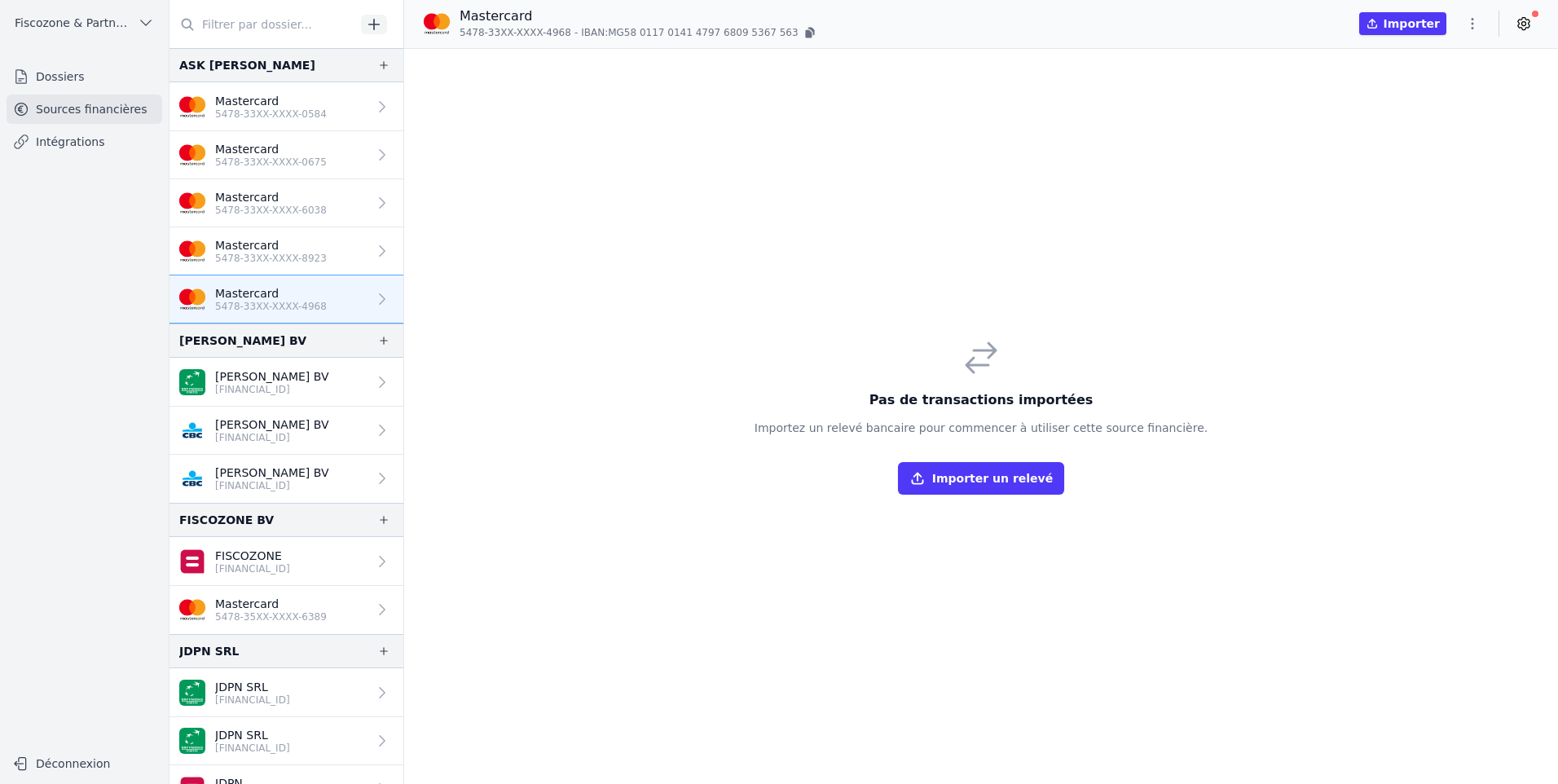
click at [1003, 473] on button "Importer un relevé" at bounding box center [981, 478] width 167 height 33
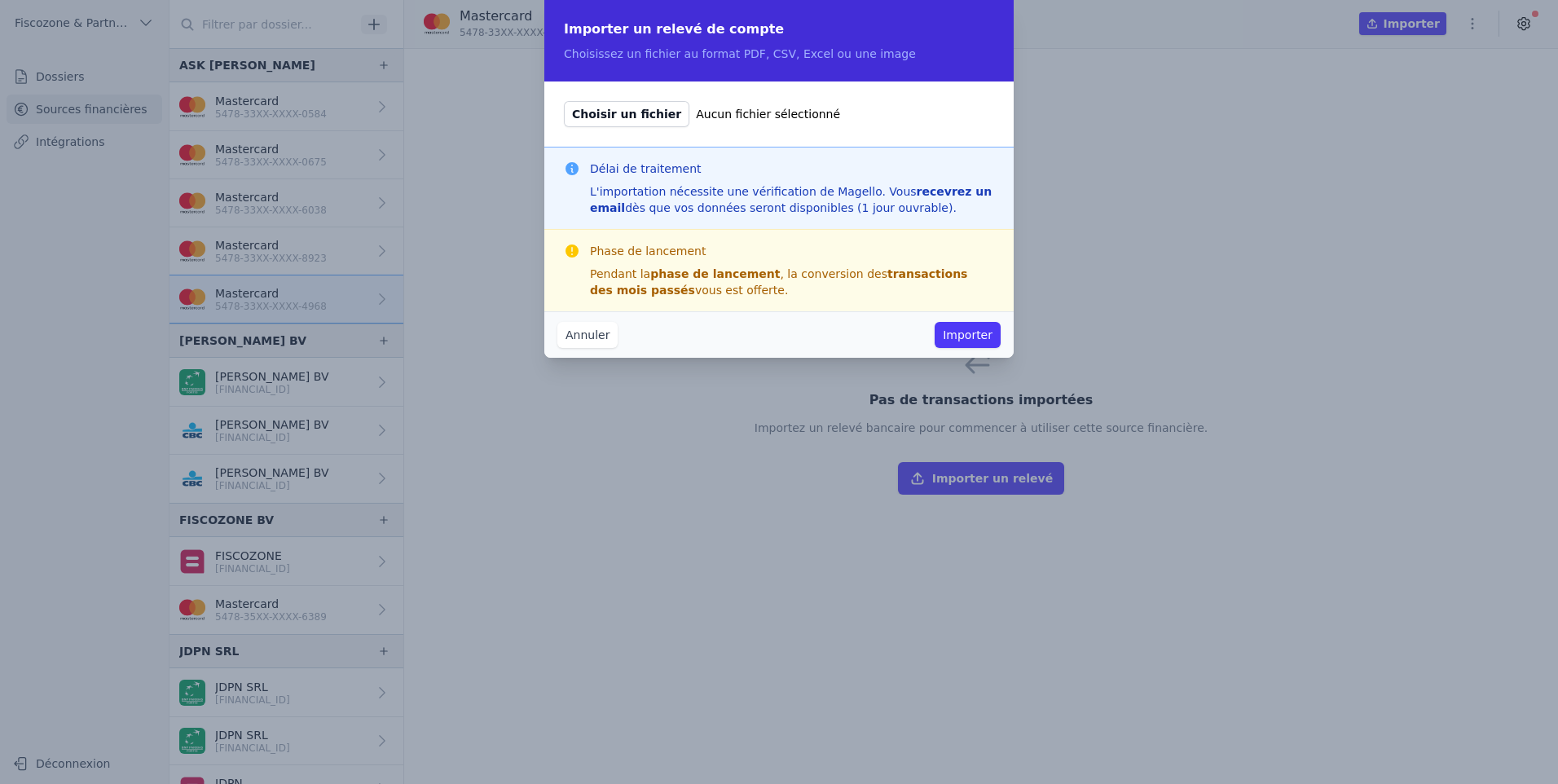
click at [653, 114] on span "Choisir un fichier" at bounding box center [627, 114] width 126 height 26
click at [564, 101] on input "Choisir un fichier Aucun fichier sélectionné" at bounding box center [563, 100] width 1 height 1
type input "C:\fakepath\STEGMANN DAVID-5478 33XX XXXX 4968-Juin2024 (1).pdf"
click at [975, 336] on button "Importer" at bounding box center [967, 335] width 66 height 26
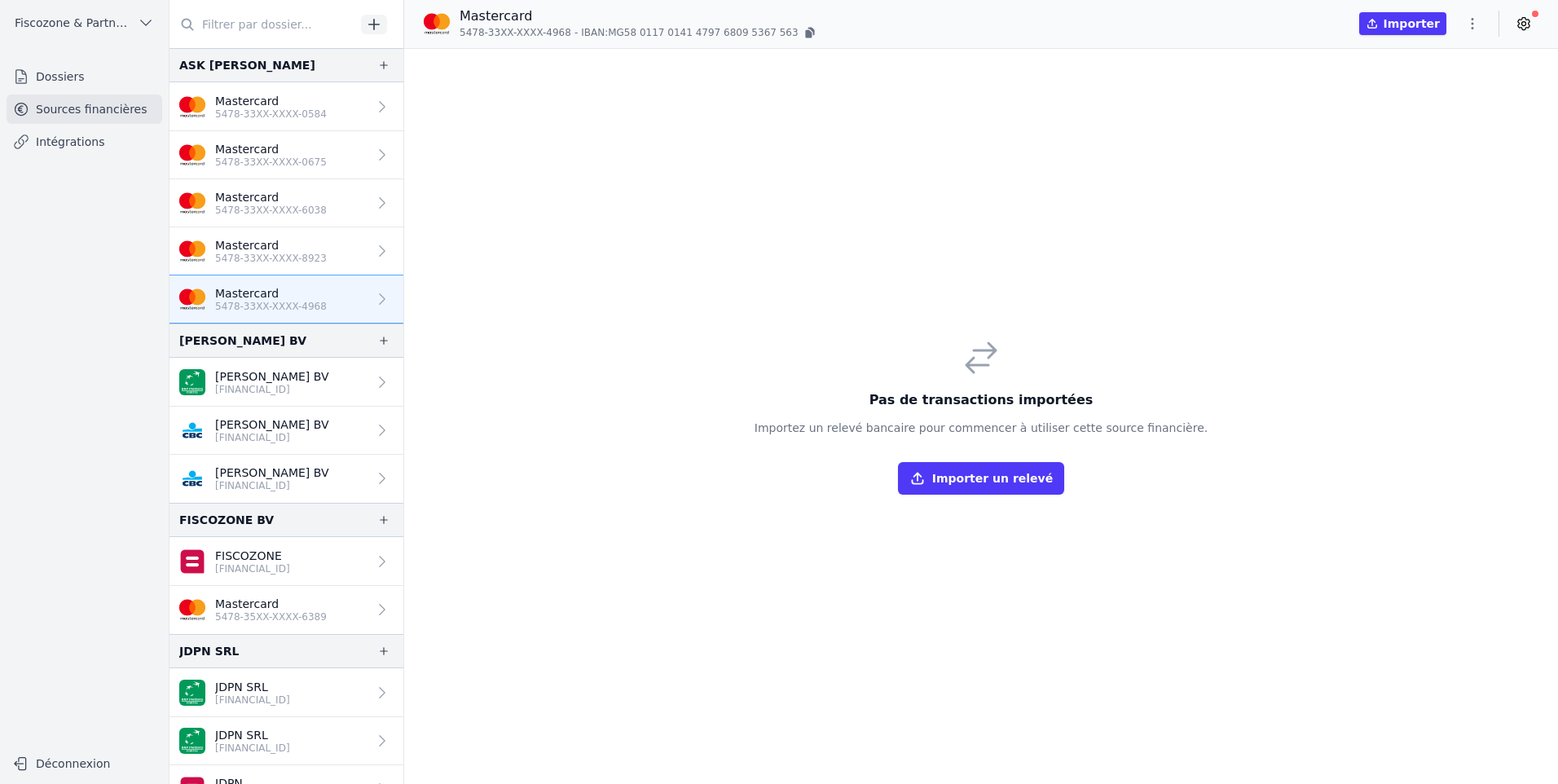
click at [977, 486] on button "Importer un relevé" at bounding box center [981, 478] width 167 height 33
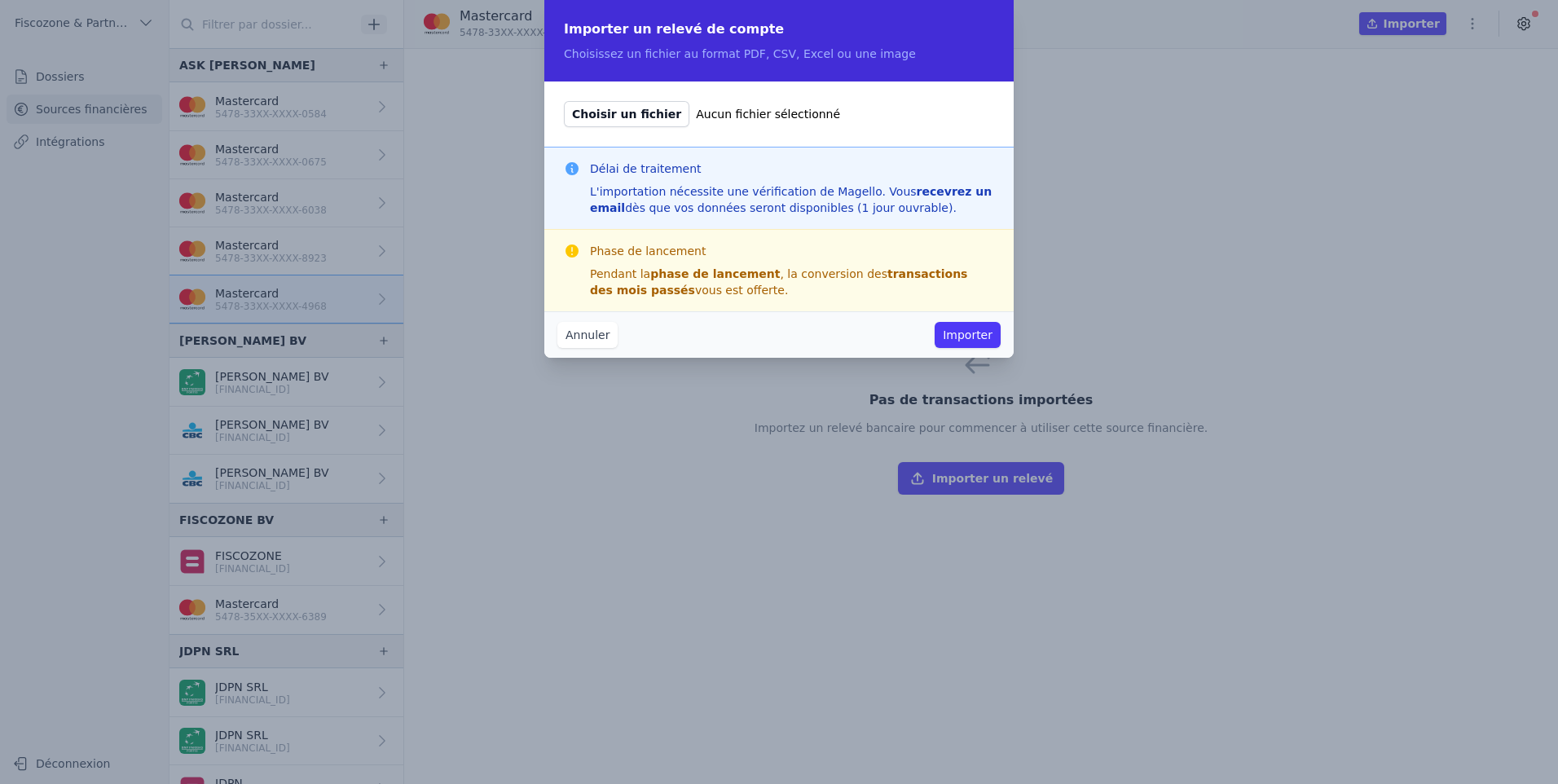
click at [651, 115] on span "Choisir un fichier" at bounding box center [627, 114] width 126 height 26
click at [564, 101] on input "Choisir un fichier Aucun fichier sélectionné" at bounding box center [563, 100] width 1 height 1
type input "C:\fakepath\STEGMANN DAVID-5478 33XX XXXX 8298-Avril2024.pdf"
click at [984, 338] on button "Importer" at bounding box center [967, 335] width 66 height 26
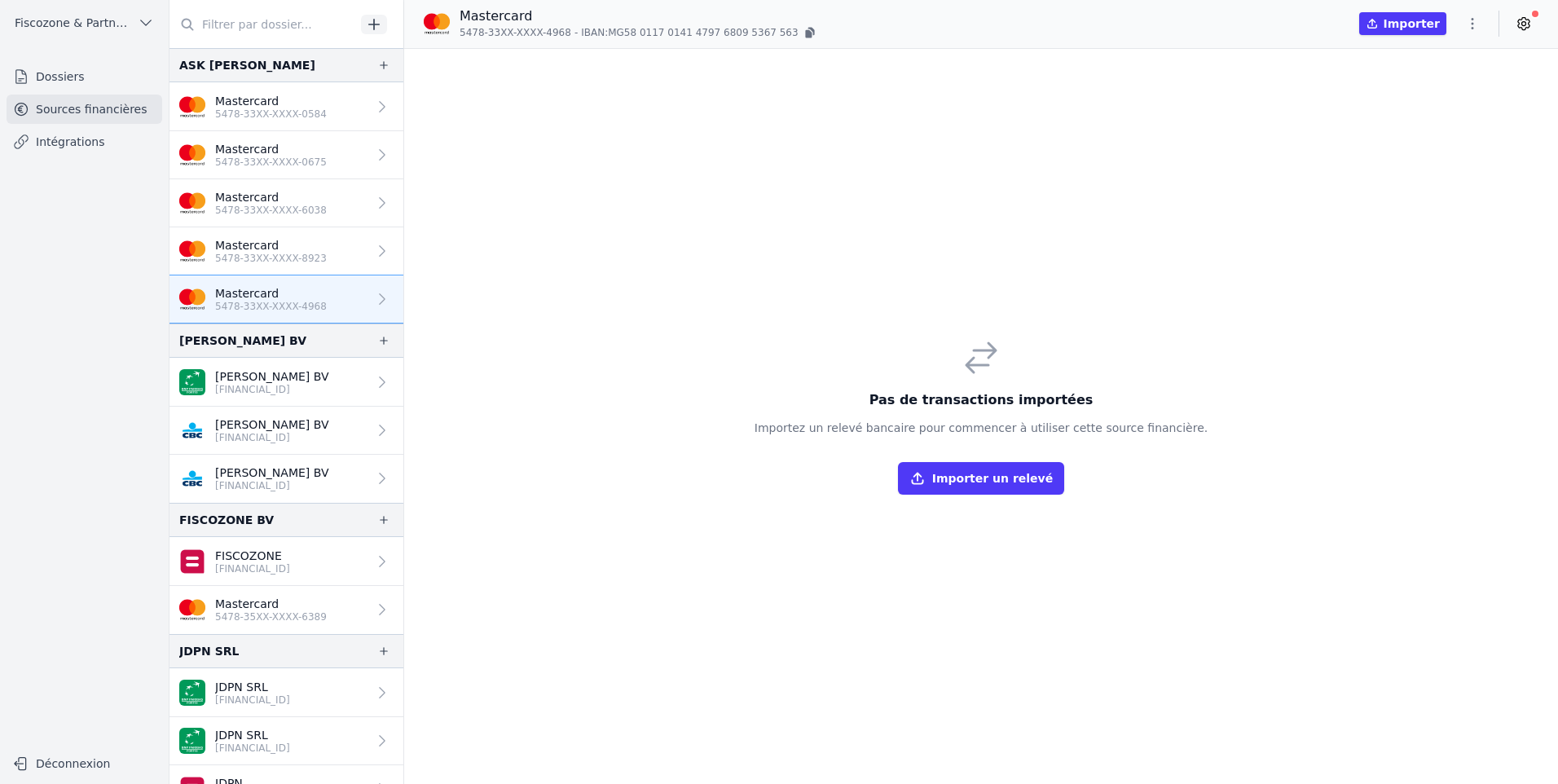
click at [1033, 471] on button "Importer un relevé" at bounding box center [981, 478] width 167 height 33
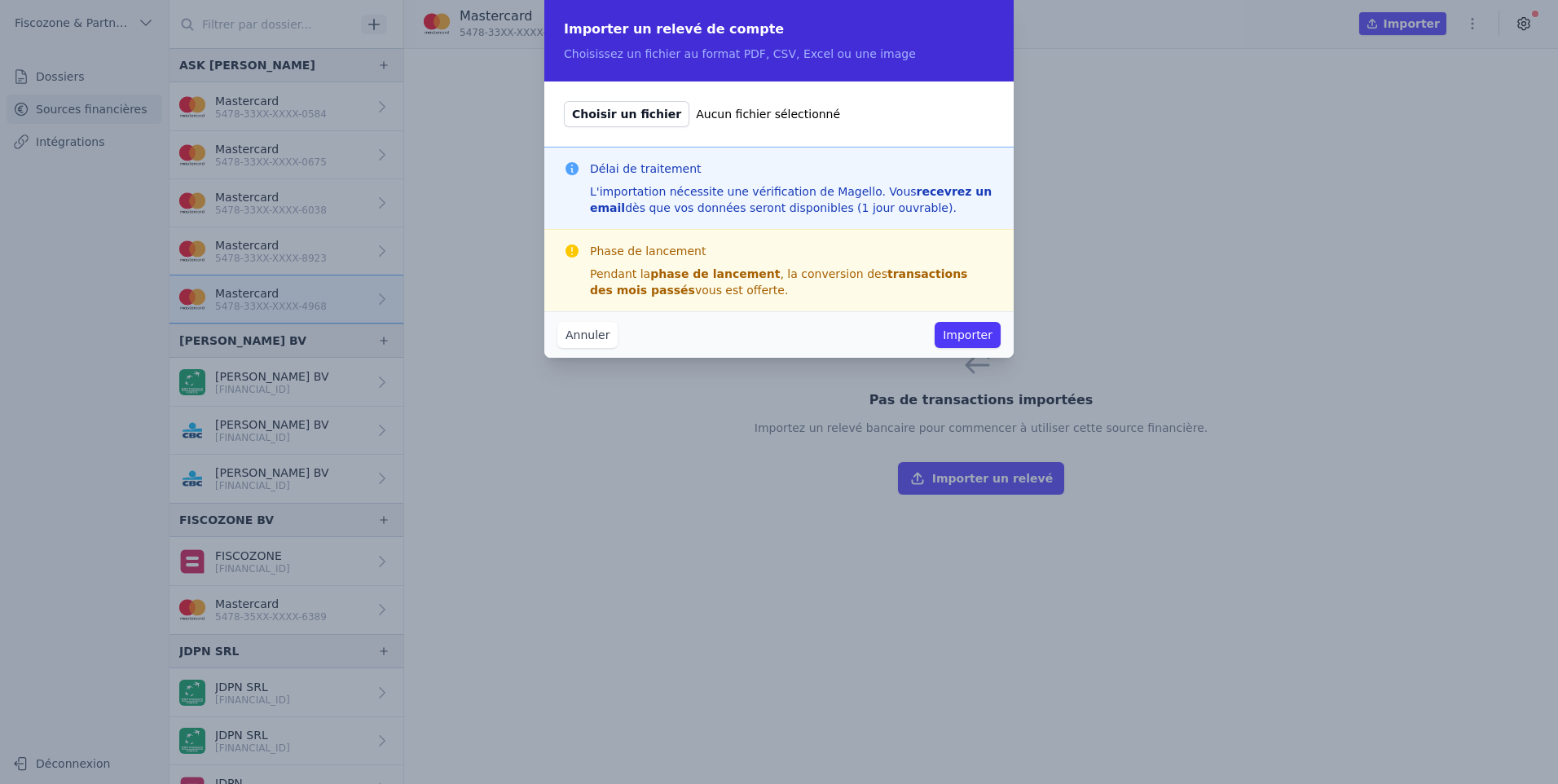
click at [632, 109] on span "Choisir un fichier" at bounding box center [627, 114] width 126 height 26
click at [564, 101] on input "Choisir un fichier Aucun fichier sélectionné" at bounding box center [563, 100] width 1 height 1
type input "C:\fakepath\STEGMANN DAVID-5478 33XX XXXX 8298-Avril2024 (1).pdf"
click at [623, 118] on span "Choisir un fichier" at bounding box center [627, 114] width 126 height 26
click at [564, 101] on input "Choisir un fichier STEGMANN DAVID-5478 33XX XXXX 8298-Avril2024 (1).pdf" at bounding box center [563, 100] width 1 height 1
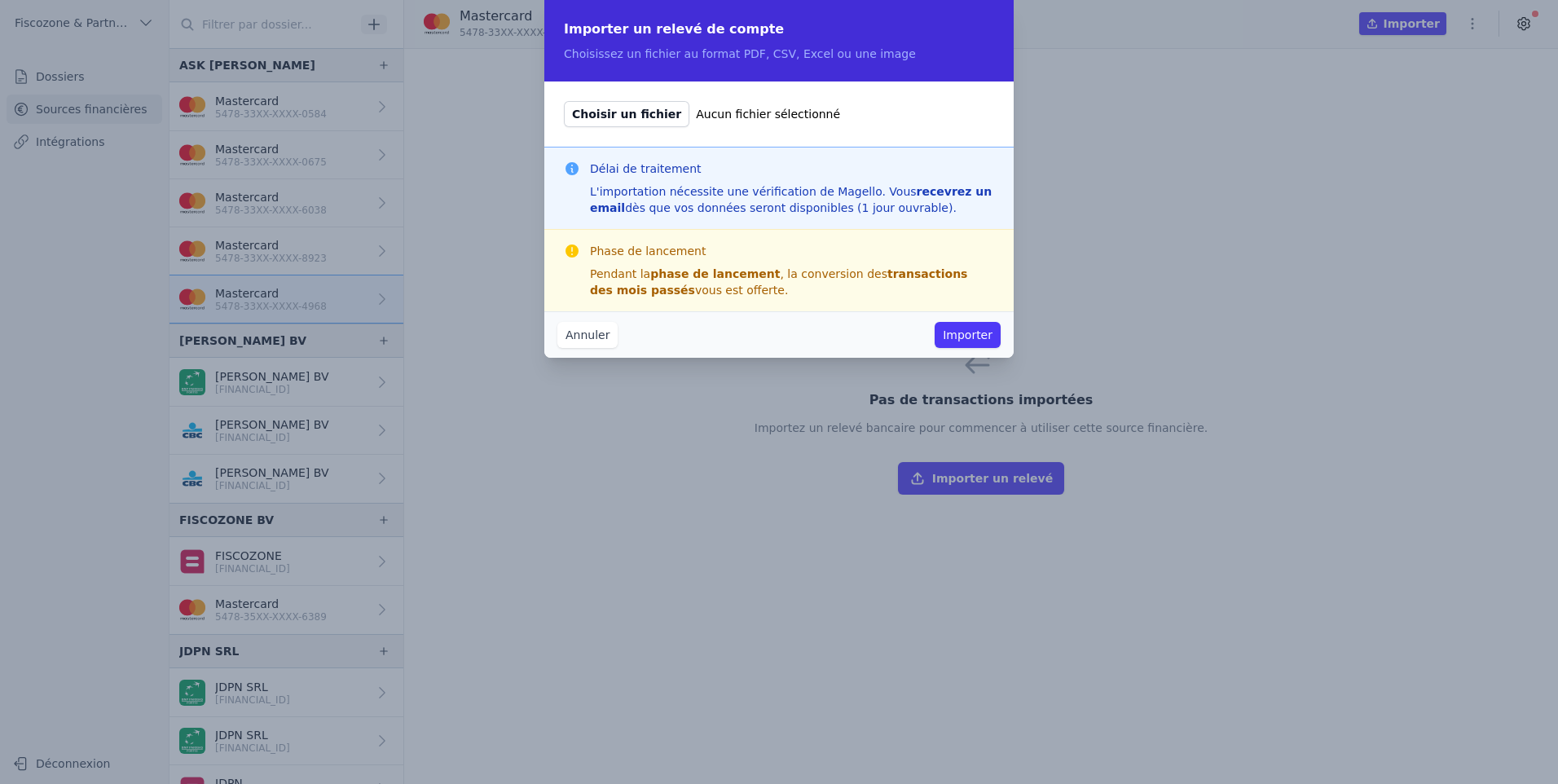
click at [582, 346] on button "Annuler" at bounding box center [587, 335] width 60 height 26
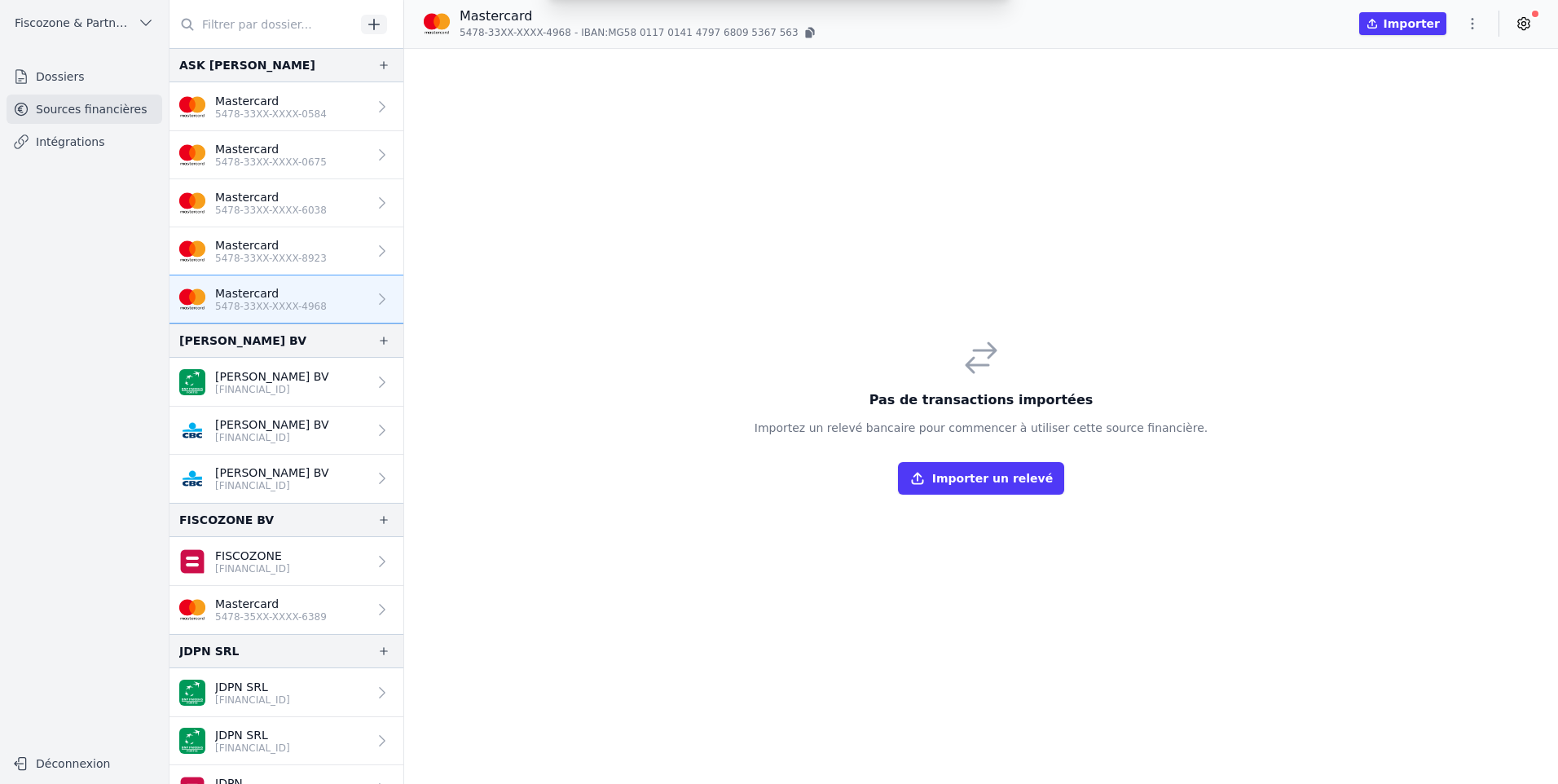
click at [310, 259] on p "5478-33XX-XXXX-8923" at bounding box center [270, 259] width 111 height 13
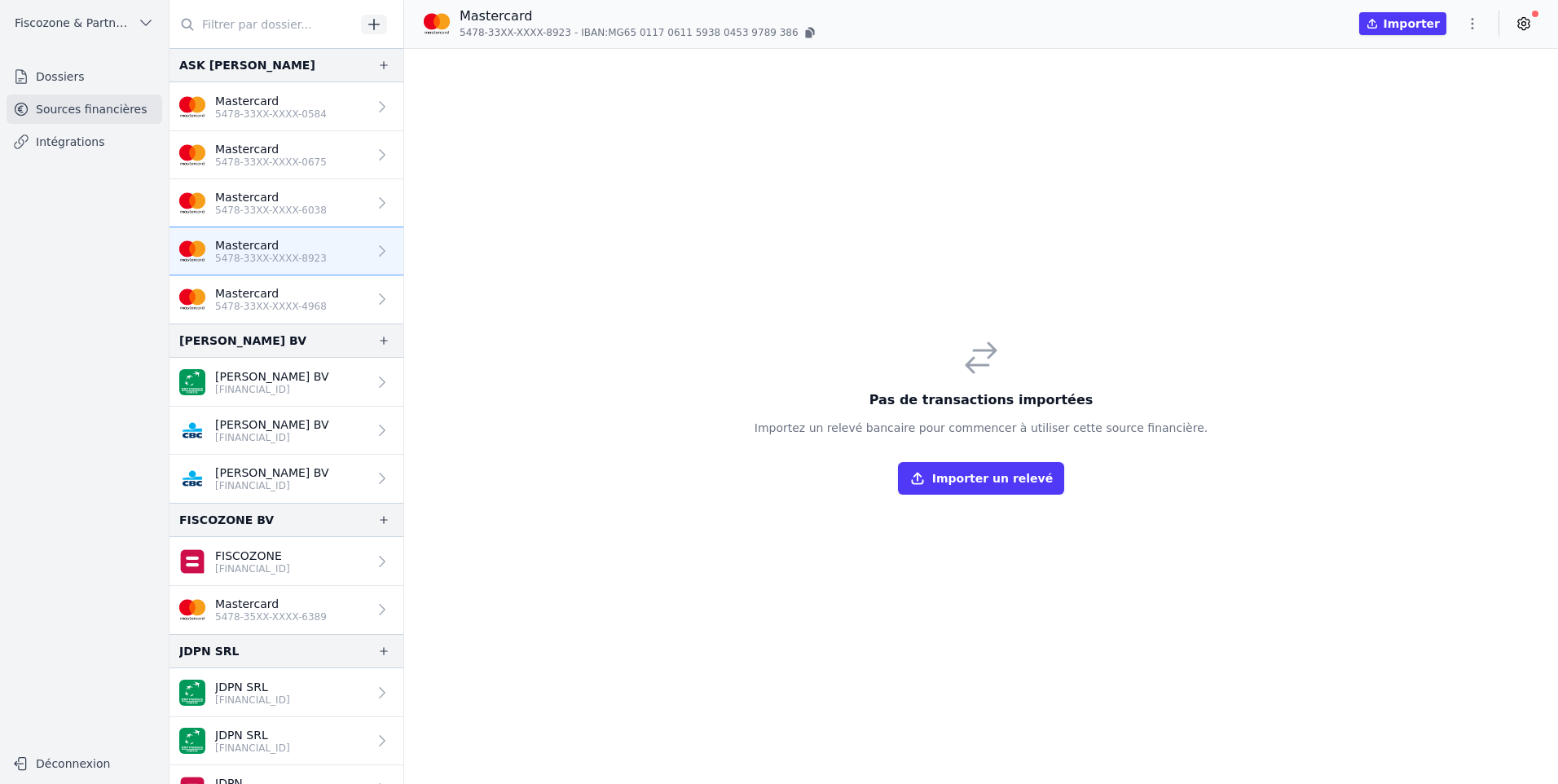
click at [310, 259] on p "5478-33XX-XXXX-8923" at bounding box center [270, 259] width 111 height 13
click at [987, 475] on button "Importer un relevé" at bounding box center [981, 478] width 167 height 33
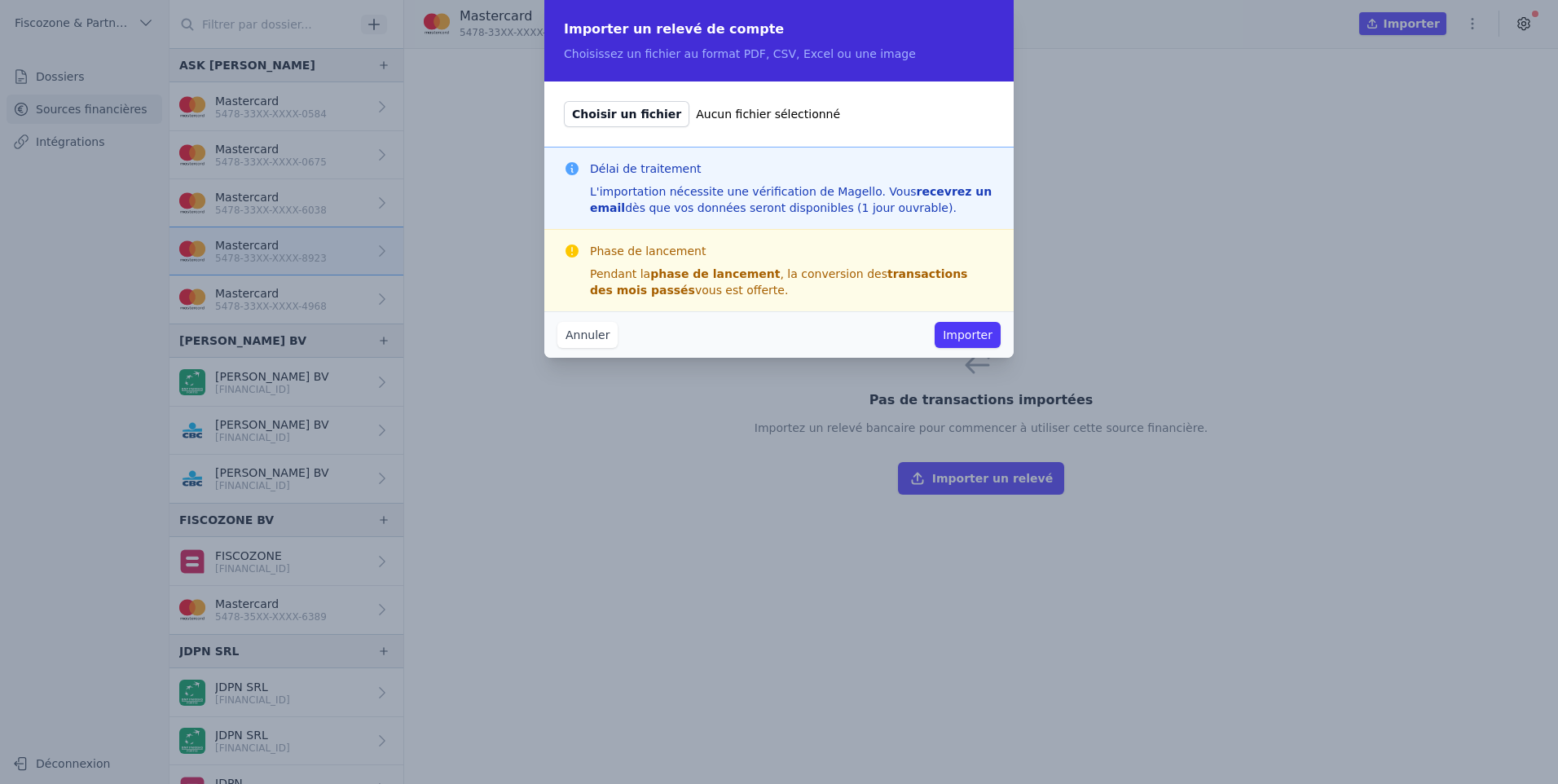
click at [589, 107] on span "Choisir un fichier" at bounding box center [627, 114] width 126 height 26
click at [564, 101] on input "Choisir un fichier Aucun fichier sélectionné" at bounding box center [563, 100] width 1 height 1
type input "C:\fakepath\STEGMANN DAVID-5478 33XX XXXX 4968-Juillet2024.pdf"
drag, startPoint x: 994, startPoint y: 333, endPoint x: 987, endPoint y: 330, distance: 7.6
click at [992, 332] on button "Importer" at bounding box center [967, 335] width 66 height 26
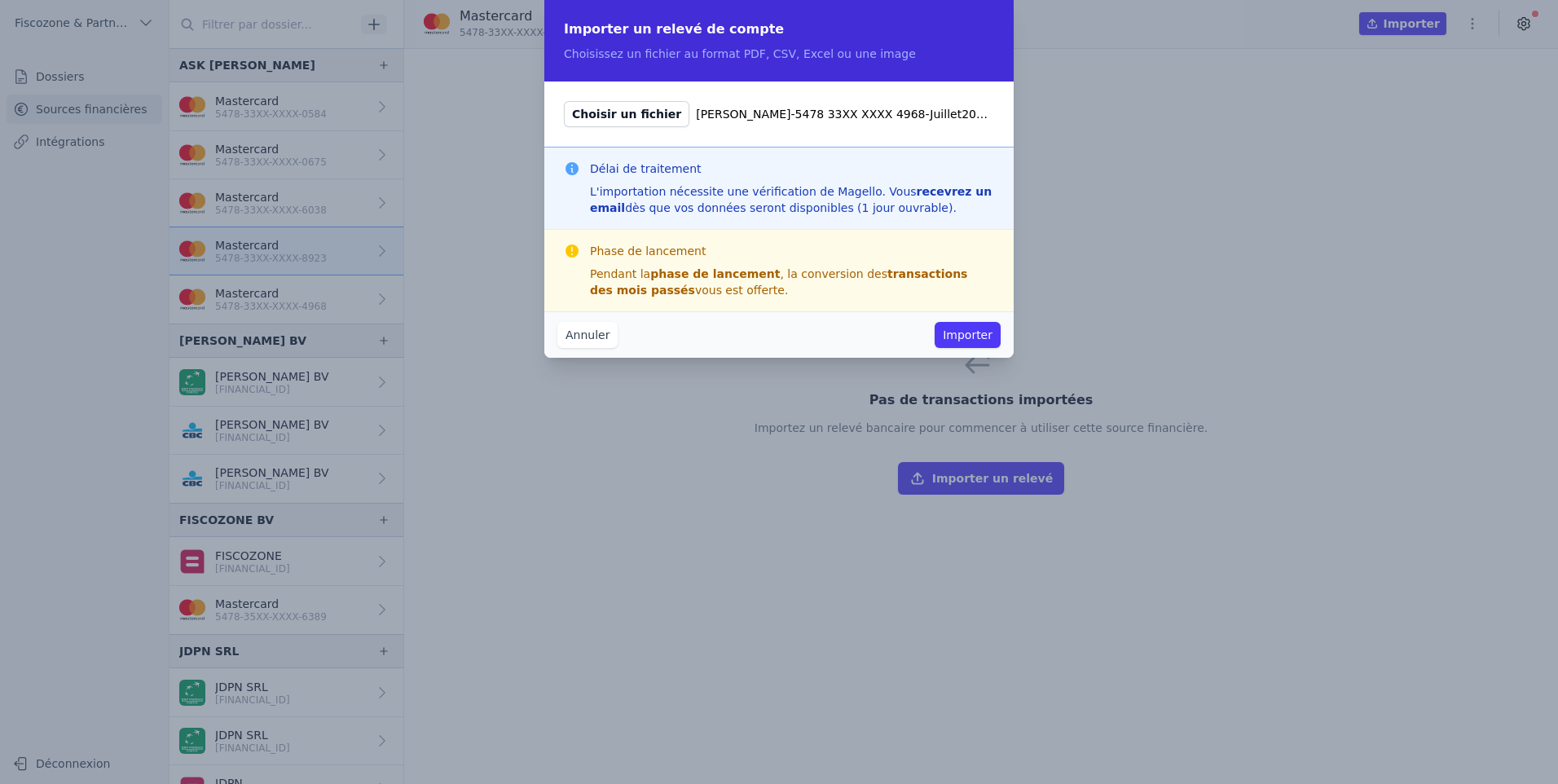
click at [971, 327] on div "Importer un relevé de compte Choisissez un fichier au format PDF, CSV, Excel ou…" at bounding box center [779, 392] width 1558 height 784
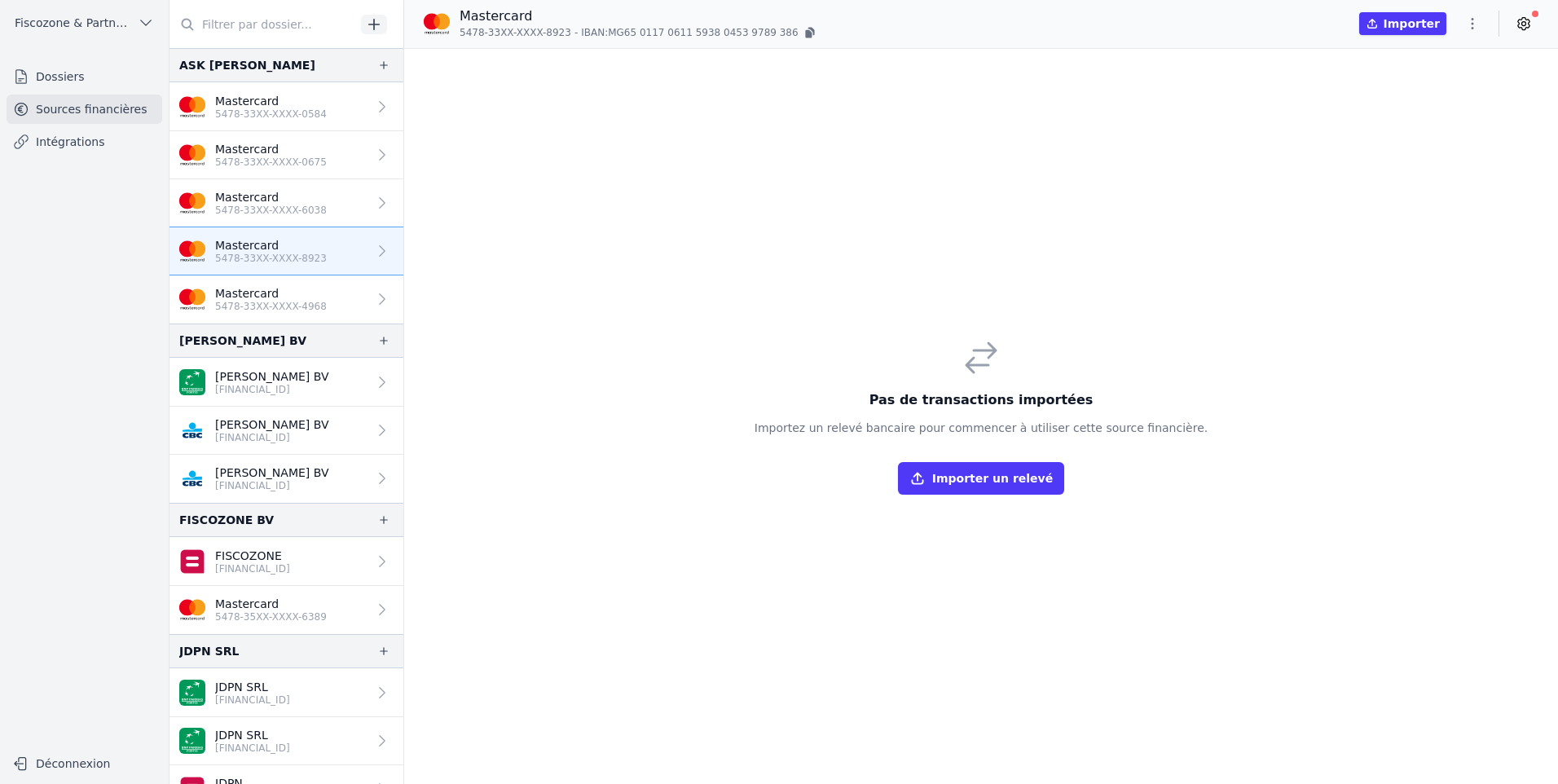
click at [336, 259] on link "Mastercard 5478-33XX-XXXX-8923" at bounding box center [287, 251] width 234 height 48
click at [956, 478] on button "Importer un relevé" at bounding box center [981, 478] width 167 height 33
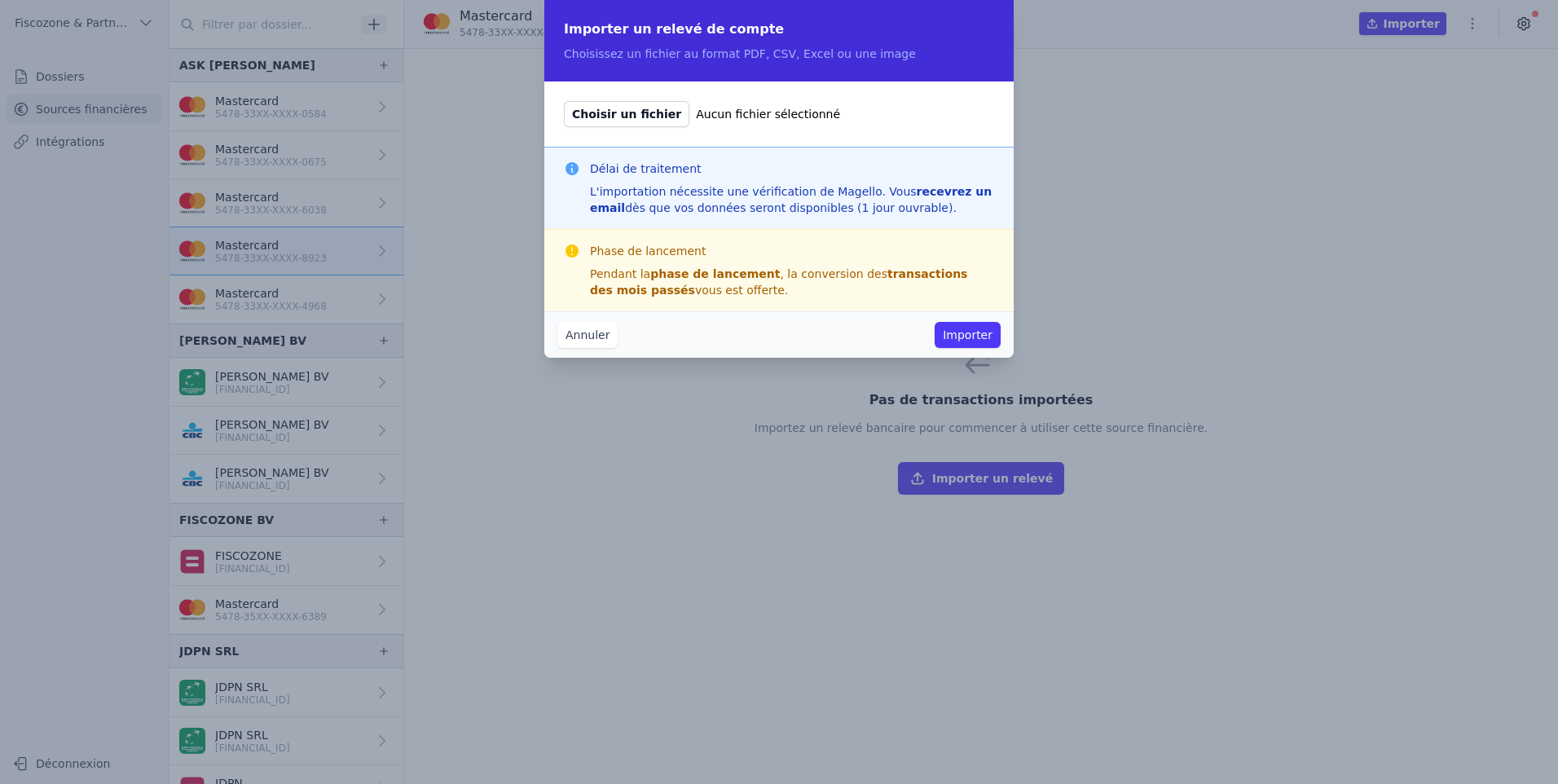
click at [582, 106] on span "Choisir un fichier" at bounding box center [627, 114] width 126 height 26
click at [564, 101] on input "Choisir un fichier Aucun fichier sélectionné" at bounding box center [563, 100] width 1 height 1
type input "C:\fakepath\Relevé des dépenses - septembre 2024.pdf"
click at [942, 336] on button "Importer" at bounding box center [967, 335] width 66 height 26
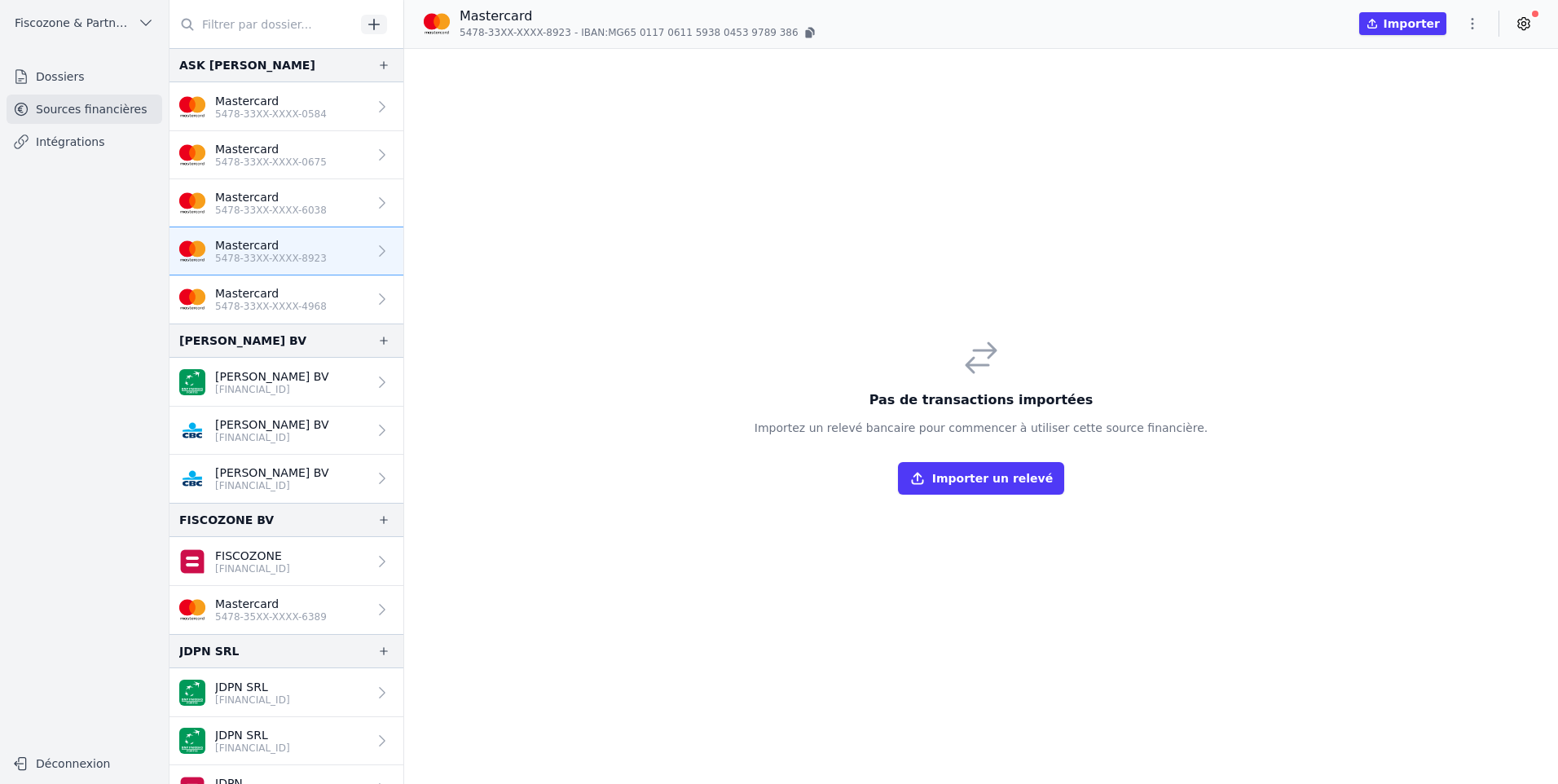
click at [1012, 480] on button "Importer un relevé" at bounding box center [981, 478] width 167 height 33
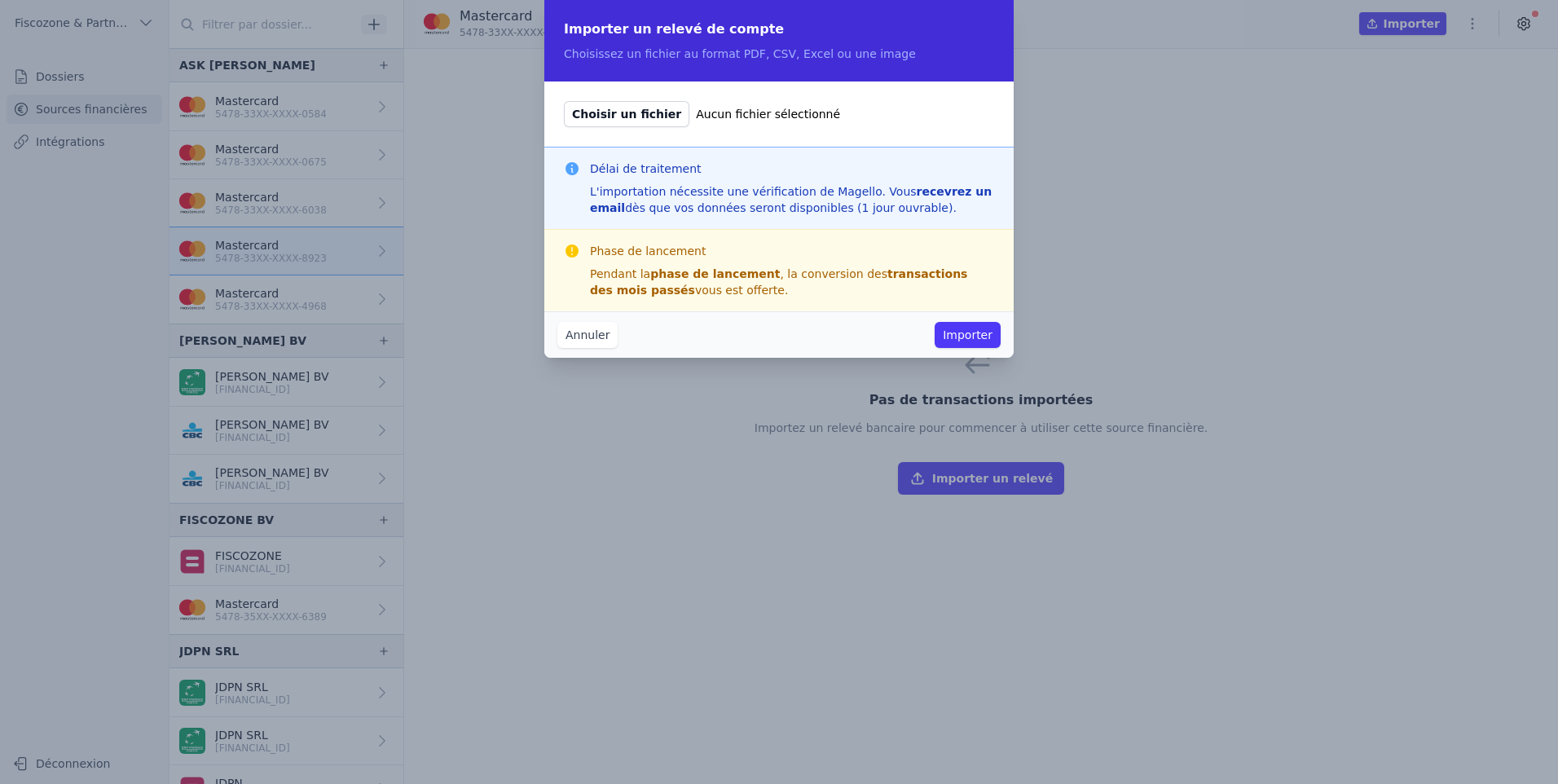
click at [614, 110] on span "Choisir un fichier" at bounding box center [627, 114] width 126 height 26
click at [564, 101] on input "Choisir un fichier Aucun fichier sélectionné" at bounding box center [563, 100] width 1 height 1
type input "C:\fakepath\STEGMANN DAVID-5478 33XX XXXX 8923-November2024 (1).pdf"
click at [970, 327] on button "Importer" at bounding box center [967, 335] width 66 height 26
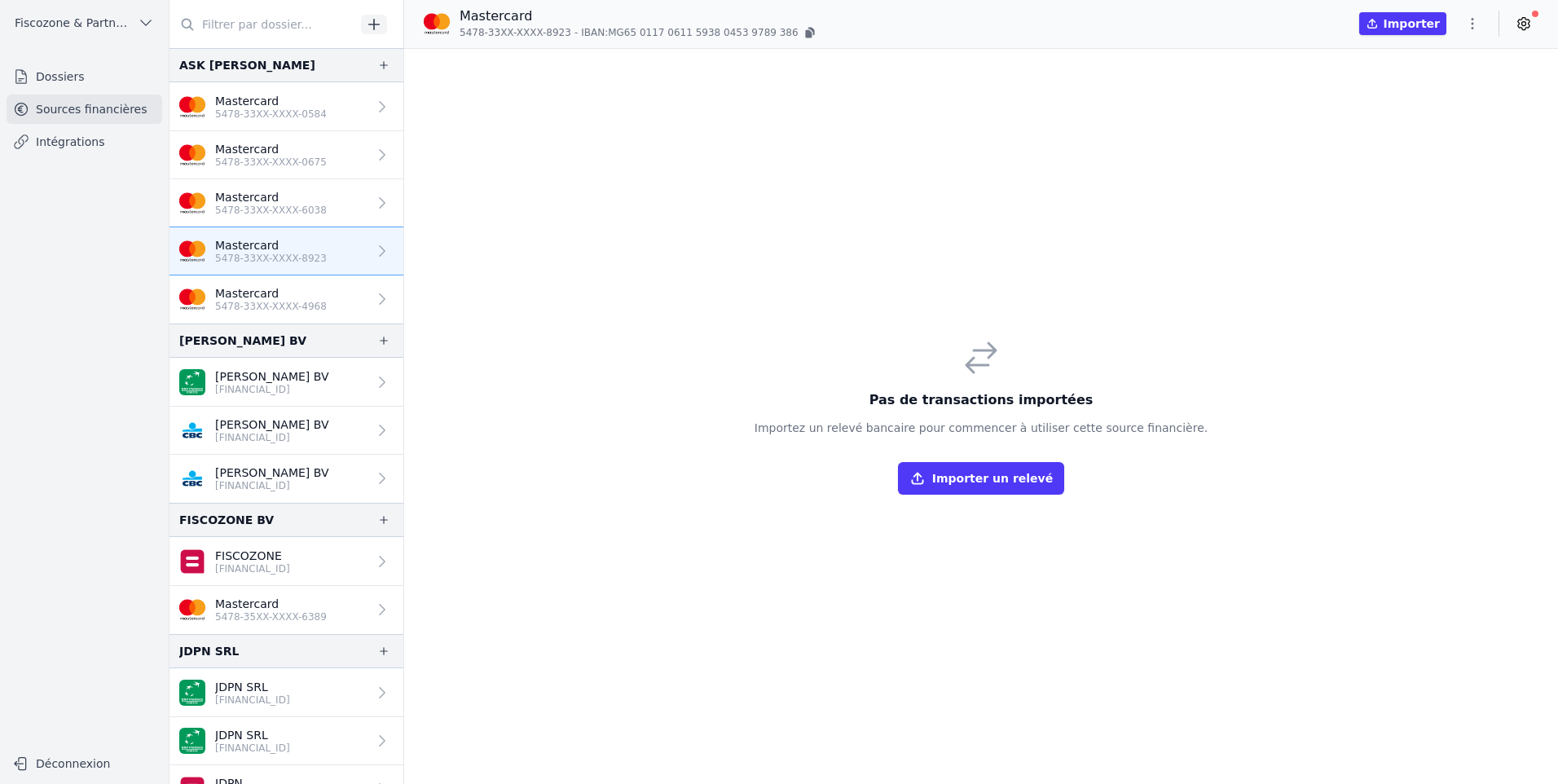
click at [1011, 467] on button "Importer un relevé" at bounding box center [981, 478] width 167 height 33
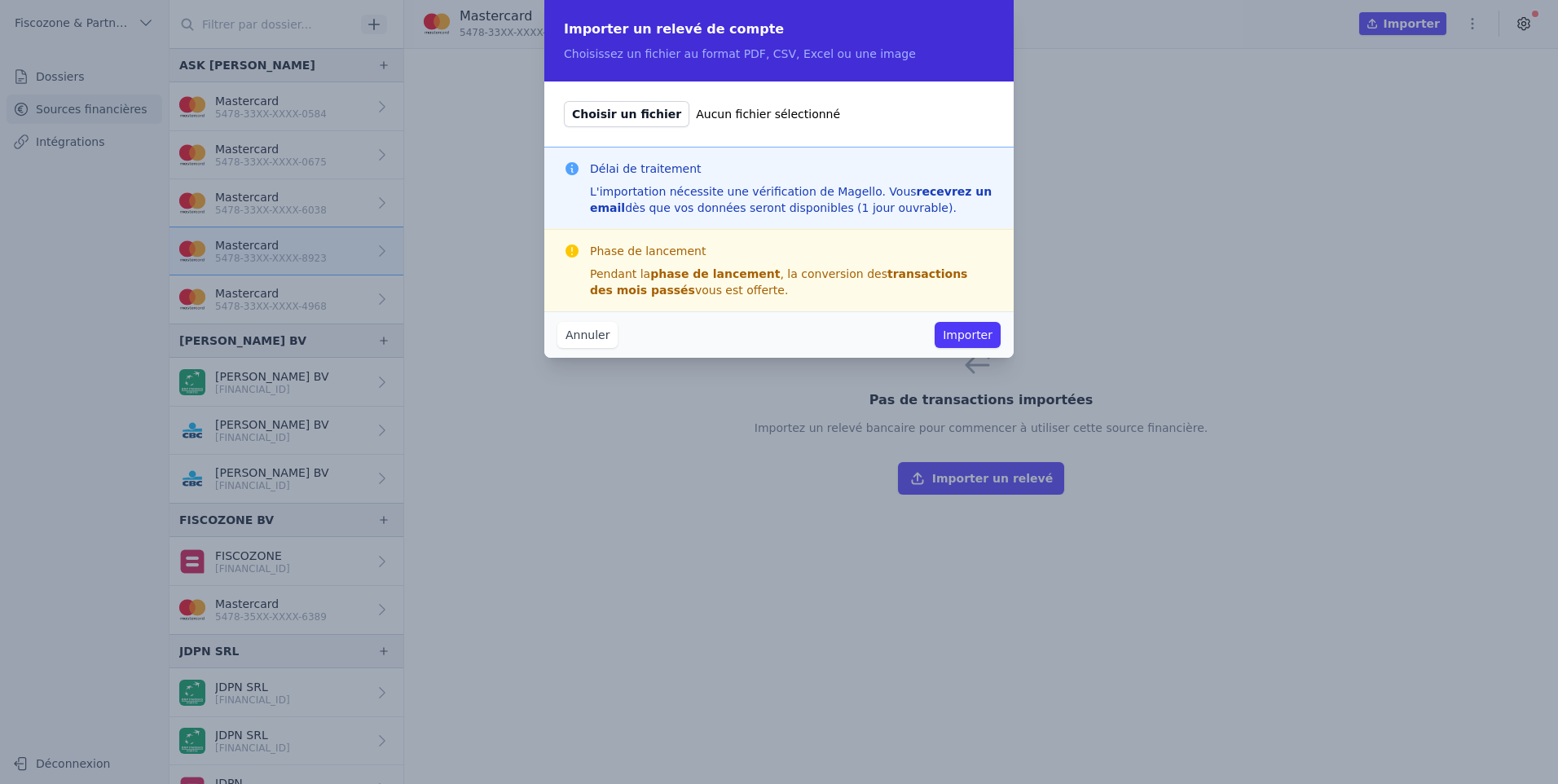
click at [589, 101] on span "Choisir un fichier" at bounding box center [627, 114] width 126 height 26
click at [564, 101] on input "Choisir un fichier Aucun fichier sélectionné" at bounding box center [563, 100] width 1 height 1
type input "C:\fakepath\STEGMANN DAVID-5478 33XX XXXX 8923-October2024.pdf"
click at [952, 325] on button "Importer" at bounding box center [967, 335] width 66 height 26
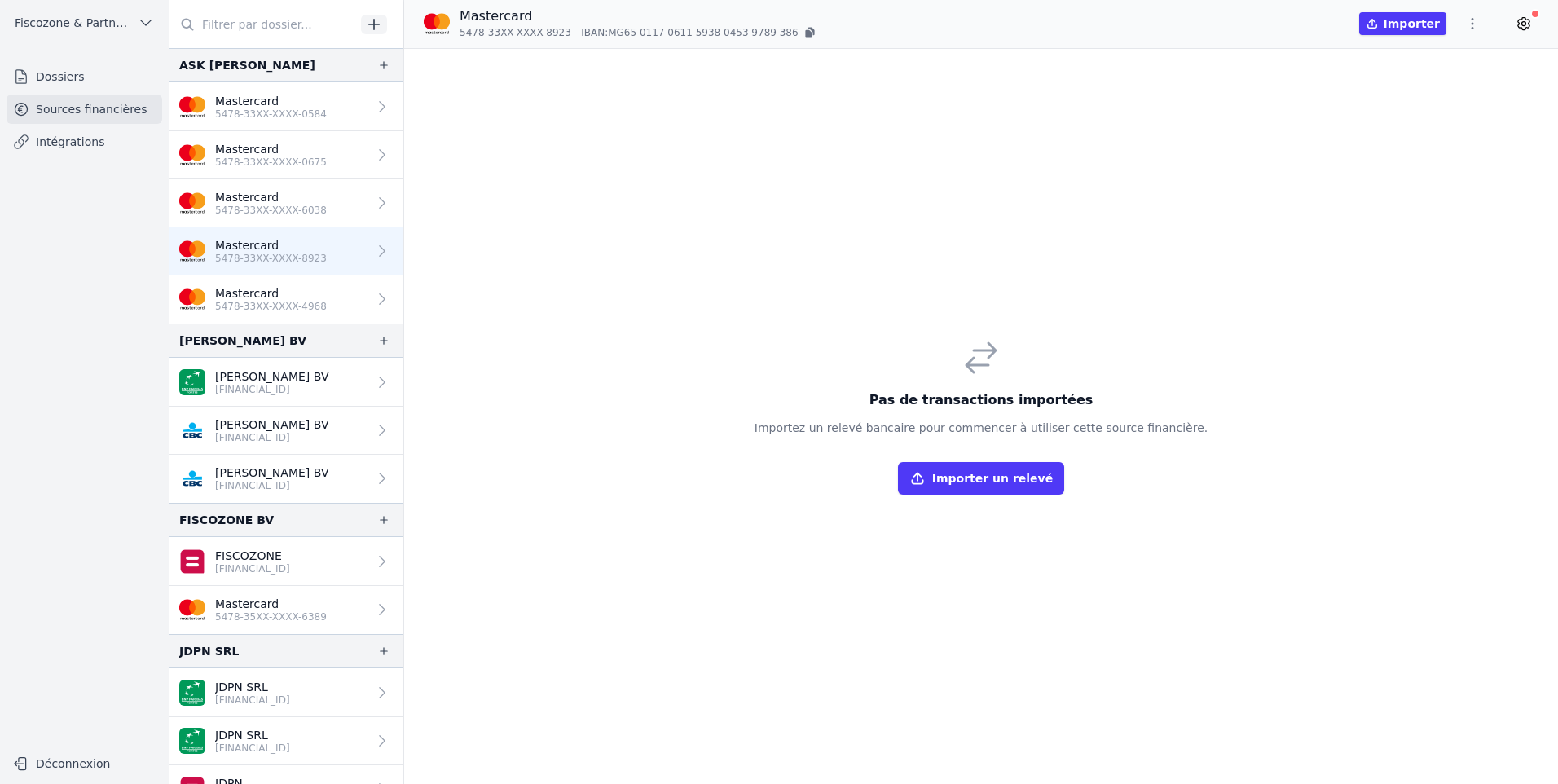
click at [62, 73] on link "Dossiers" at bounding box center [85, 76] width 156 height 29
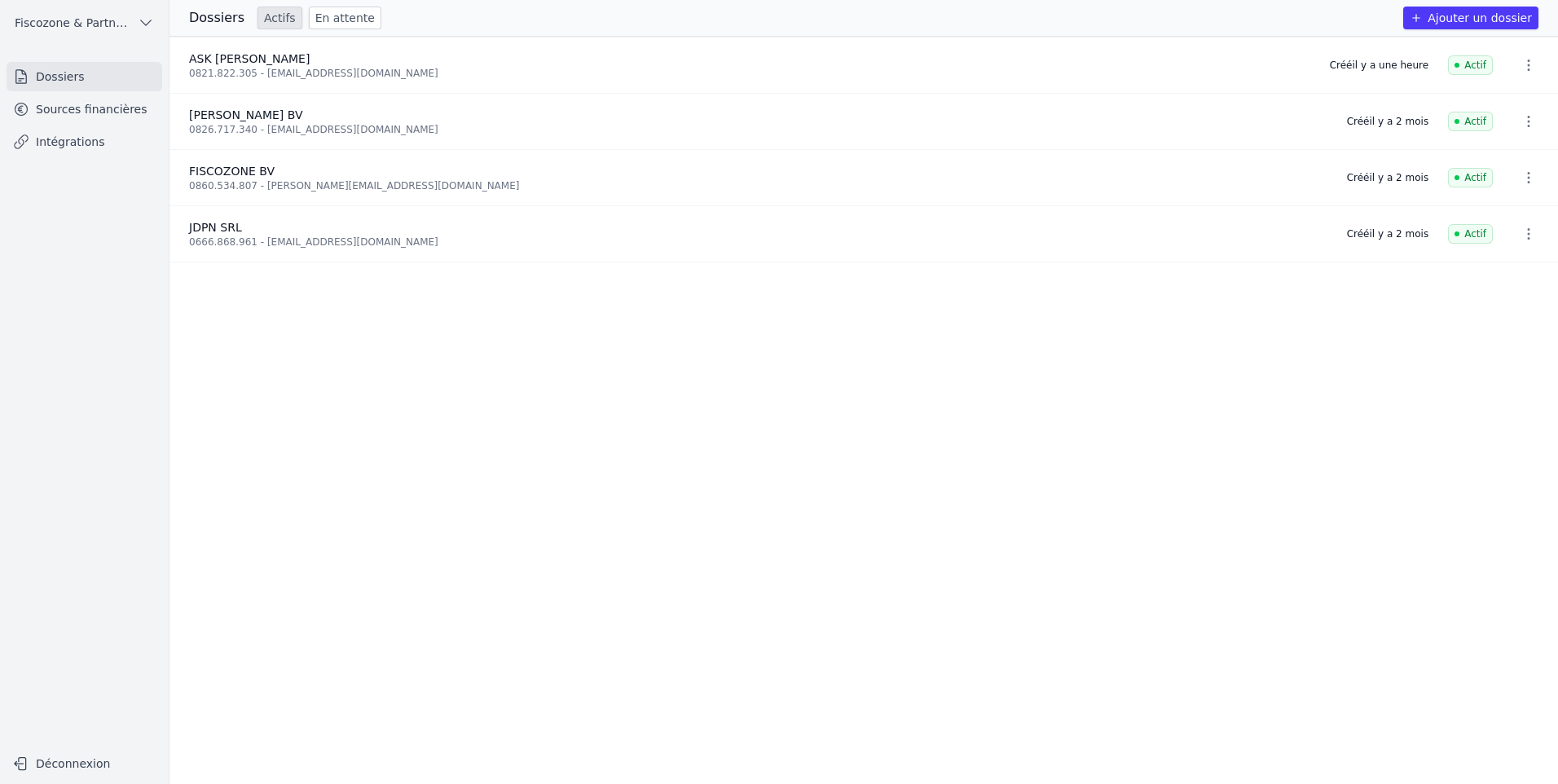
click at [73, 108] on link "Sources financières" at bounding box center [85, 109] width 156 height 29
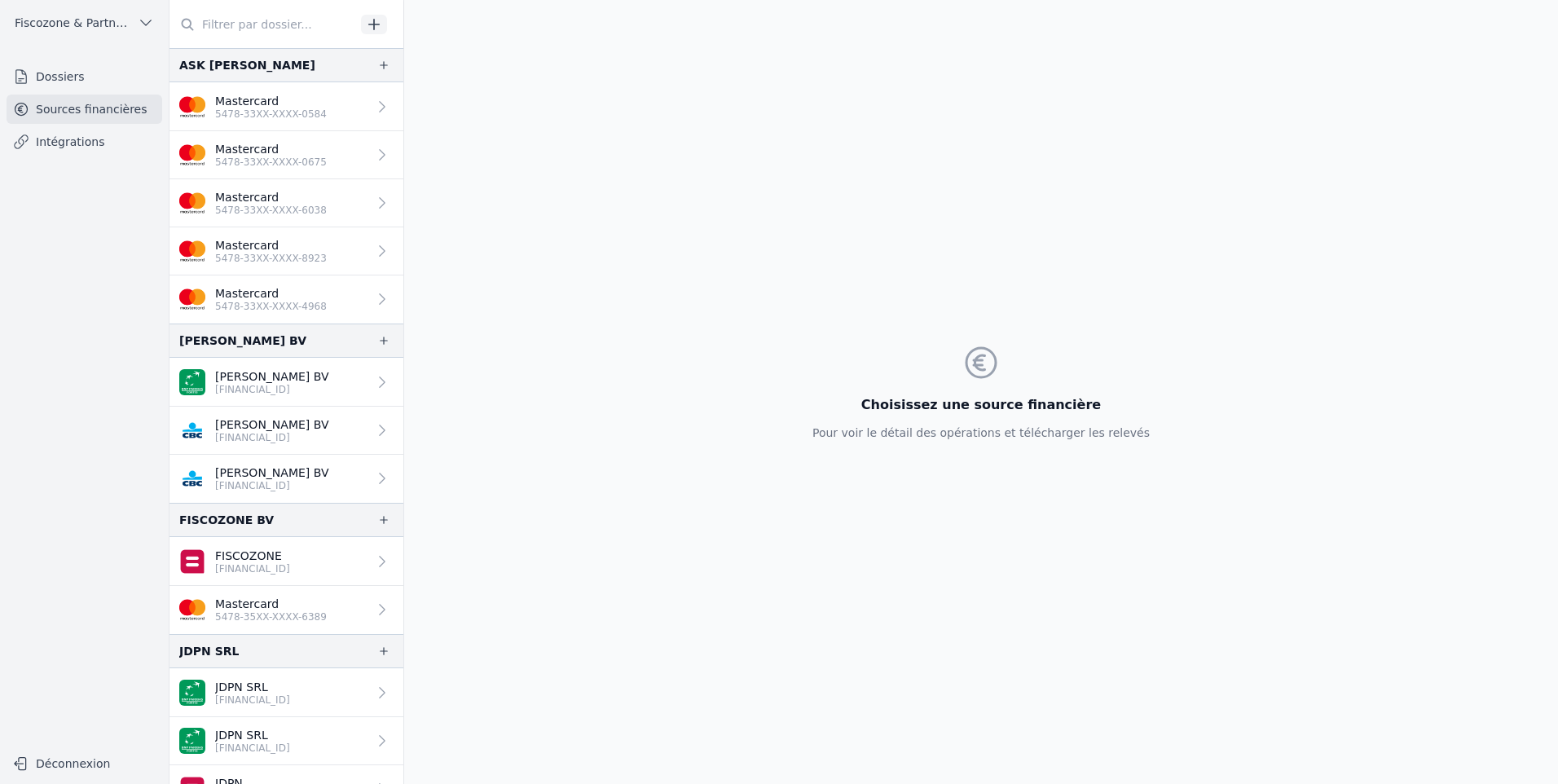
click at [68, 140] on link "Intégrations" at bounding box center [85, 141] width 156 height 29
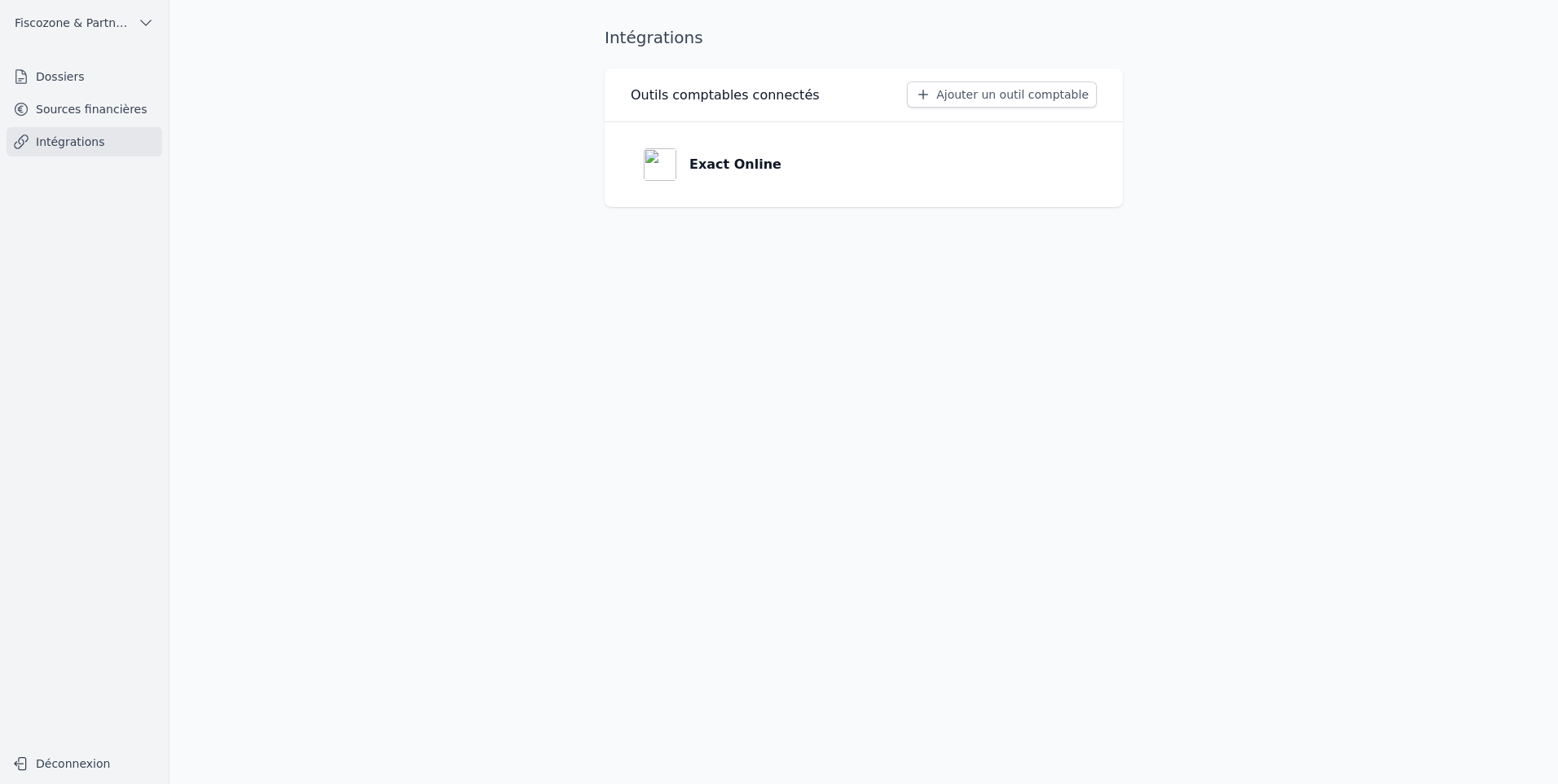
click at [79, 109] on link "Sources financières" at bounding box center [85, 109] width 156 height 29
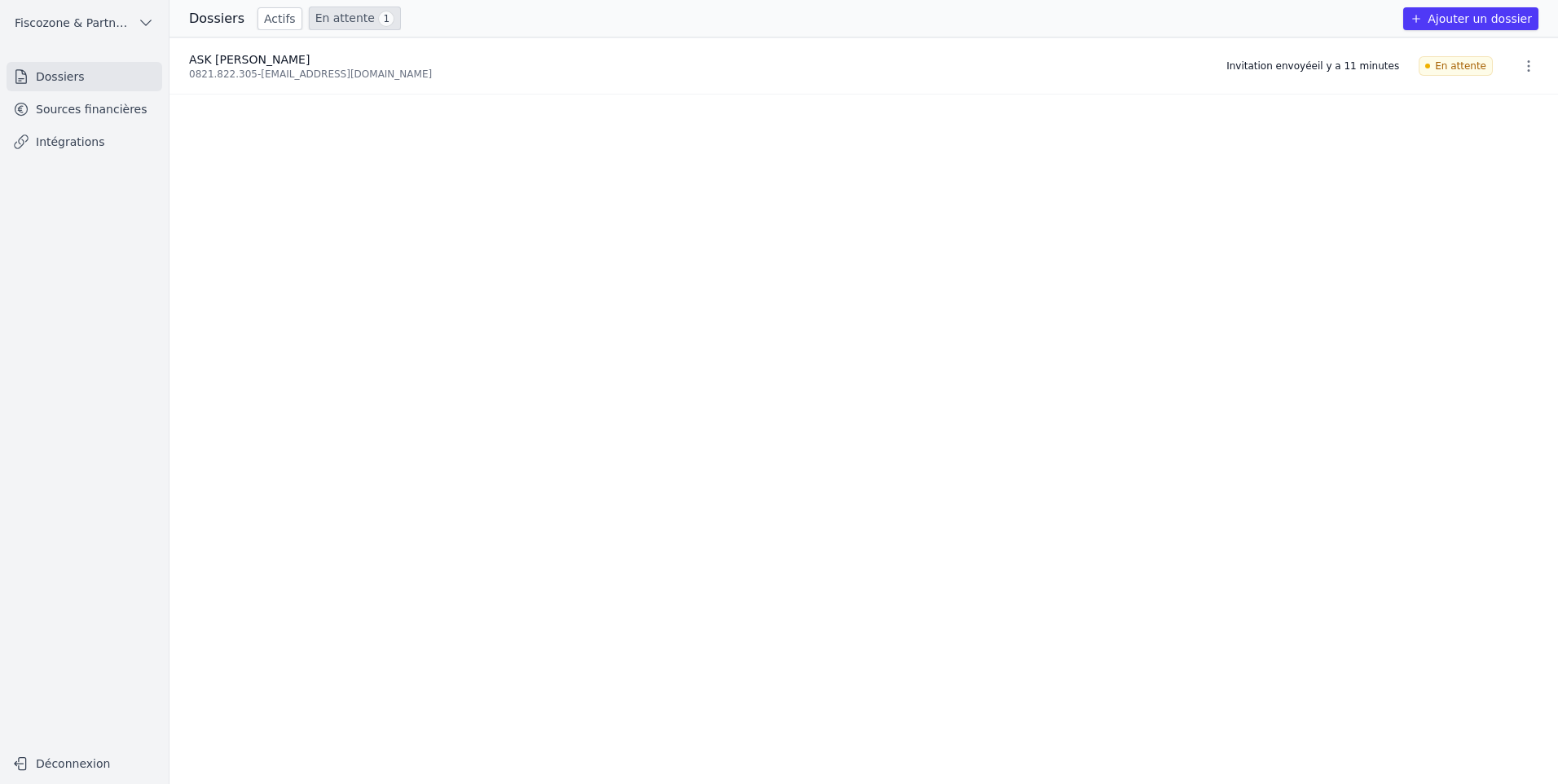
click at [1215, 466] on ul "ASK [PERSON_NAME] 0821.822.305 - [EMAIL_ADDRESS][DOMAIN_NAME] Invitation envoyé…" at bounding box center [864, 411] width 1389 height 746
